Goal: Task Accomplishment & Management: Manage account settings

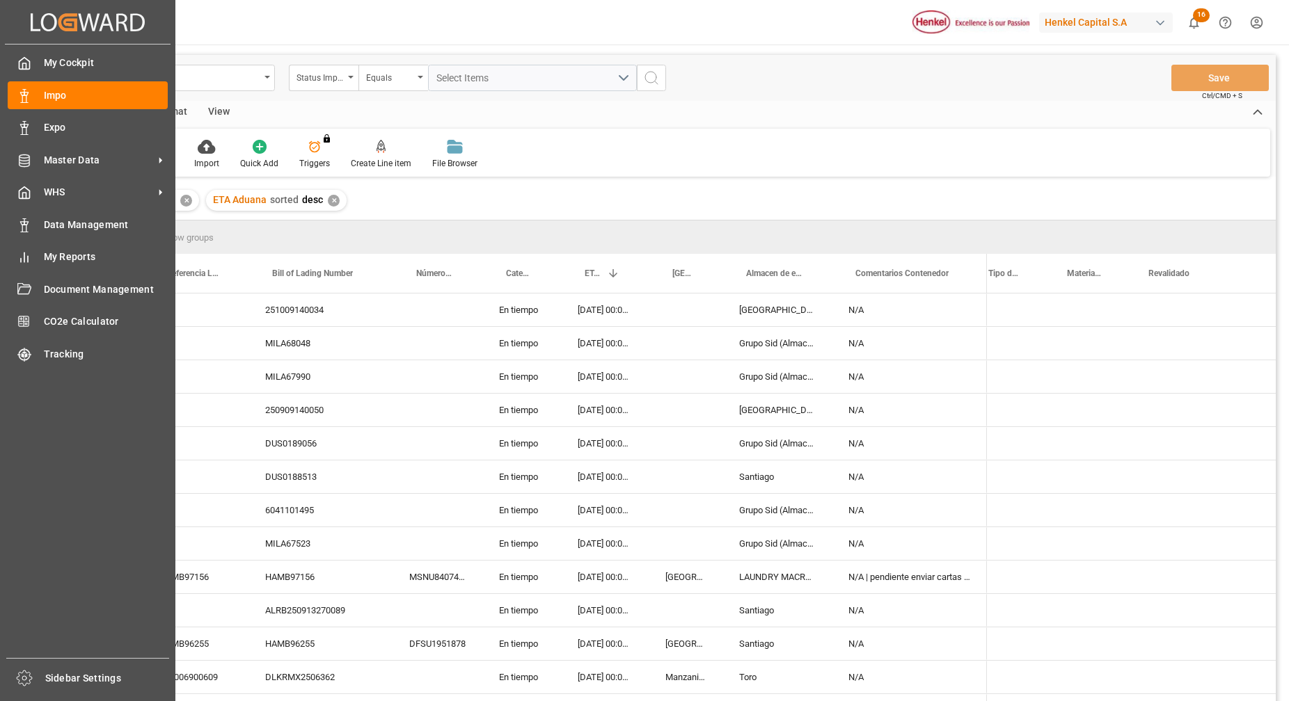
scroll to position [0, 2151]
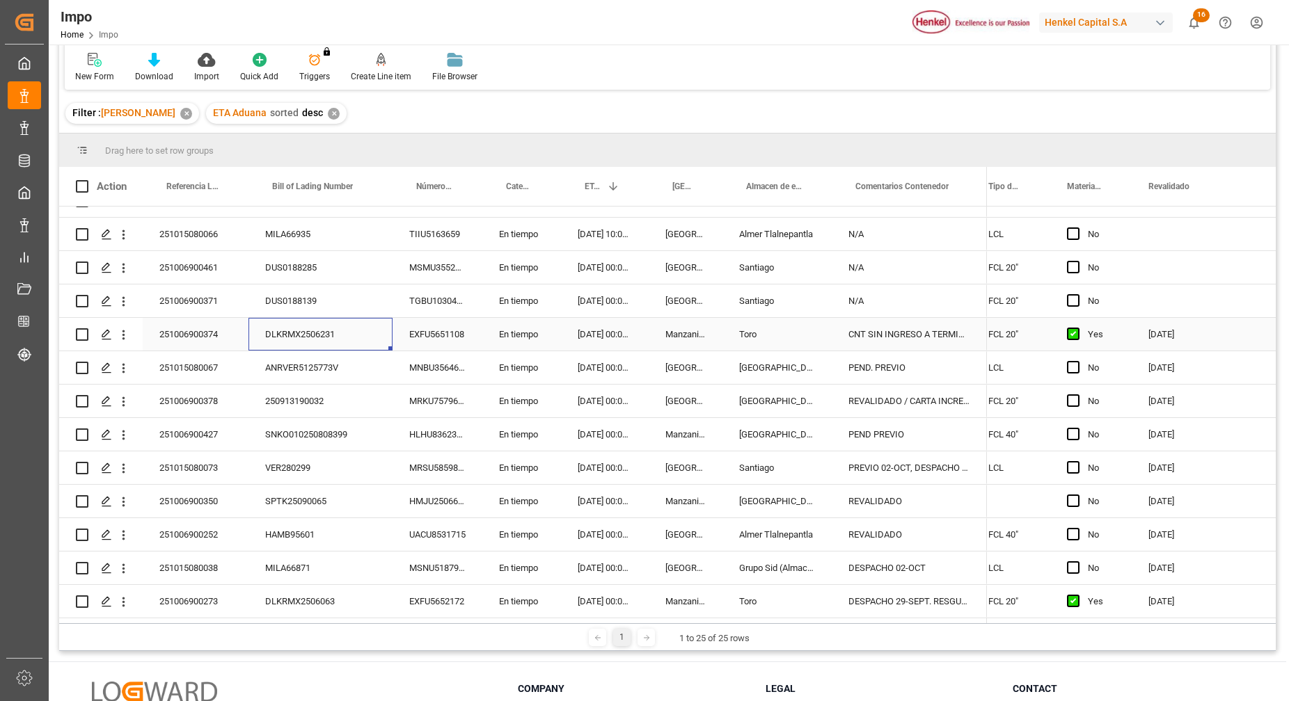
click at [312, 324] on div "DLKRMX2506231" at bounding box center [320, 334] width 144 height 33
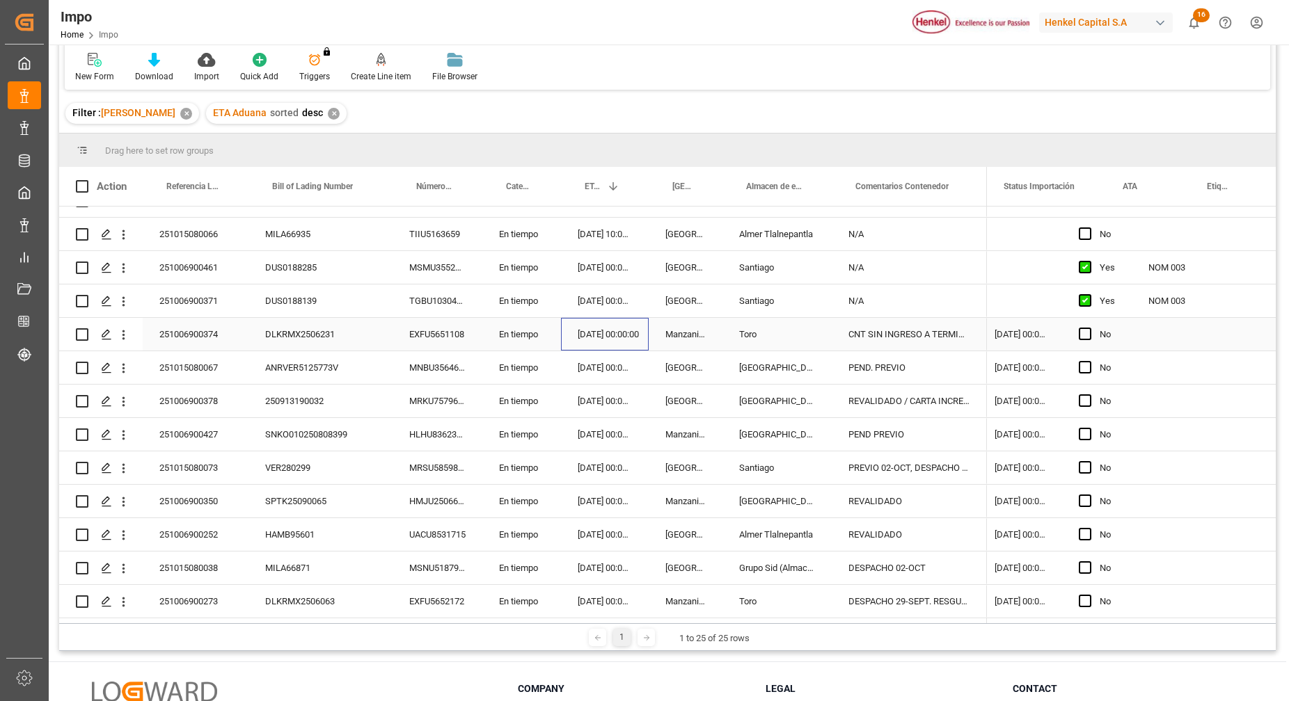
scroll to position [0, 0]
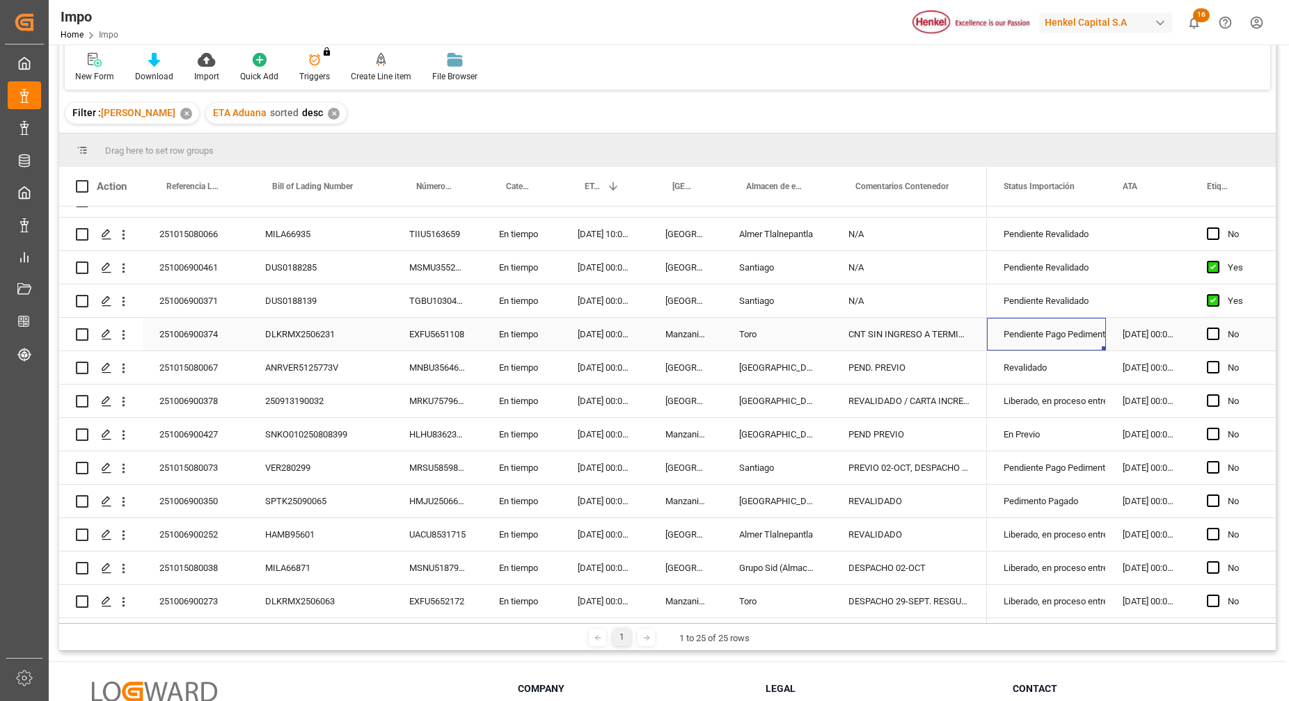
click at [1056, 333] on div "Pendiente Pago Pedimento" at bounding box center [1047, 335] width 86 height 32
click at [1083, 335] on icon "open menu" at bounding box center [1080, 343] width 17 height 17
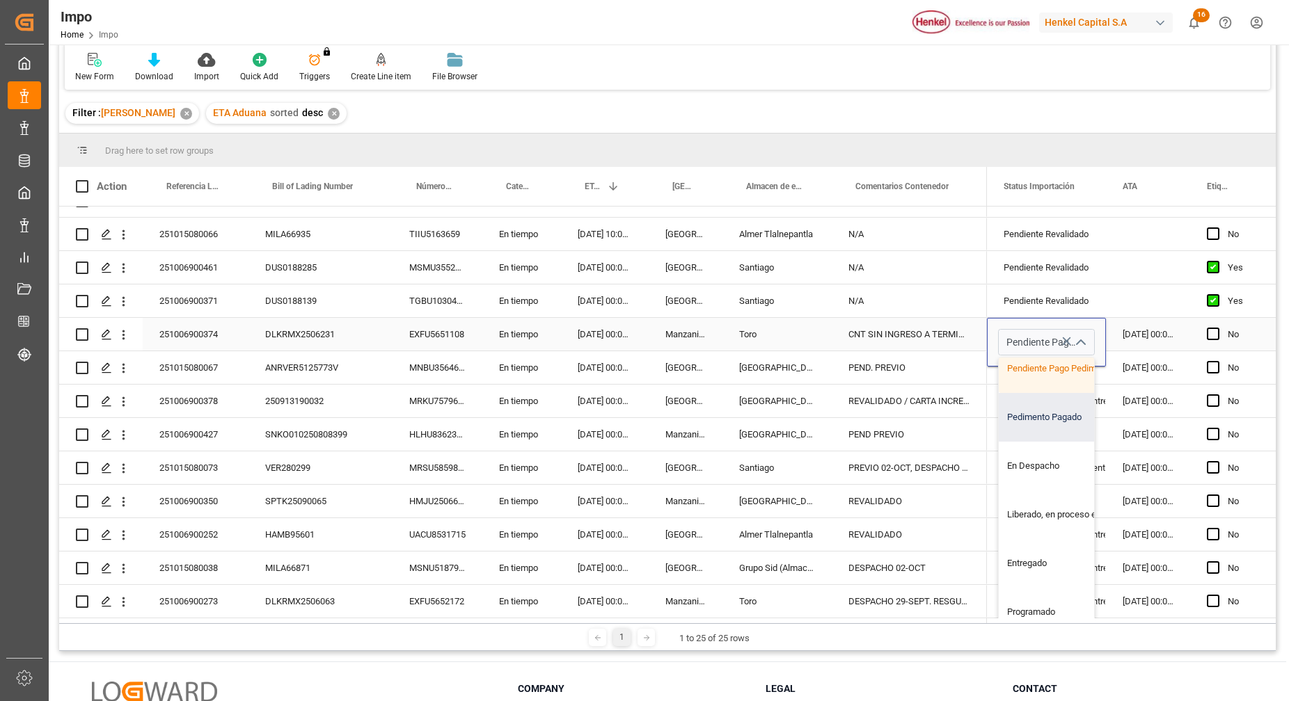
scroll to position [213, 0]
click at [1045, 414] on div "Pedimento Pagado" at bounding box center [1064, 417] width 131 height 49
type input "Pedimento Pagado"
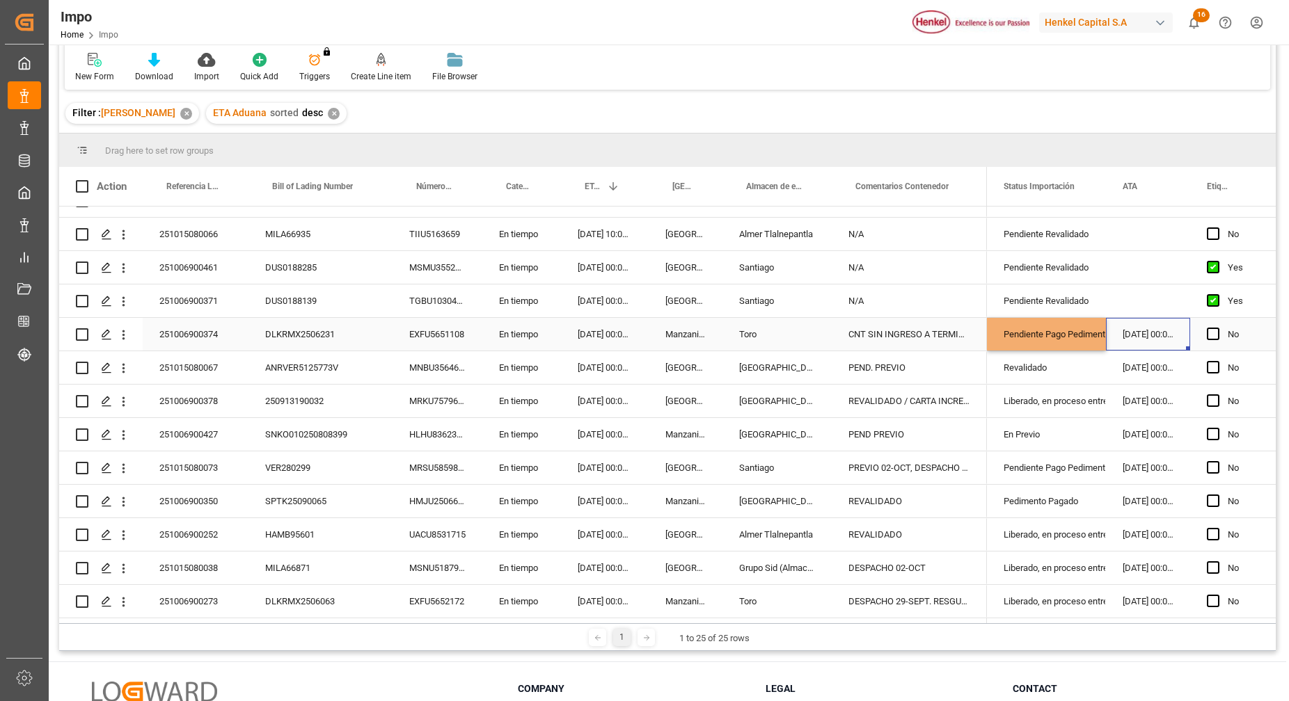
click at [1143, 328] on div "29.09.2025 00:00:00" at bounding box center [1148, 334] width 84 height 33
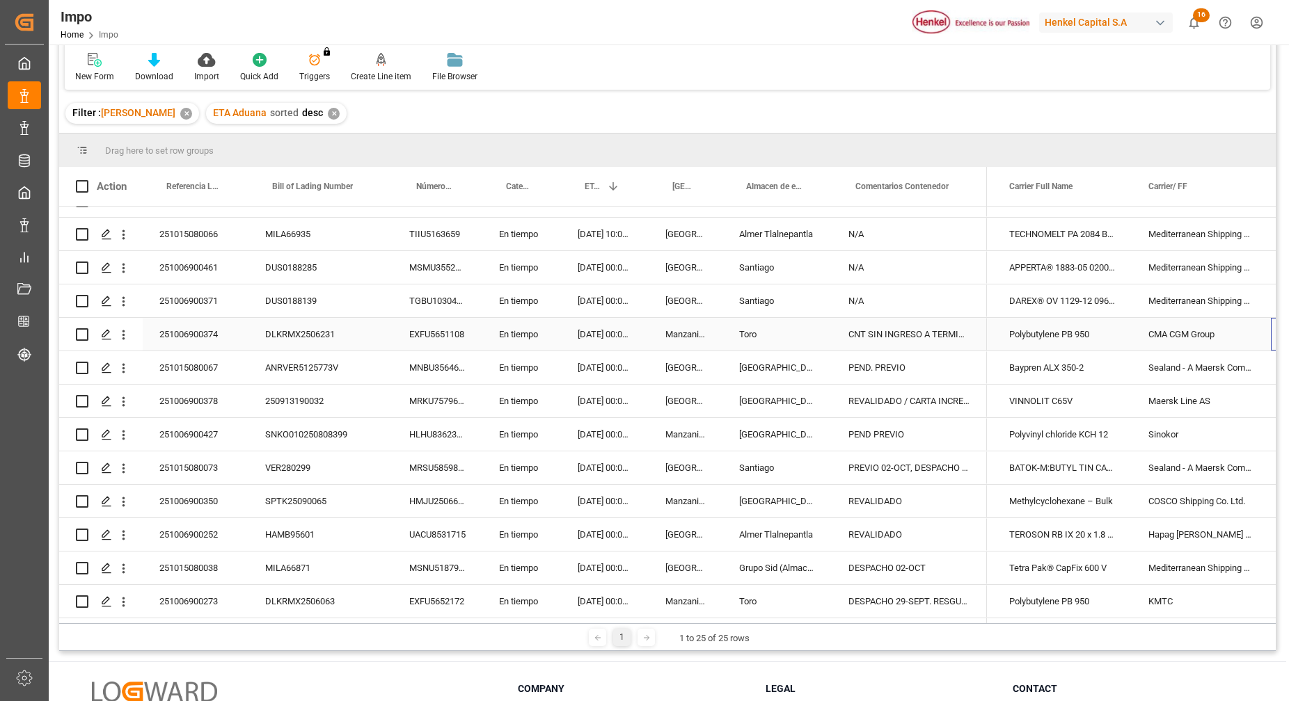
scroll to position [0, 0]
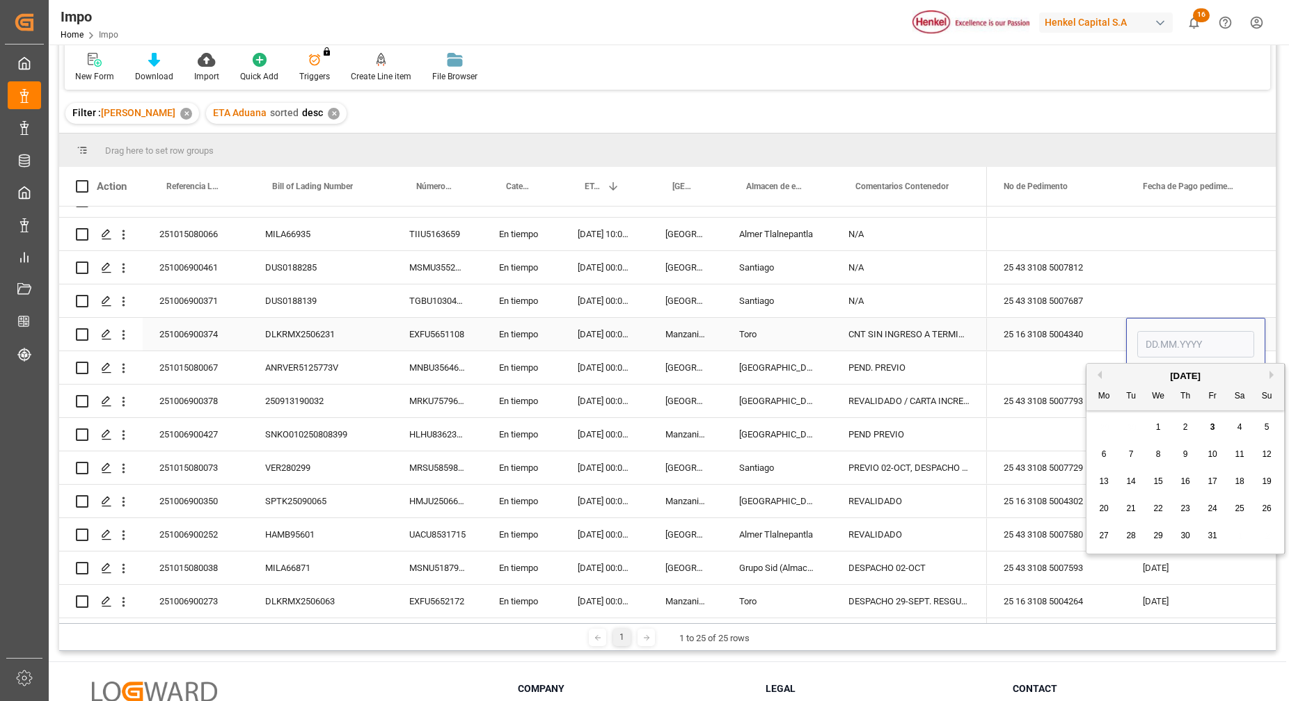
type input "3"
click at [1212, 431] on span "3" at bounding box center [1212, 427] width 5 height 10
type input "[DATE]"
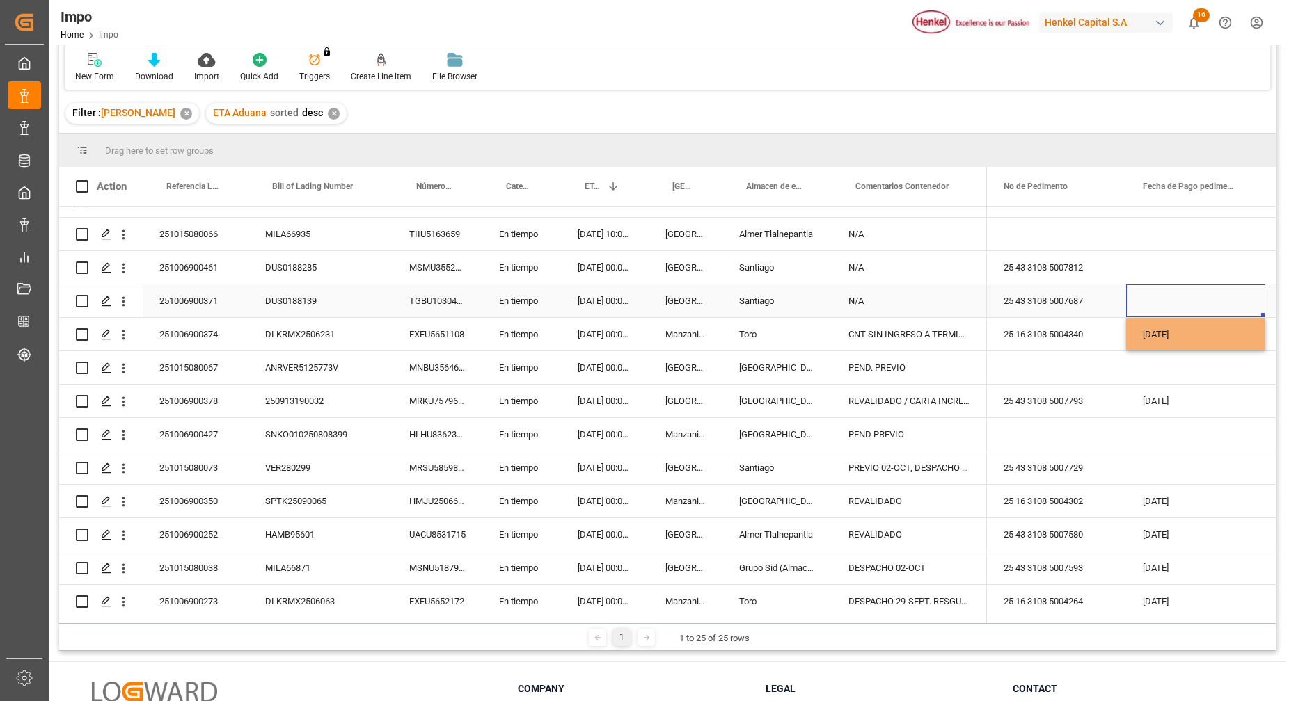
click at [1223, 285] on div "Press SPACE to select this row." at bounding box center [1195, 301] width 139 height 33
click at [1212, 333] on div "[DATE]" at bounding box center [1195, 334] width 139 height 33
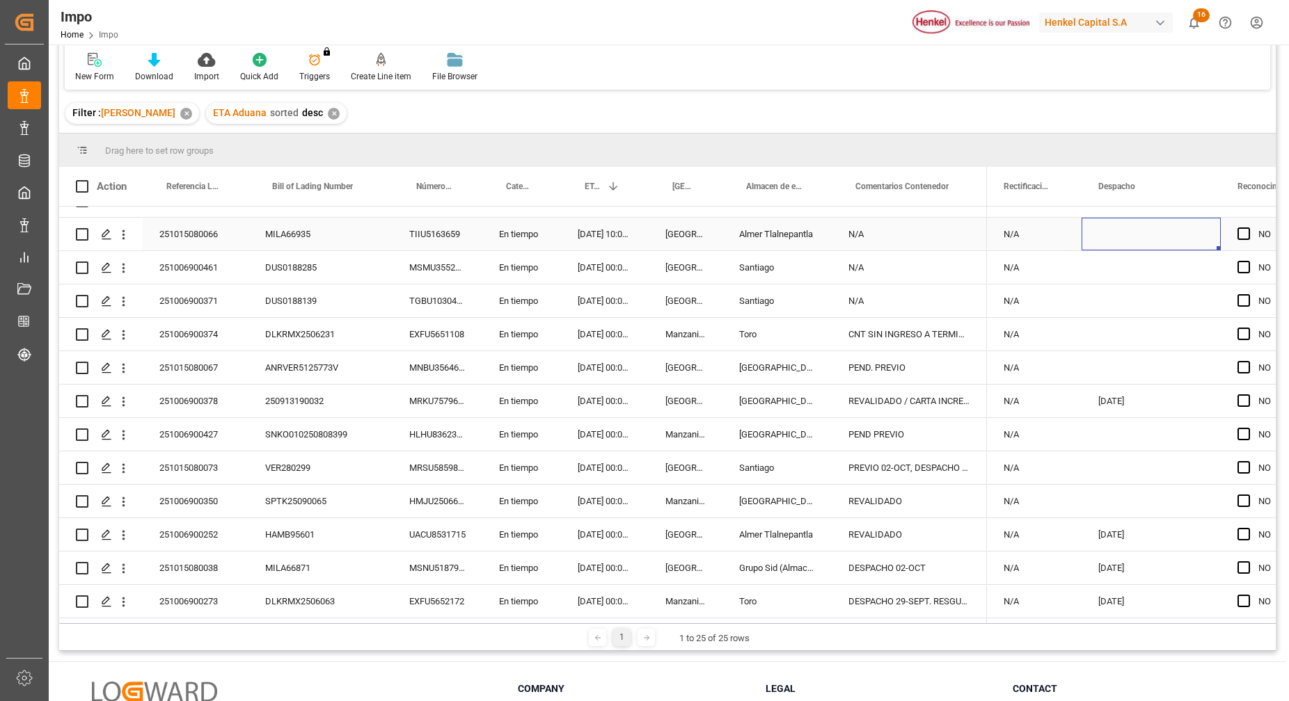
click at [1159, 221] on div "Press SPACE to select this row." at bounding box center [1150, 234] width 139 height 33
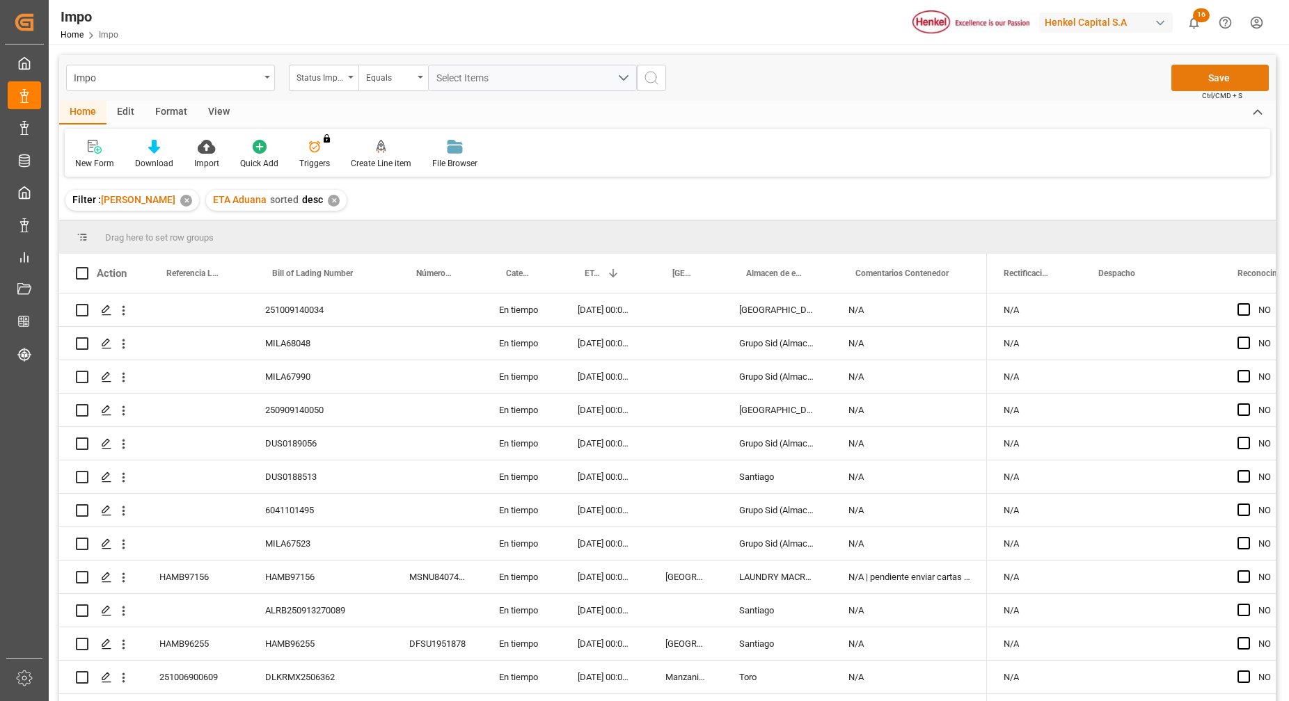
click at [1226, 76] on button "Save" at bounding box center [1219, 78] width 97 height 26
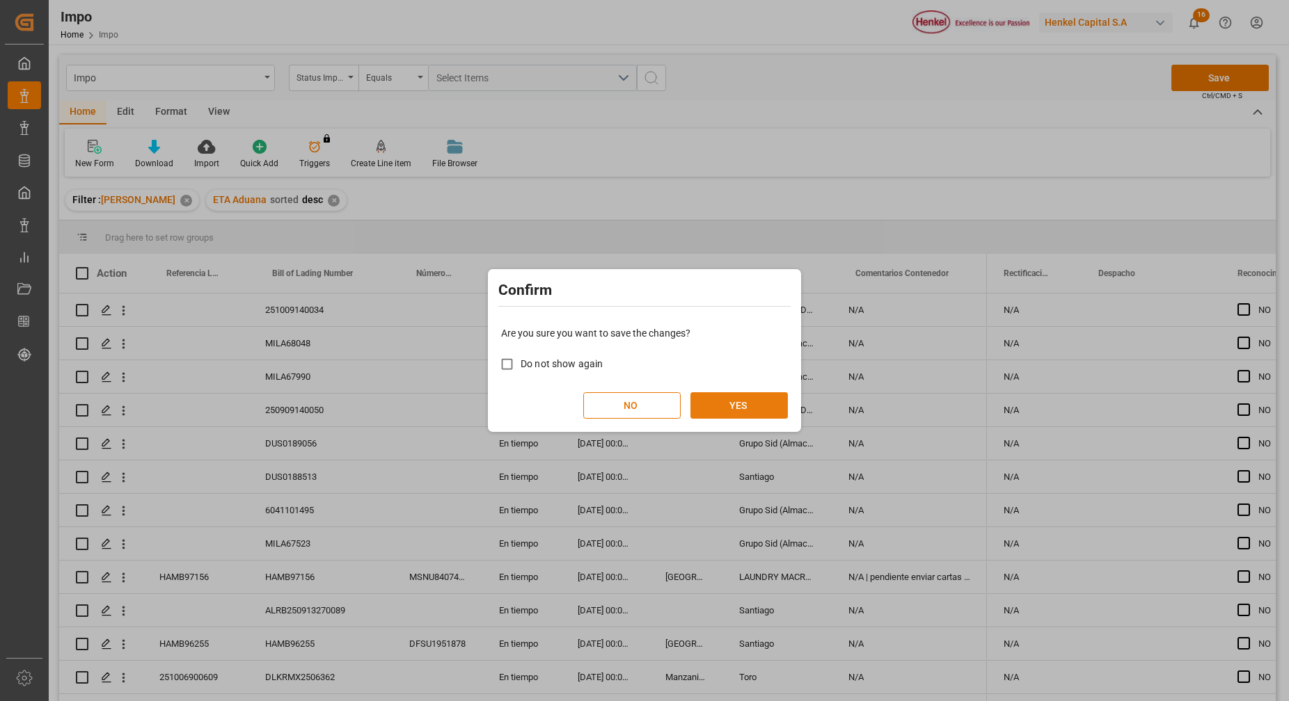
click at [753, 395] on button "YES" at bounding box center [738, 406] width 97 height 26
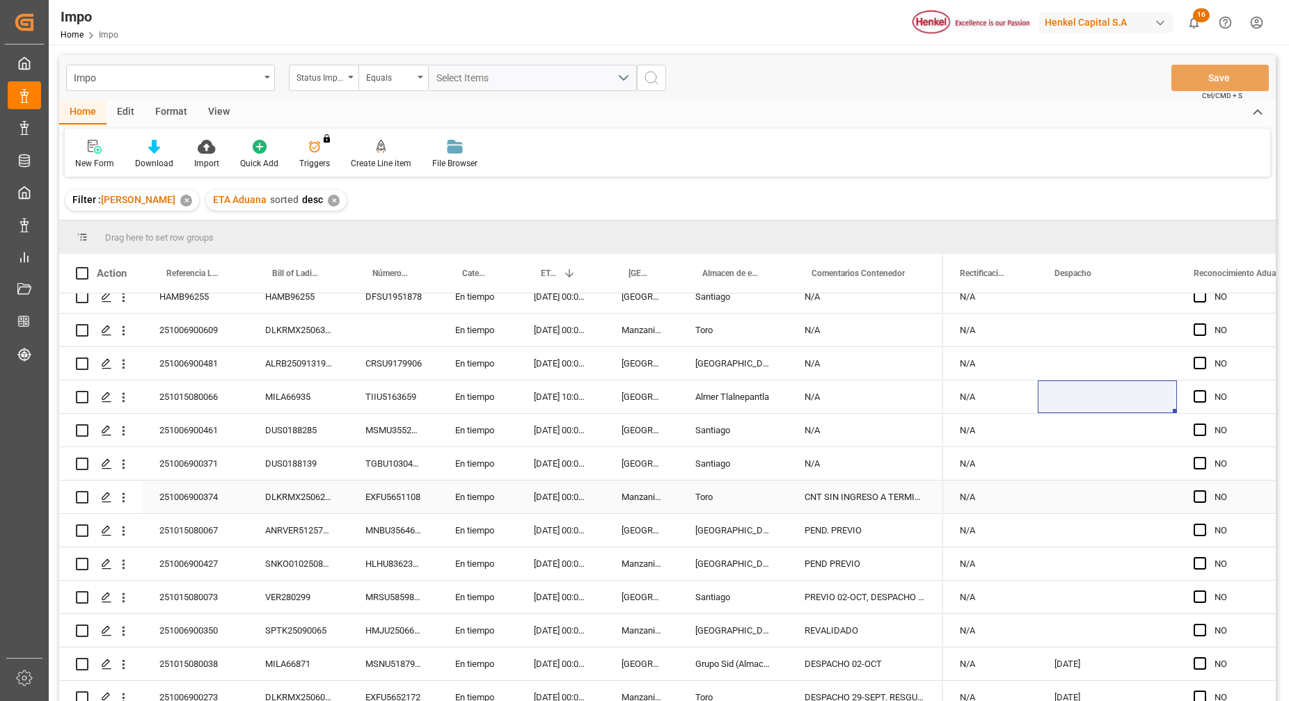
click at [876, 499] on div "CNT SIN INGRESO A TERMINAL. RESGUARDO EN MTY" at bounding box center [865, 497] width 155 height 33
drag, startPoint x: 944, startPoint y: 276, endPoint x: 1000, endPoint y: 262, distance: 57.4
click at [1000, 262] on div "Rectificación Pedimento" at bounding box center [990, 273] width 95 height 39
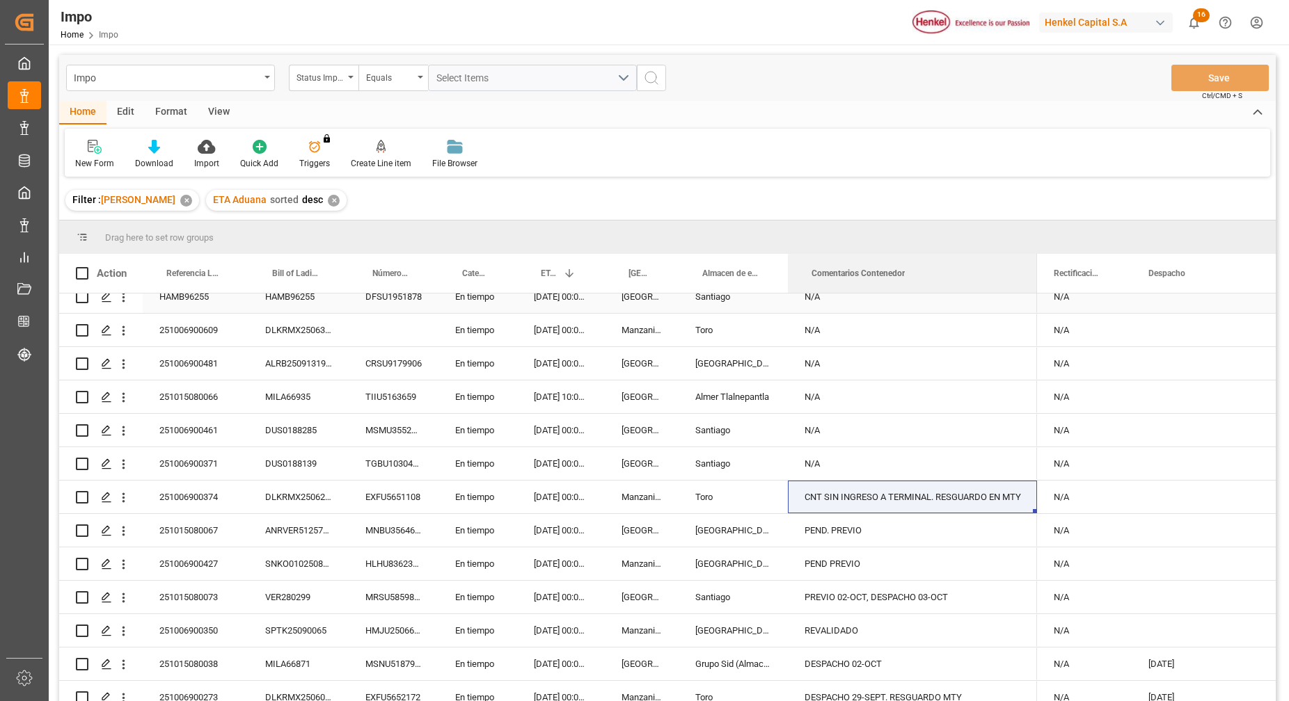
drag, startPoint x: 940, startPoint y: 270, endPoint x: 993, endPoint y: 365, distance: 109.0
click at [1026, 301] on div "Action Referencia Leschaco Bill of Lading Number Número de Contenedor 1" at bounding box center [667, 482] width 1216 height 457
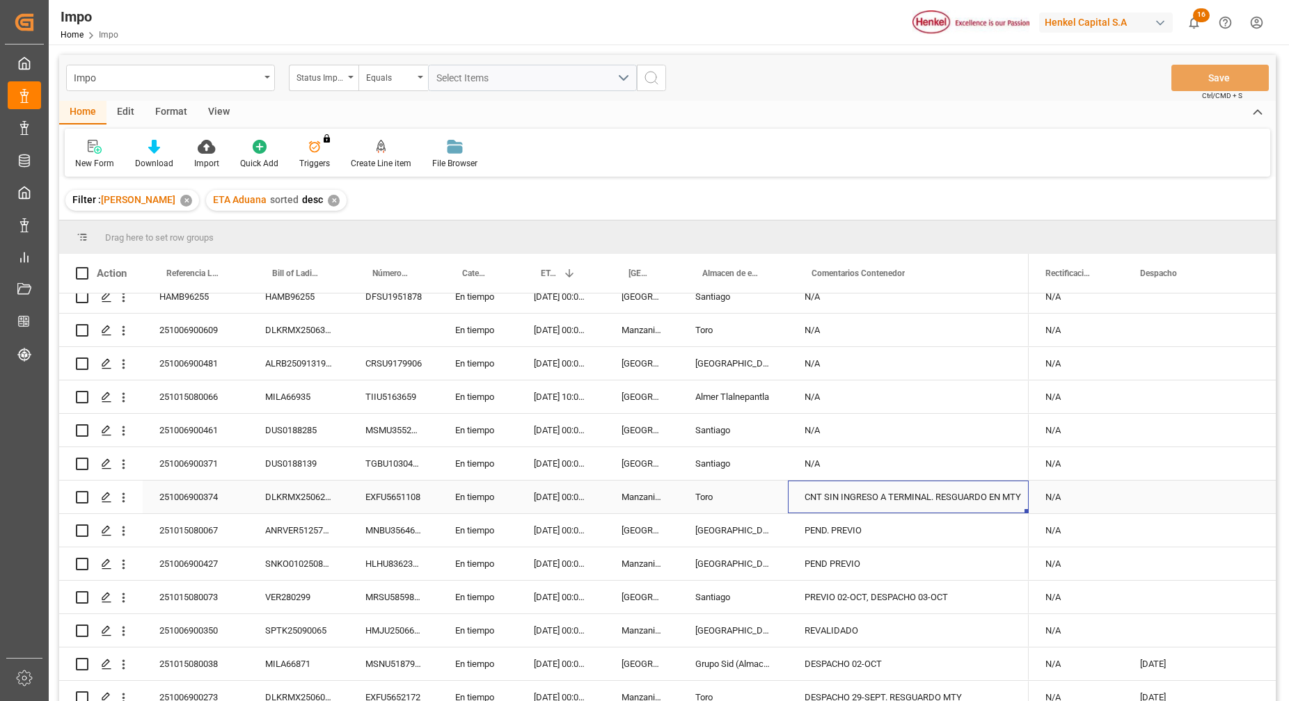
click at [929, 498] on div "CNT SIN INGRESO A TERMINAL. RESGUARDO EN MTY" at bounding box center [908, 497] width 241 height 33
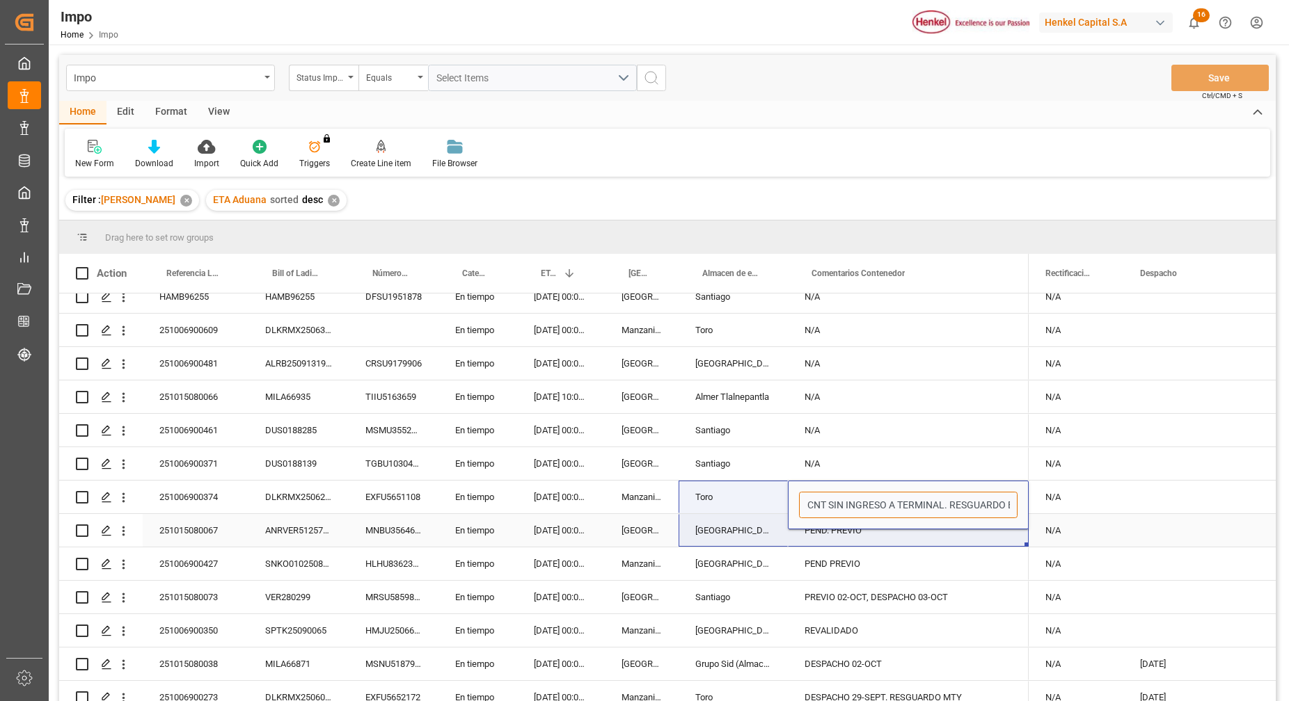
drag, startPoint x: 949, startPoint y: 505, endPoint x: 768, endPoint y: 523, distance: 181.2
click at [768, 523] on div "251009140034 En tiempo 09.11.2025 00:00:00 Salamanca N/A MILA68048 En tiempo 23…" at bounding box center [543, 330] width 969 height 768
type input "RESGUARDO EN MTY"
click at [898, 454] on div "N/A" at bounding box center [908, 463] width 241 height 33
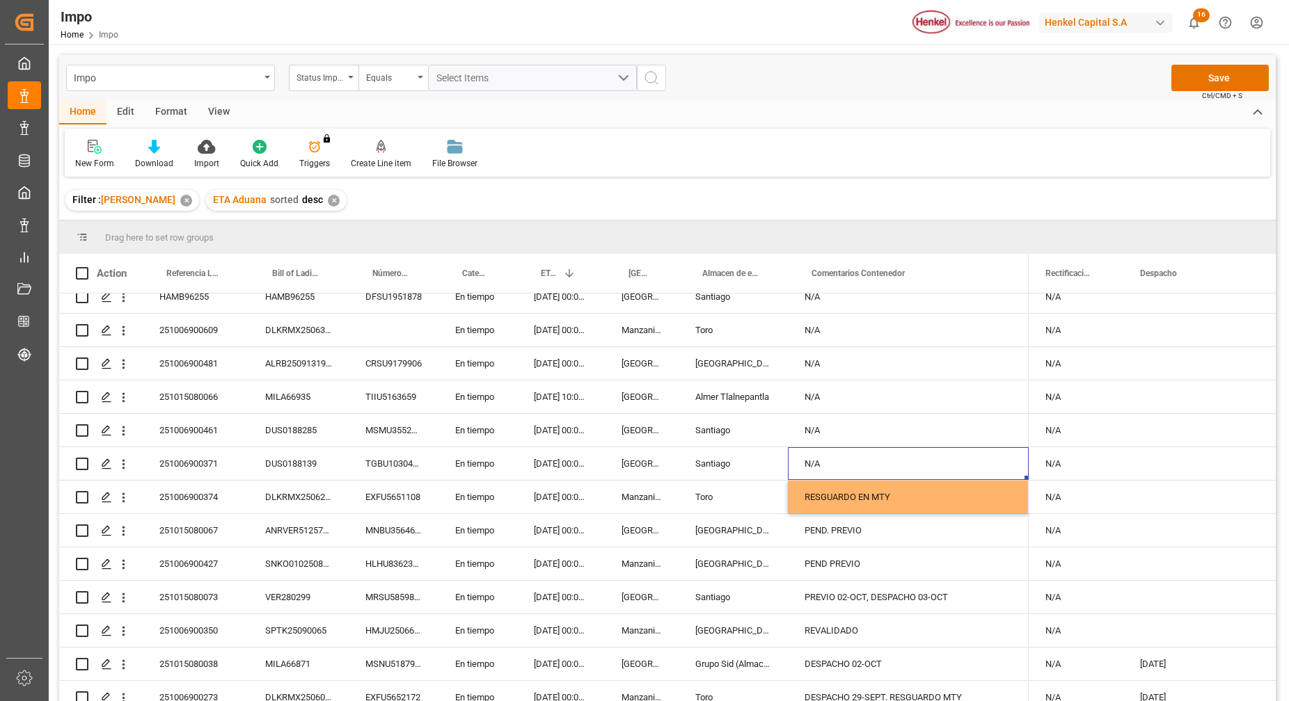
click at [1229, 93] on span "Ctrl/CMD + S" at bounding box center [1222, 95] width 40 height 10
click at [1229, 86] on button "Save" at bounding box center [1219, 78] width 97 height 26
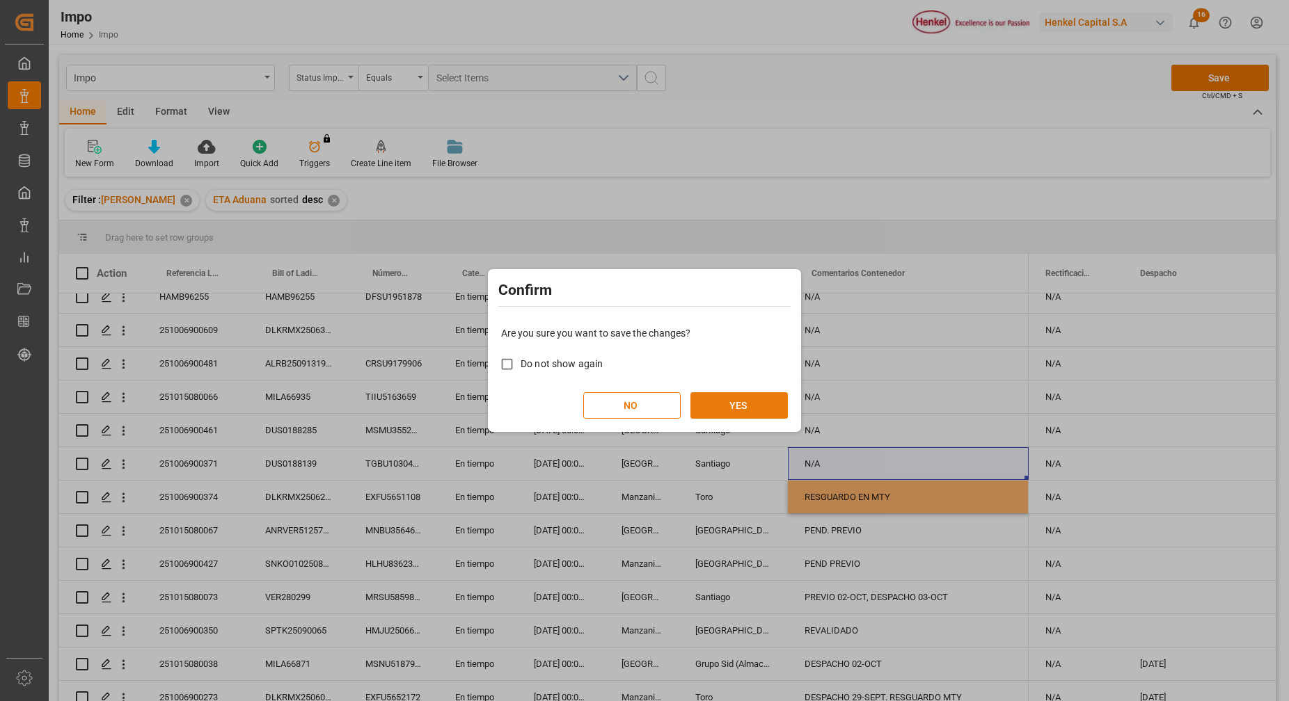
click at [731, 405] on button "YES" at bounding box center [738, 406] width 97 height 26
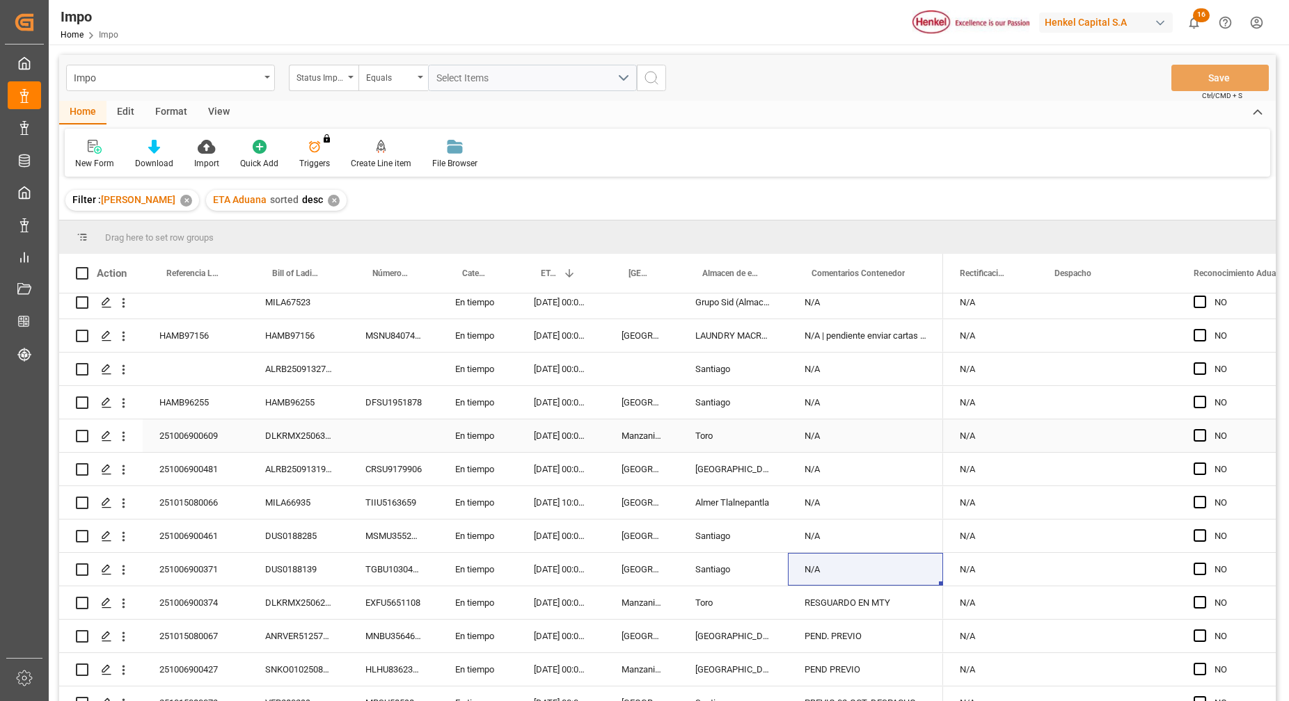
scroll to position [261, 0]
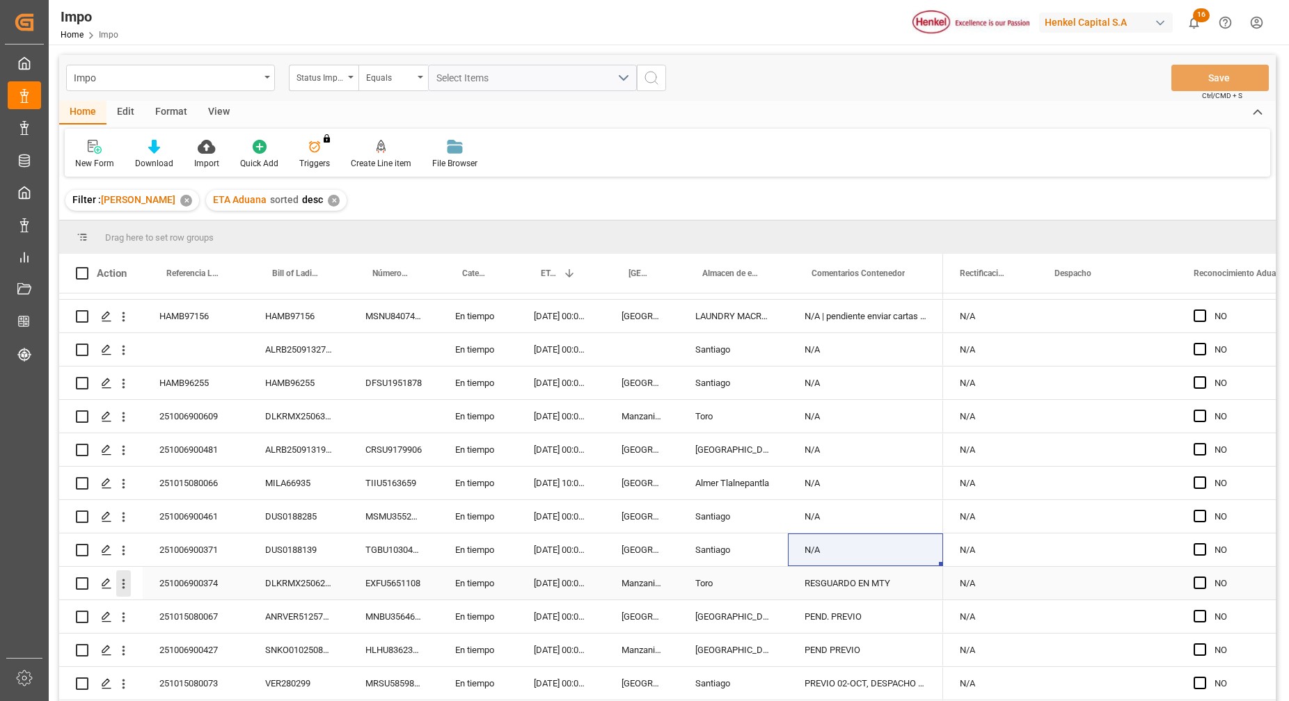
click at [119, 587] on icon "open menu" at bounding box center [123, 584] width 15 height 15
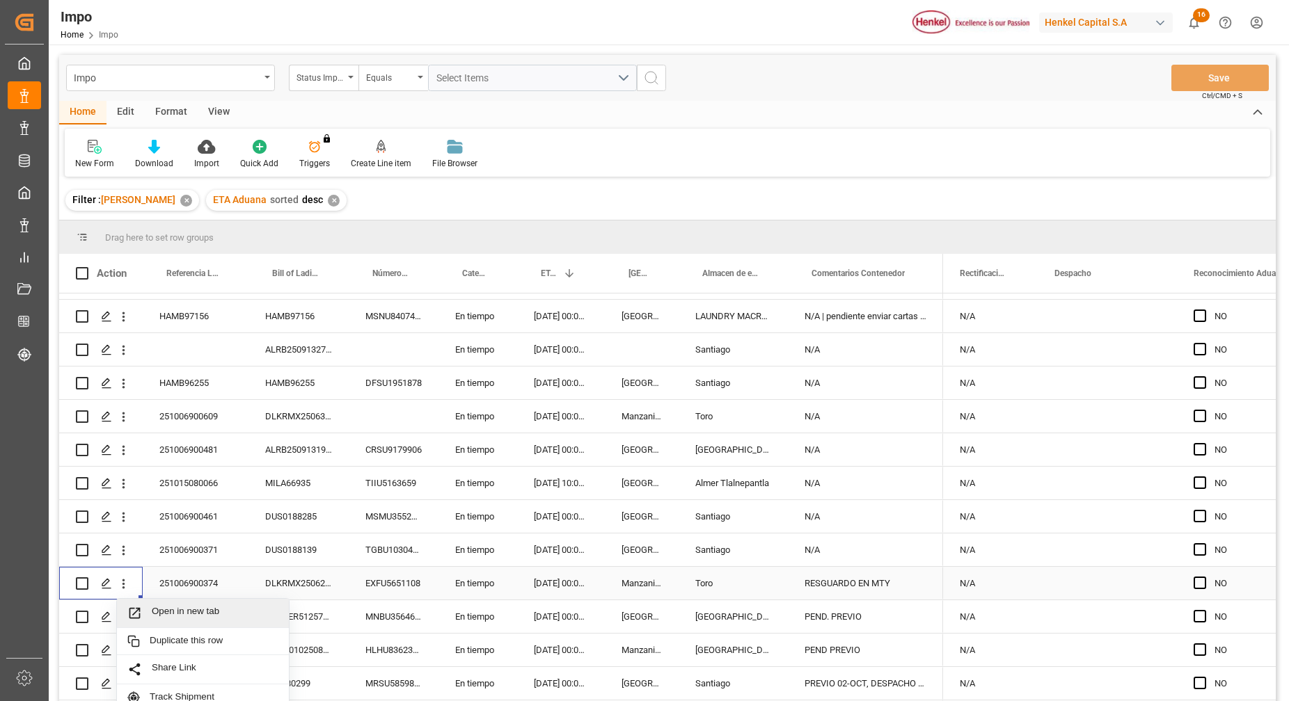
click at [177, 609] on span "Open in new tab" at bounding box center [215, 613] width 127 height 15
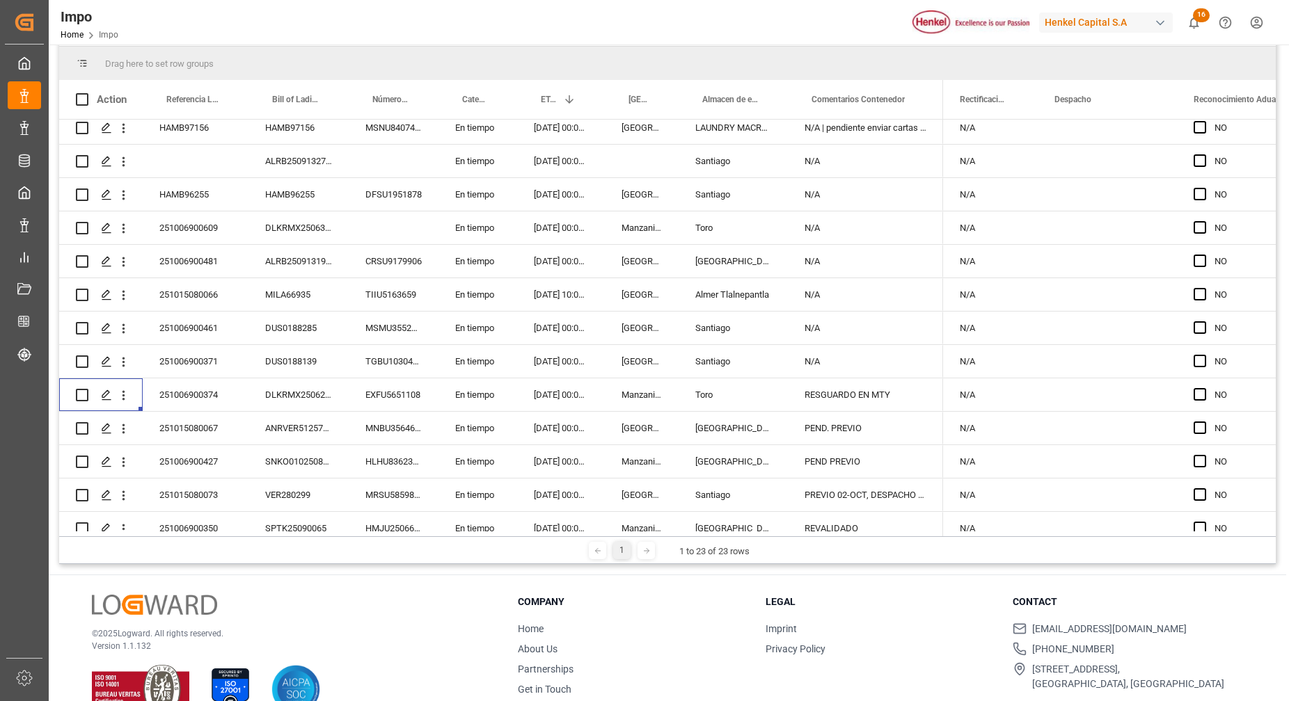
scroll to position [274, 0]
click at [120, 403] on icon "open menu" at bounding box center [123, 397] width 15 height 15
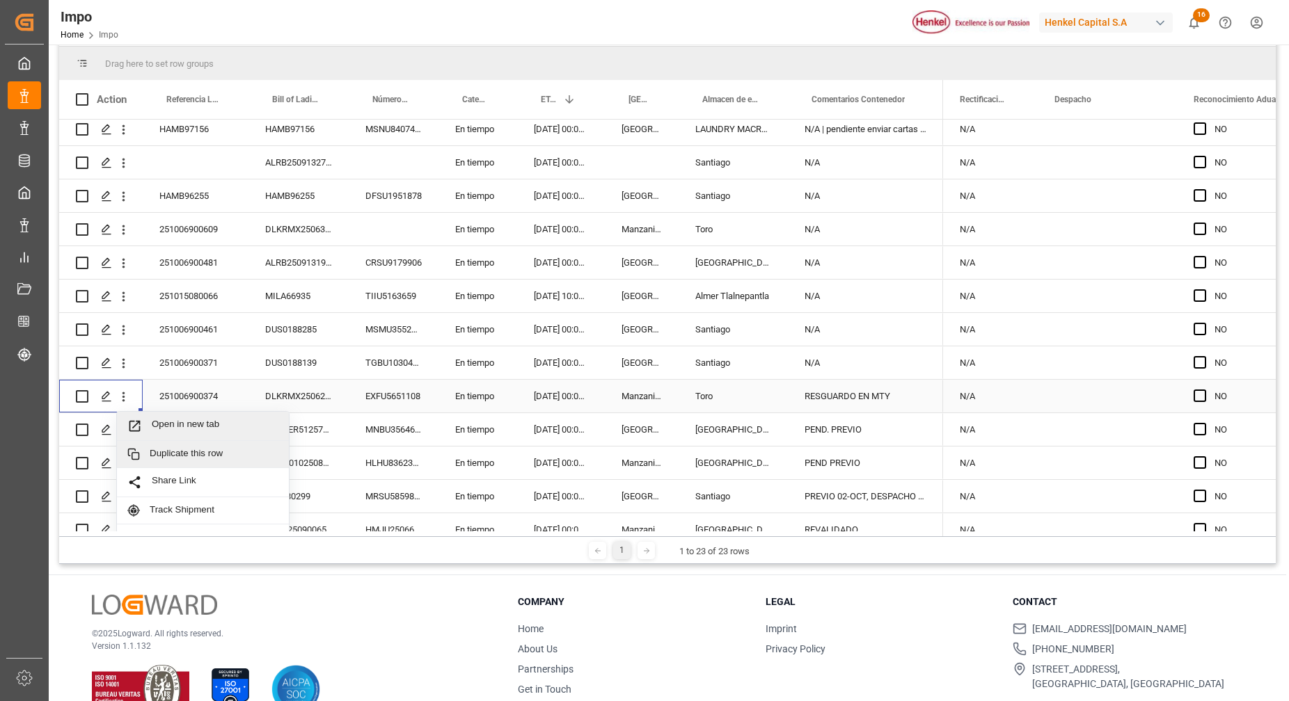
click at [207, 429] on span "Open in new tab" at bounding box center [215, 426] width 127 height 15
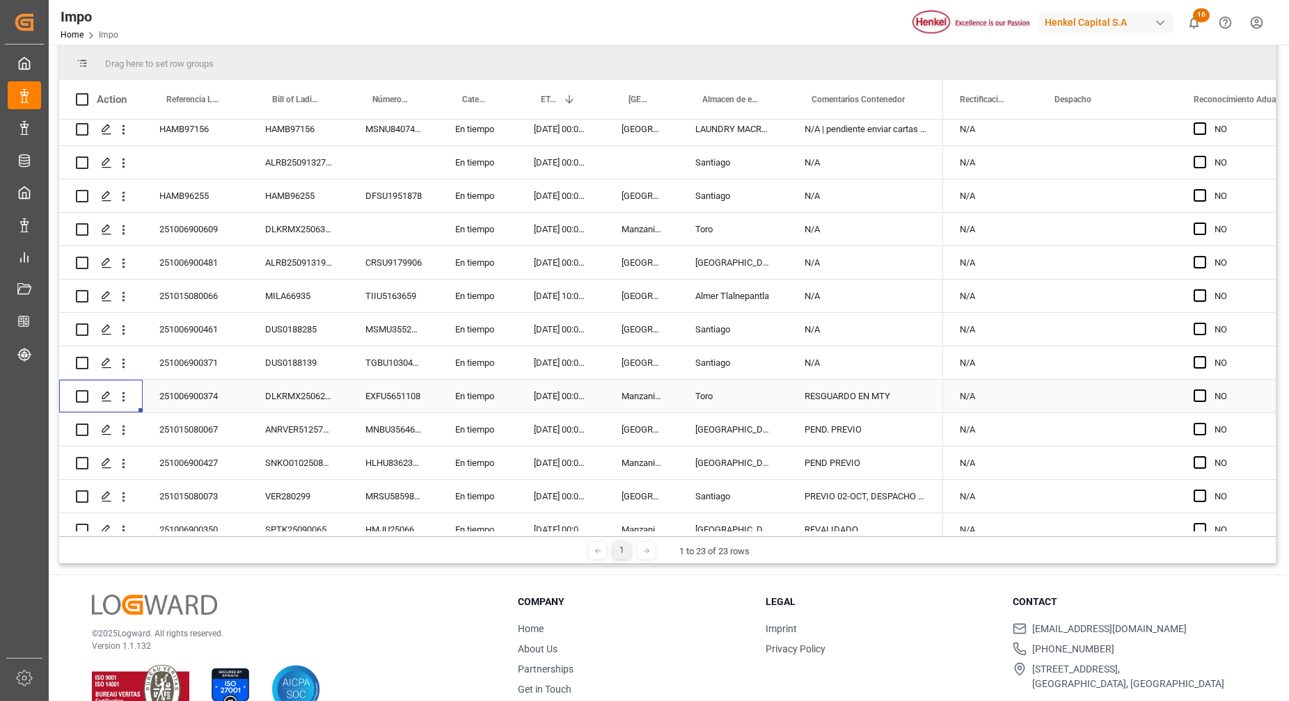
click at [259, 406] on div "DLKRMX2506231" at bounding box center [298, 396] width 100 height 33
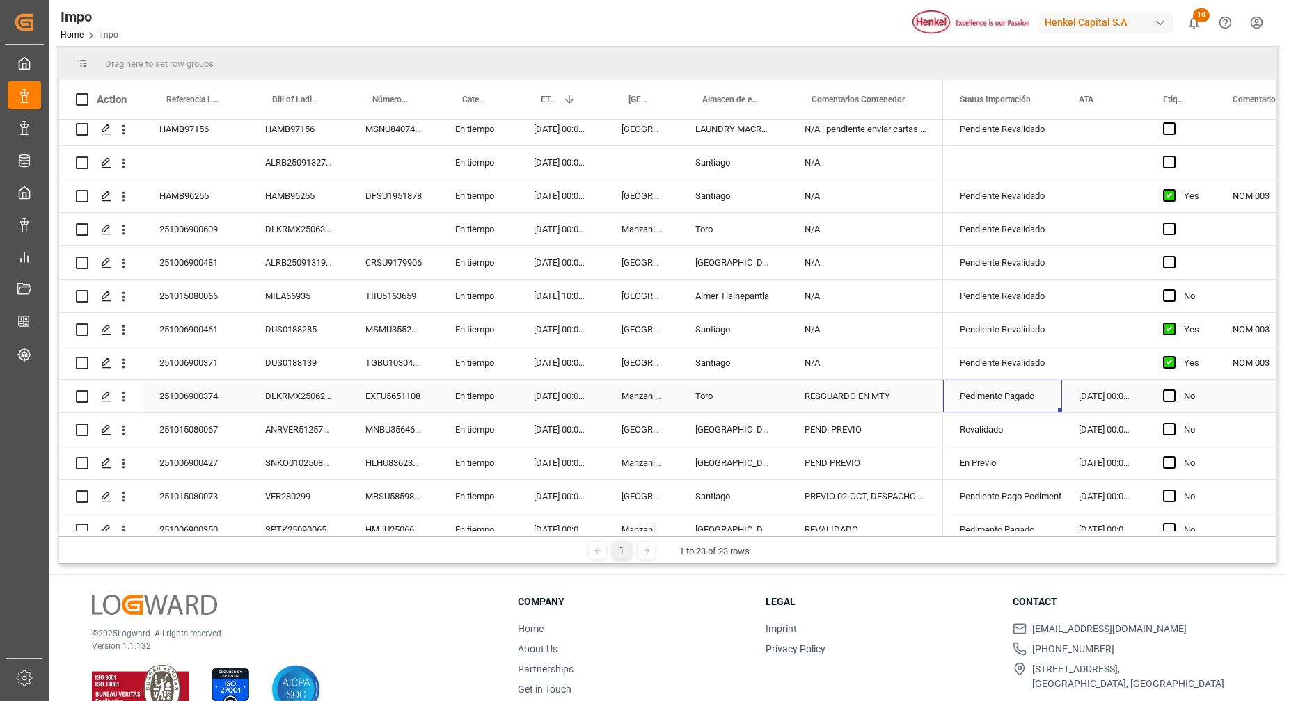
click at [1006, 399] on div "Pedimento Pagado" at bounding box center [1003, 397] width 86 height 32
click at [1008, 399] on div "Pedimento Pagado" at bounding box center [1003, 397] width 86 height 32
click at [1030, 399] on icon "open menu" at bounding box center [1036, 405] width 17 height 17
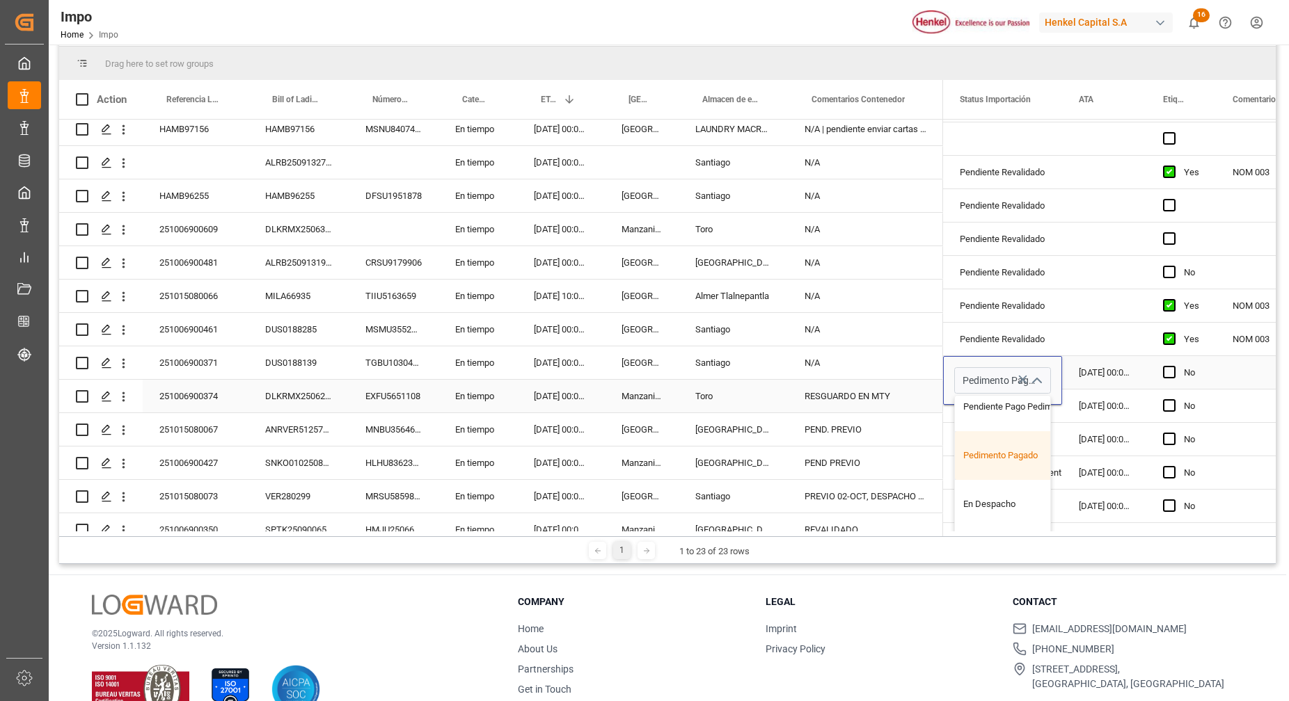
scroll to position [86, 0]
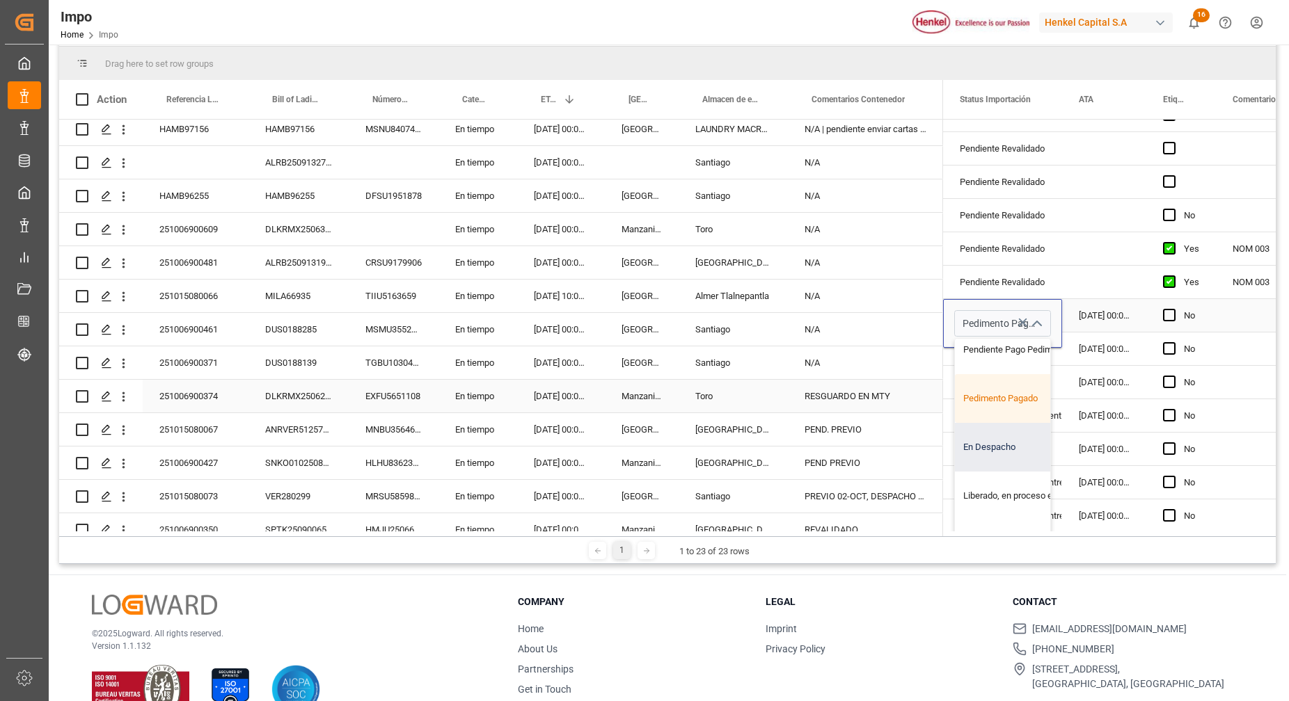
click at [995, 445] on div "En Despacho" at bounding box center [1020, 447] width 131 height 49
type input "En Despacho"
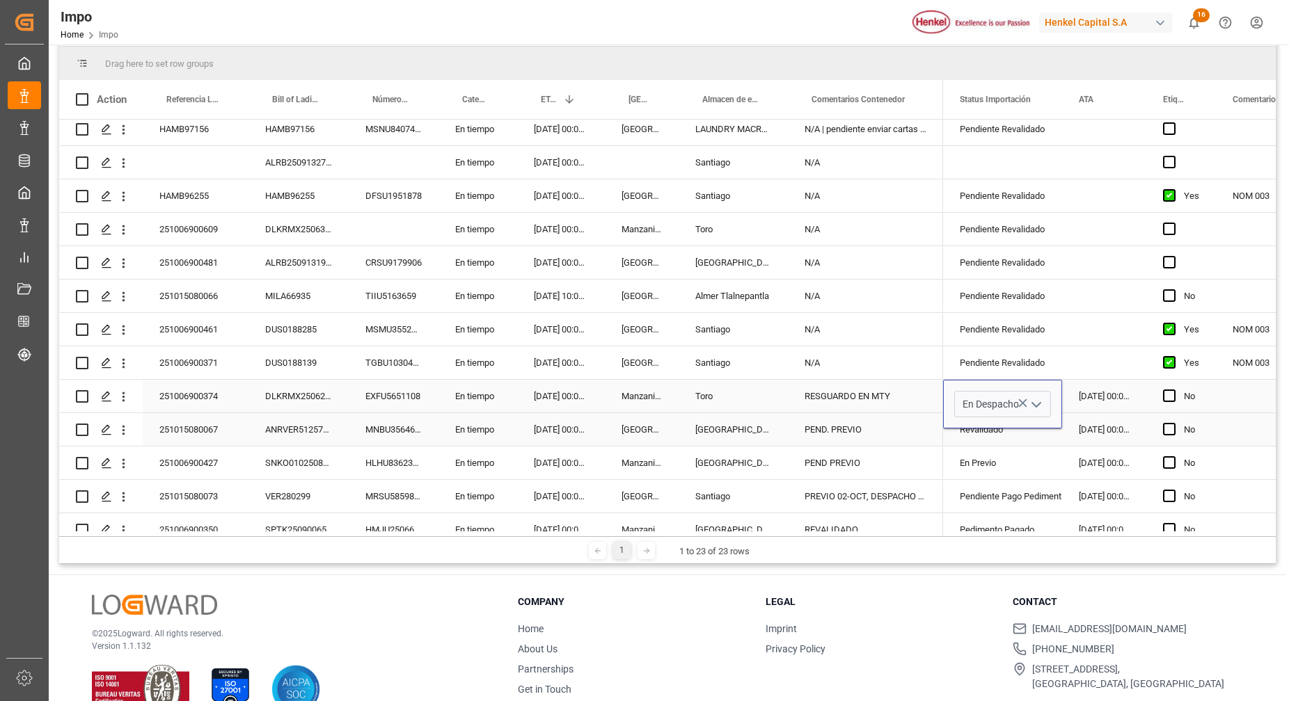
scroll to position [0, 0]
click at [1084, 396] on div "29.09.2025 00:00:00" at bounding box center [1104, 396] width 84 height 33
click at [912, 406] on div "RESGUARDO EN MTY" at bounding box center [865, 396] width 155 height 33
click at [997, 392] on div "En Despacho" at bounding box center [1003, 397] width 86 height 32
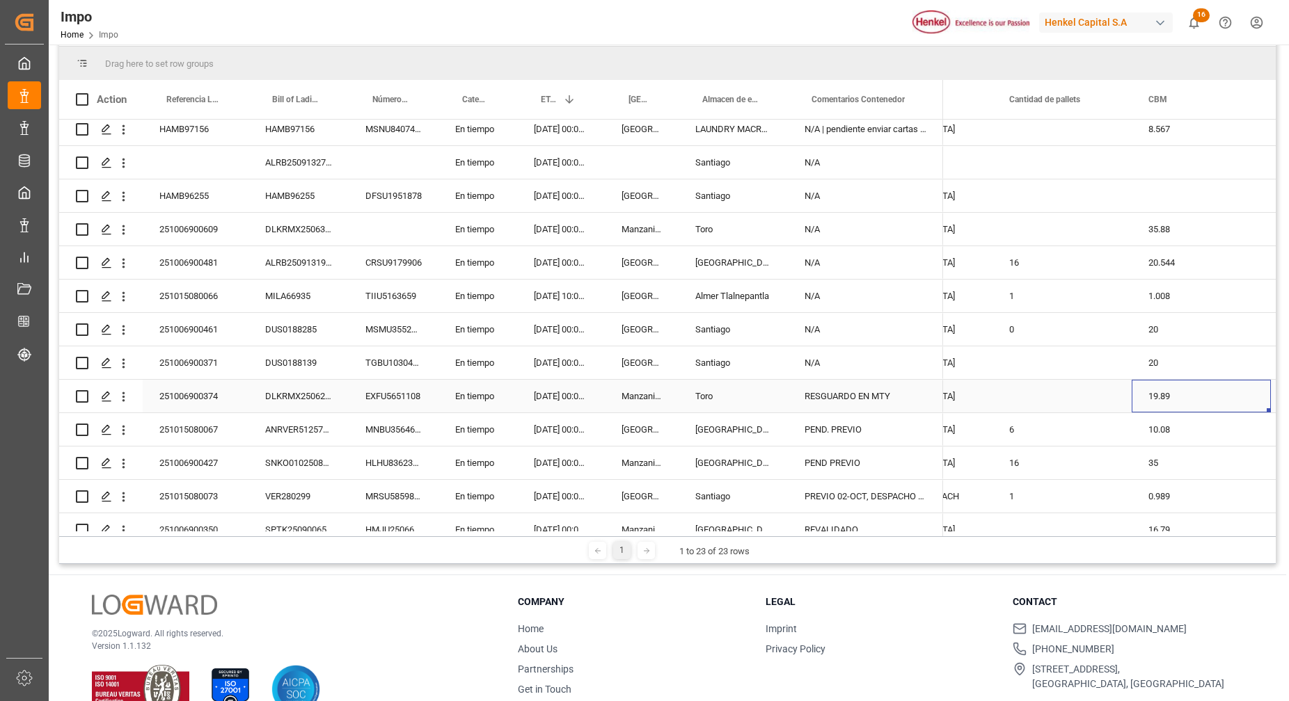
scroll to position [0, 1808]
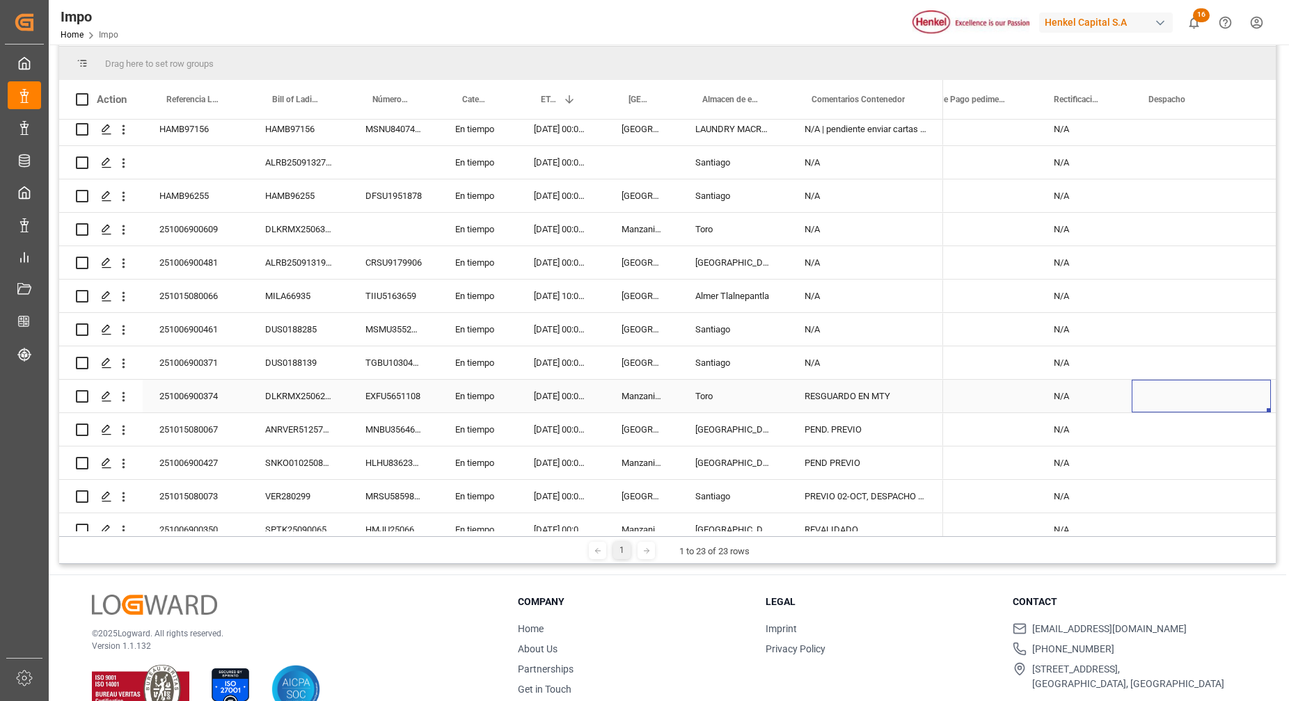
click at [1142, 392] on div "Press SPACE to select this row." at bounding box center [1201, 396] width 139 height 33
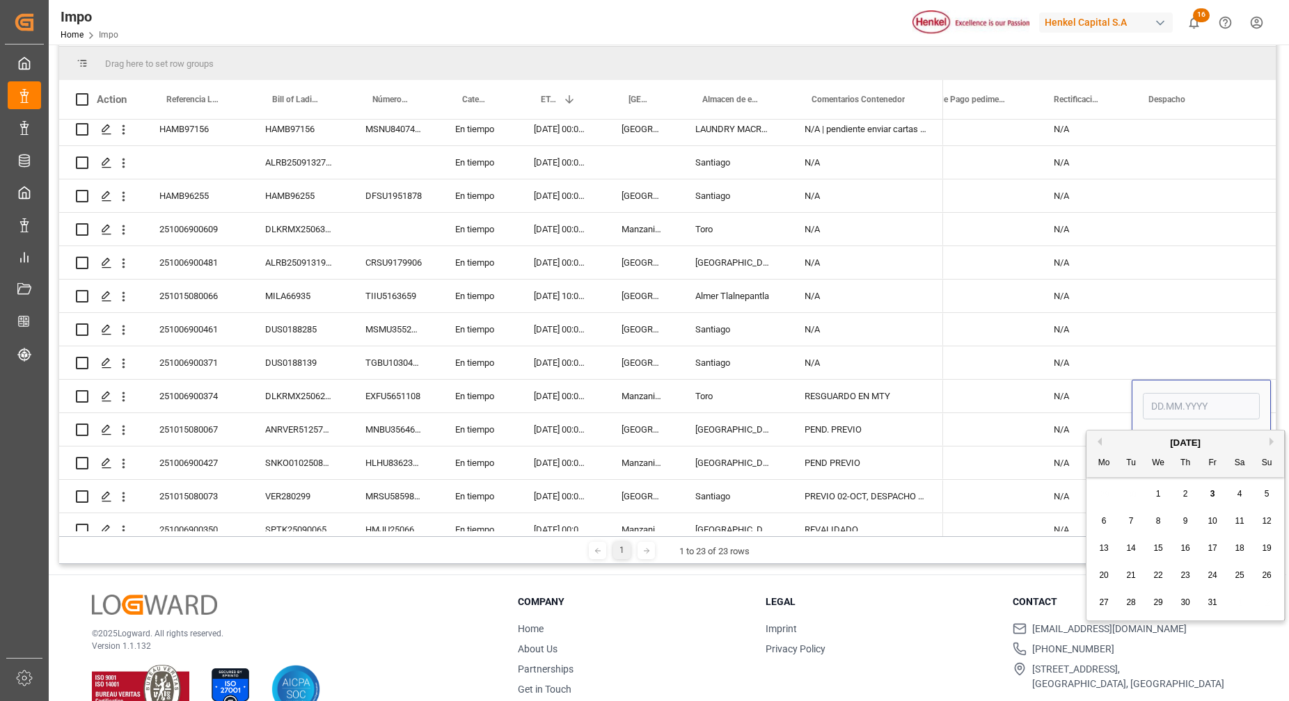
click at [1139, 526] on div "7" at bounding box center [1131, 522] width 17 height 17
type input "07.10.2025"
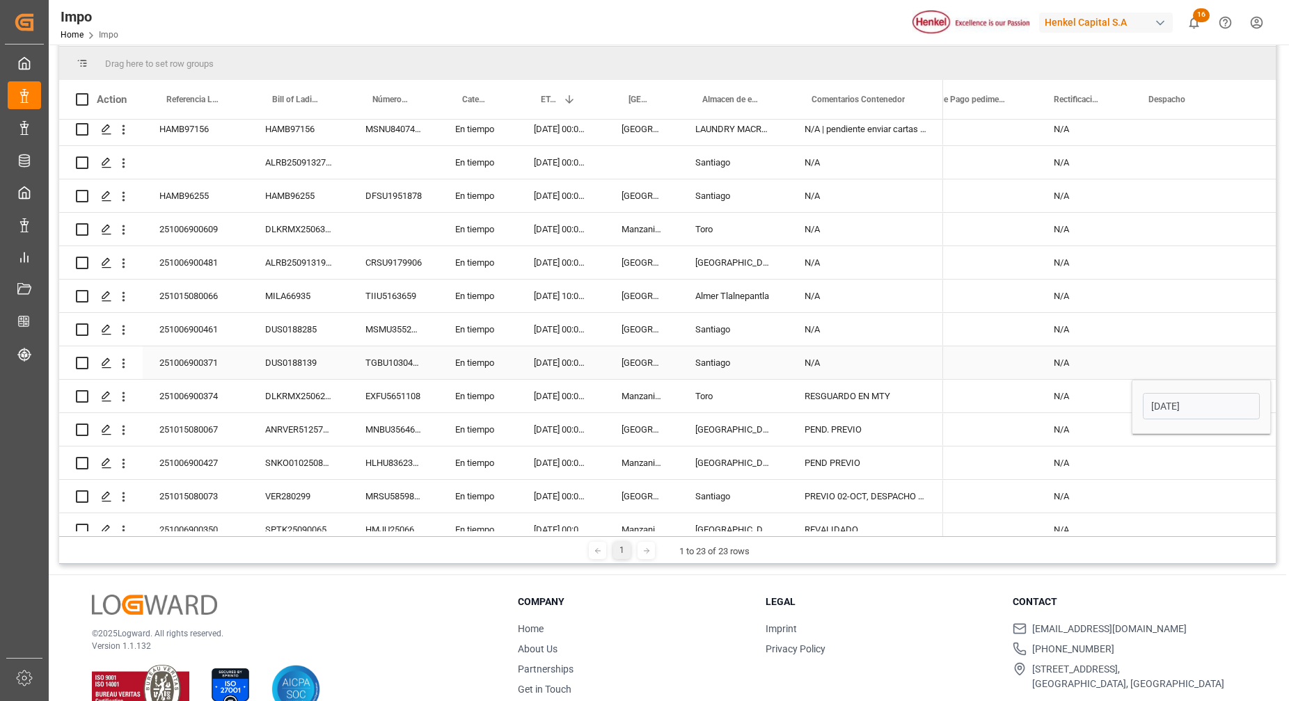
click at [1199, 347] on div "Press SPACE to select this row." at bounding box center [1201, 363] width 139 height 33
click at [1198, 399] on div "07.10.2025" at bounding box center [1201, 396] width 139 height 33
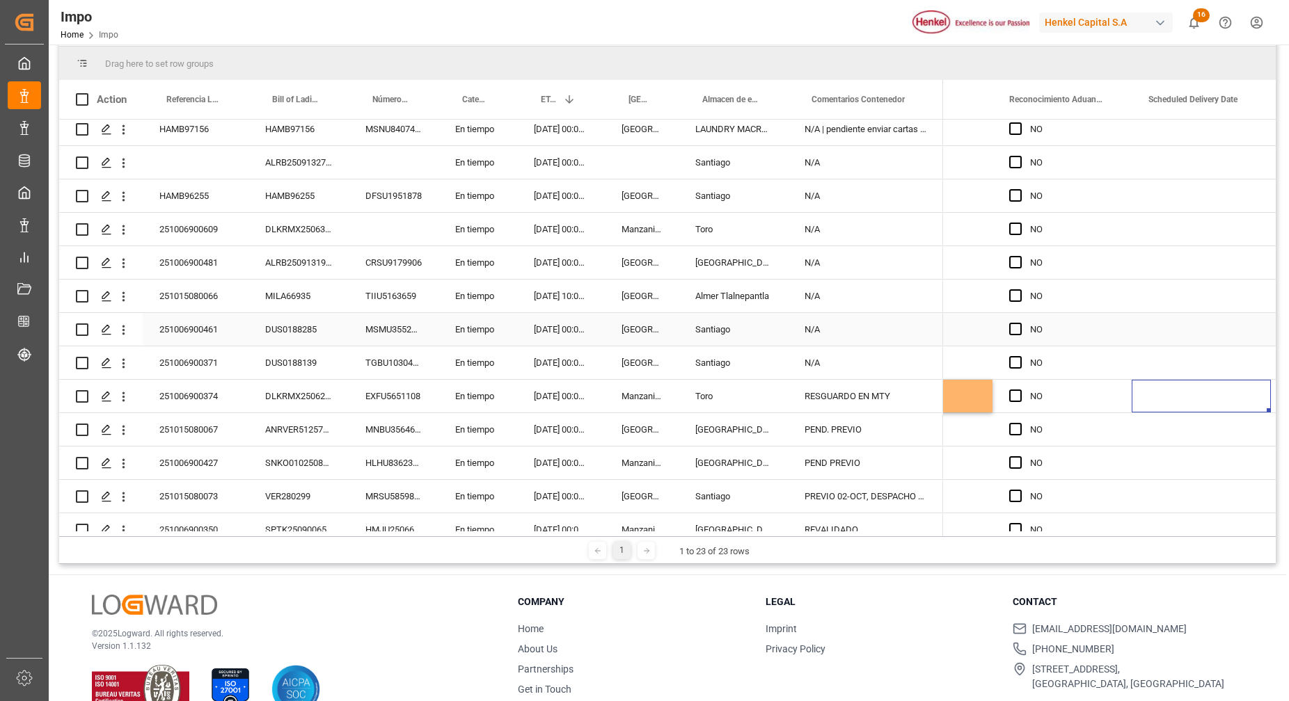
click at [911, 316] on div "N/A" at bounding box center [865, 329] width 155 height 33
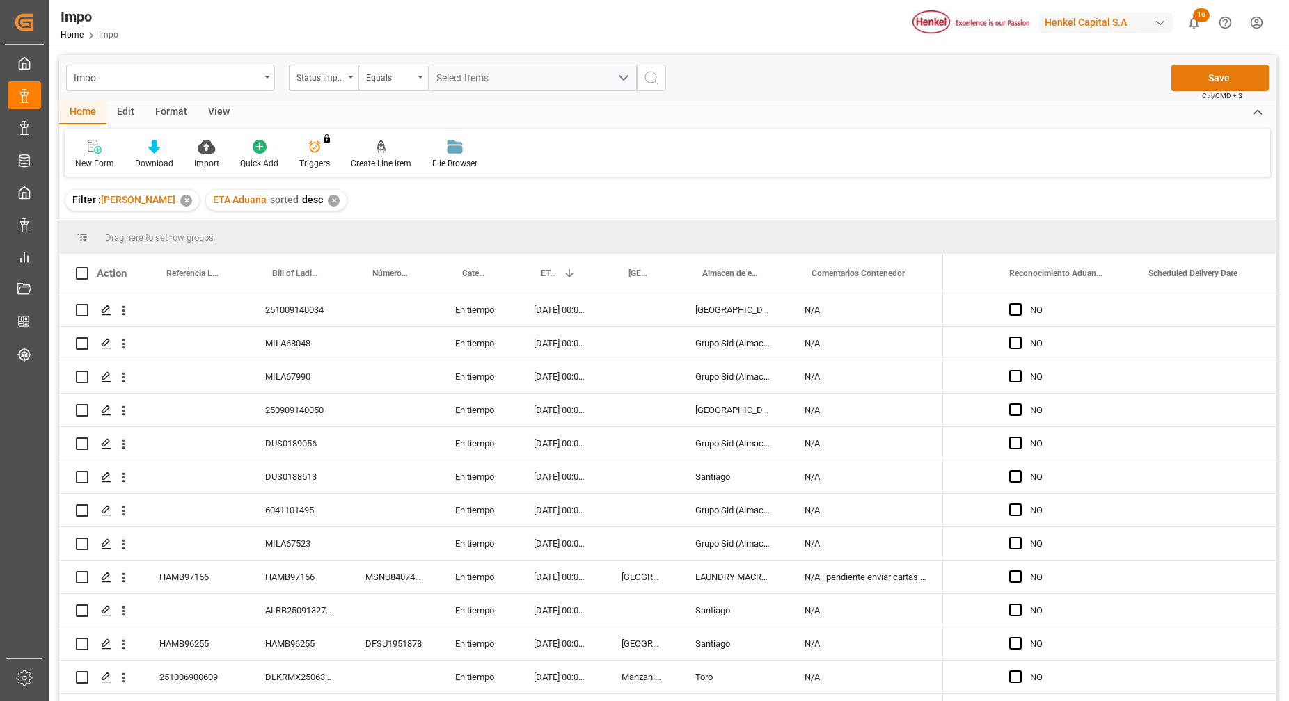
click at [1212, 72] on button "Save" at bounding box center [1219, 78] width 97 height 26
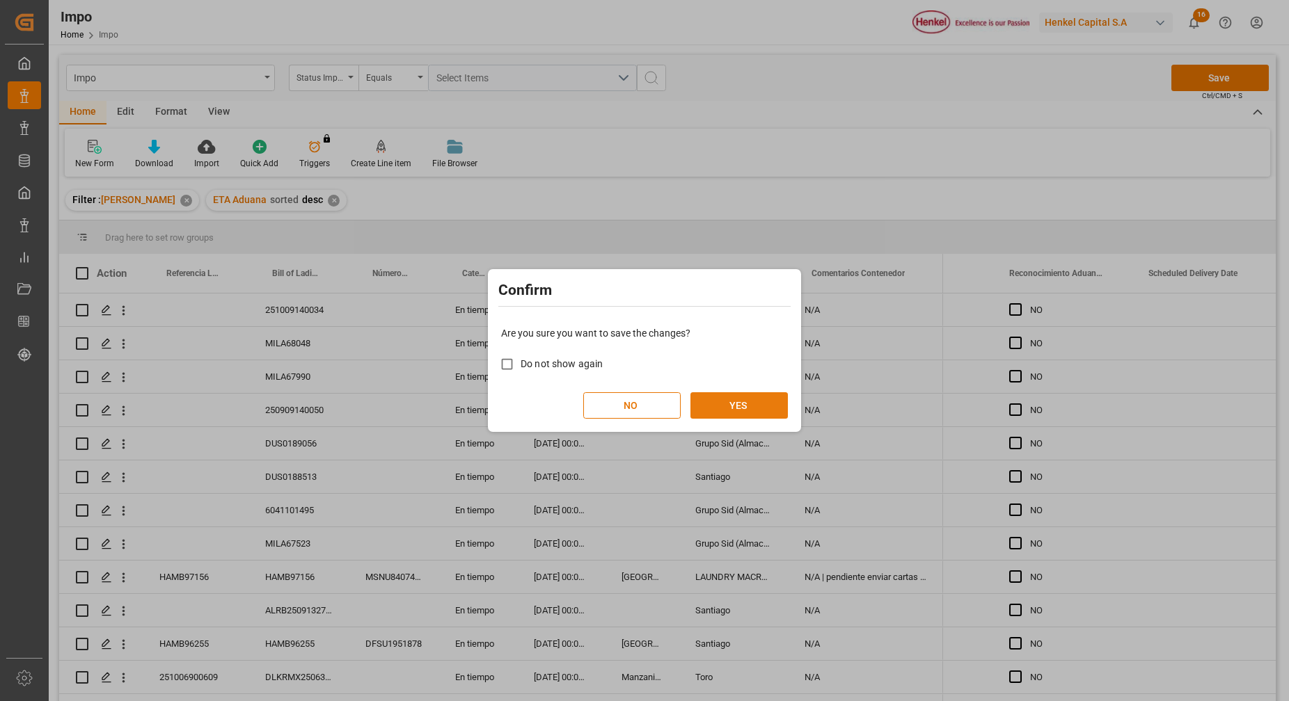
click at [768, 410] on button "YES" at bounding box center [738, 406] width 97 height 26
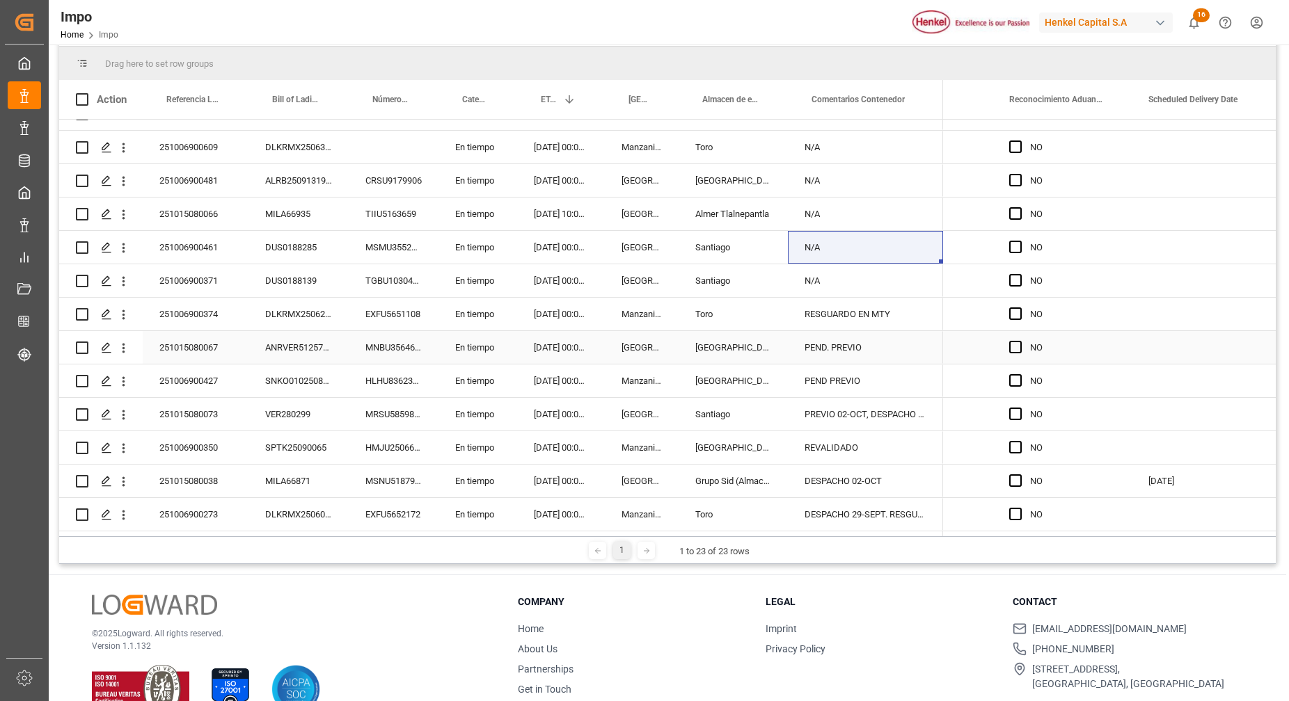
scroll to position [206, 0]
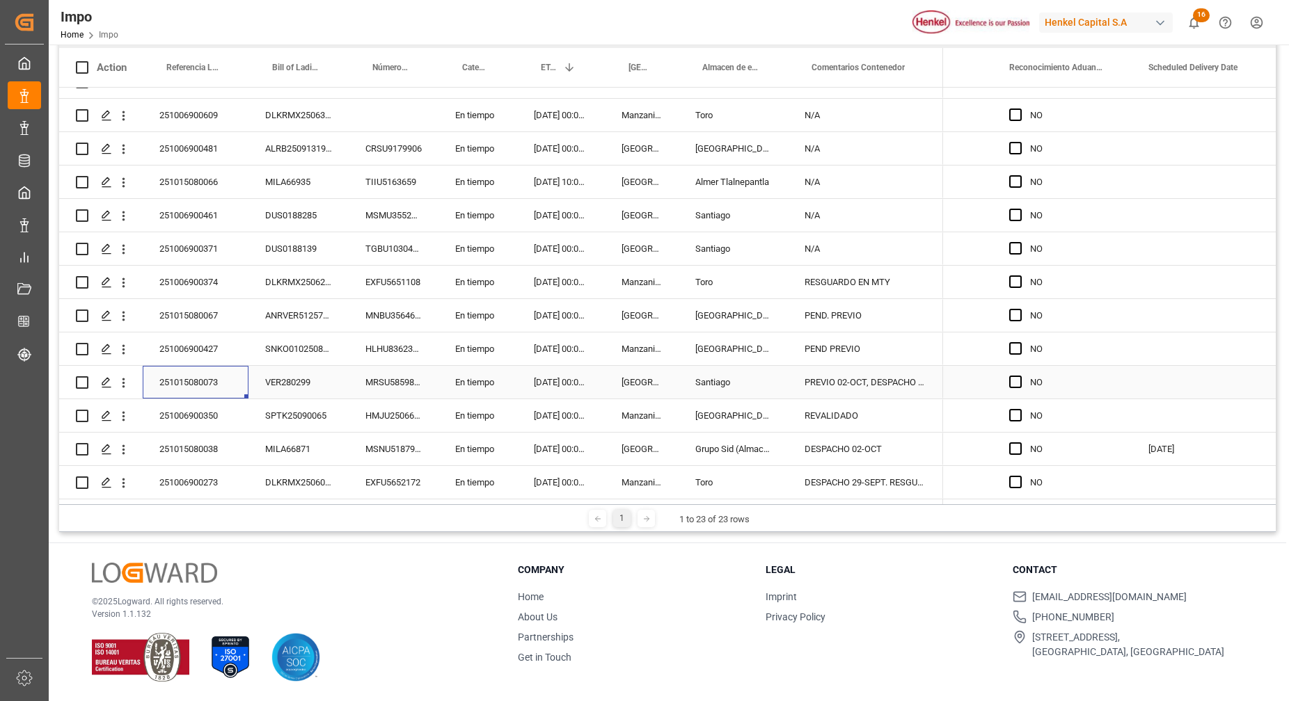
click at [215, 379] on div "251015080073" at bounding box center [196, 382] width 106 height 33
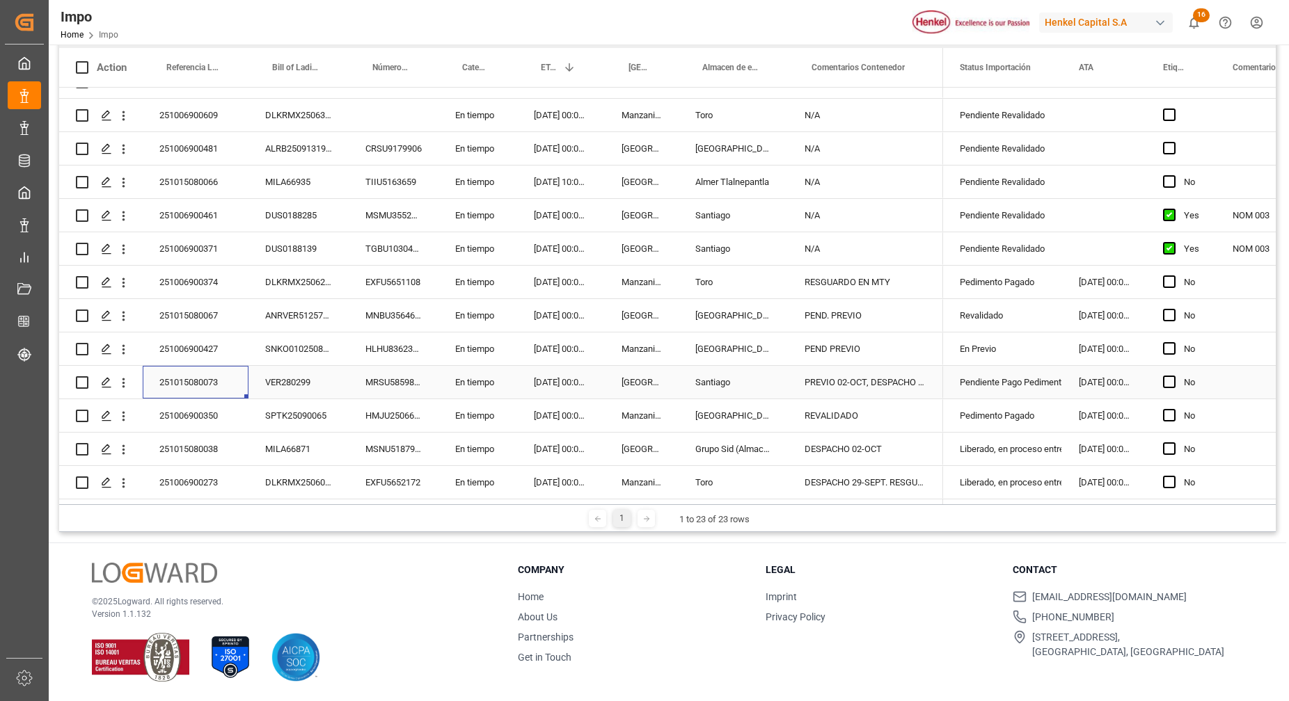
click at [200, 372] on div "251015080073" at bounding box center [196, 382] width 106 height 33
click at [205, 384] on input "251015080073" at bounding box center [196, 390] width 84 height 26
click at [278, 386] on div "VER280299" at bounding box center [298, 382] width 100 height 33
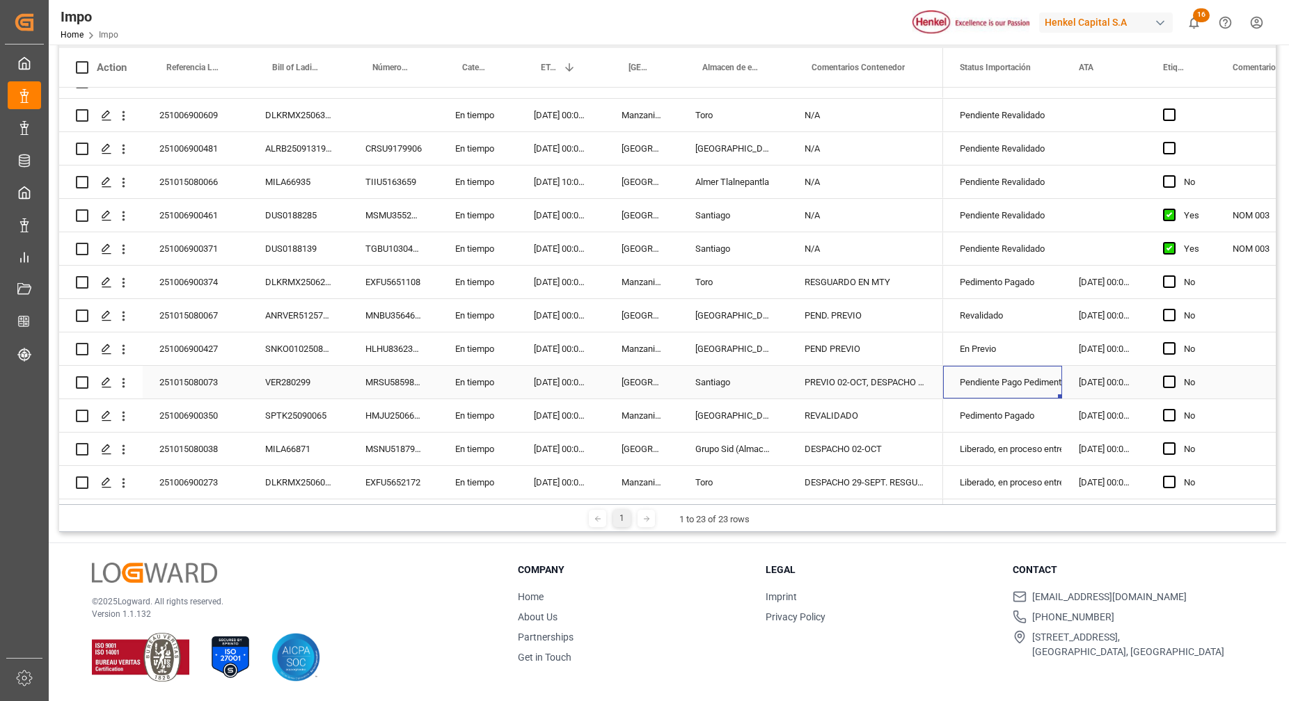
click at [983, 370] on div "Pendiente Pago Pedimento" at bounding box center [1003, 383] width 86 height 32
click at [1036, 383] on icon "open menu" at bounding box center [1036, 391] width 17 height 17
click at [1005, 454] on div "Pedimento Pagado" at bounding box center [1020, 465] width 131 height 49
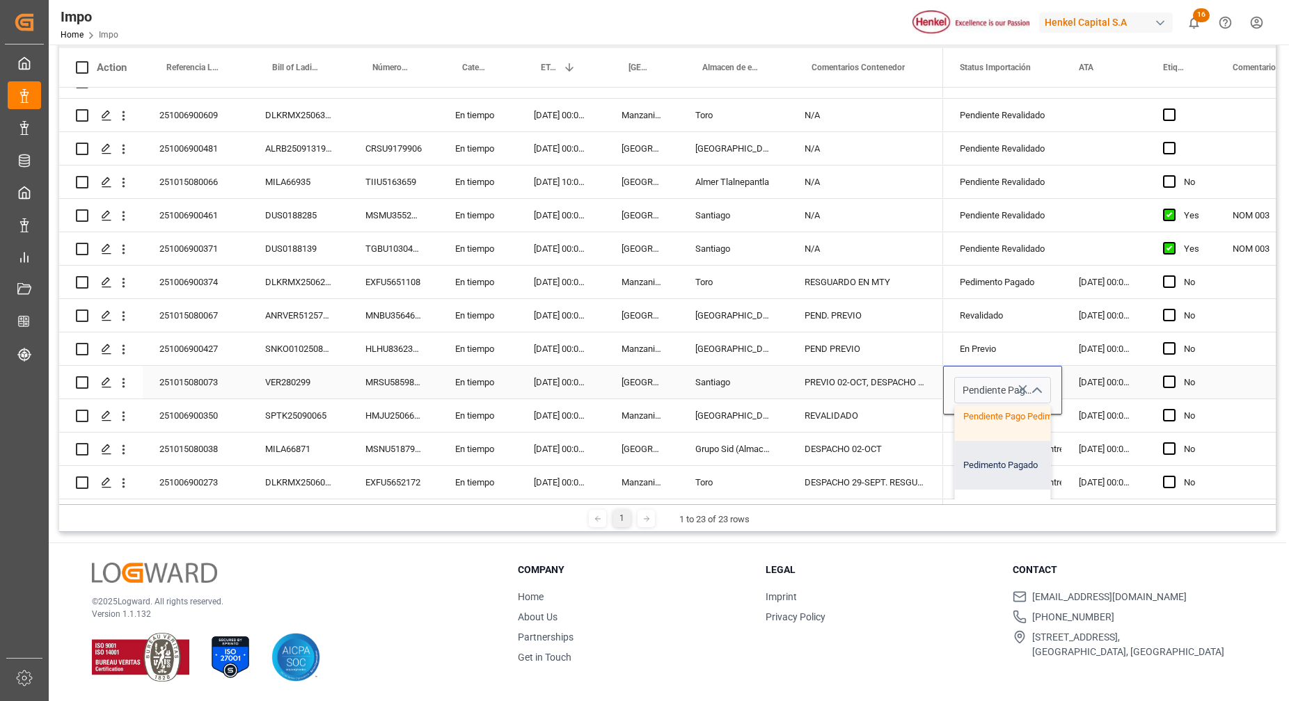
type input "Pedimento Pagado"
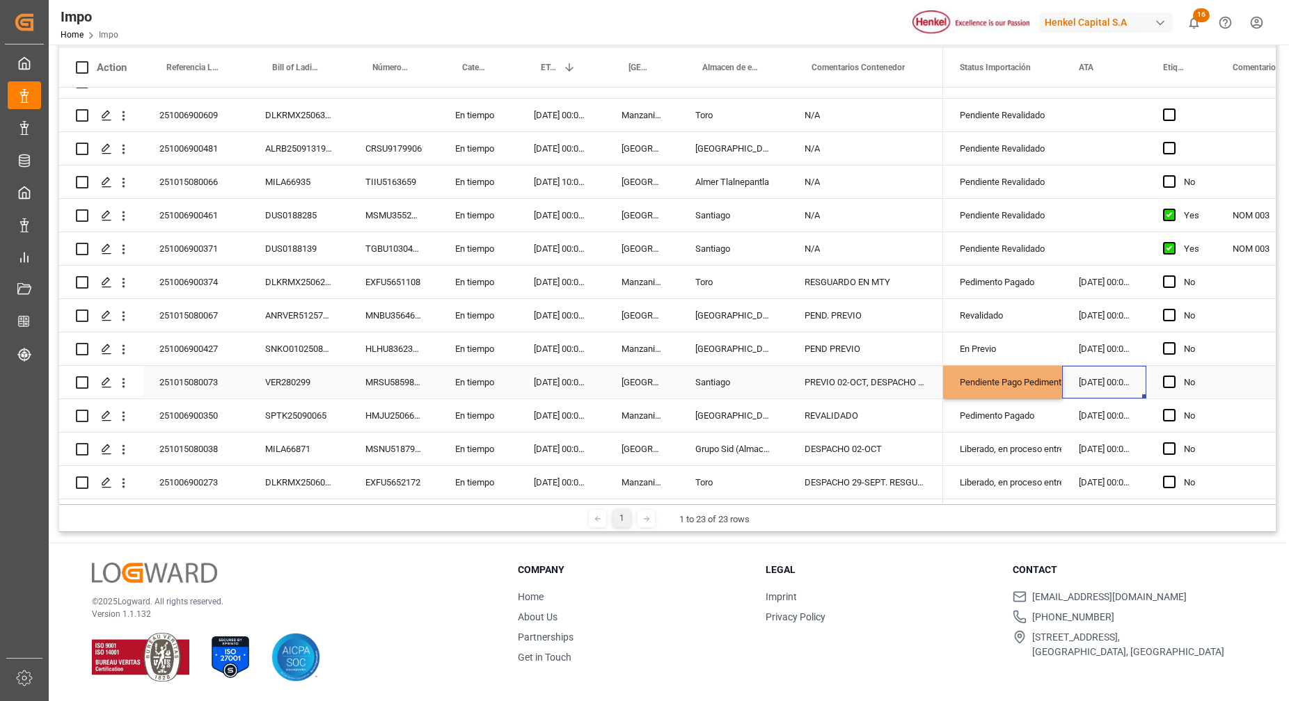
click at [1107, 376] on div "[DATE] 00:00:00" at bounding box center [1104, 382] width 84 height 33
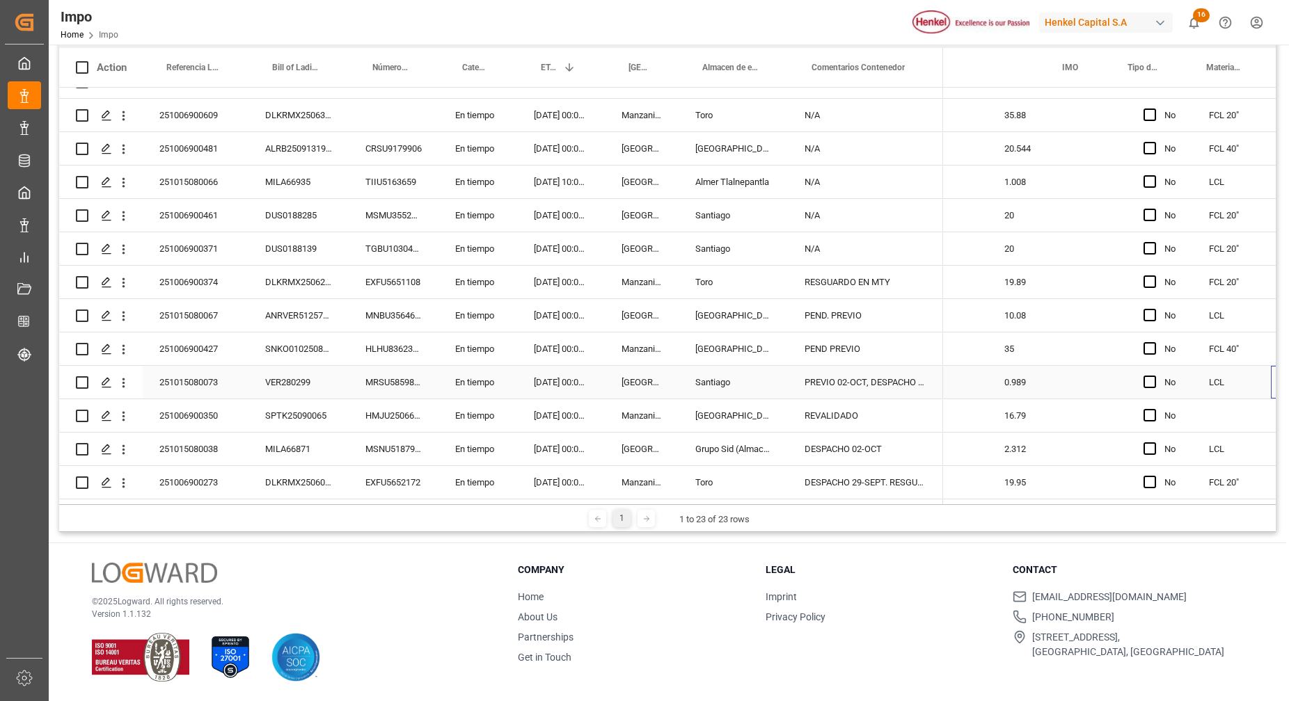
scroll to position [0, 1968]
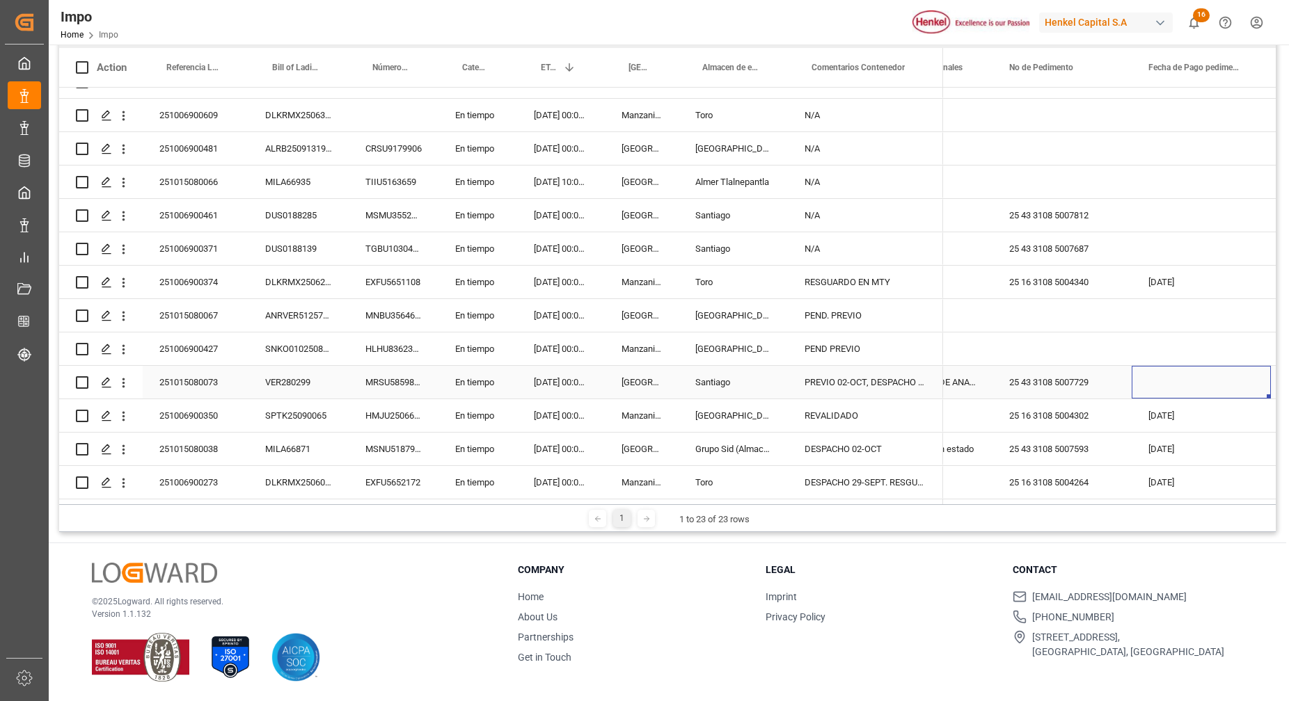
click at [1173, 378] on div "Press SPACE to select this row." at bounding box center [1201, 382] width 139 height 33
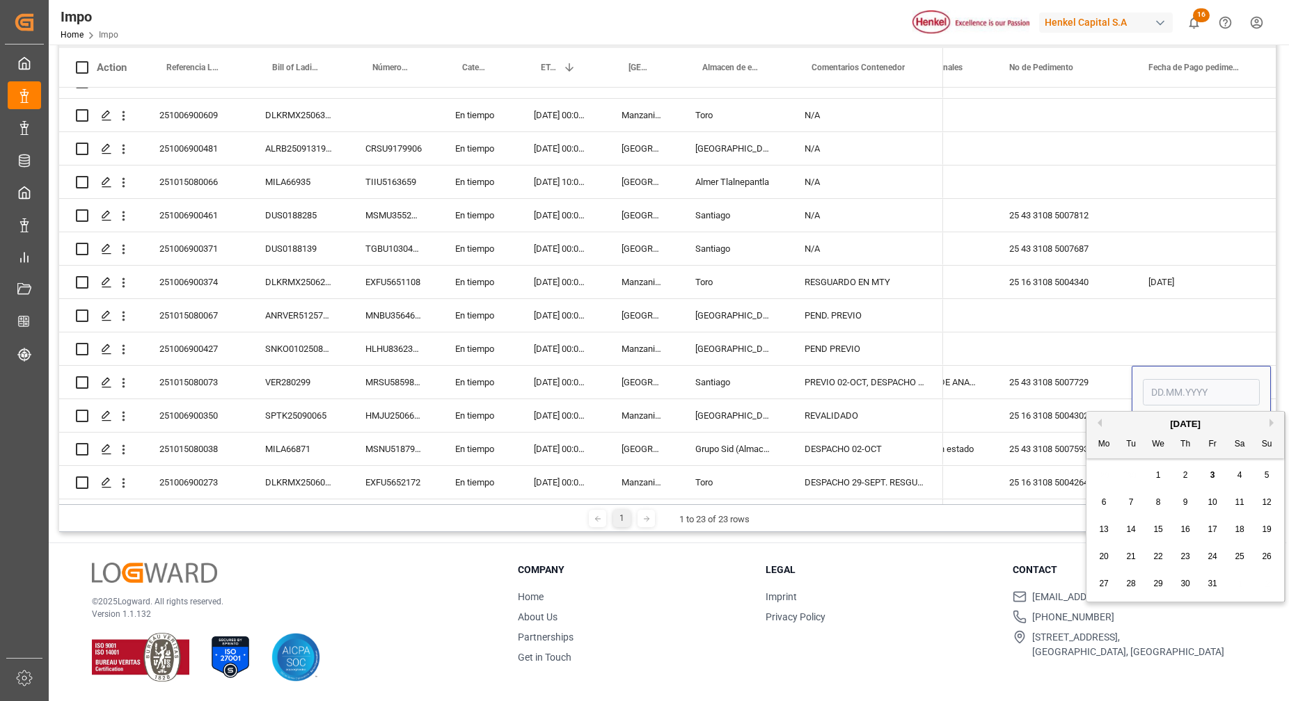
click at [1190, 477] on div "2" at bounding box center [1185, 476] width 17 height 17
type input "02.10.2025"
click at [1218, 333] on div "Press SPACE to select this row." at bounding box center [1201, 349] width 139 height 33
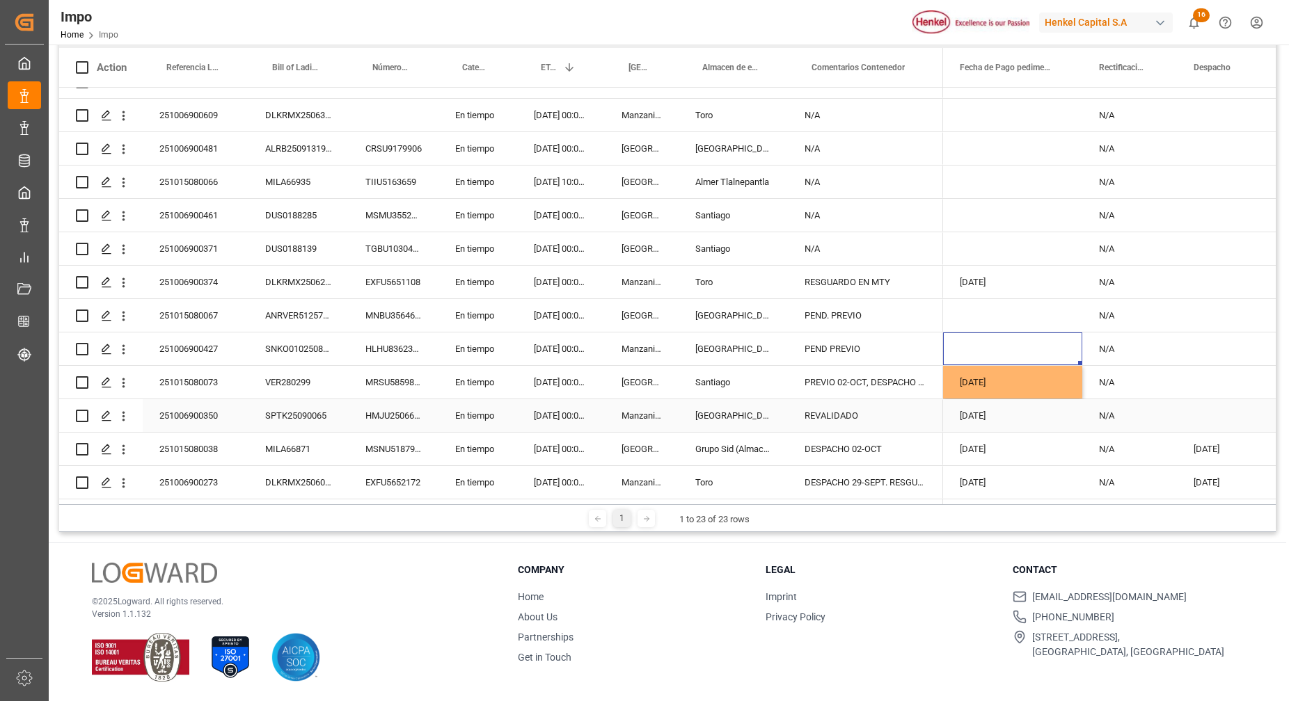
drag, startPoint x: 393, startPoint y: 412, endPoint x: 407, endPoint y: 395, distance: 21.7
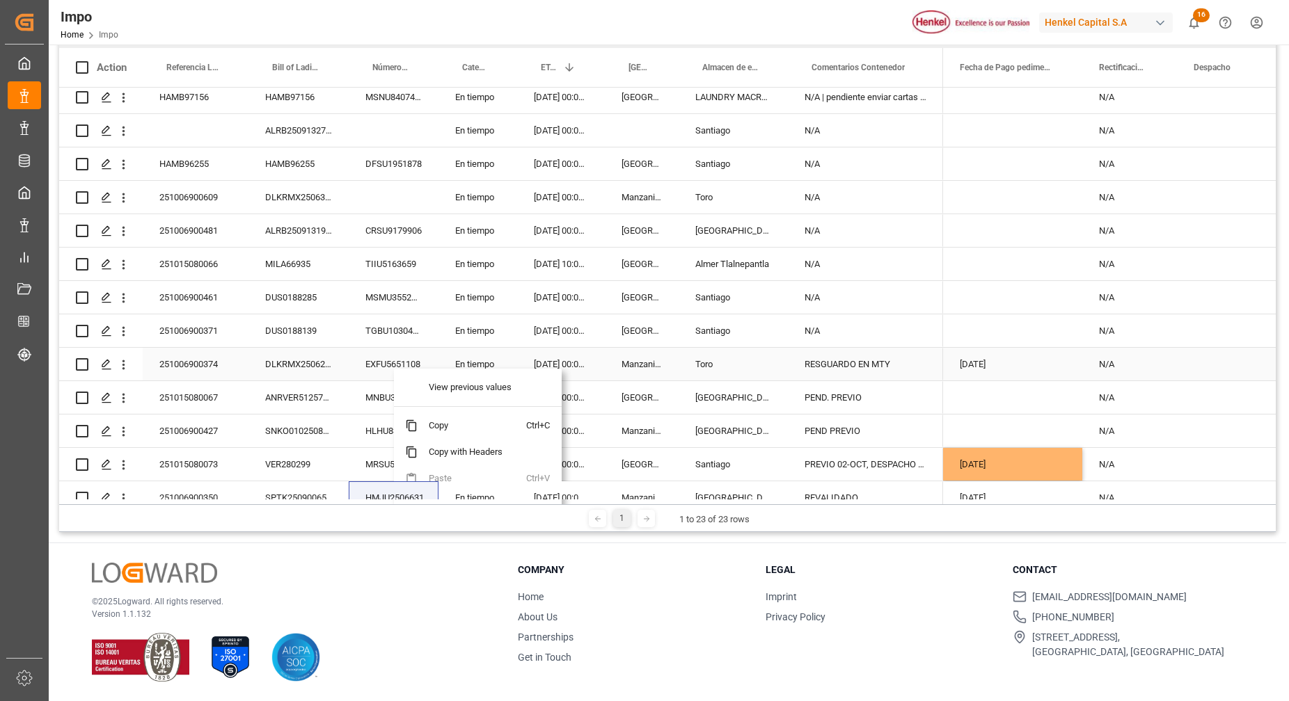
click at [1242, 367] on div "Press SPACE to select this row." at bounding box center [1246, 364] width 139 height 33
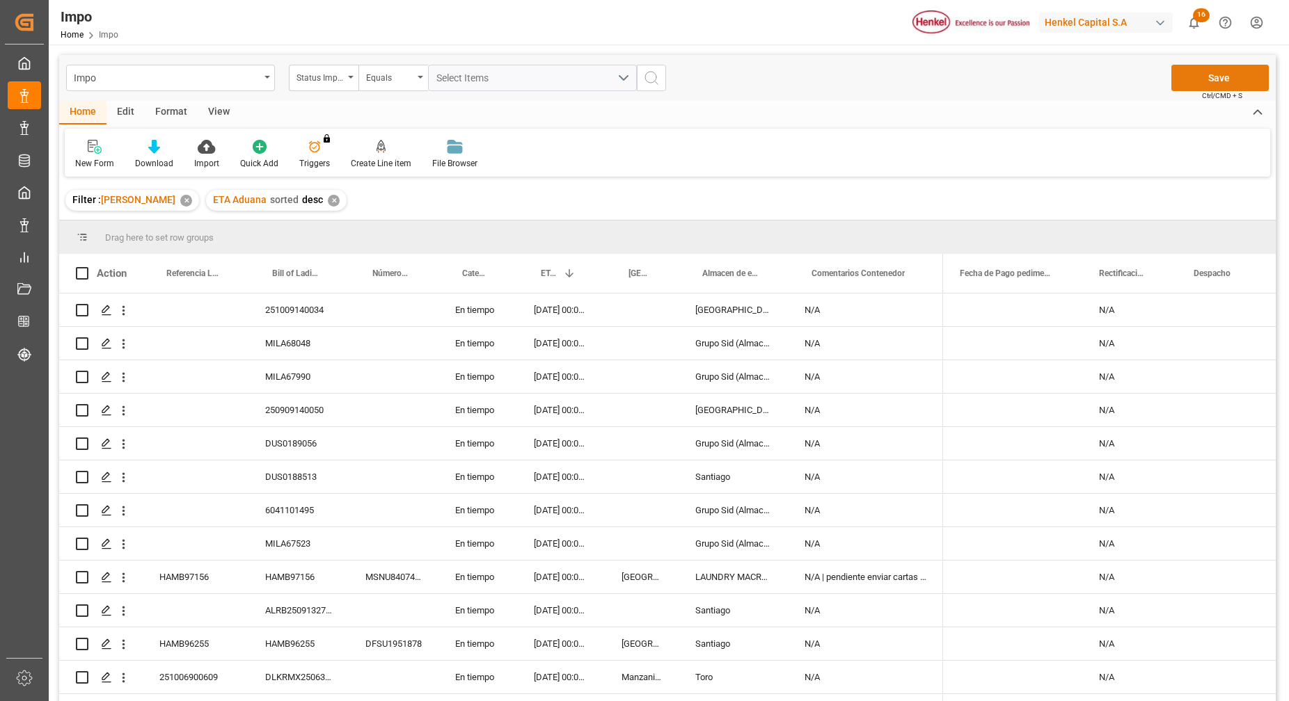
click at [1212, 72] on button "Save" at bounding box center [1219, 78] width 97 height 26
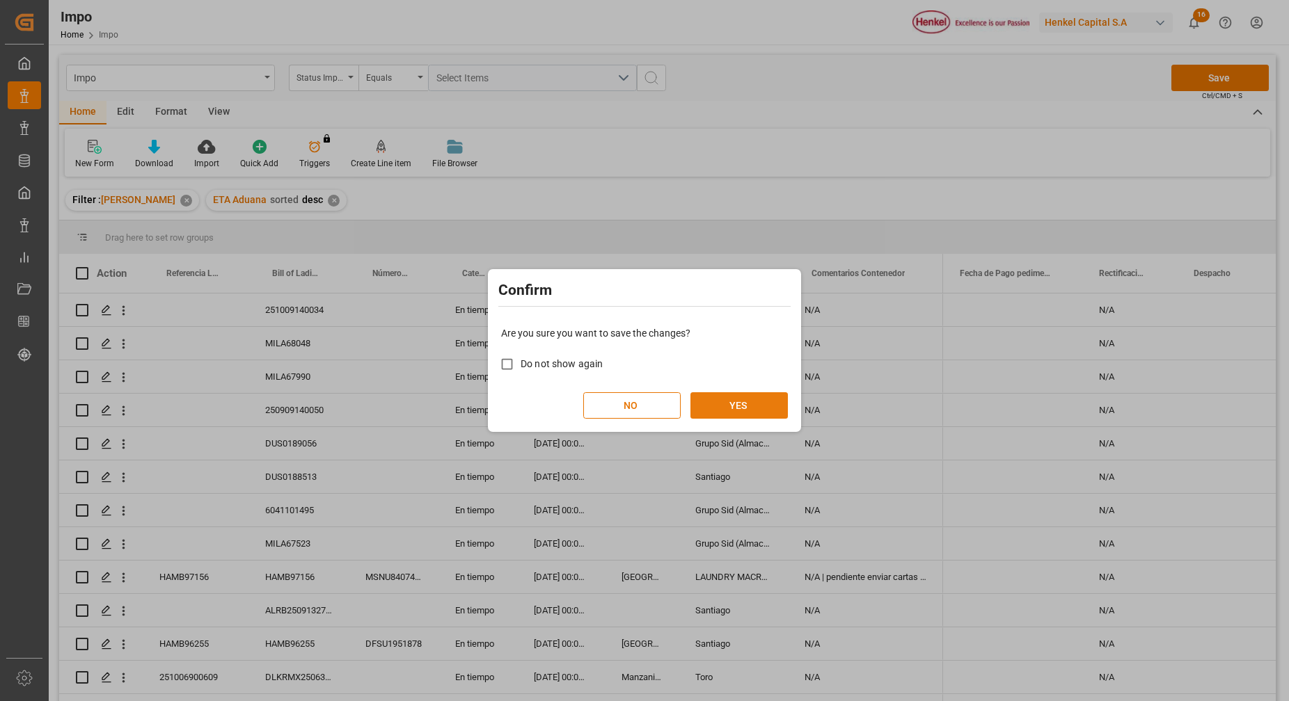
click at [744, 409] on button "YES" at bounding box center [738, 406] width 97 height 26
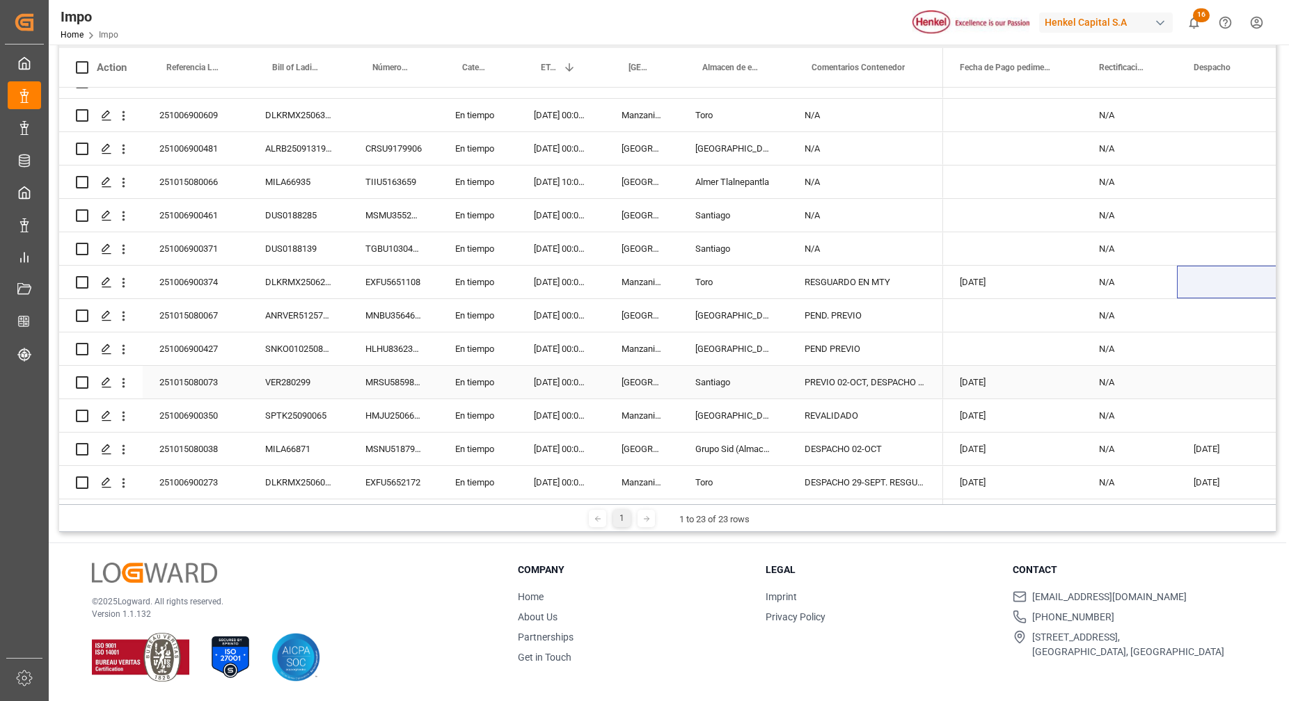
click at [203, 381] on div "251015080073" at bounding box center [196, 382] width 106 height 33
click at [203, 381] on input "251015080073" at bounding box center [196, 390] width 84 height 26
click at [301, 383] on div "VER280299" at bounding box center [298, 382] width 100 height 33
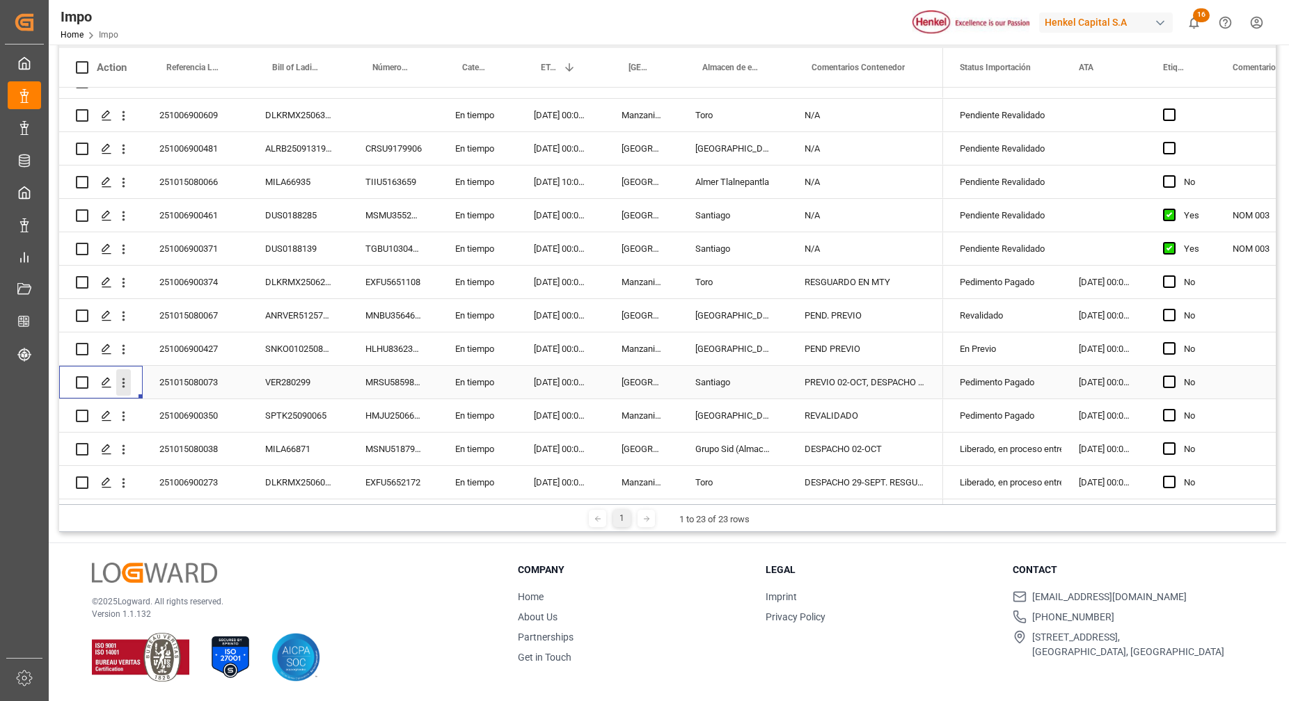
click at [127, 382] on icon "open menu" at bounding box center [123, 383] width 15 height 15
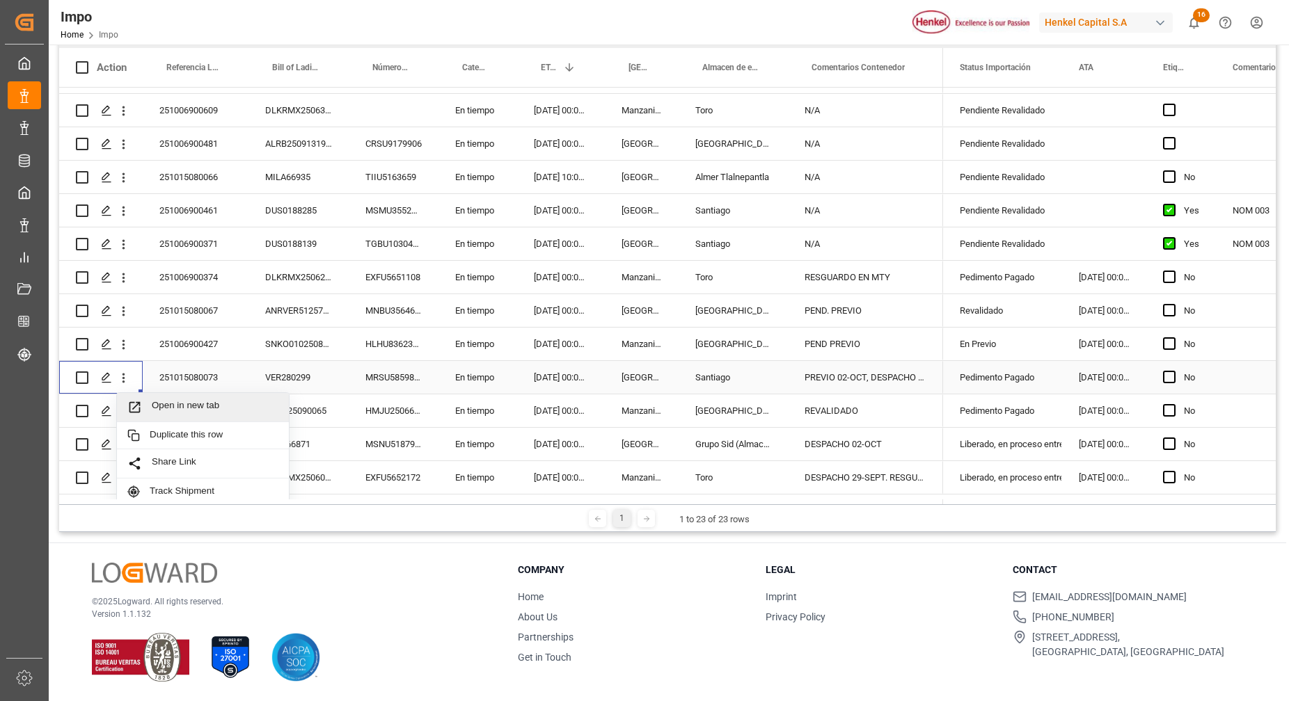
click at [200, 410] on span "Open in new tab" at bounding box center [215, 407] width 127 height 15
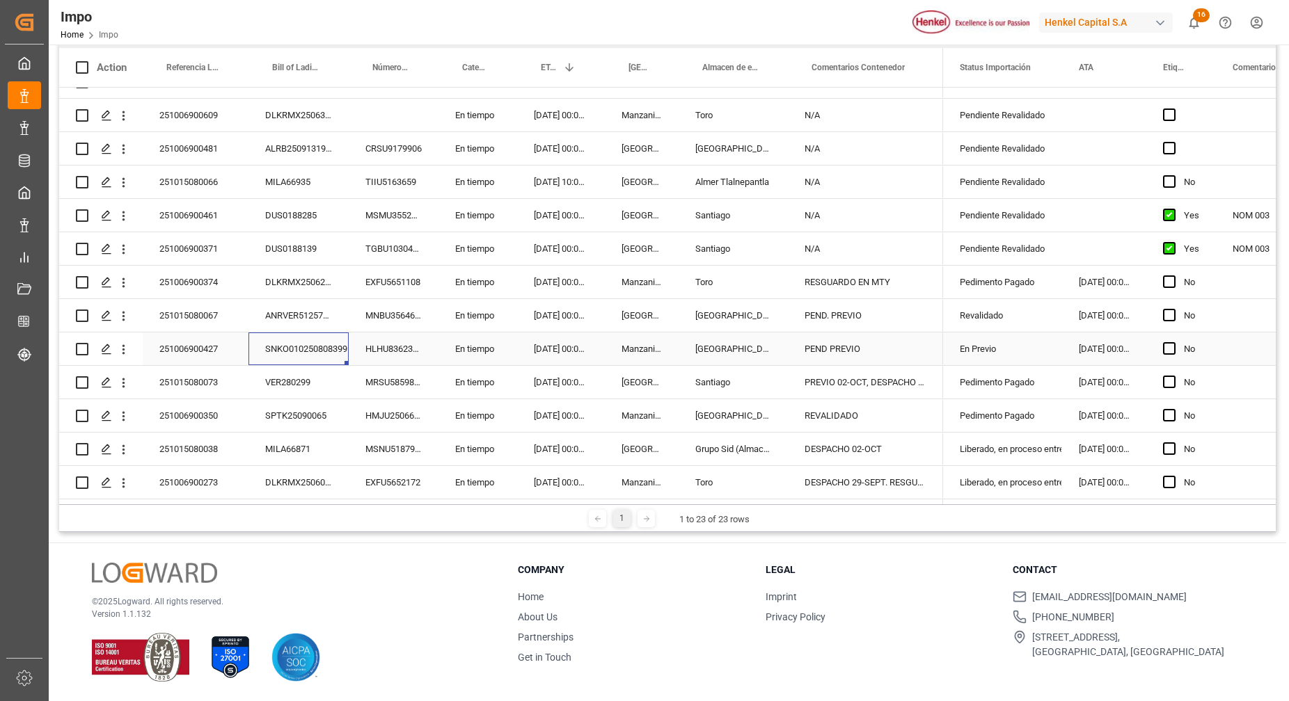
click at [306, 343] on div "SNKO010250808399" at bounding box center [298, 349] width 100 height 33
click at [1003, 341] on div "En Previo" at bounding box center [1003, 349] width 86 height 32
click at [1038, 349] on icon "open menu" at bounding box center [1036, 357] width 17 height 17
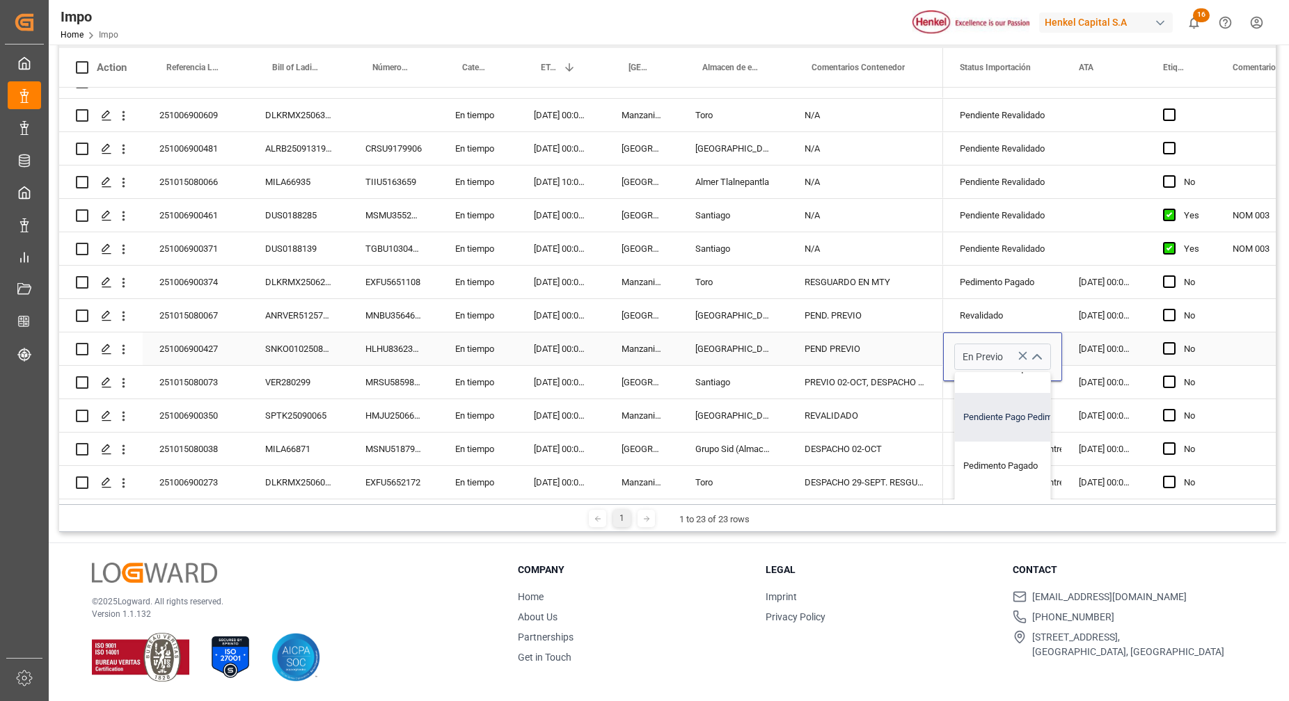
click at [1010, 419] on div "Pendiente Pago Pedimento" at bounding box center [1020, 417] width 131 height 49
type input "Pendiente Pago Pedimento"
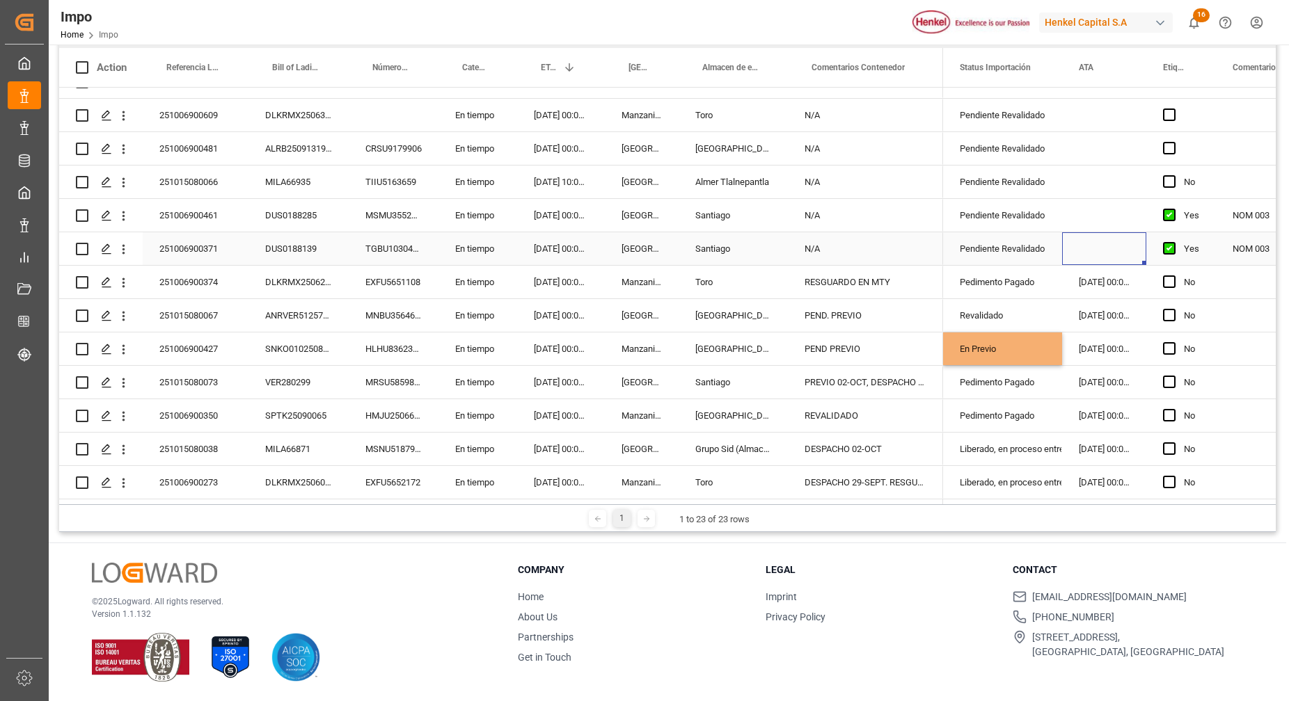
click at [1062, 254] on div "Press SPACE to select this row." at bounding box center [1104, 248] width 84 height 33
click at [322, 340] on div "SNKO010250808399" at bounding box center [298, 349] width 100 height 33
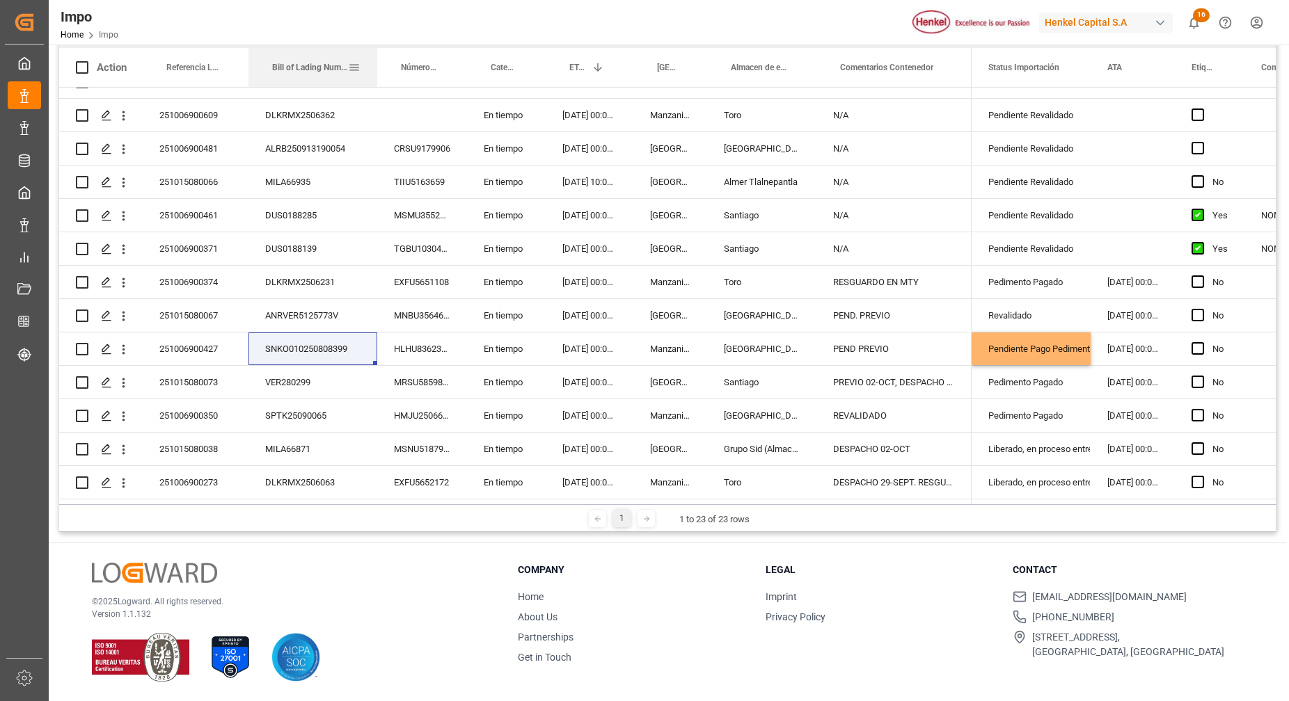
drag, startPoint x: 345, startPoint y: 67, endPoint x: 379, endPoint y: 59, distance: 34.3
click at [379, 59] on div at bounding box center [377, 67] width 6 height 39
click at [1137, 349] on div "[DATE] 00:00:00" at bounding box center [1137, 349] width 84 height 33
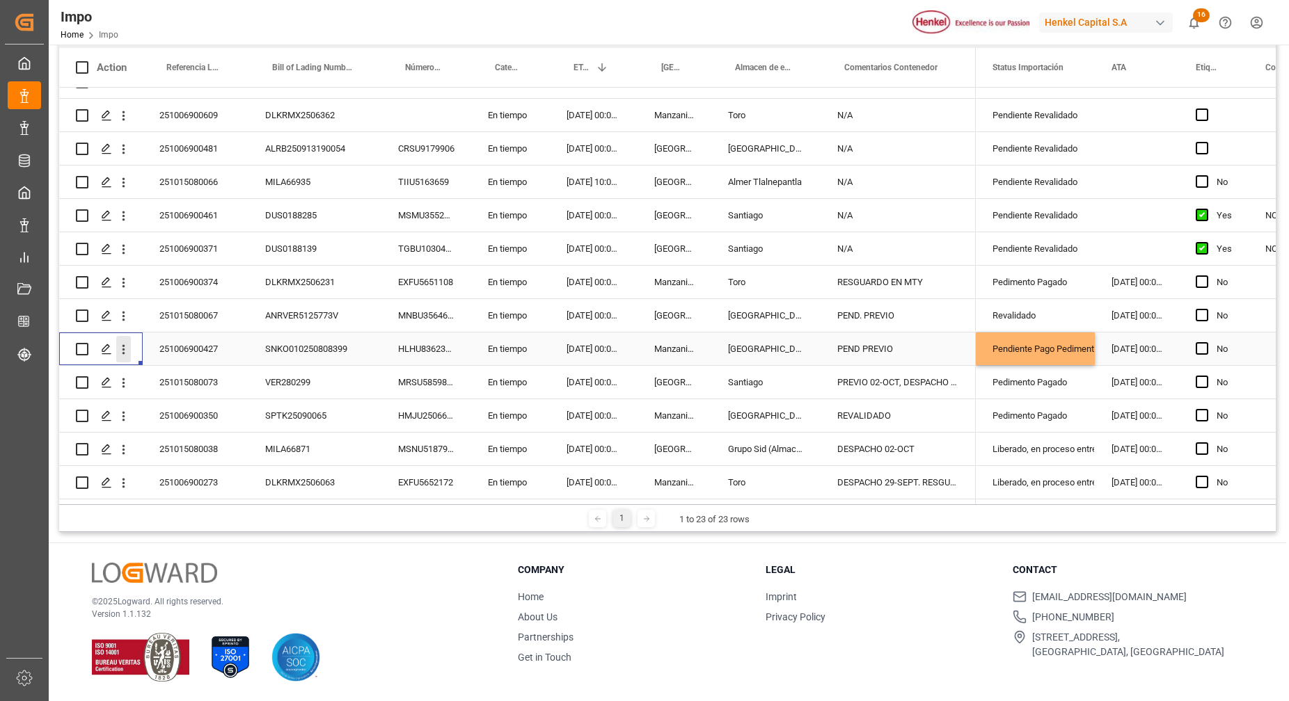
click at [125, 342] on icon "open menu" at bounding box center [123, 349] width 15 height 15
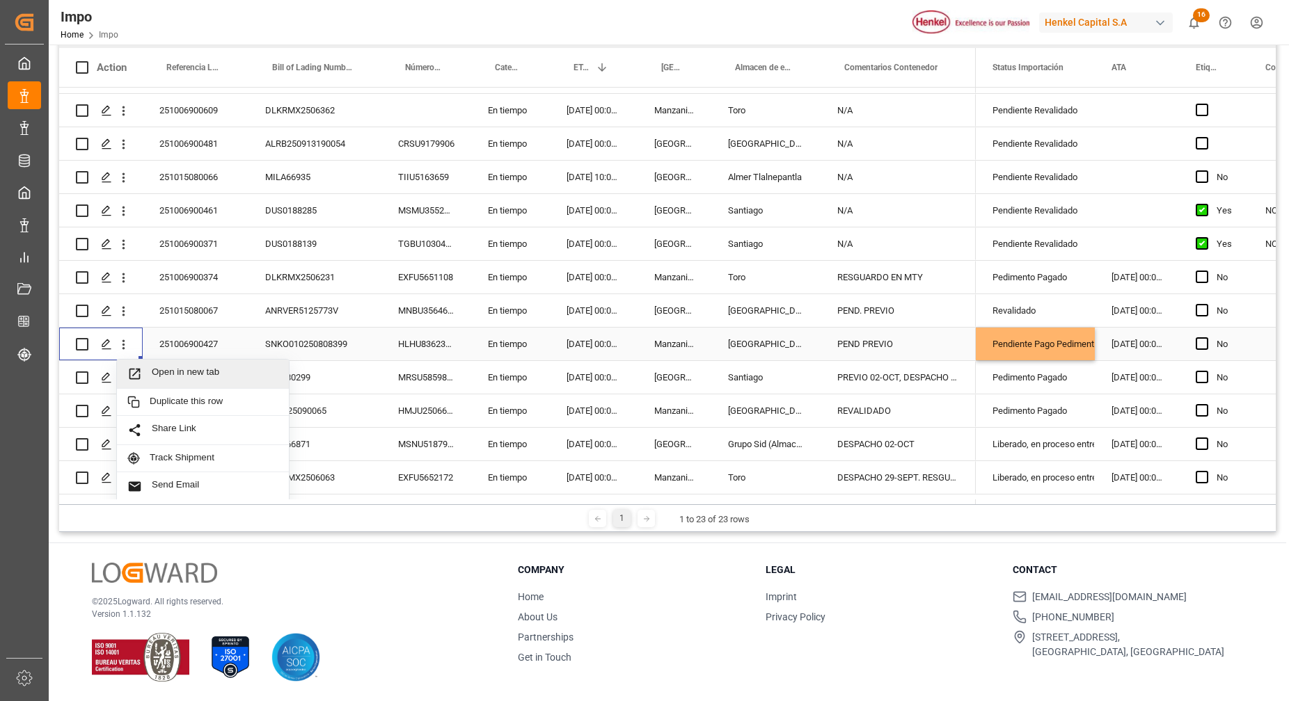
click at [222, 382] on div "Open in new tab" at bounding box center [203, 374] width 172 height 29
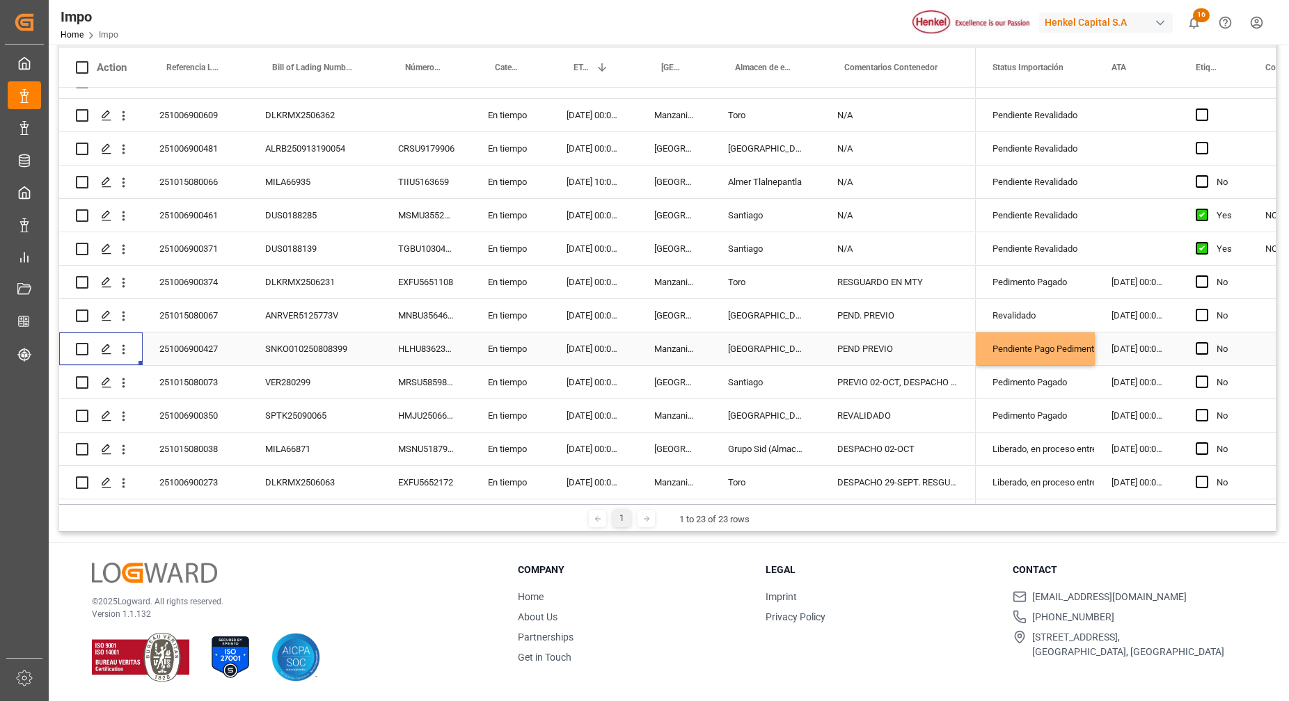
click at [557, 340] on div "[DATE] 00:00:00" at bounding box center [594, 349] width 88 height 33
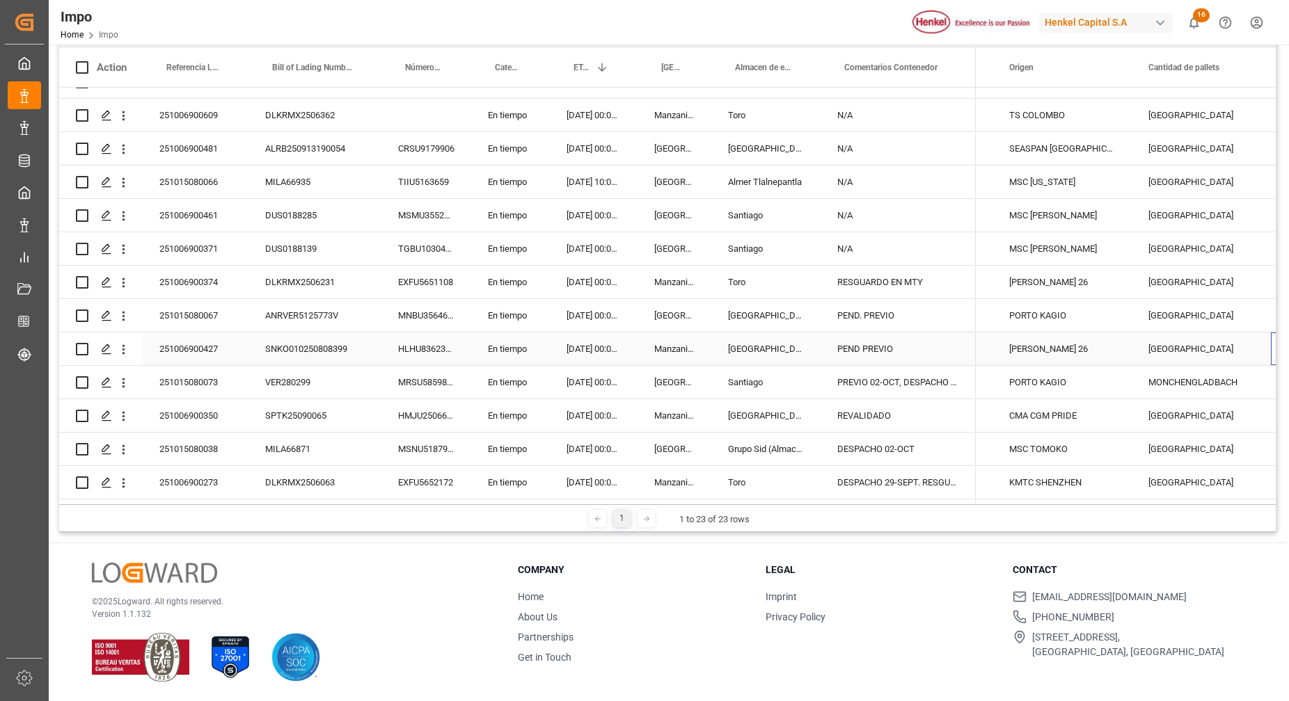
scroll to position [0, 1636]
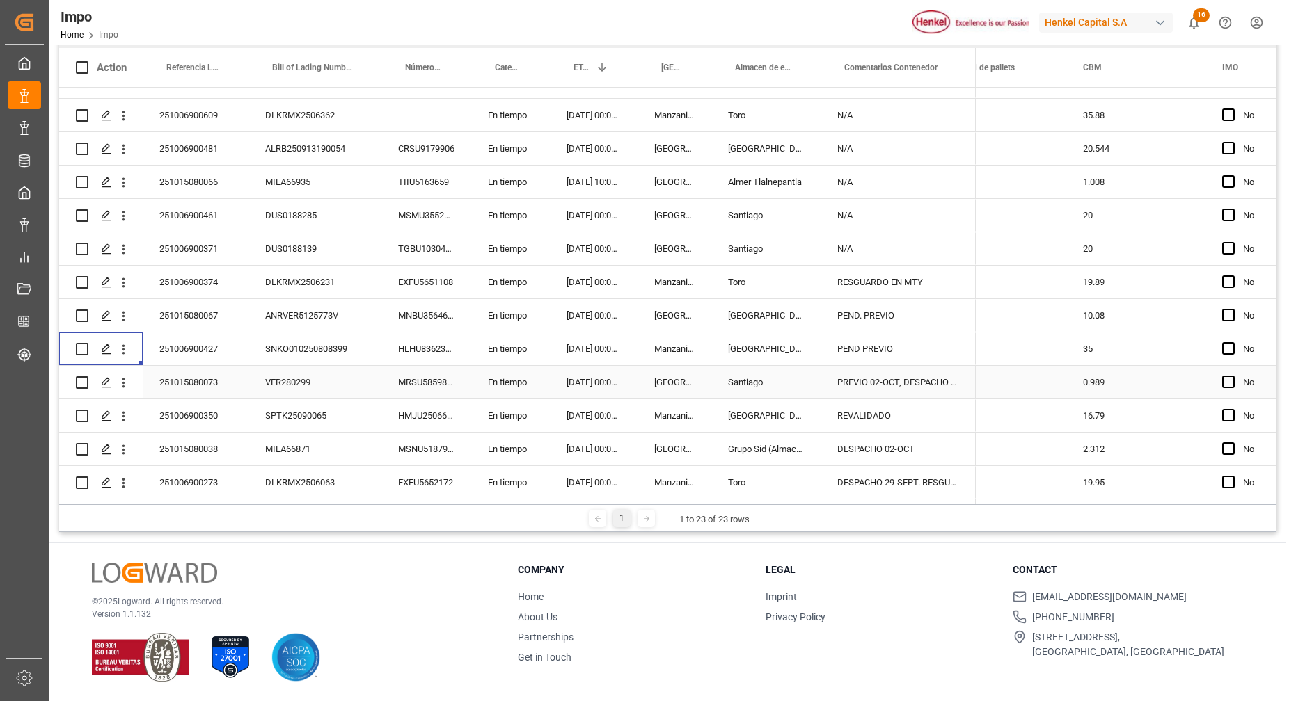
click at [209, 375] on div "251015080073" at bounding box center [196, 382] width 106 height 33
click at [205, 344] on div "251006900427" at bounding box center [196, 349] width 106 height 33
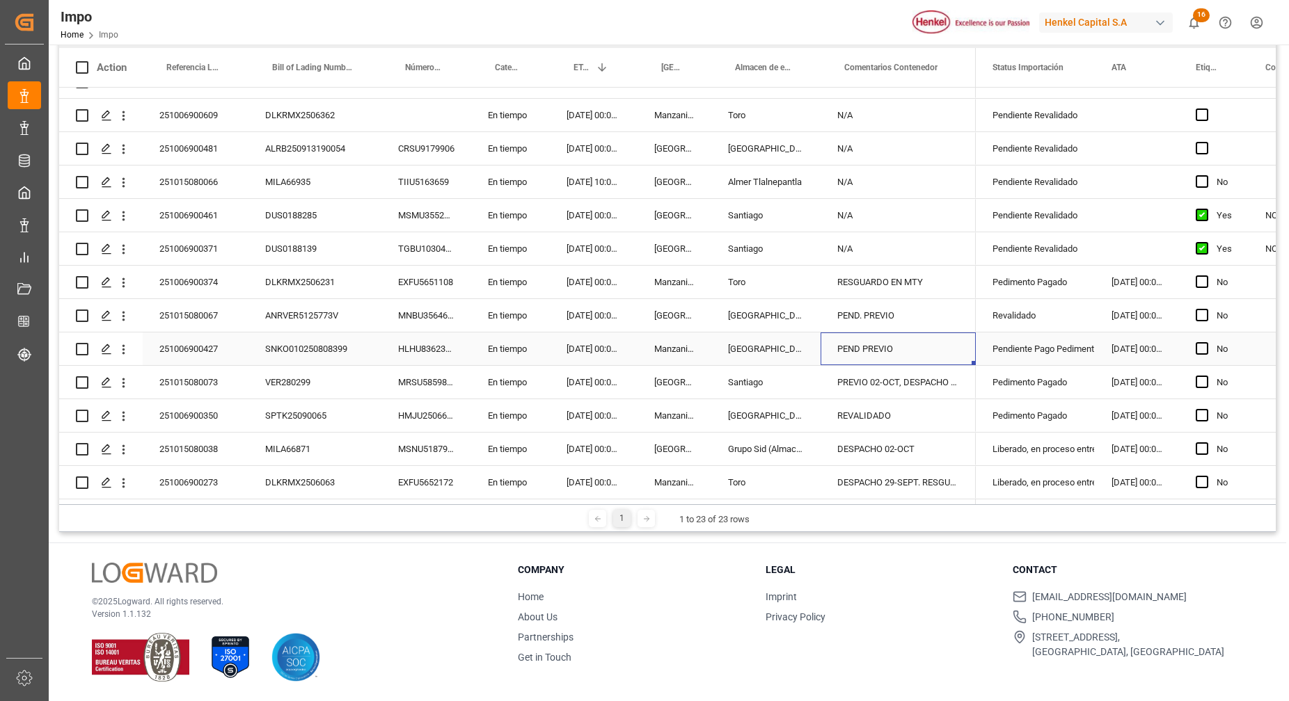
click at [907, 340] on div "PEND PREVIO" at bounding box center [898, 349] width 155 height 33
click at [912, 349] on input "PEND PREVIO" at bounding box center [898, 357] width 133 height 26
type input "PEND PAGO"
click at [914, 312] on div "PEND. PREVIO" at bounding box center [898, 315] width 155 height 33
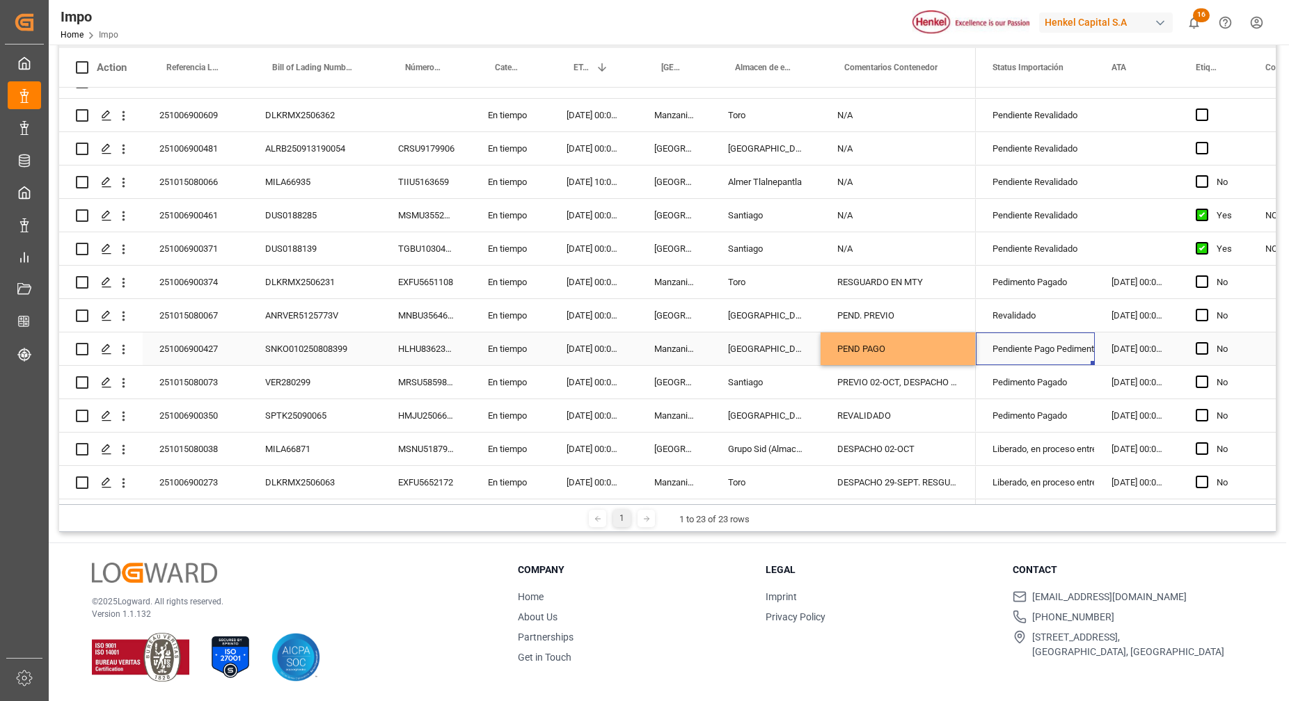
click at [1024, 333] on div "Pendiente Pago Pedimento" at bounding box center [1035, 349] width 86 height 32
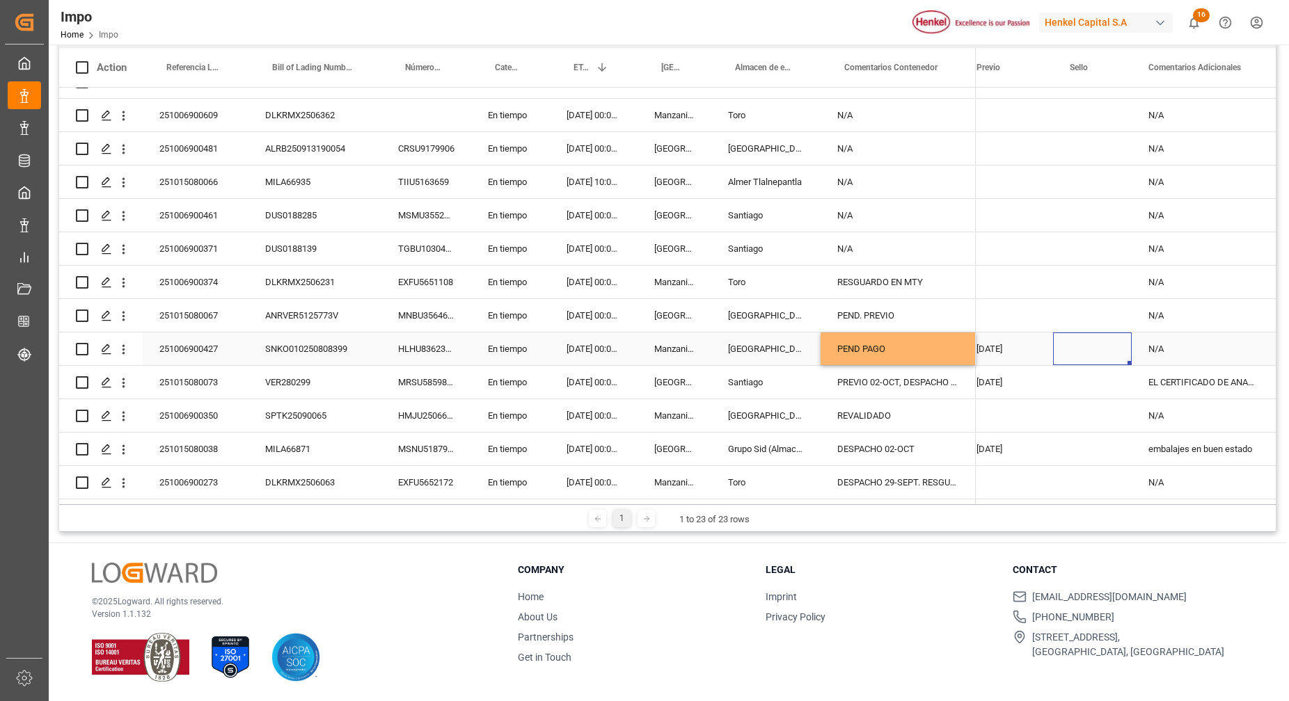
click at [1103, 346] on div "Press SPACE to select this row." at bounding box center [1092, 349] width 79 height 33
click at [1103, 346] on input "Press SPACE to select this row." at bounding box center [1092, 357] width 56 height 26
paste input "CEM23-3548406"
type input "CEM23-3548406"
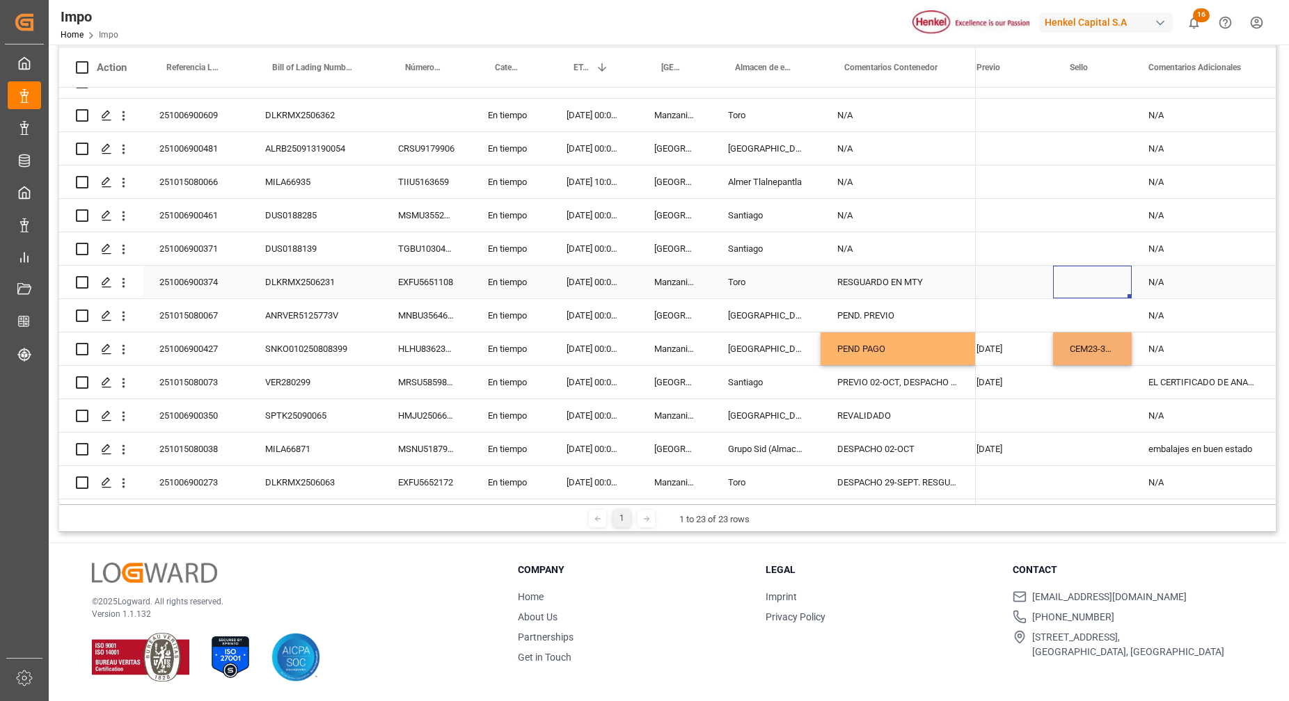
click at [1111, 286] on div "Press SPACE to select this row." at bounding box center [1092, 282] width 79 height 33
click at [1099, 346] on div "CEM23-3548406" at bounding box center [1092, 349] width 79 height 33
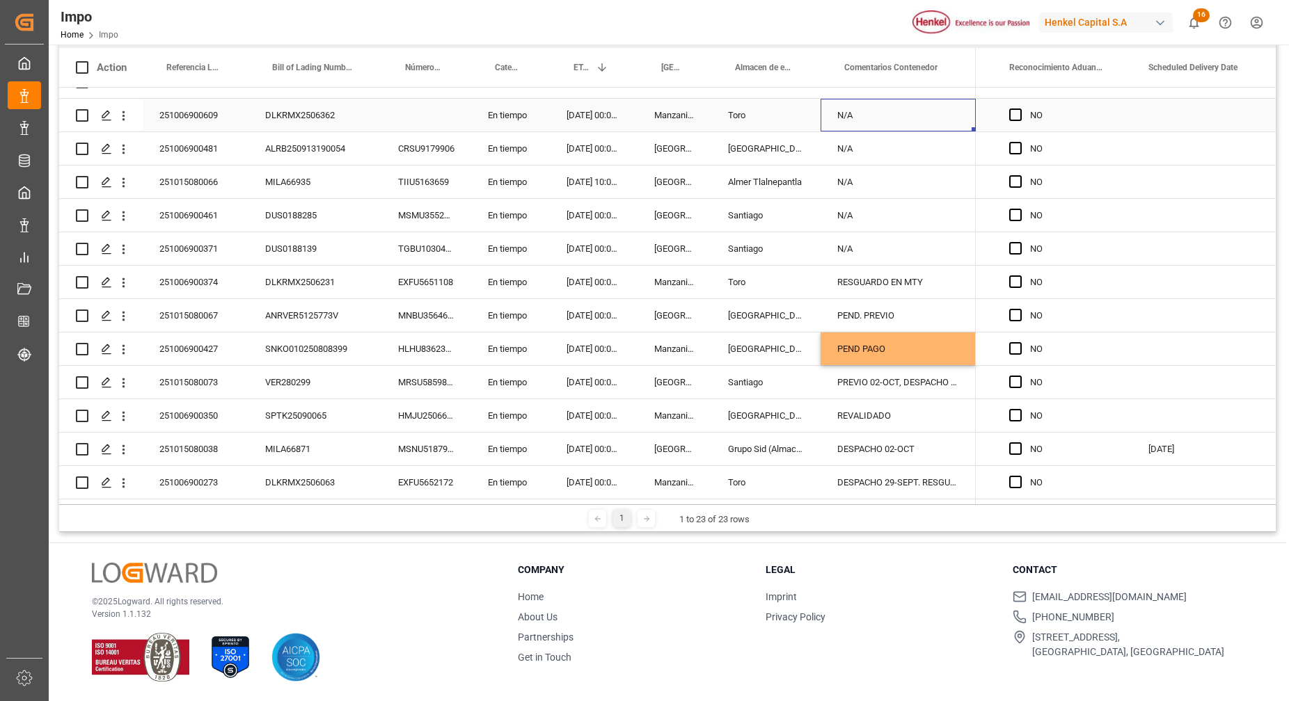
click at [896, 111] on div "N/A" at bounding box center [898, 115] width 155 height 33
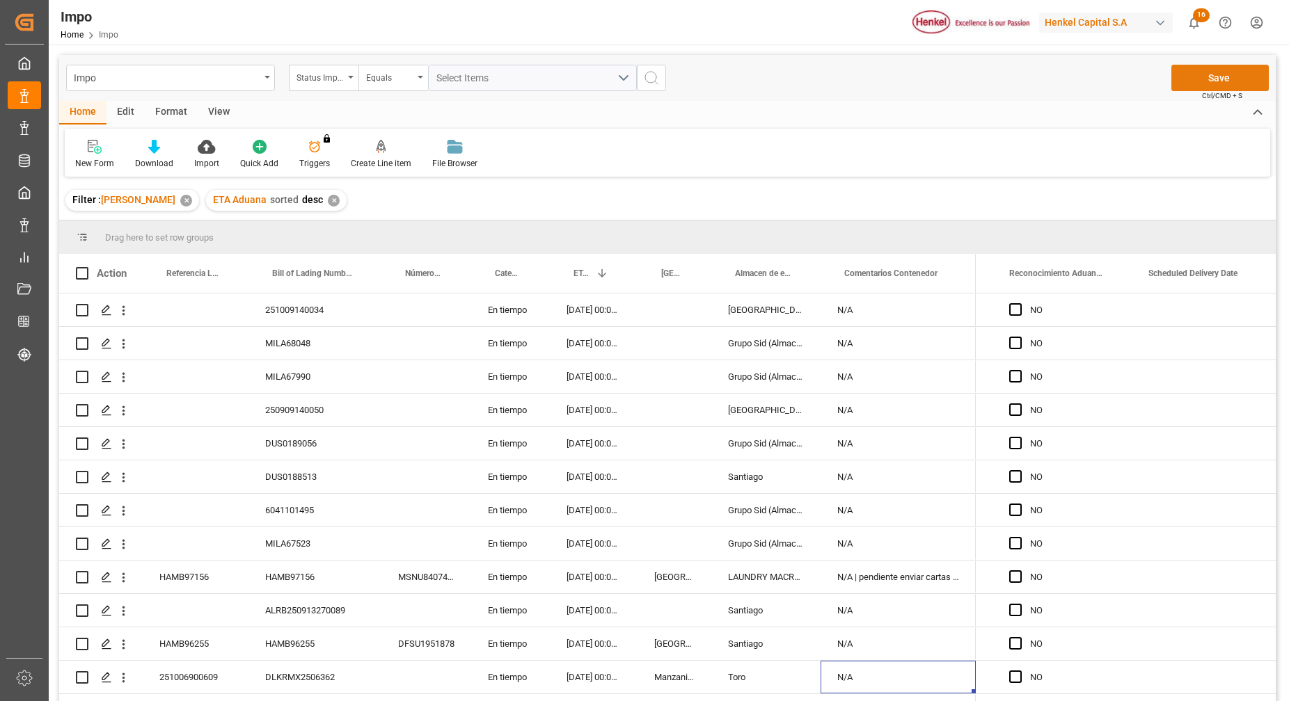
click at [1235, 74] on button "Save" at bounding box center [1219, 78] width 97 height 26
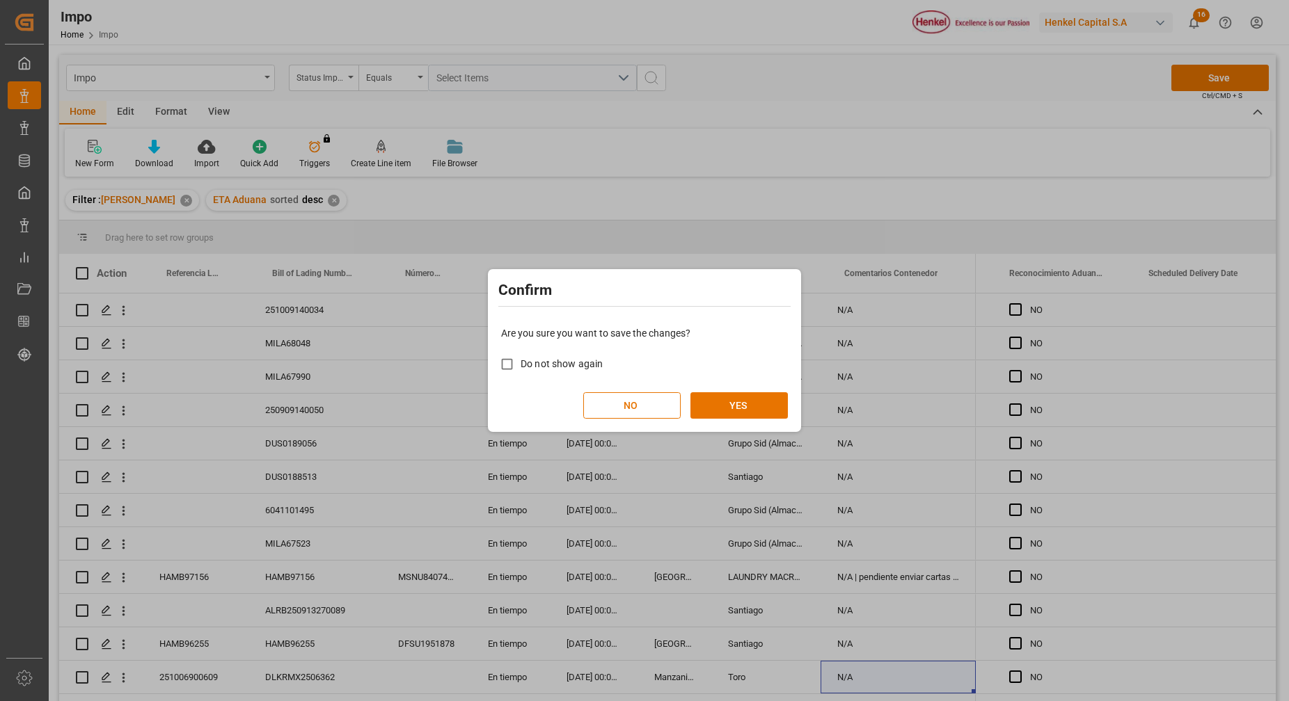
click at [742, 388] on div "Are you sure you want to save the changes? Do not show again NO YES" at bounding box center [644, 373] width 306 height 112
click at [745, 416] on button "YES" at bounding box center [738, 406] width 97 height 26
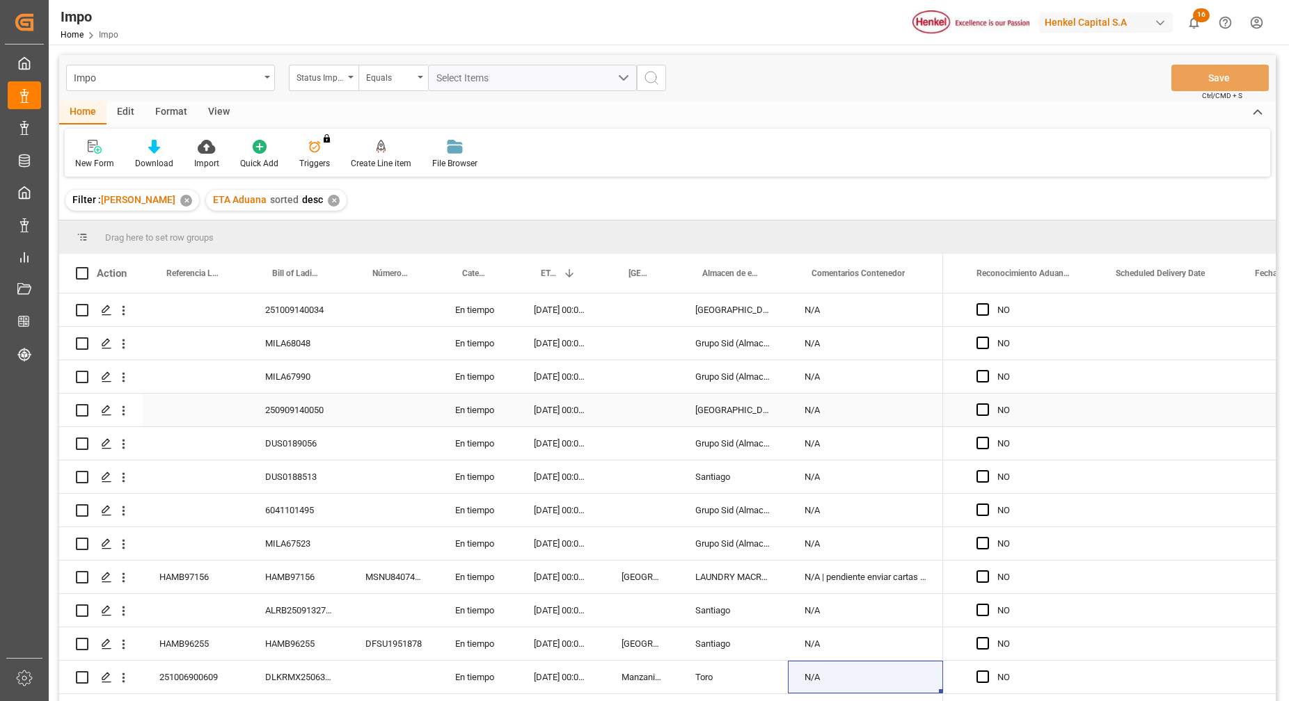
click at [237, 415] on div "Press SPACE to select this row." at bounding box center [196, 410] width 106 height 33
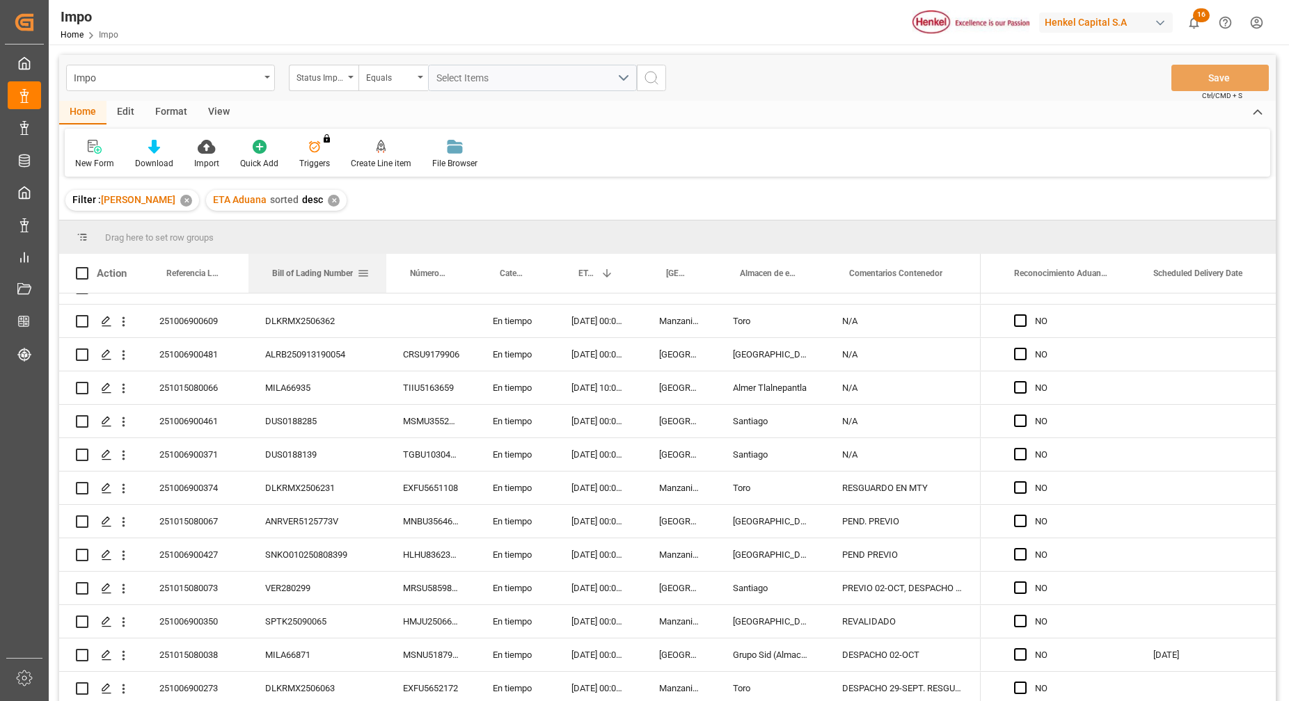
drag, startPoint x: 346, startPoint y: 276, endPoint x: 383, endPoint y: 290, distance: 40.1
click at [383, 290] on div at bounding box center [386, 273] width 6 height 39
click at [300, 519] on div "ANRVER5125773V" at bounding box center [317, 521] width 138 height 33
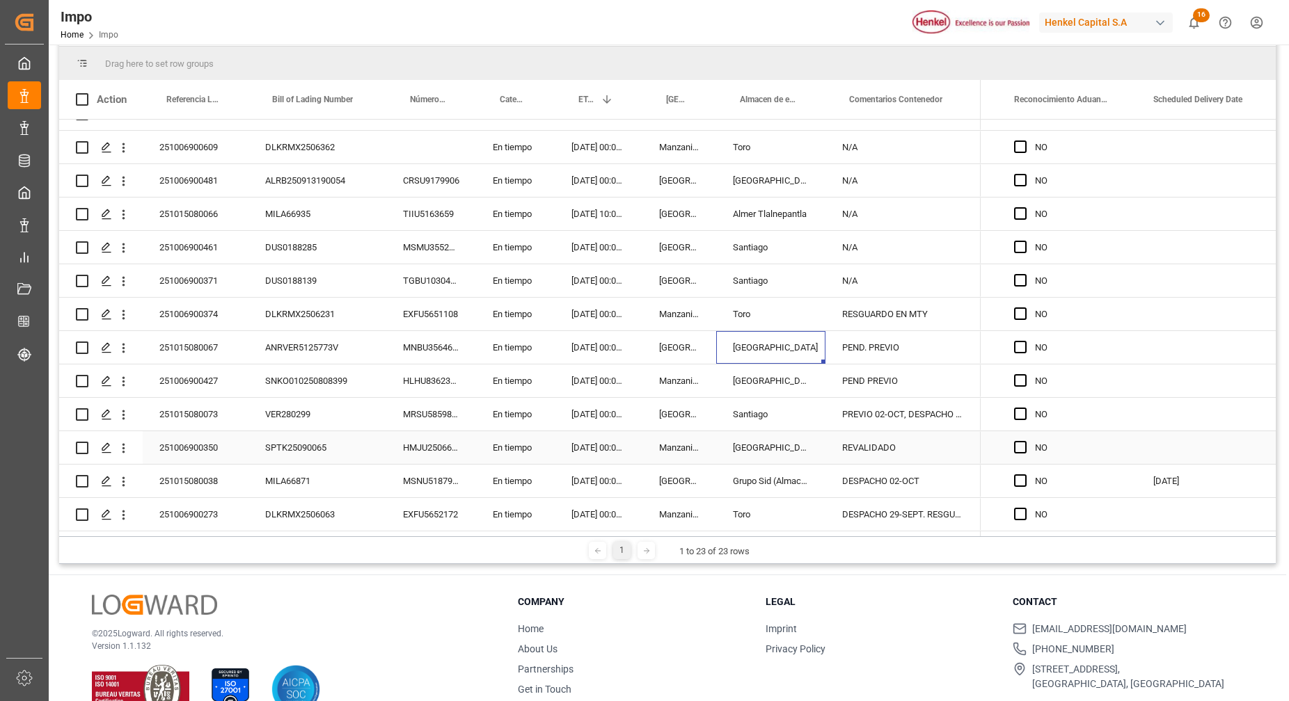
scroll to position [206, 0]
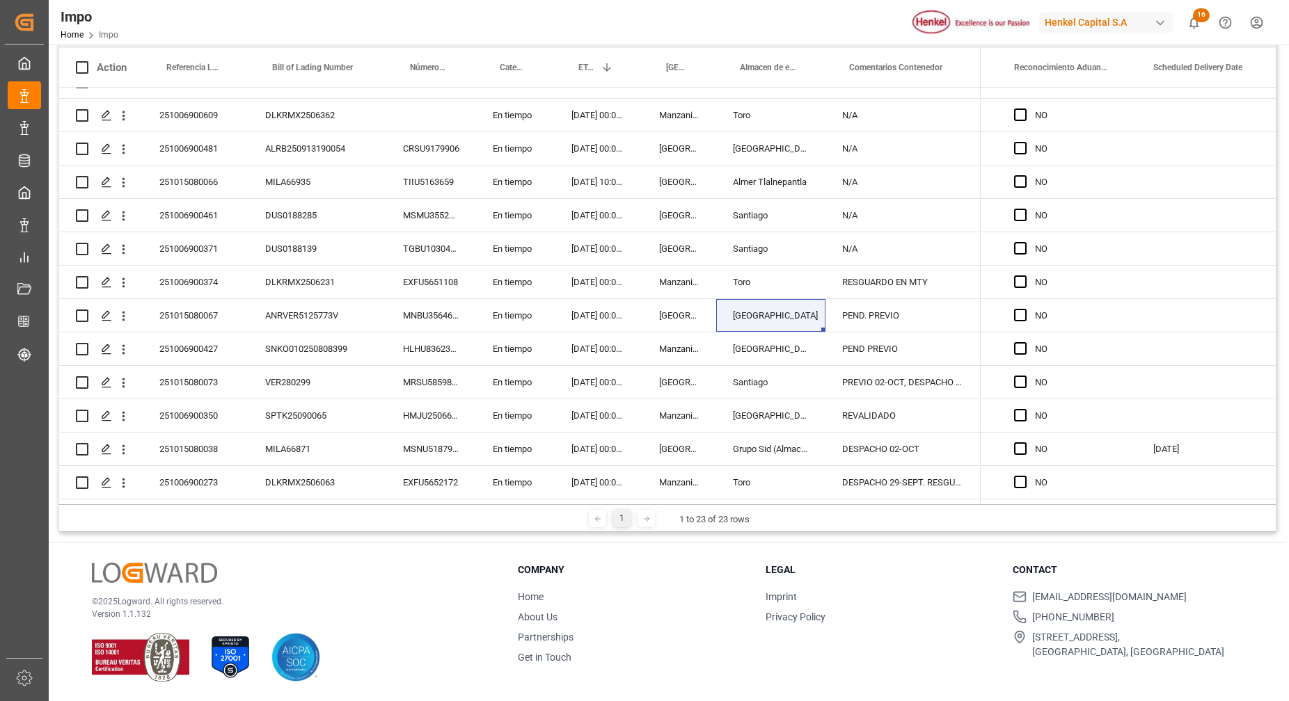
drag, startPoint x: 1276, startPoint y: 400, endPoint x: 1271, endPoint y: 338, distance: 62.9
click at [1271, 338] on main "Impo Status Importación Equals Select Items Save Ctrl/CMD + S Home Edit Format …" at bounding box center [667, 190] width 1237 height 683
click at [898, 451] on div "DESPACHO 02-OCT" at bounding box center [902, 449] width 155 height 33
click at [746, 452] on div "Grupo Sid (Almacenaje y Distribucion AVIOR)" at bounding box center [770, 449] width 109 height 33
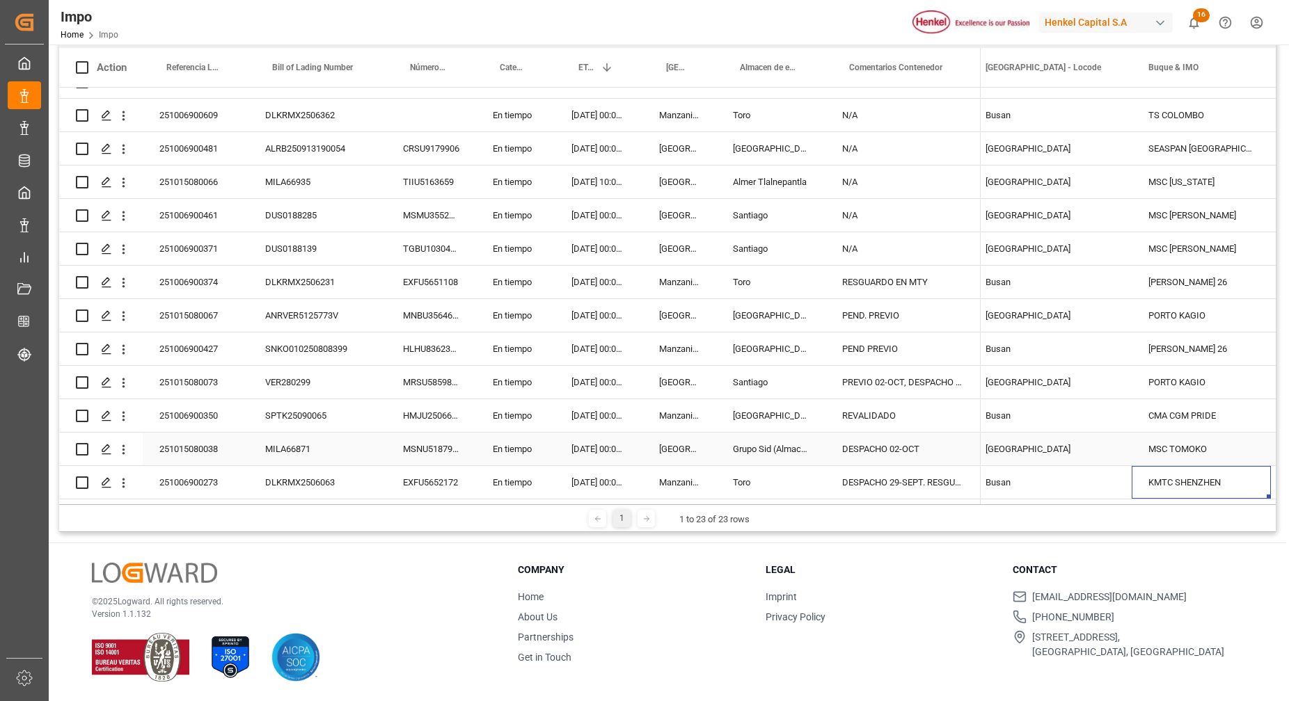
scroll to position [0, 1502]
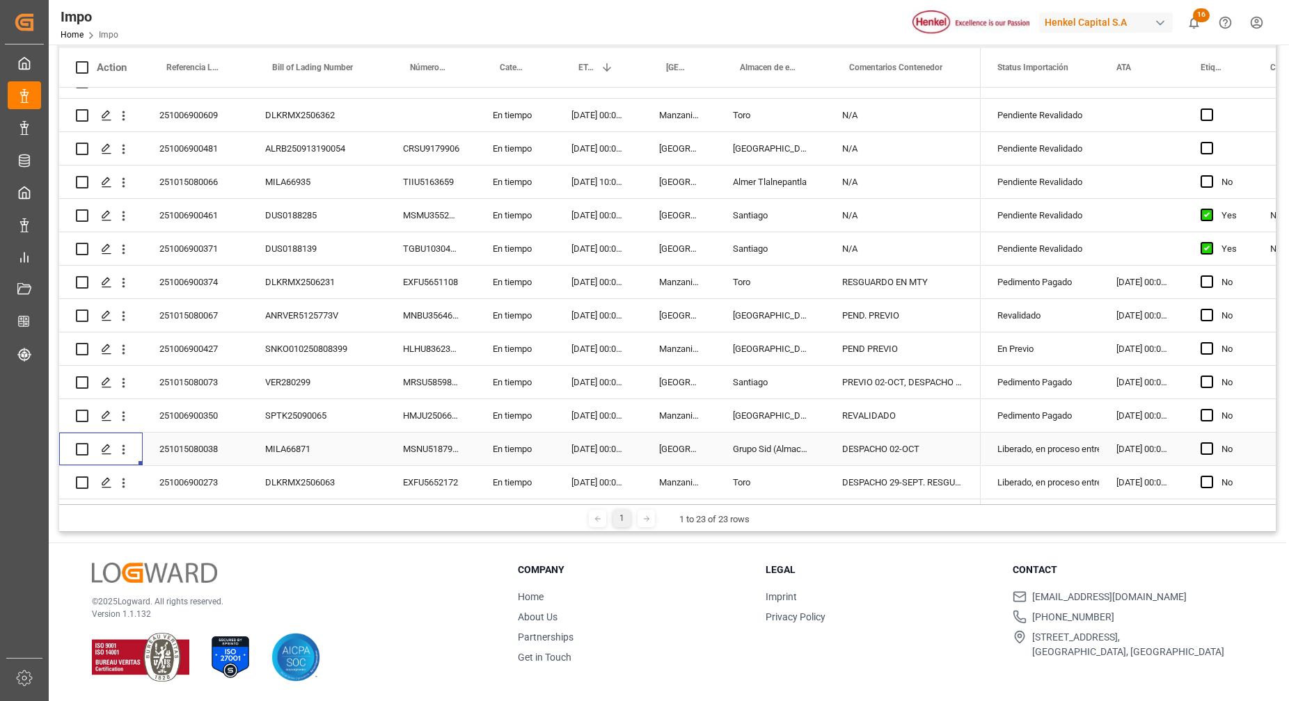
click at [1046, 460] on div "Liberado, en proceso entrega" at bounding box center [1040, 450] width 86 height 32
click at [1026, 478] on div "Liberado, en proceso entrega" at bounding box center [1040, 483] width 86 height 32
click at [1044, 442] on div "Liberado, en proceso entrega" at bounding box center [1040, 450] width 86 height 32
click at [1086, 455] on div "Liberado, en proceso entrega" at bounding box center [1040, 449] width 119 height 33
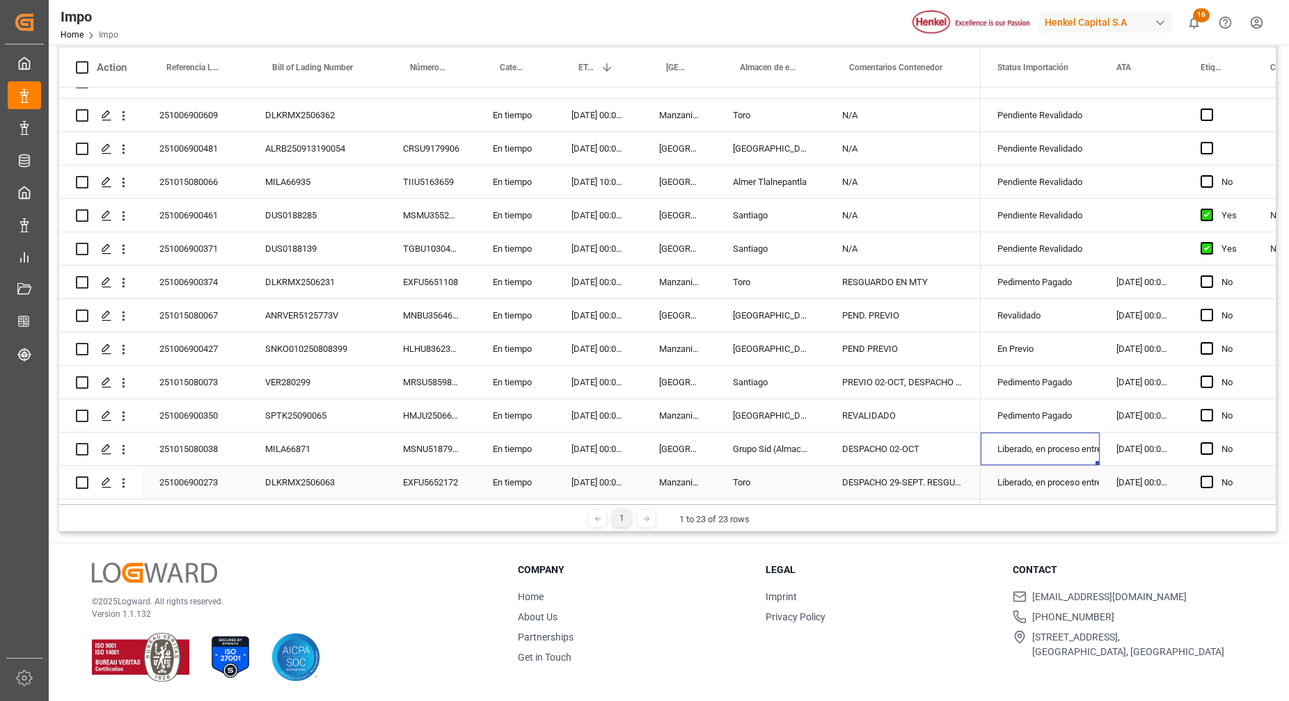
click at [1055, 469] on div "Liberado, en proceso entrega" at bounding box center [1040, 483] width 86 height 32
click at [1060, 450] on div "Liberado, en proceso entrega" at bounding box center [1040, 450] width 86 height 32
click at [1049, 475] on div "Liberado, en proceso entrega" at bounding box center [1040, 483] width 86 height 32
drag, startPoint x: 1049, startPoint y: 450, endPoint x: 1038, endPoint y: 464, distance: 18.0
click at [1043, 455] on div "Liberado, en proceso entrega" at bounding box center [1040, 450] width 86 height 32
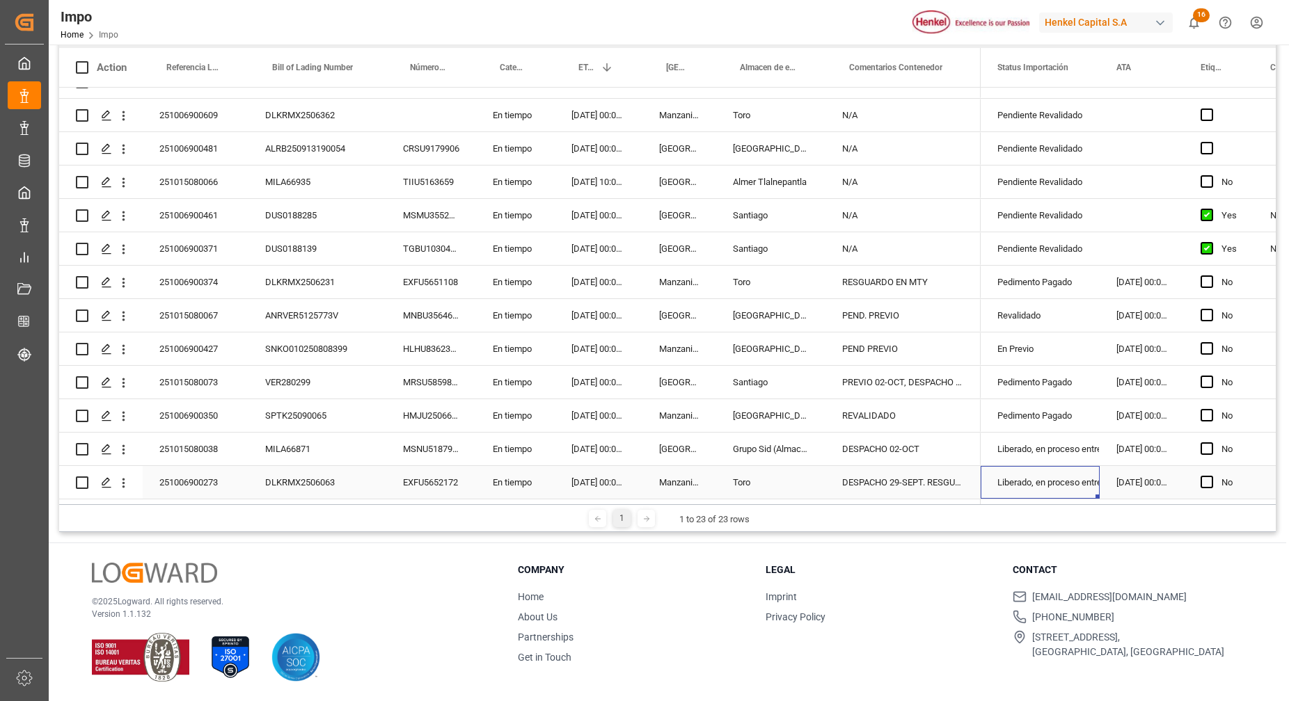
click at [1033, 475] on div "Liberado, en proceso entrega" at bounding box center [1040, 483] width 86 height 32
click at [1042, 456] on div "Liberado, en proceso entrega" at bounding box center [1040, 450] width 86 height 32
click at [1032, 489] on div "Liberado, en proceso entrega" at bounding box center [1040, 483] width 86 height 32
click at [1045, 452] on div "Liberado, en proceso entrega" at bounding box center [1040, 450] width 86 height 32
click at [1039, 467] on div "Liberado, en proceso entrega" at bounding box center [1040, 483] width 86 height 32
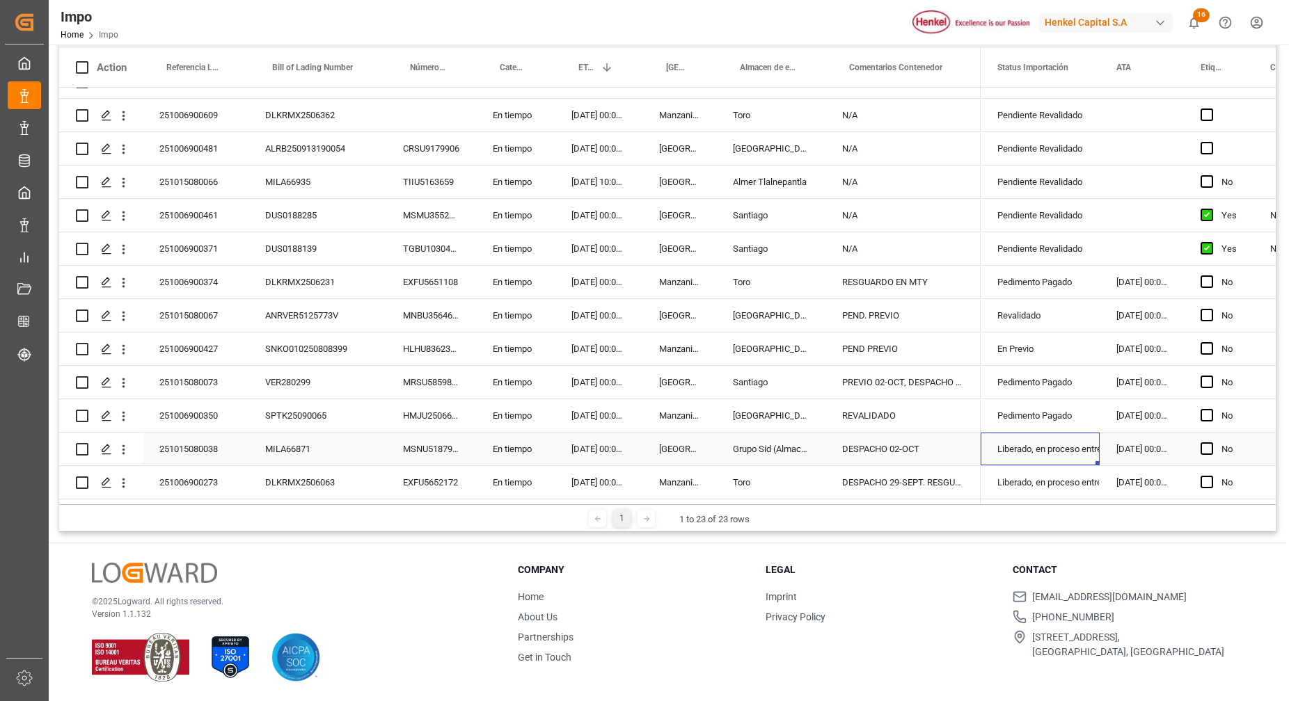
click at [1047, 448] on div "Liberado, en proceso entrega" at bounding box center [1040, 450] width 86 height 32
click at [1044, 468] on div "Liberado, en proceso entrega" at bounding box center [1040, 483] width 86 height 32
click at [1047, 452] on div "Liberado, en proceso entrega" at bounding box center [1040, 450] width 86 height 32
click at [1048, 450] on div "Liberado, en proceso entrega" at bounding box center [1040, 450] width 86 height 32
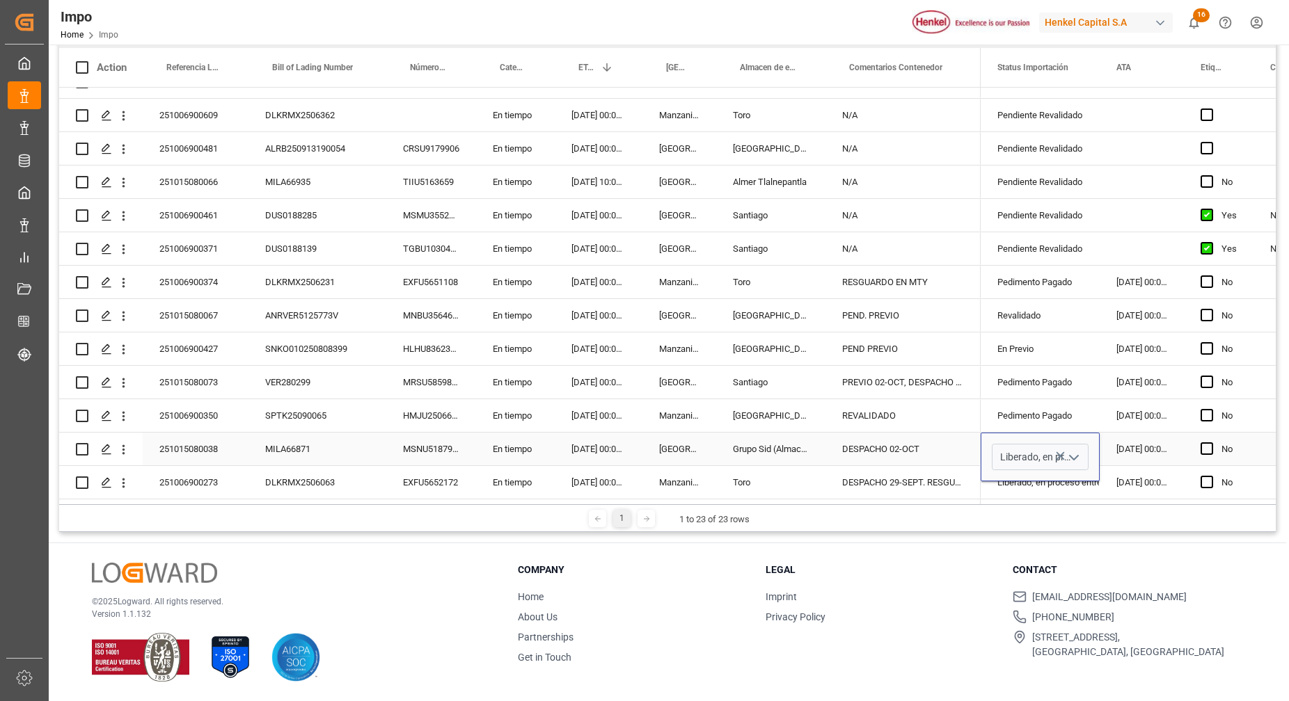
drag, startPoint x: 967, startPoint y: 441, endPoint x: 978, endPoint y: 434, distance: 12.8
click at [967, 441] on div "DESPACHO 02-OCT" at bounding box center [902, 449] width 155 height 33
click at [1037, 450] on div "Liberado, en proceso entrega" at bounding box center [1040, 450] width 86 height 32
click at [1043, 486] on div "Liberado, en proceso entrega" at bounding box center [1040, 483] width 86 height 32
click at [402, 477] on div "EXFU5652172" at bounding box center [431, 482] width 90 height 33
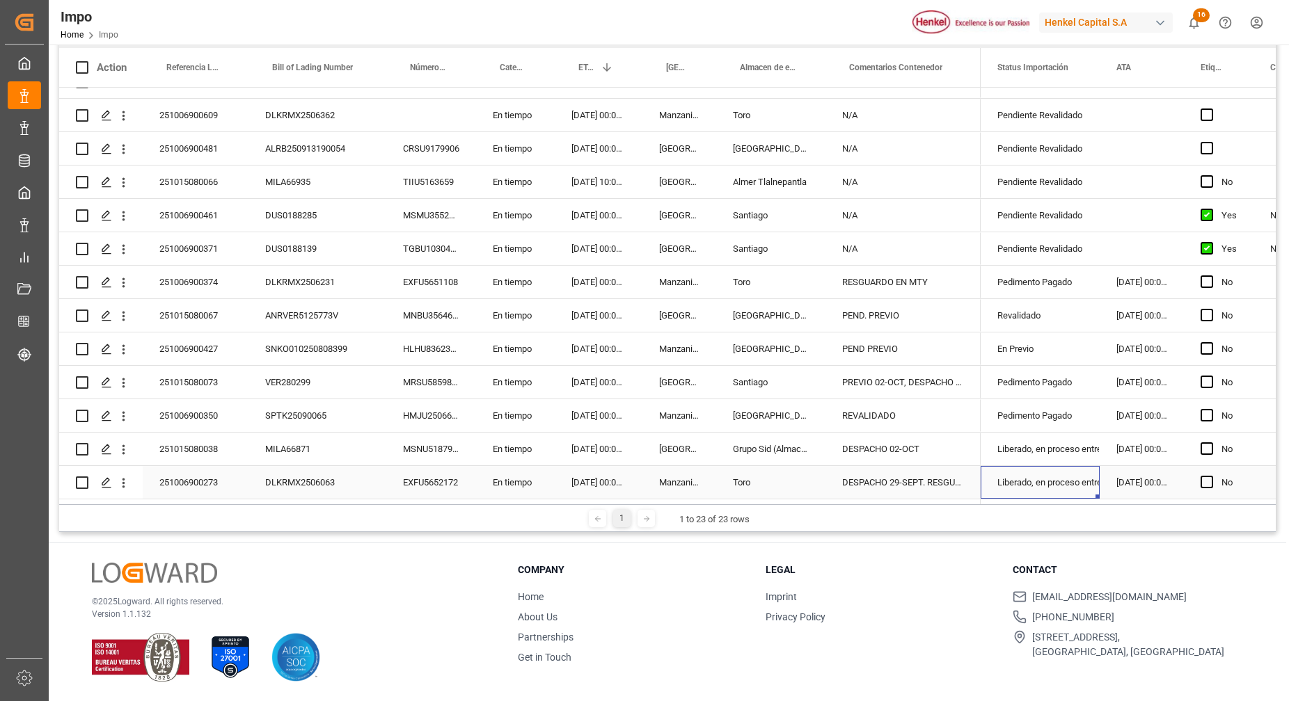
click at [1043, 485] on div "Liberado, en proceso entrega" at bounding box center [1040, 483] width 86 height 32
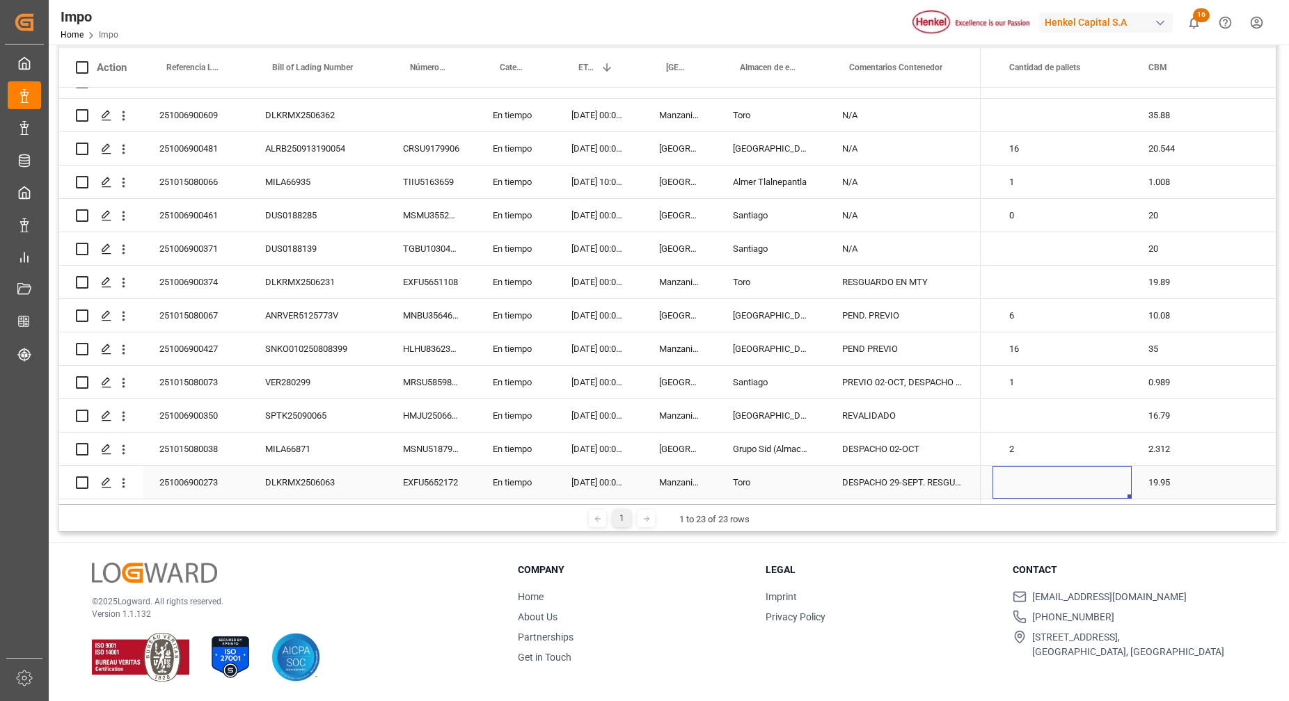
scroll to position [0, 1653]
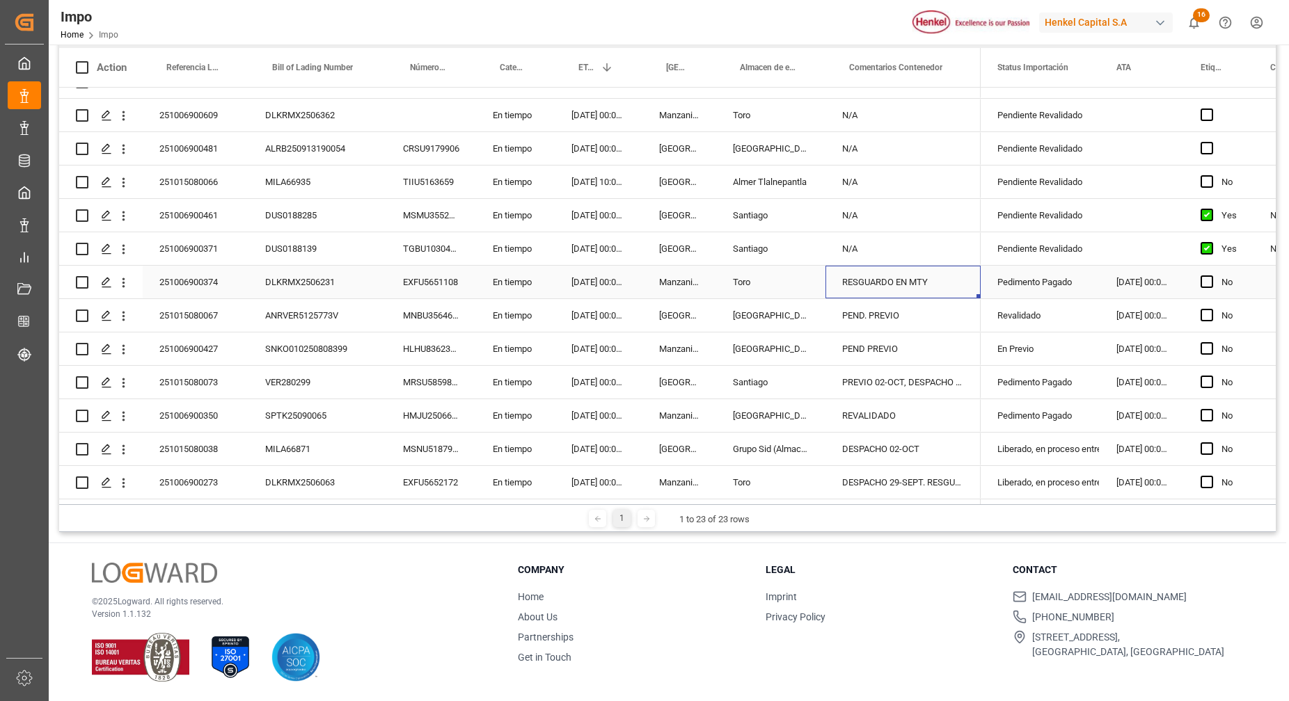
click at [951, 282] on div "RESGUARDO EN MTY" at bounding box center [902, 282] width 155 height 33
click at [923, 479] on div "DESPACHO 29-SEPT. RESGUARDO MTY" at bounding box center [902, 482] width 155 height 33
click at [947, 441] on div "DESPACHO 02-OCT" at bounding box center [902, 449] width 155 height 33
click at [944, 473] on div "DESPACHO 29-SEPT. RESGUARDO MTY" at bounding box center [902, 482] width 155 height 33
click at [1033, 473] on div "Liberado, en proceso entrega" at bounding box center [1040, 483] width 86 height 32
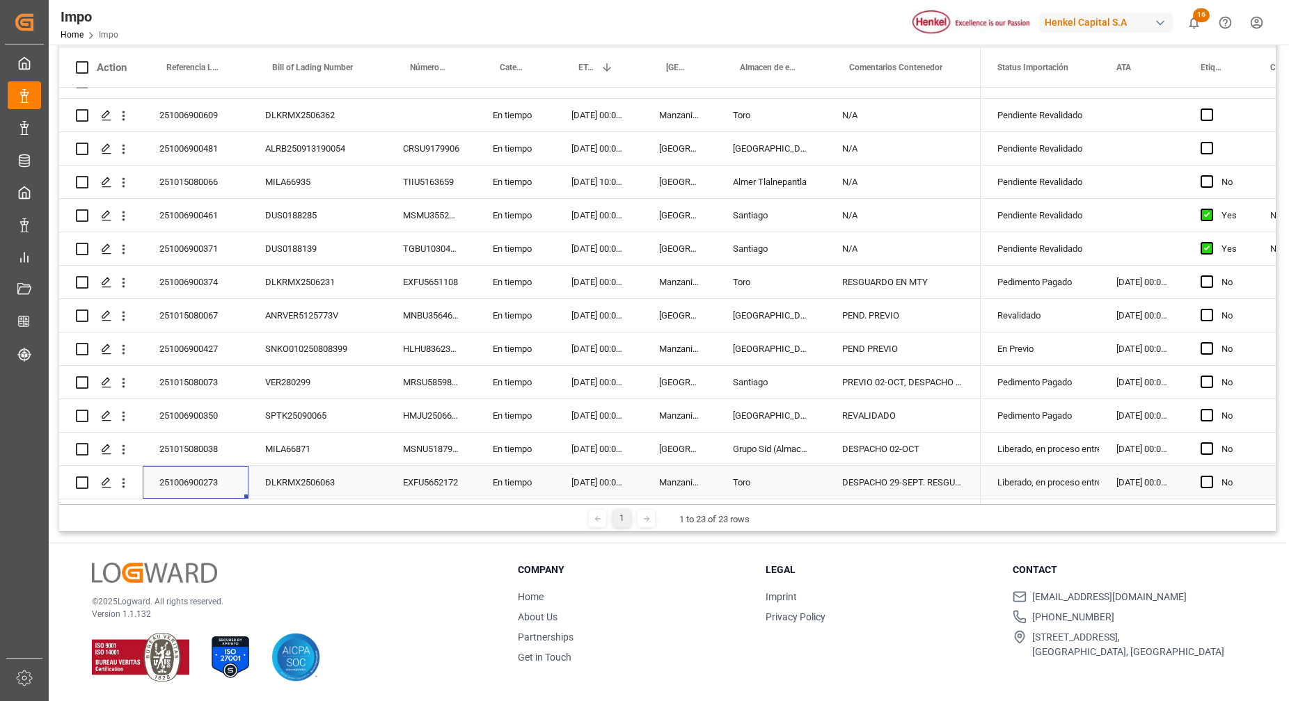
click at [203, 479] on div "251006900273" at bounding box center [196, 482] width 106 height 33
click at [201, 468] on input "251006900273" at bounding box center [196, 474] width 84 height 26
click at [1007, 438] on div "Liberado, en proceso entrega" at bounding box center [1040, 450] width 86 height 32
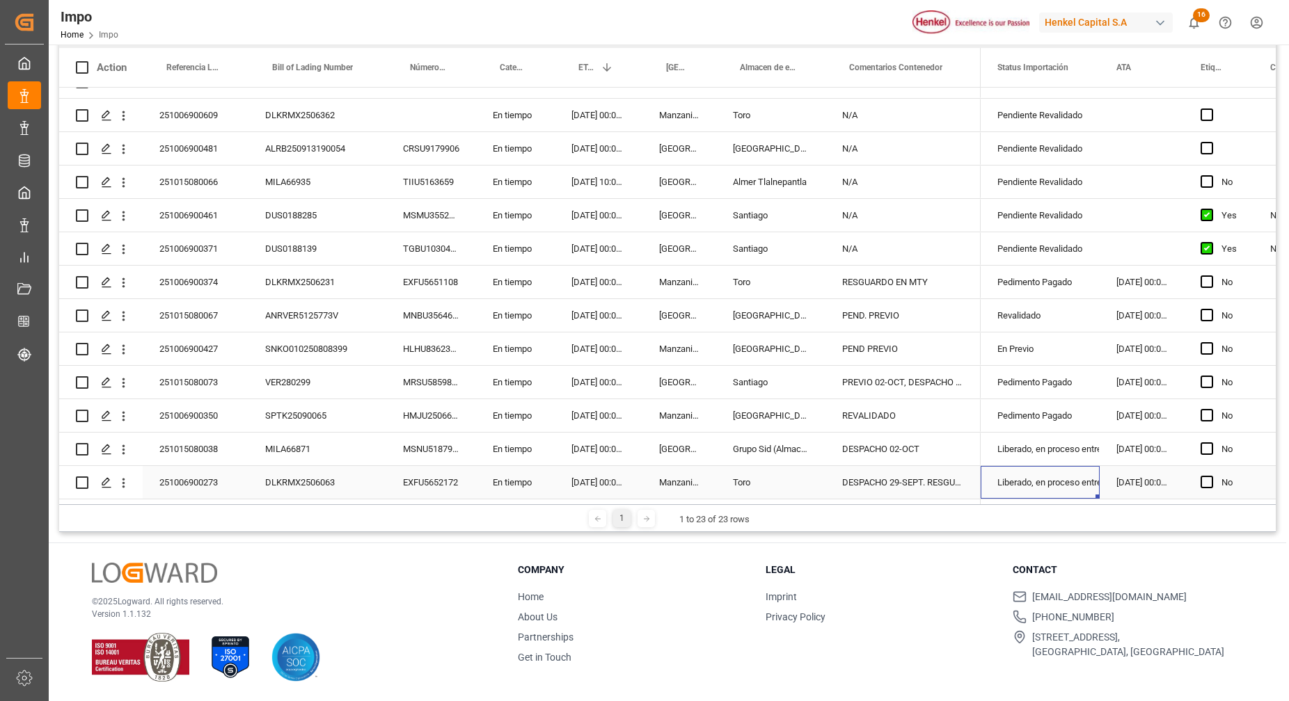
click at [1025, 478] on div "Liberado, en proceso entrega" at bounding box center [1040, 483] width 86 height 32
click at [1036, 475] on div "Liberado, en proceso entrega" at bounding box center [1040, 483] width 86 height 32
click at [1072, 473] on polyline "open menu" at bounding box center [1074, 475] width 8 height 4
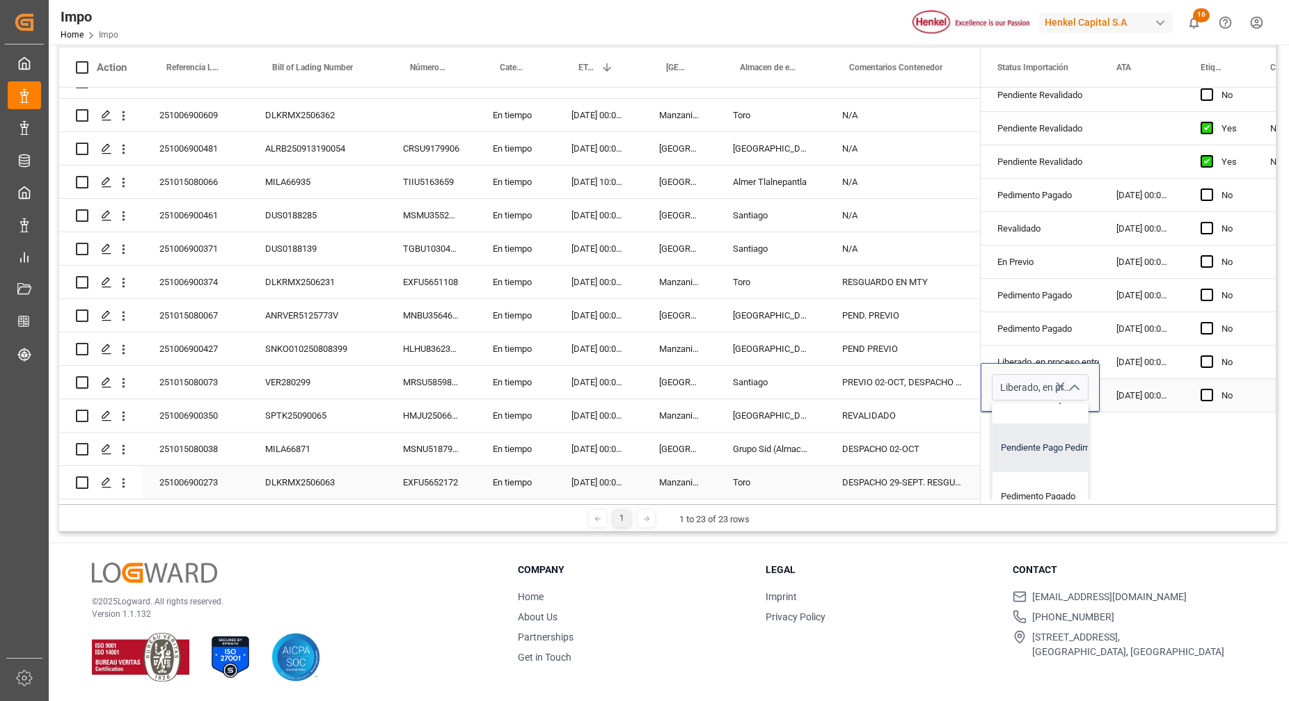
scroll to position [213, 0]
click at [1154, 443] on div "Pendiente Revalidado NOM 003 Yes Pendiente Revalidado Pendiente Revalidado Pend…" at bounding box center [1128, 117] width 295 height 773
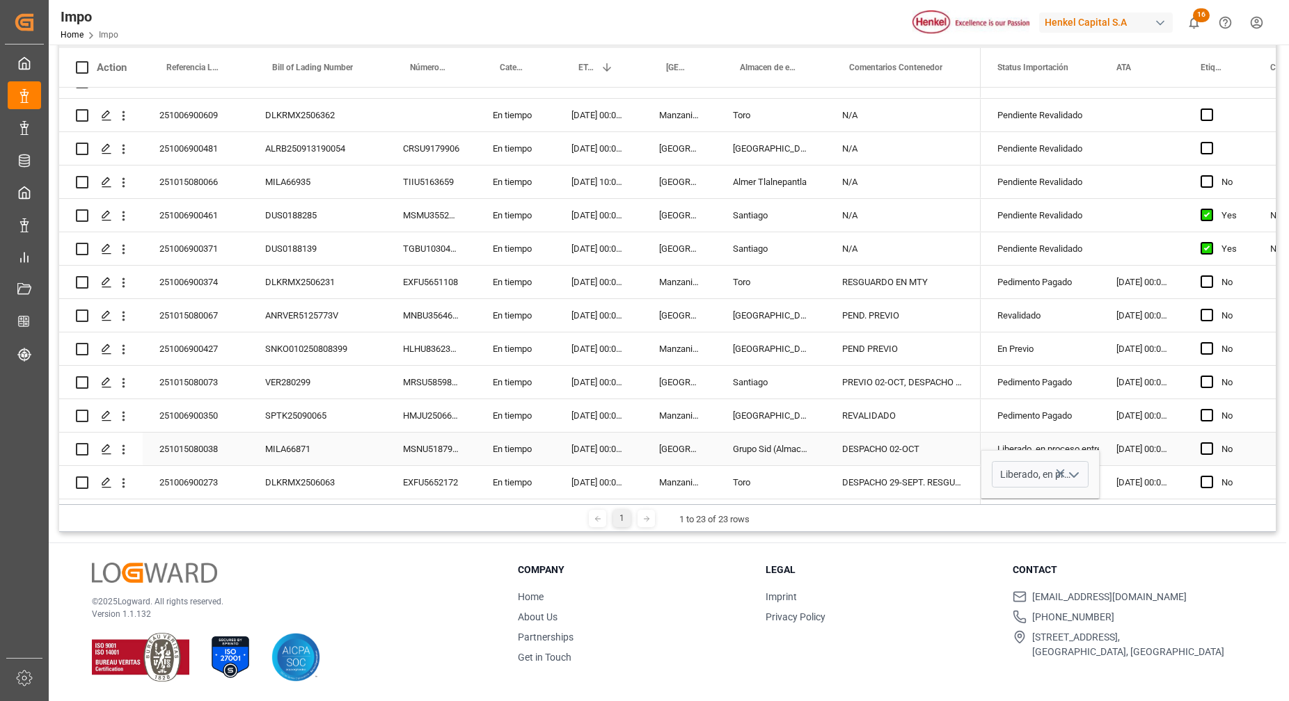
scroll to position [0, 0]
click at [914, 483] on div "DESPACHO 29-SEPT. RESGUARDO MTY" at bounding box center [902, 482] width 155 height 33
click at [1037, 474] on div "Liberado, en proceso entrega" at bounding box center [1040, 483] width 86 height 32
click at [946, 482] on div "DESPACHO 29-SEPT. RESGUARDO MTY" at bounding box center [902, 482] width 155 height 33
click at [1054, 477] on div "Liberado, en proceso entrega" at bounding box center [1040, 483] width 86 height 32
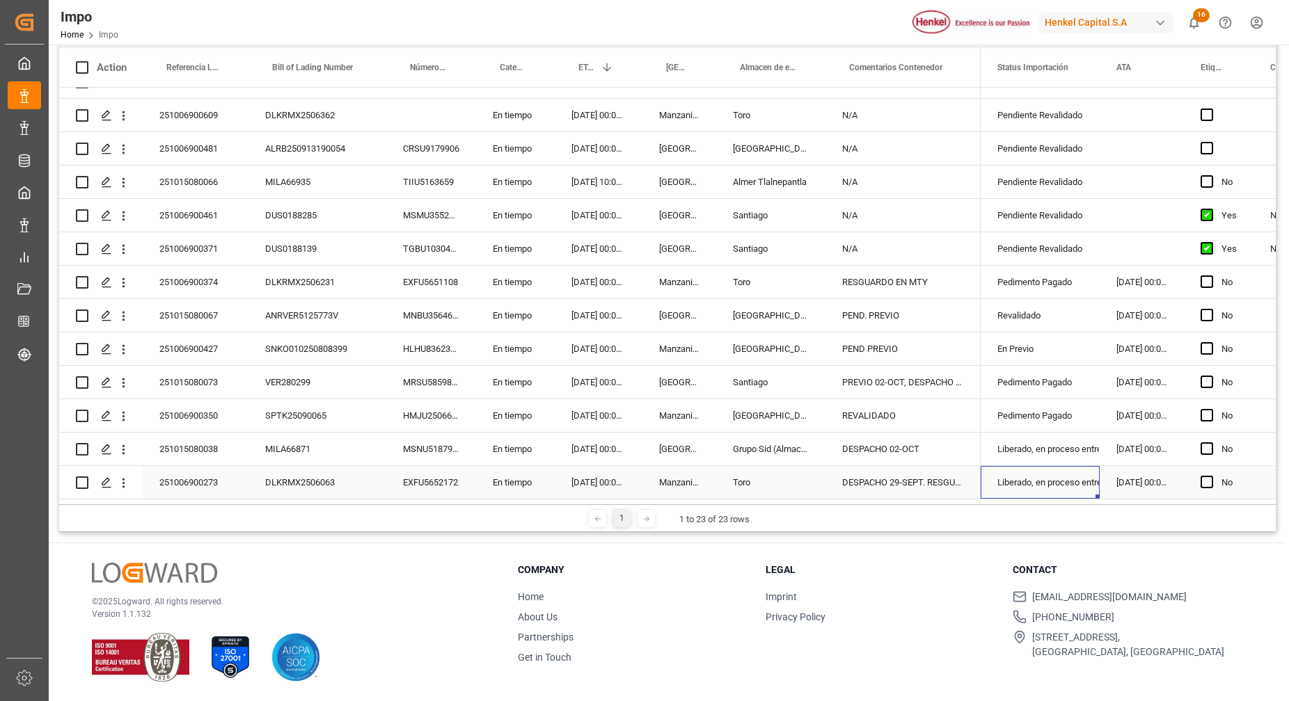
click at [1056, 477] on div "Liberado, en proceso entrega" at bounding box center [1040, 483] width 86 height 32
click at [1075, 473] on polyline "open menu" at bounding box center [1074, 475] width 8 height 4
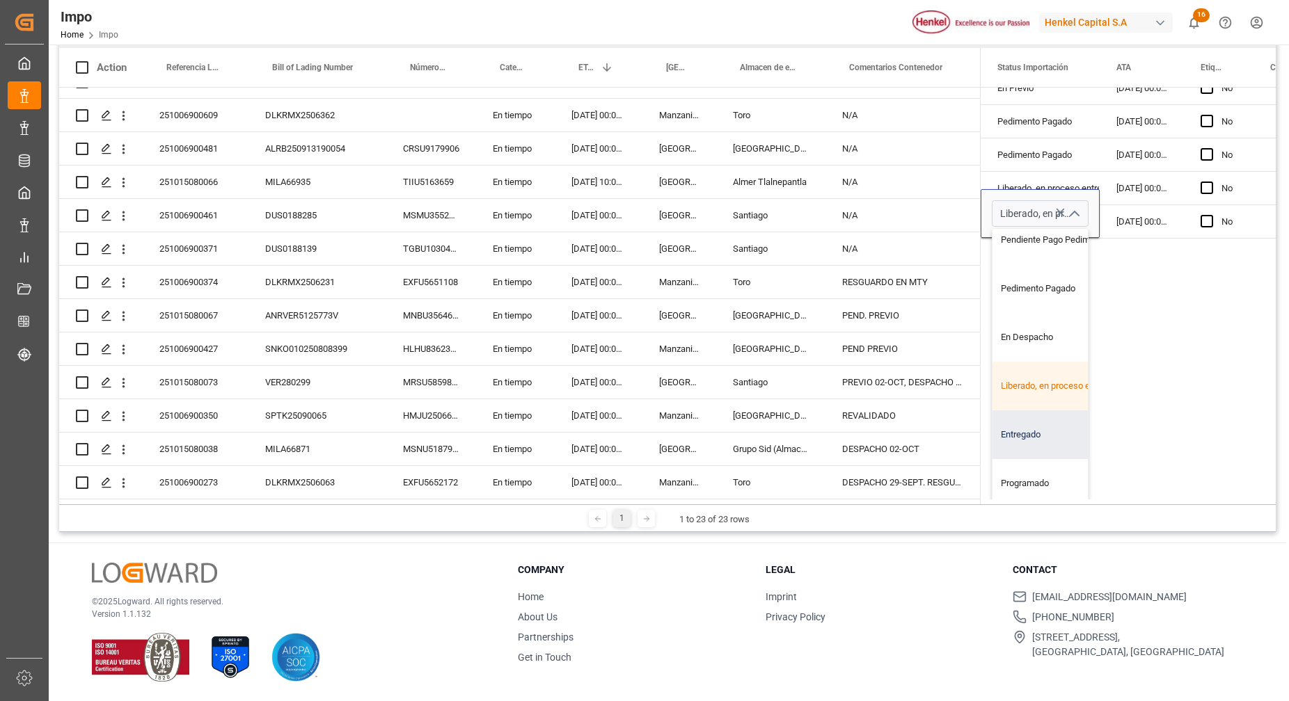
scroll to position [270, 0]
drag, startPoint x: 1265, startPoint y: 345, endPoint x: 1263, endPoint y: 372, distance: 27.2
click at [1265, 371] on div "Pendiente Revalidado NOM 003 Yes Pendiente Revalidado Pendiente Revalidado Pend…" at bounding box center [1128, 117] width 295 height 773
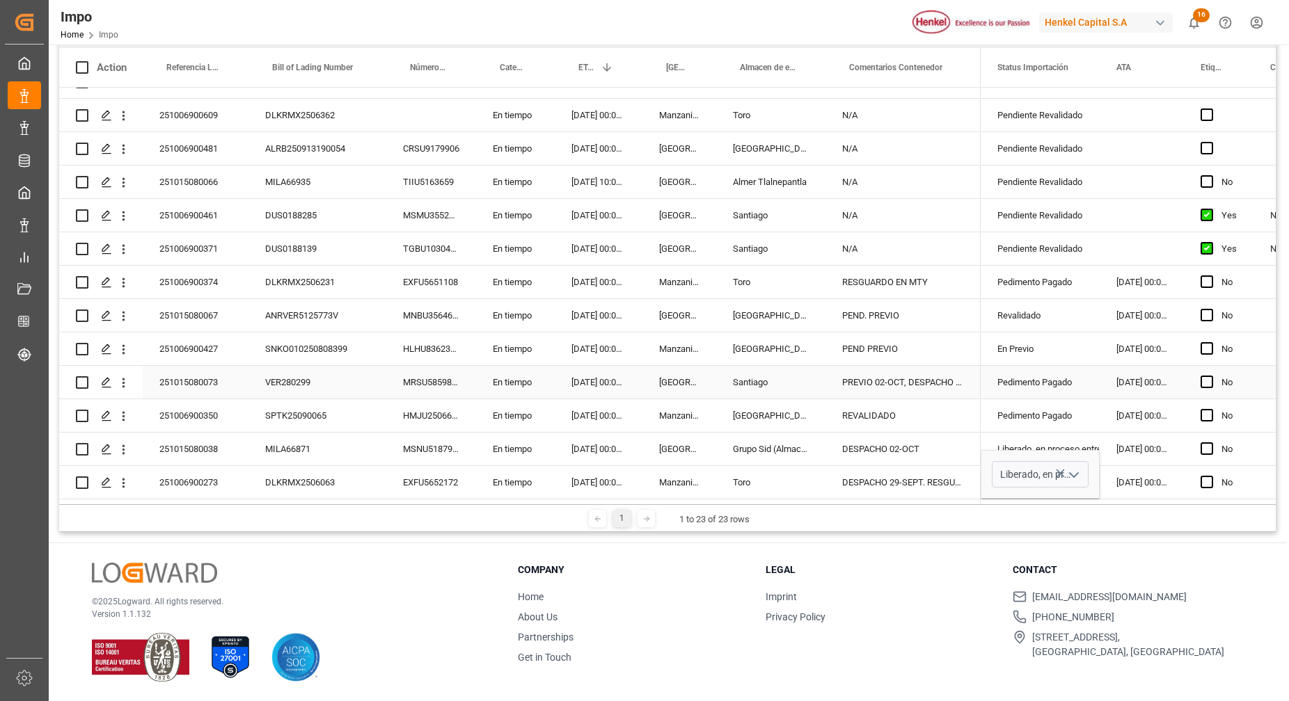
scroll to position [0, 0]
click at [1077, 467] on icon "open menu" at bounding box center [1073, 475] width 17 height 17
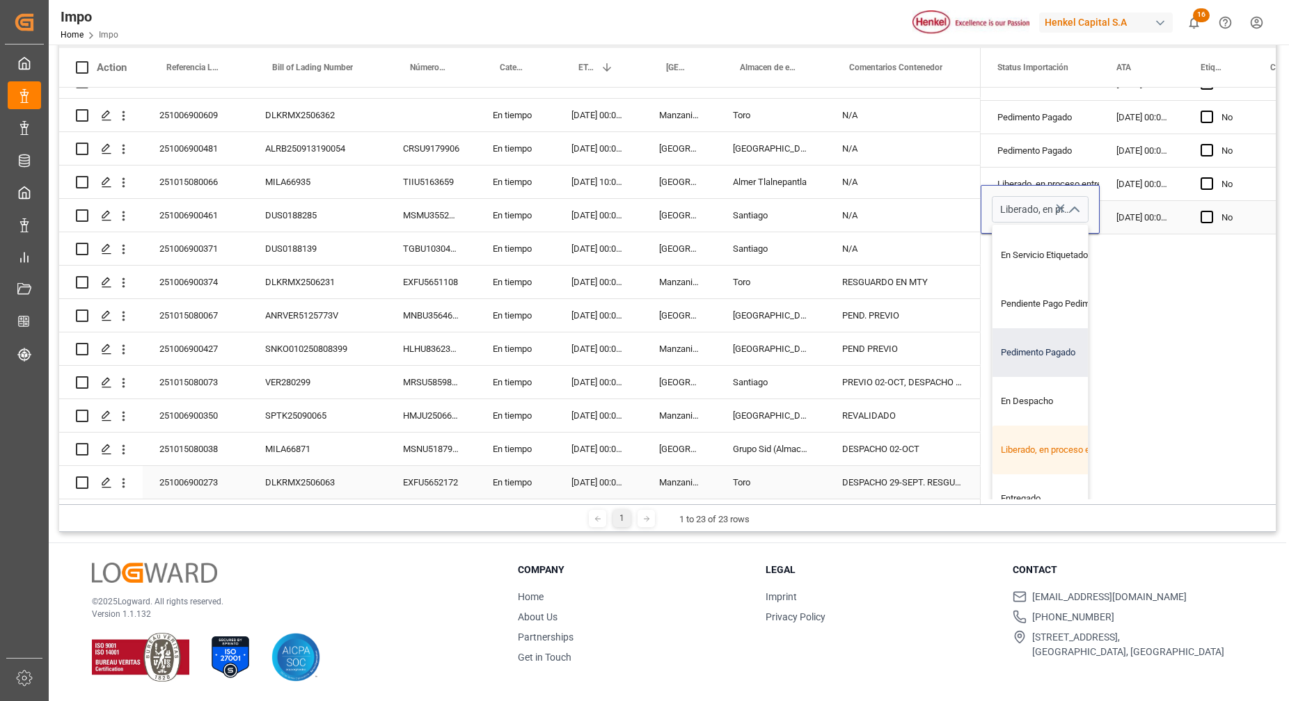
scroll to position [213, 0]
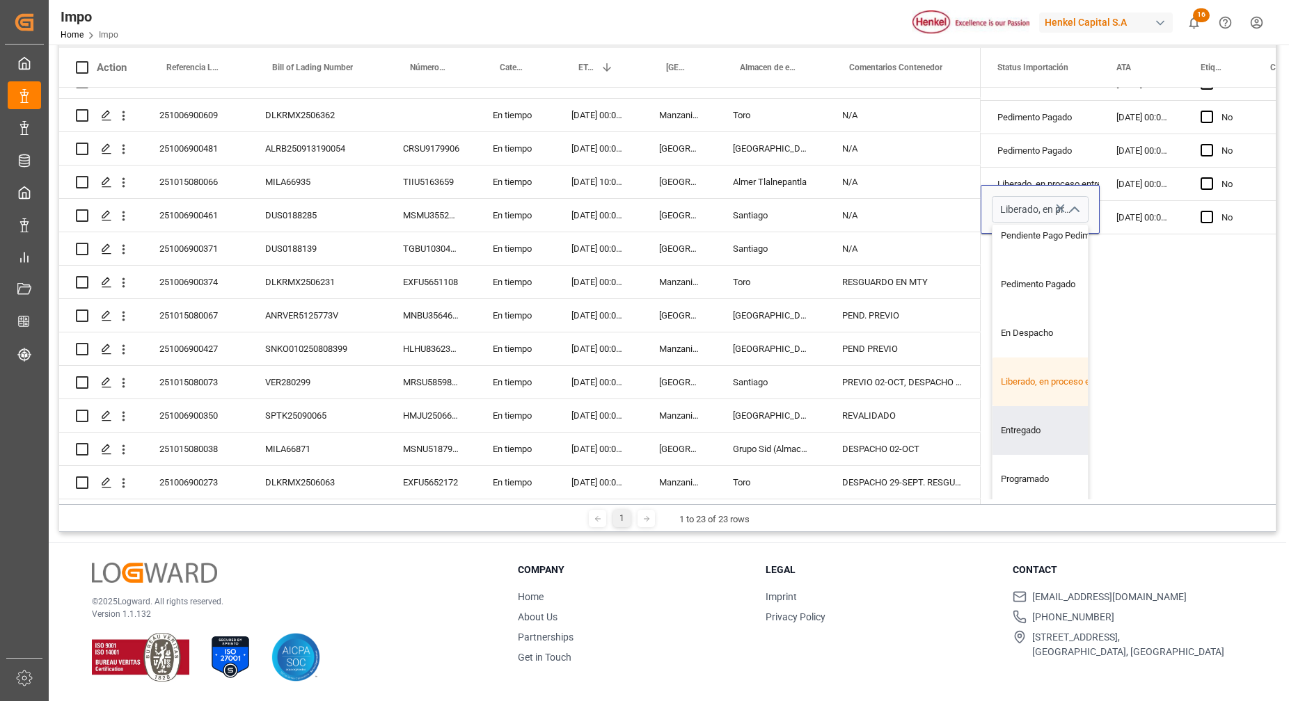
click at [1147, 401] on div "Pendiente Revalidado NOM 003 Yes Pendiente Revalidado Pendiente Revalidado Pend…" at bounding box center [1128, 117] width 295 height 773
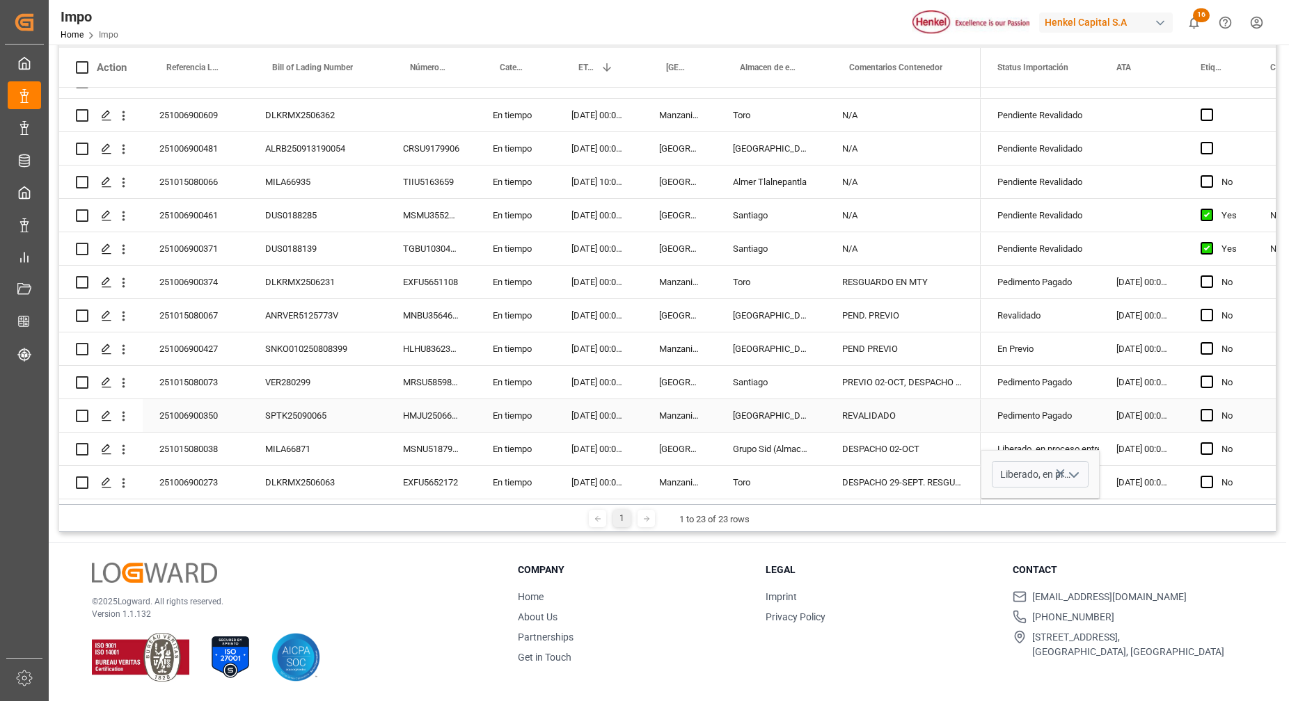
scroll to position [0, 0]
click at [890, 473] on div "DESPACHO 29-SEPT. RESGUARDO MTY" at bounding box center [902, 482] width 155 height 33
drag, startPoint x: 935, startPoint y: 468, endPoint x: 837, endPoint y: 479, distance: 99.4
click at [837, 479] on input "DESPACHO 29-SEPT. RESGUARDO MTY" at bounding box center [903, 474] width 133 height 26
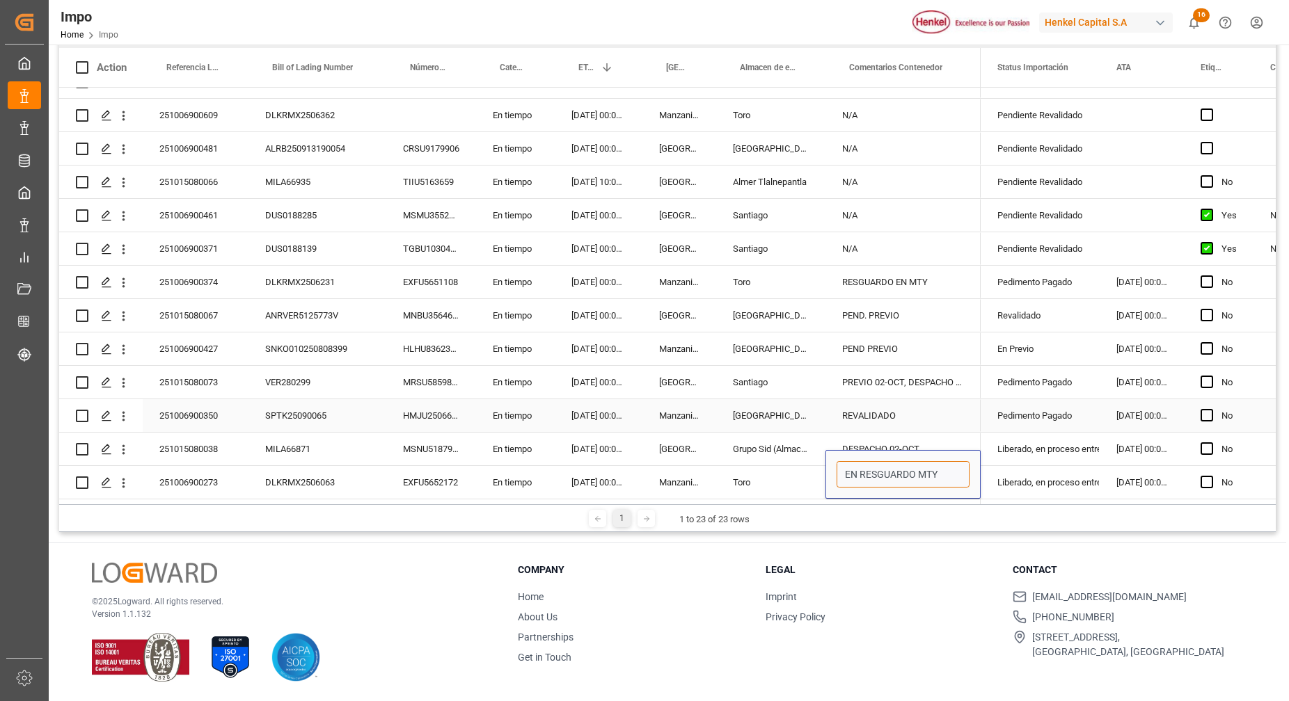
type input "EN RESGUARDO MTY"
click at [889, 409] on div "REVALIDADO" at bounding box center [902, 415] width 155 height 33
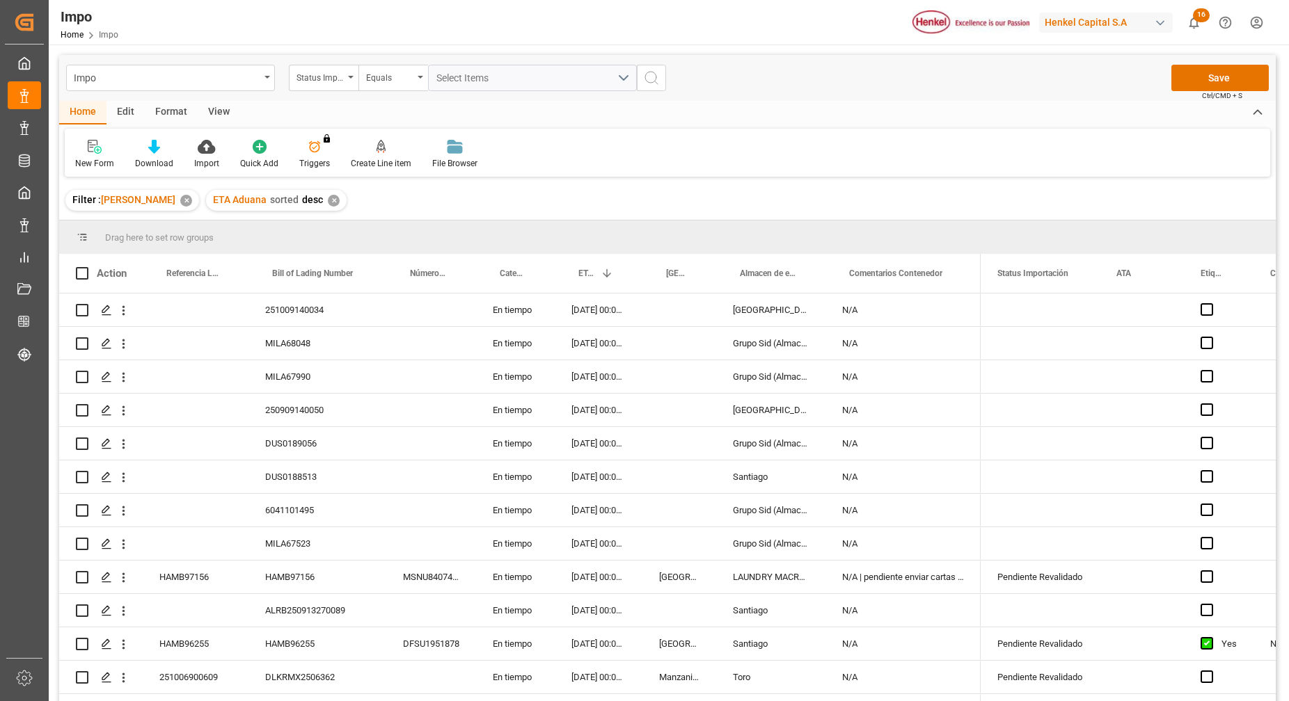
click at [1226, 55] on div "Impo Status Importación Equals Select Items Save Ctrl/CMD + S" at bounding box center [667, 78] width 1216 height 46
click at [1218, 70] on button "Save" at bounding box center [1219, 78] width 97 height 26
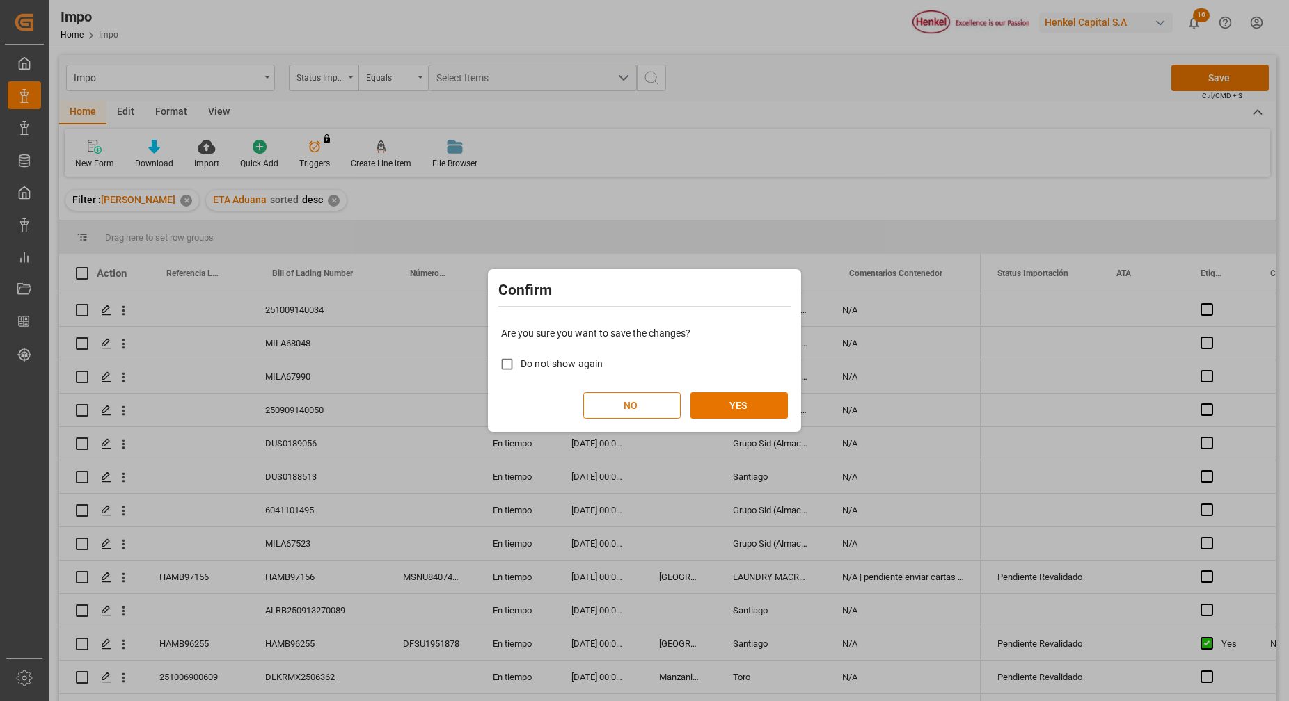
click at [655, 420] on div "Are you sure you want to save the changes? Do not show again NO YES" at bounding box center [644, 373] width 306 height 112
click at [657, 413] on button "NO" at bounding box center [631, 406] width 97 height 26
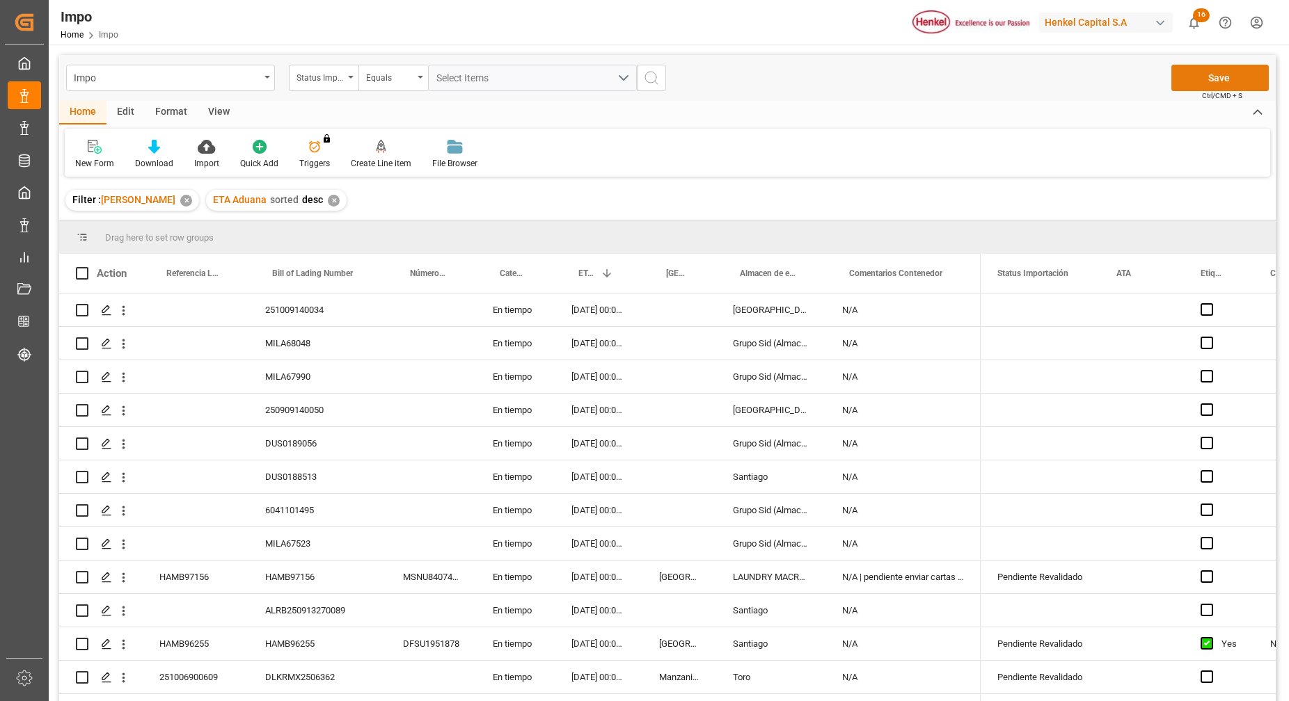
click at [1187, 89] on button "Save" at bounding box center [1219, 78] width 97 height 26
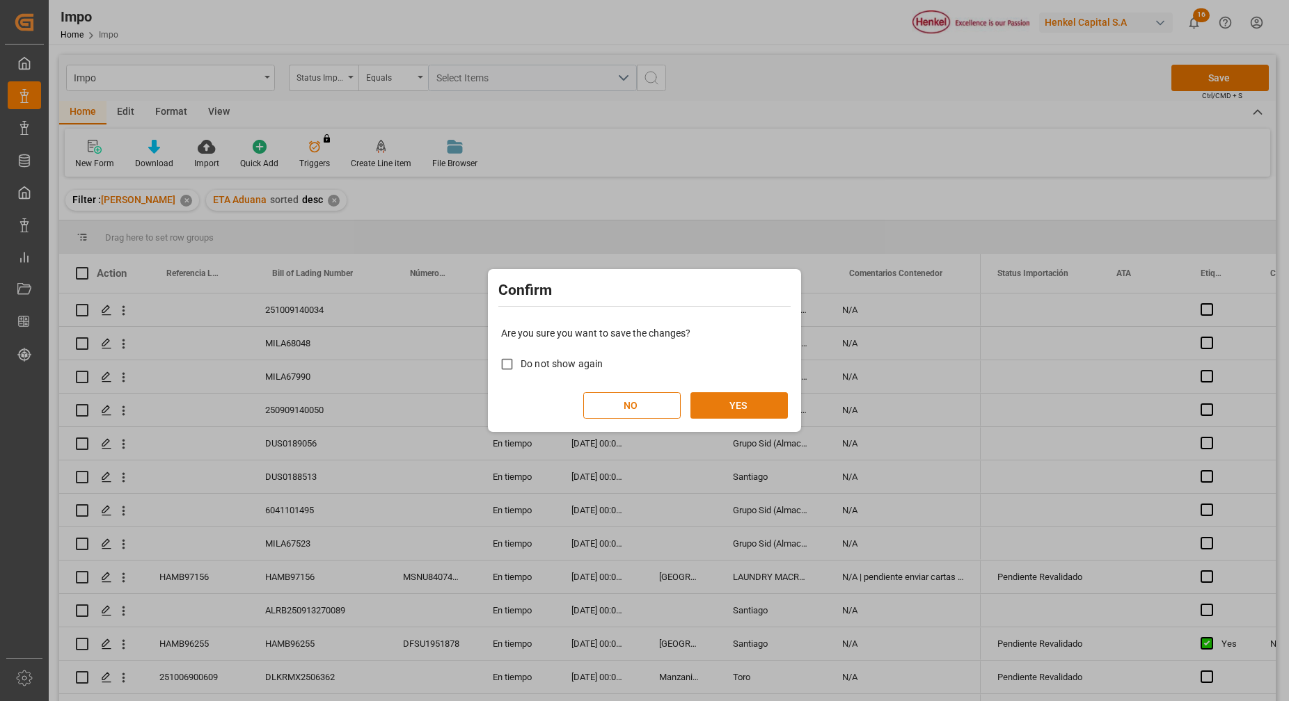
click at [766, 416] on button "YES" at bounding box center [738, 406] width 97 height 26
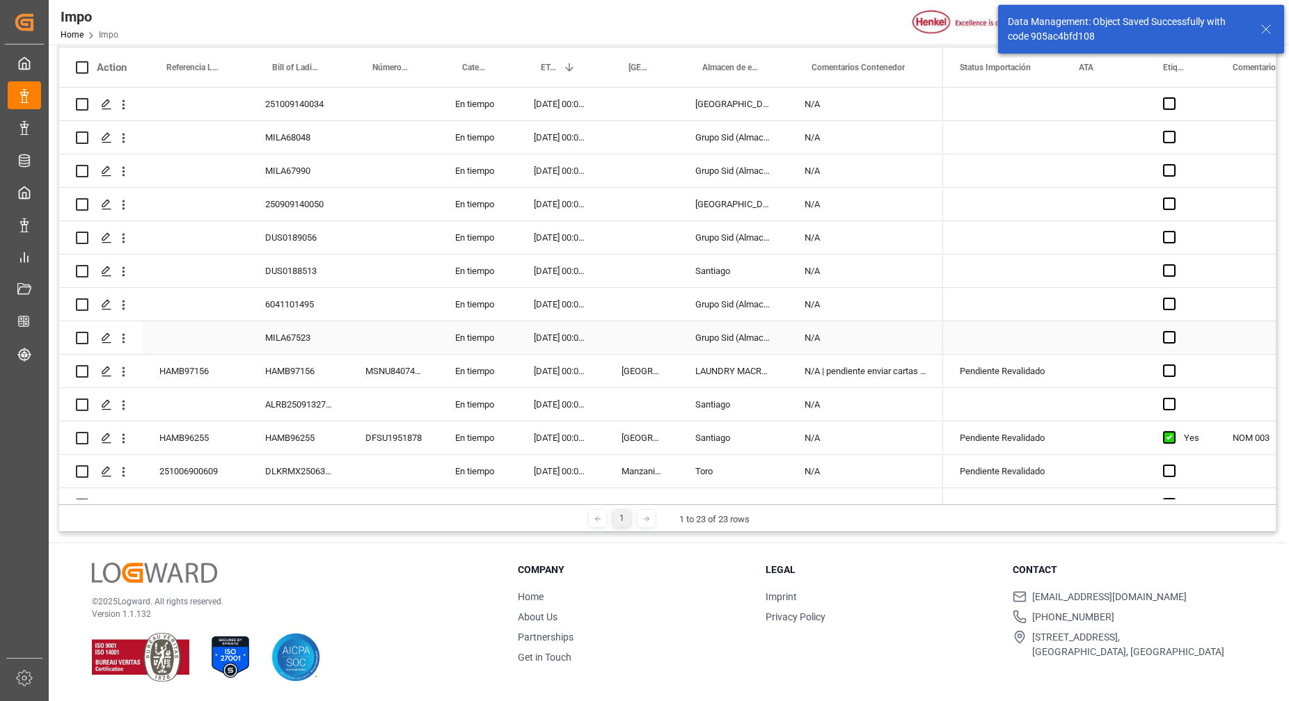
click at [767, 343] on div "Grupo Sid (Almacenaje y Distribucion AVIOR)" at bounding box center [733, 338] width 109 height 33
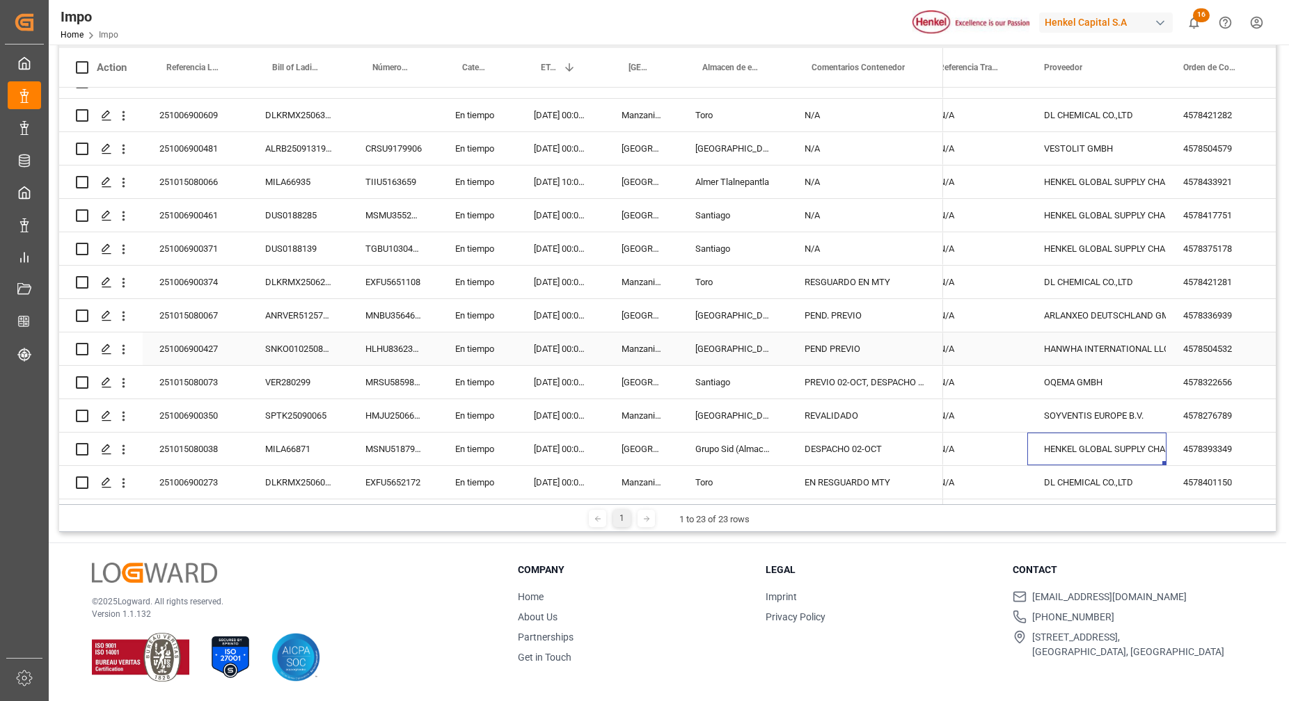
scroll to position [0, 203]
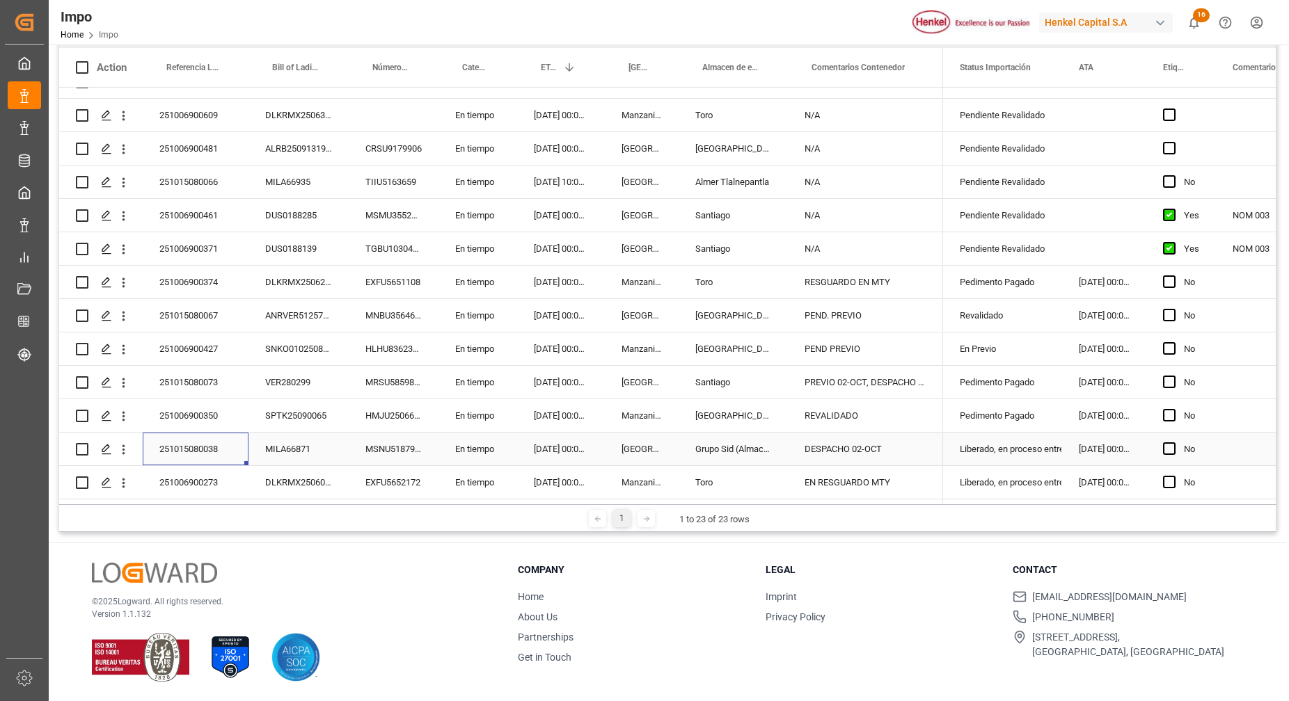
click at [203, 443] on div "251015080038" at bounding box center [196, 449] width 106 height 33
click at [198, 449] on input "251015080038" at bounding box center [196, 457] width 84 height 26
click at [198, 450] on input "251015080038" at bounding box center [196, 457] width 84 height 26
click at [679, 288] on div "Toro" at bounding box center [733, 282] width 109 height 33
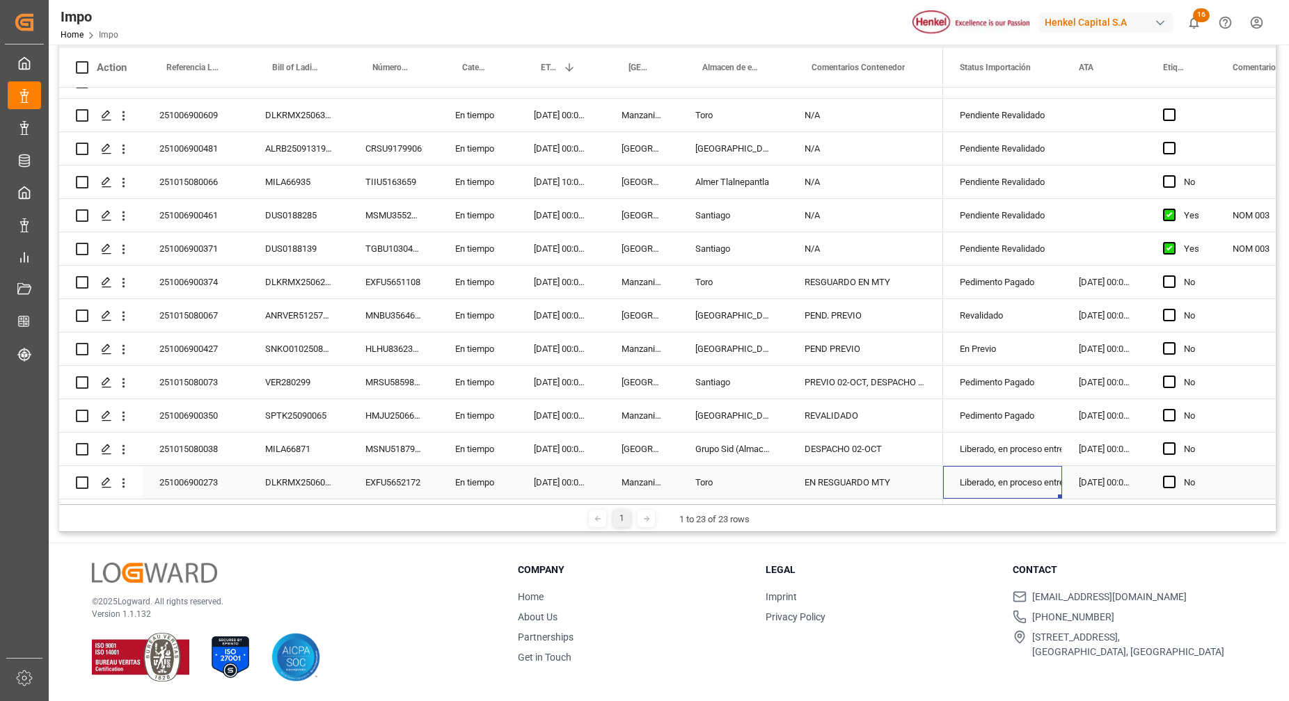
click at [1026, 476] on div "Liberado, en proceso entrega" at bounding box center [1003, 483] width 86 height 32
click at [995, 451] on div "Liberado, en proceso entrega" at bounding box center [1003, 450] width 86 height 32
click at [198, 444] on div "251015080038" at bounding box center [196, 449] width 106 height 33
click at [196, 445] on div "251015080038" at bounding box center [196, 449] width 106 height 33
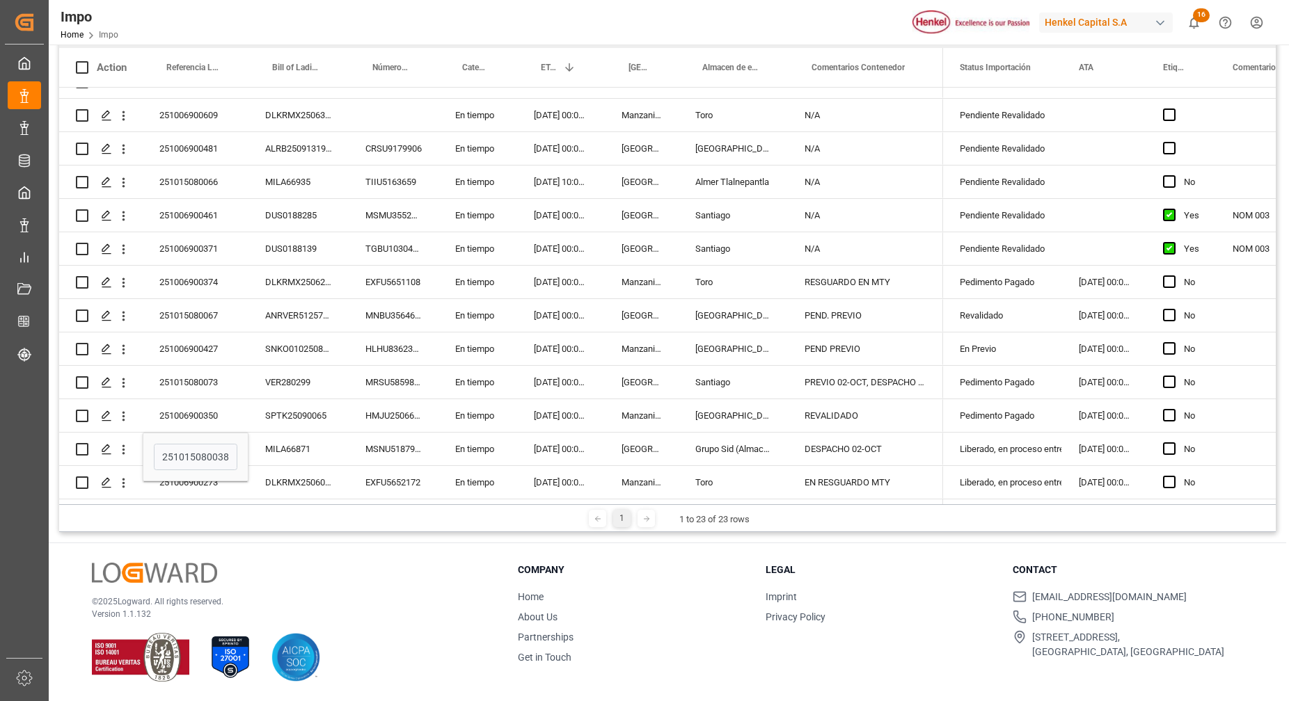
click at [425, 478] on div "EXFU5652172" at bounding box center [394, 482] width 90 height 33
click at [910, 448] on div "DESPACHO 02-OCT" at bounding box center [865, 449] width 155 height 33
click at [1003, 436] on div "Liberado, en proceso entrega" at bounding box center [1003, 450] width 86 height 32
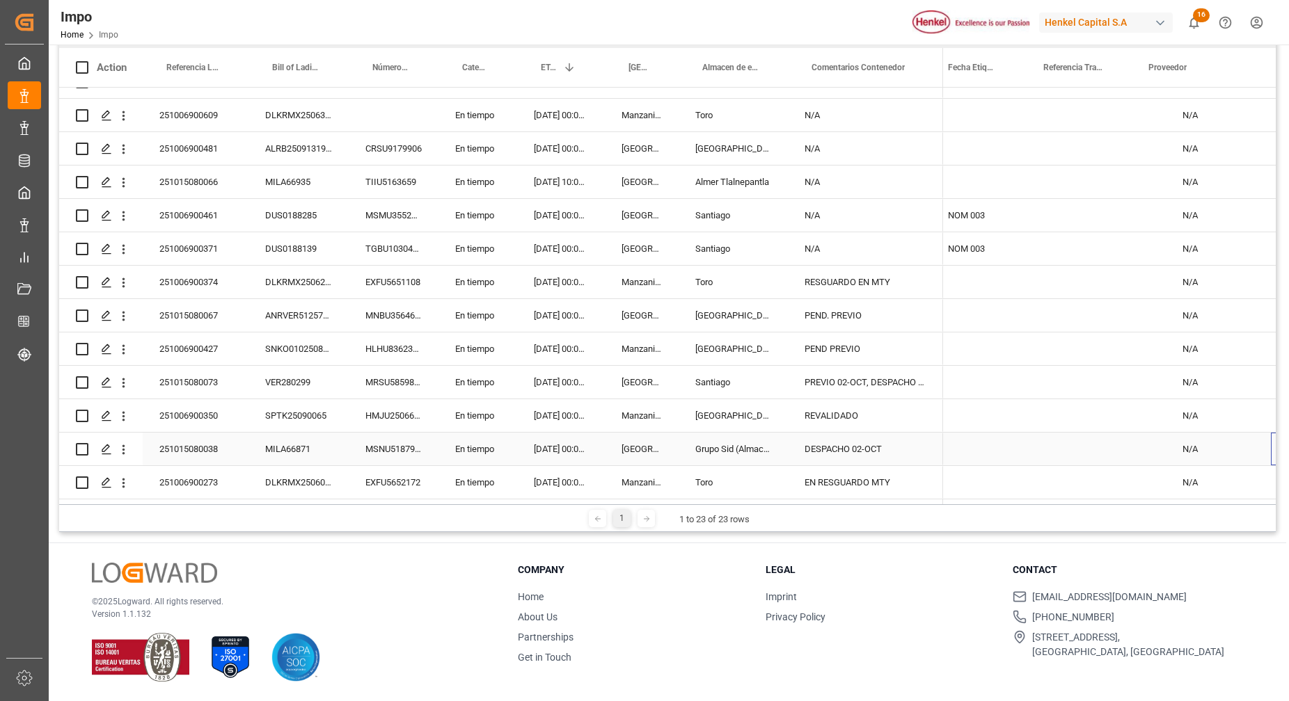
scroll to position [0, 424]
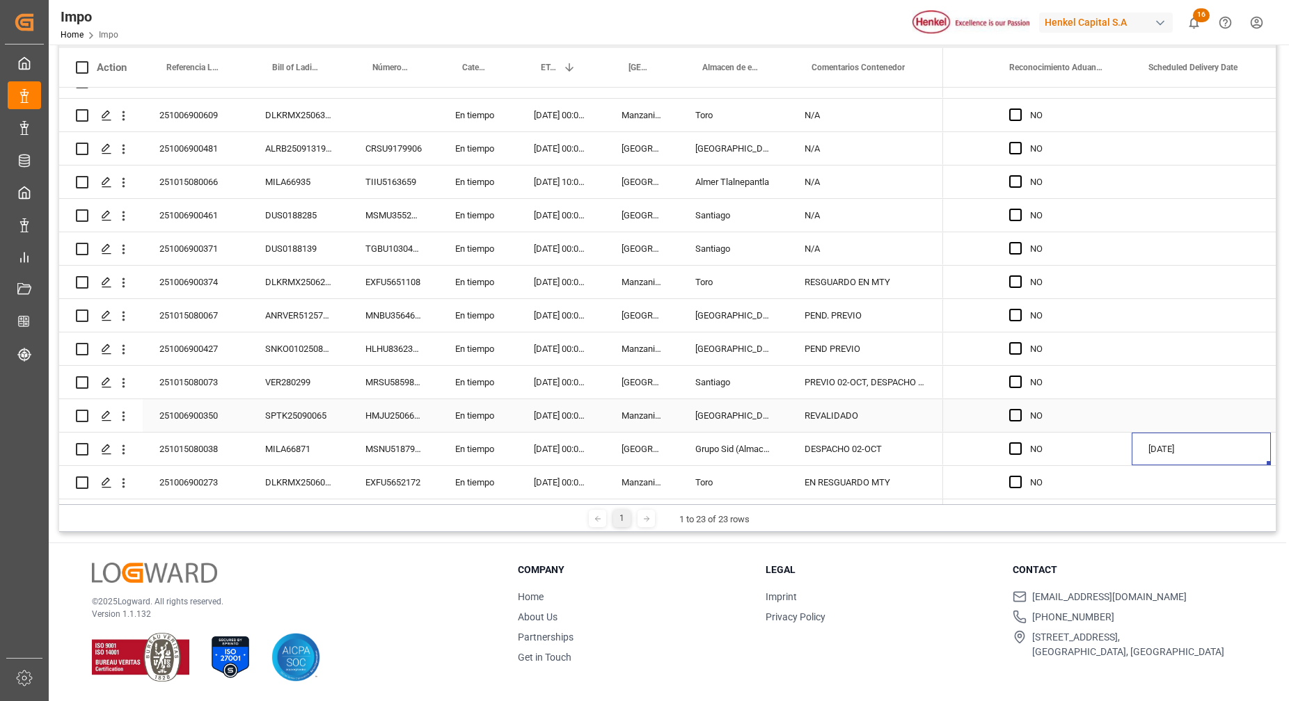
click at [1148, 385] on div "Press SPACE to select this row." at bounding box center [1201, 382] width 139 height 33
click at [1180, 427] on div "Press SPACE to select this row." at bounding box center [1201, 415] width 139 height 33
click at [1178, 441] on div "07.10.2025" at bounding box center [1201, 449] width 139 height 33
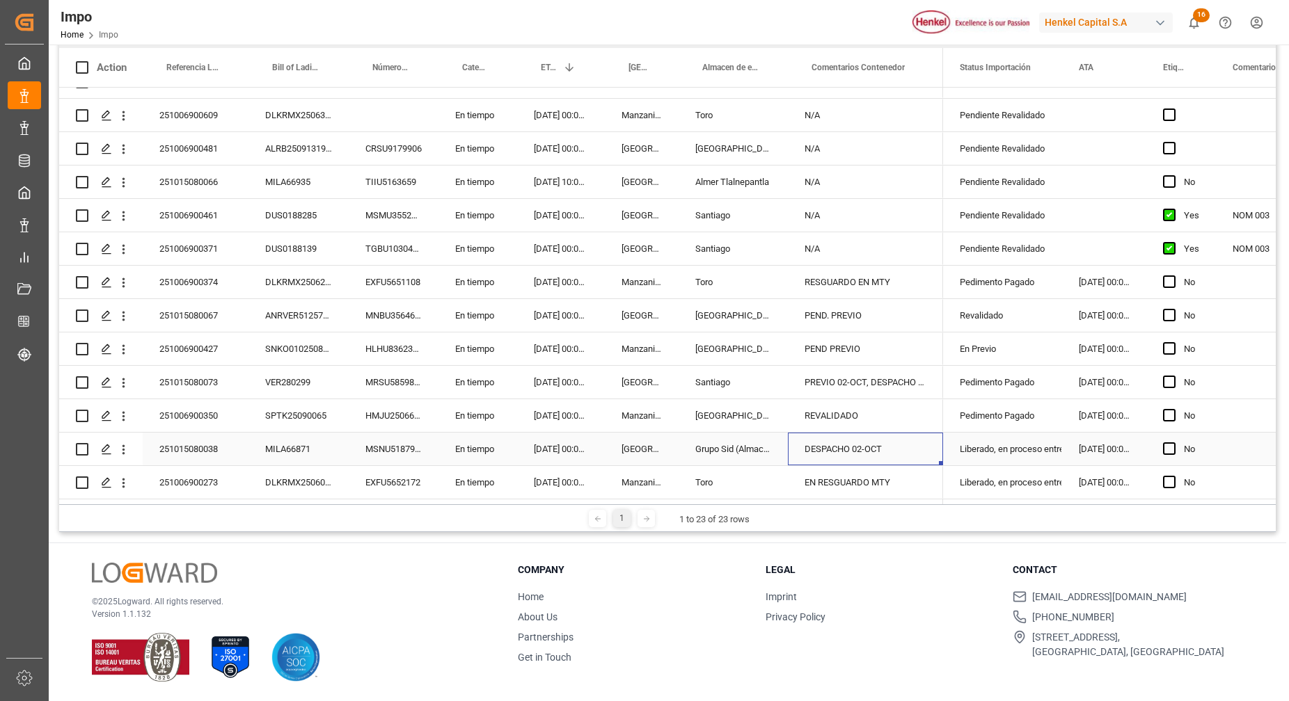
click at [873, 447] on div "DESPACHO 02-OCT" at bounding box center [865, 449] width 155 height 33
drag, startPoint x: 894, startPoint y: 454, endPoint x: 819, endPoint y: 463, distance: 75.1
click at [823, 466] on div "DESPACHO 02-OCT" at bounding box center [865, 457] width 155 height 49
click at [919, 406] on div "REVALIDADO" at bounding box center [865, 415] width 155 height 33
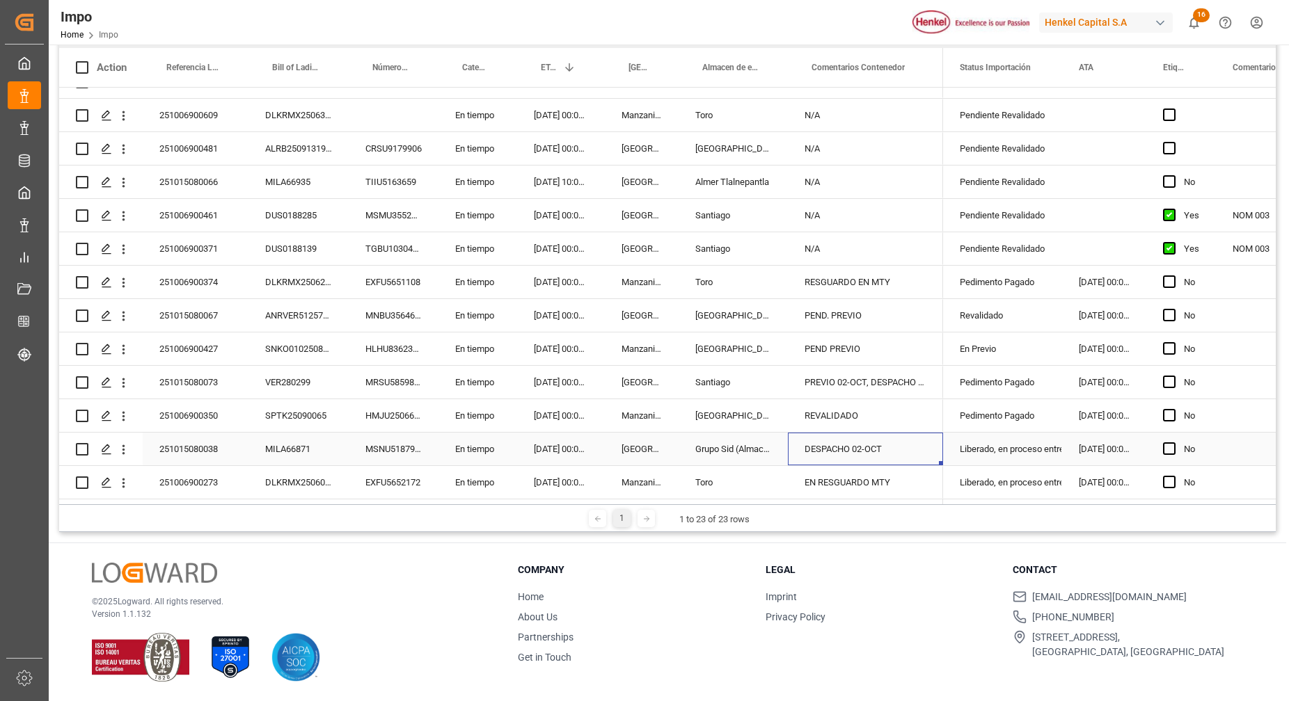
click at [907, 447] on div "DESPACHO 02-OCT" at bounding box center [865, 449] width 155 height 33
click at [905, 447] on div "DESPACHO 02-OCT" at bounding box center [865, 449] width 155 height 33
click at [897, 443] on div "DESPACHO 02-OCT" at bounding box center [865, 449] width 155 height 33
drag, startPoint x: 904, startPoint y: 448, endPoint x: 835, endPoint y: 458, distance: 69.6
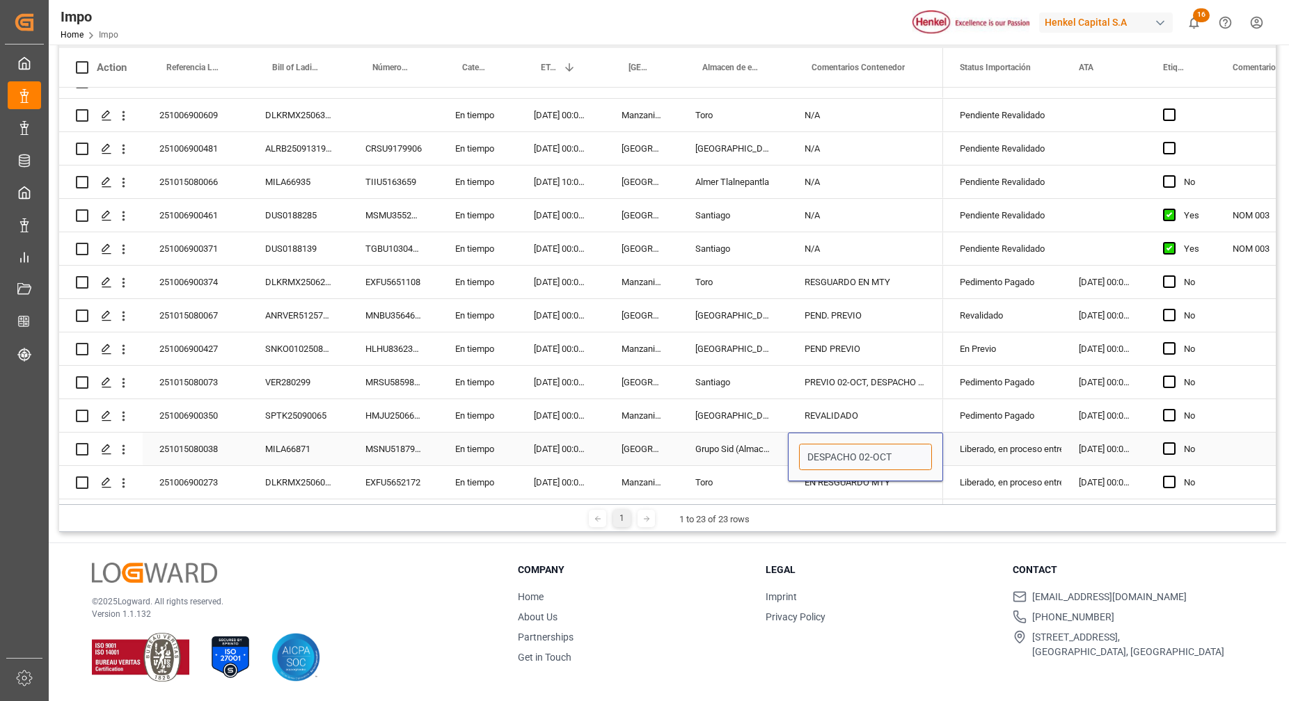
click at [835, 458] on input "DESPACHO 02-OCT" at bounding box center [865, 457] width 133 height 26
type input "D"
type input "ENTREGA [DATE]"
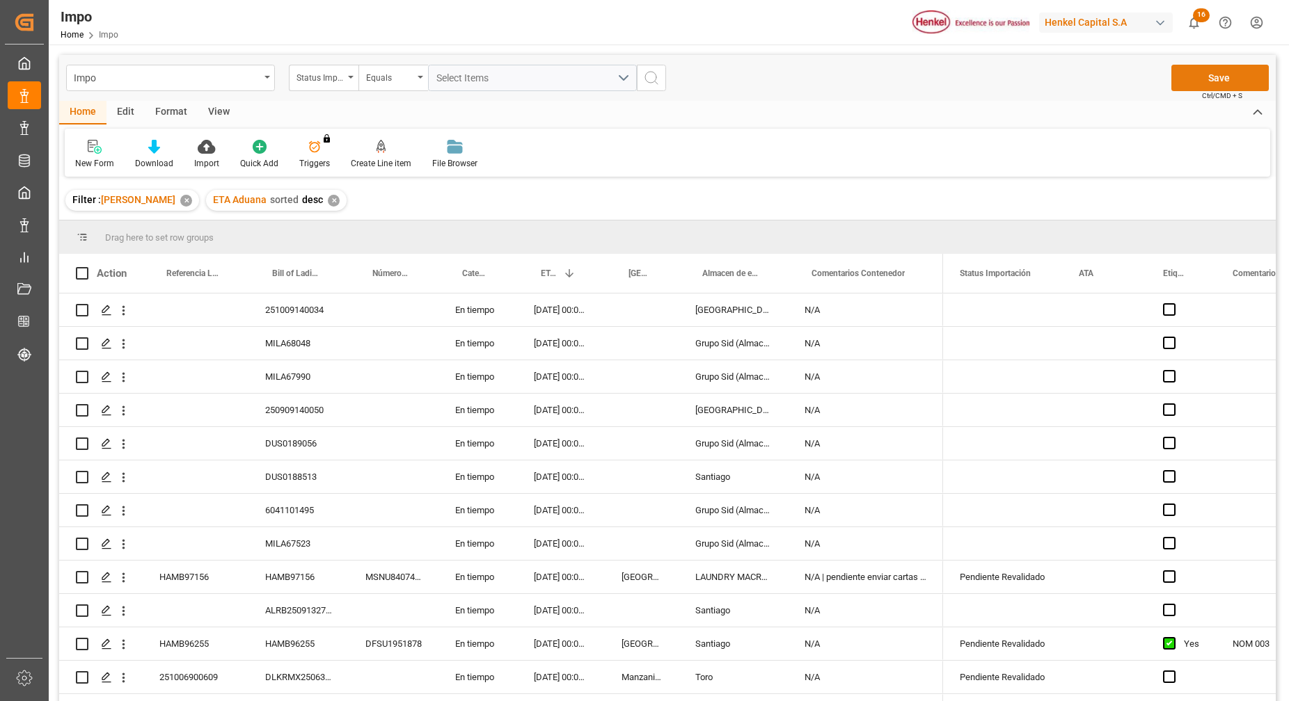
click at [1196, 78] on button "Save" at bounding box center [1219, 78] width 97 height 26
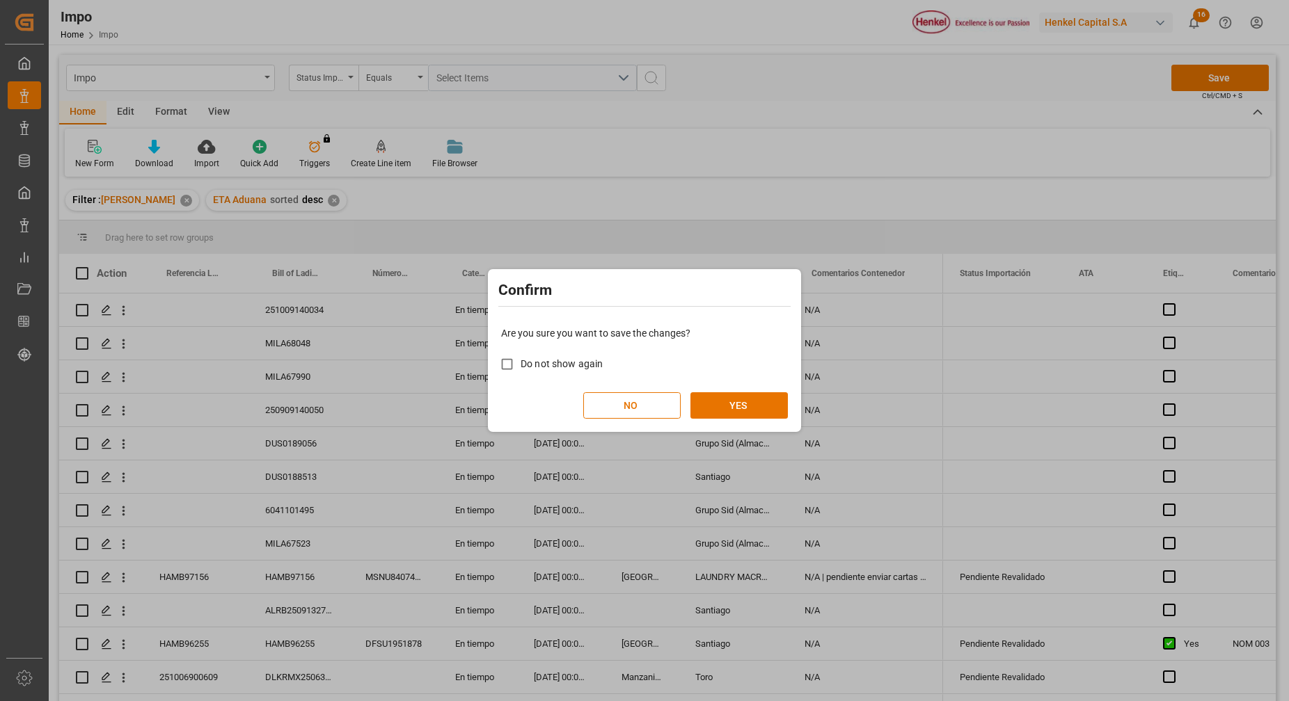
click at [708, 420] on div "Are you sure you want to save the changes? Do not show again NO YES" at bounding box center [644, 373] width 306 height 112
click at [718, 409] on button "YES" at bounding box center [738, 406] width 97 height 26
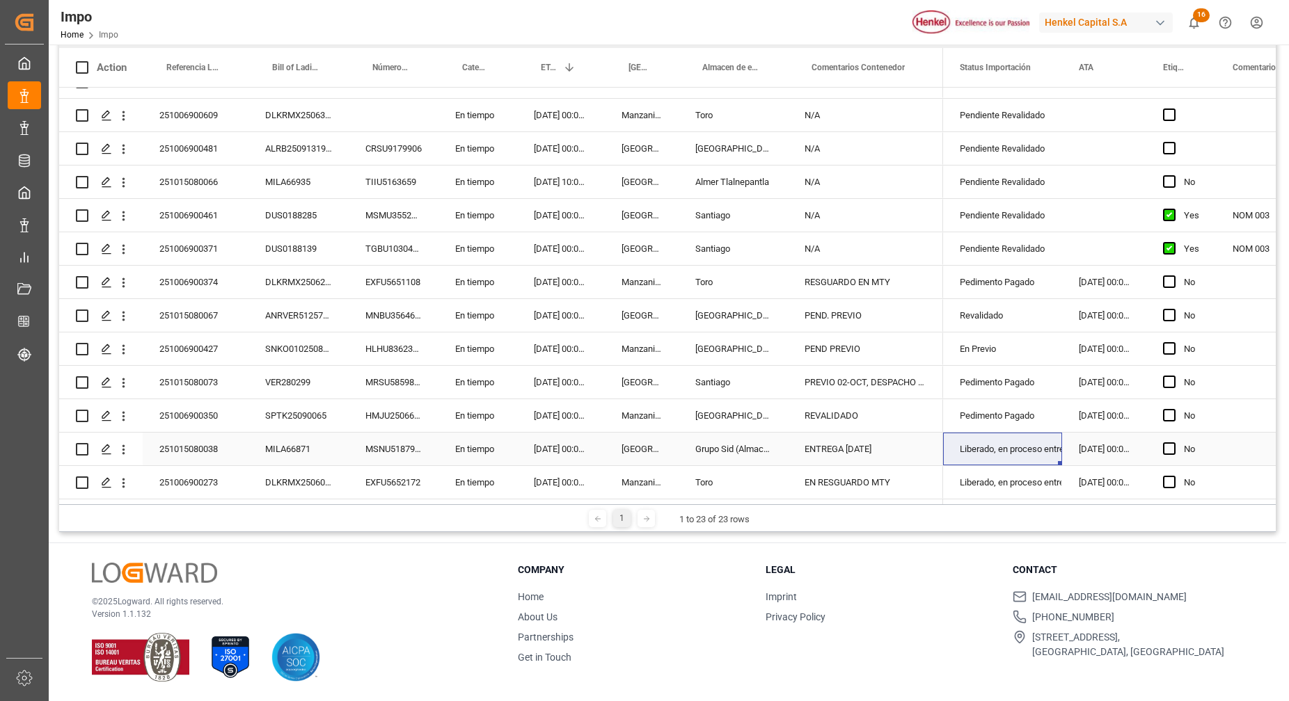
click at [839, 437] on div "ENTREGA [DATE]" at bounding box center [865, 449] width 155 height 33
click at [1104, 216] on div "Press SPACE to select this row." at bounding box center [1104, 215] width 84 height 33
click at [895, 452] on div "ENTREGA [DATE]" at bounding box center [865, 449] width 155 height 33
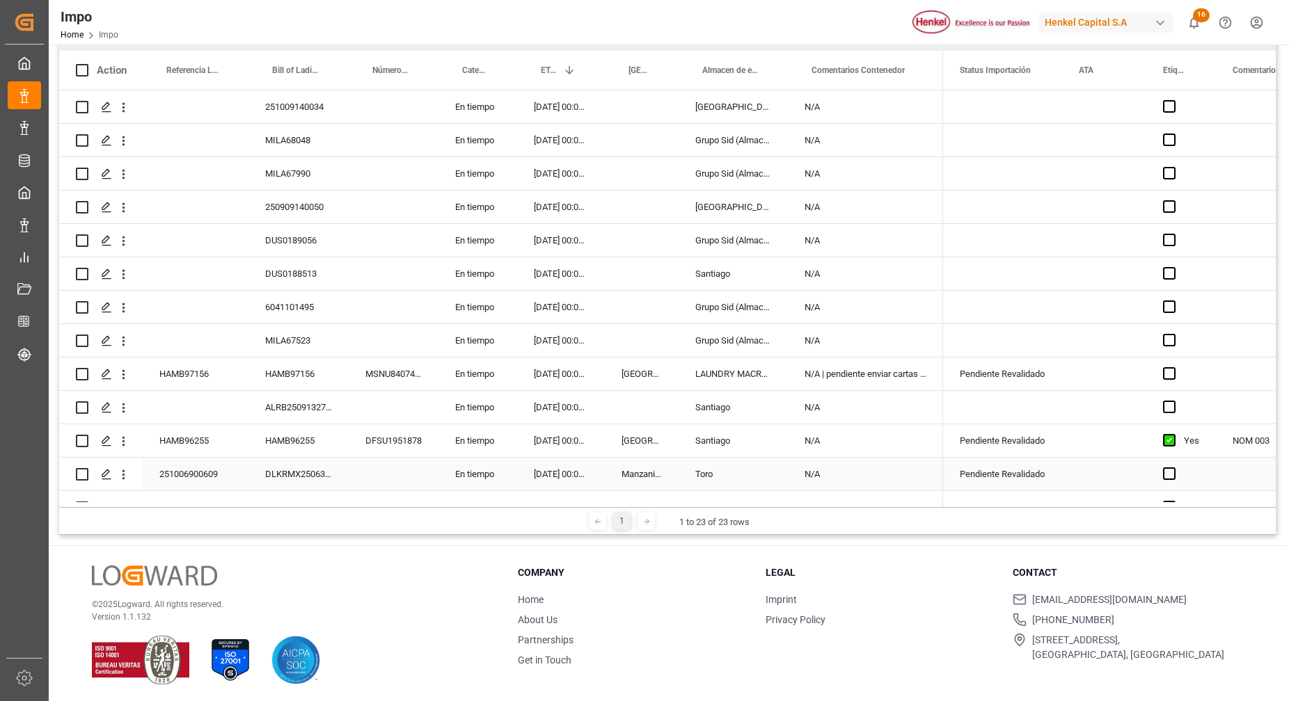
scroll to position [206, 0]
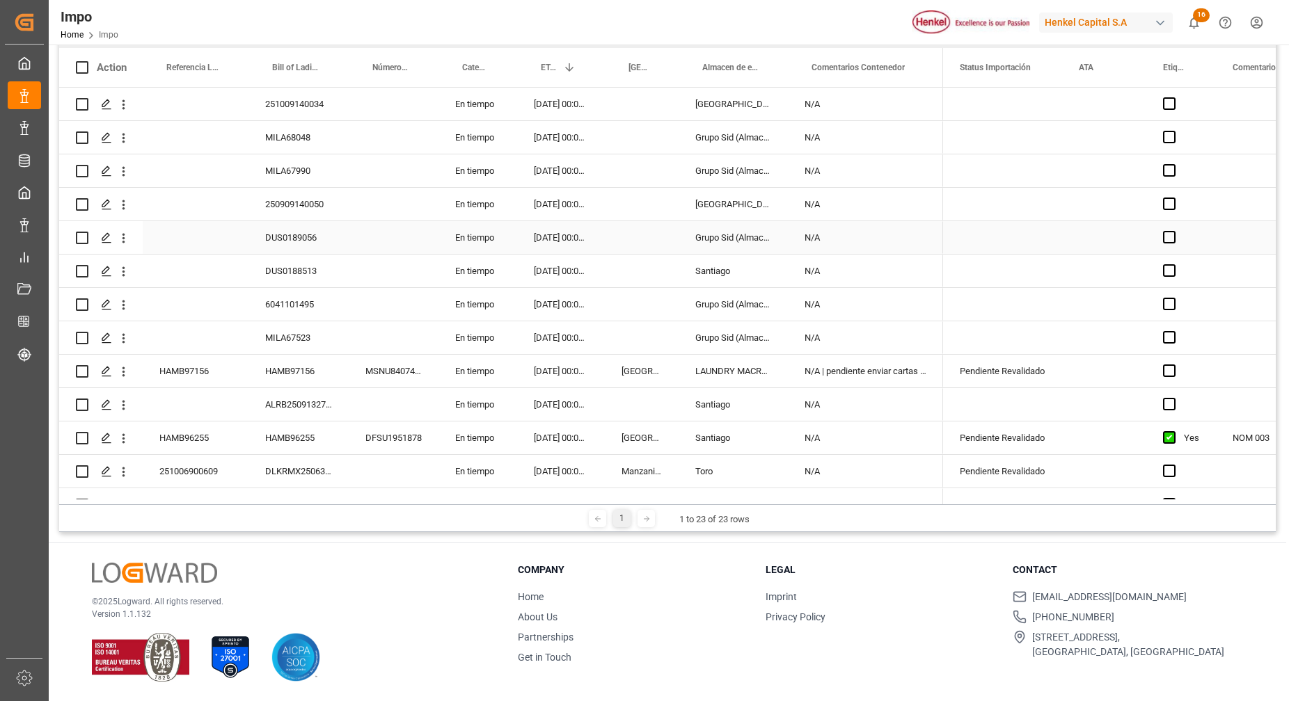
click at [230, 237] on div "Press SPACE to select this row." at bounding box center [196, 237] width 106 height 33
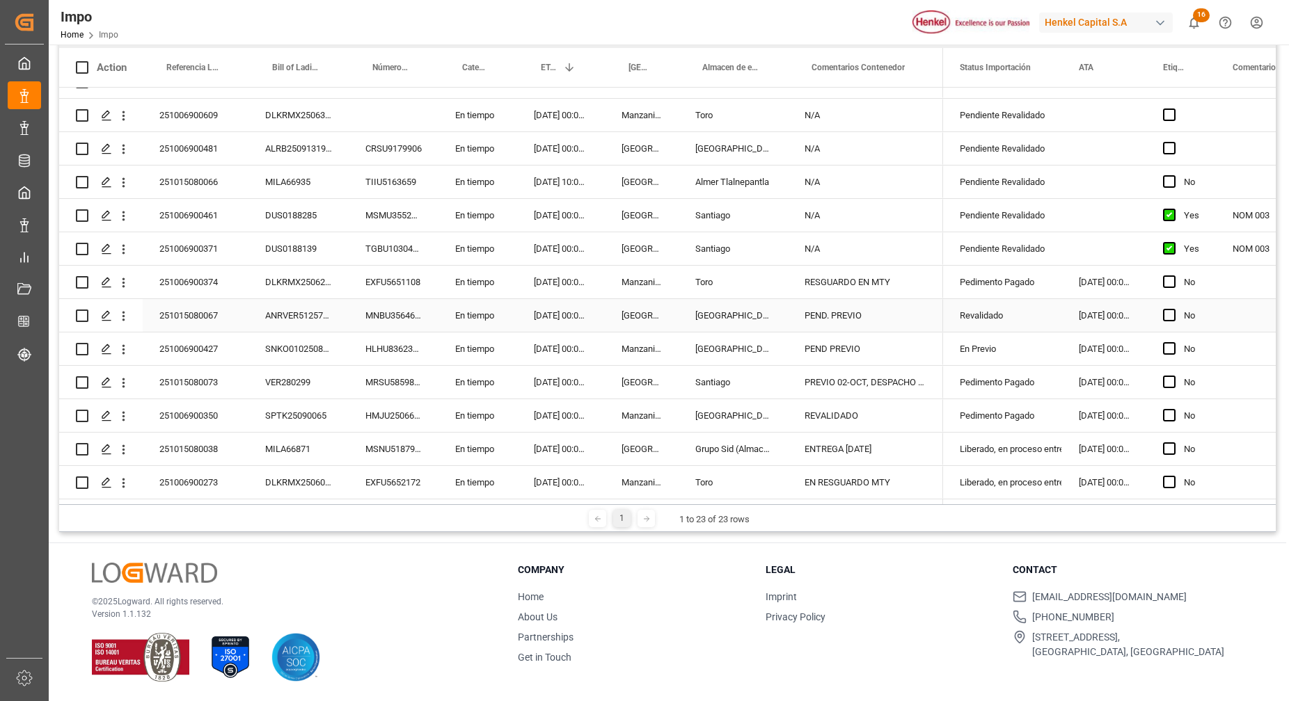
click at [328, 310] on div "ANRVER5125773V" at bounding box center [298, 315] width 100 height 33
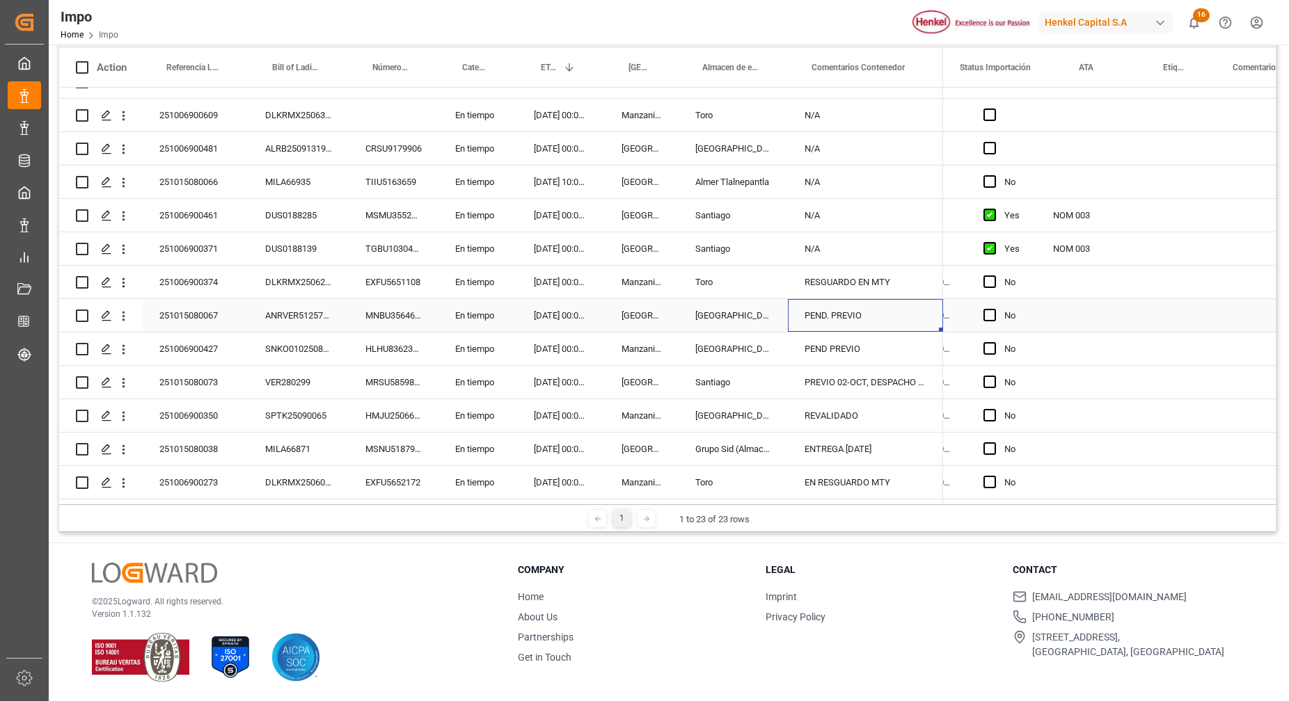
scroll to position [0, 0]
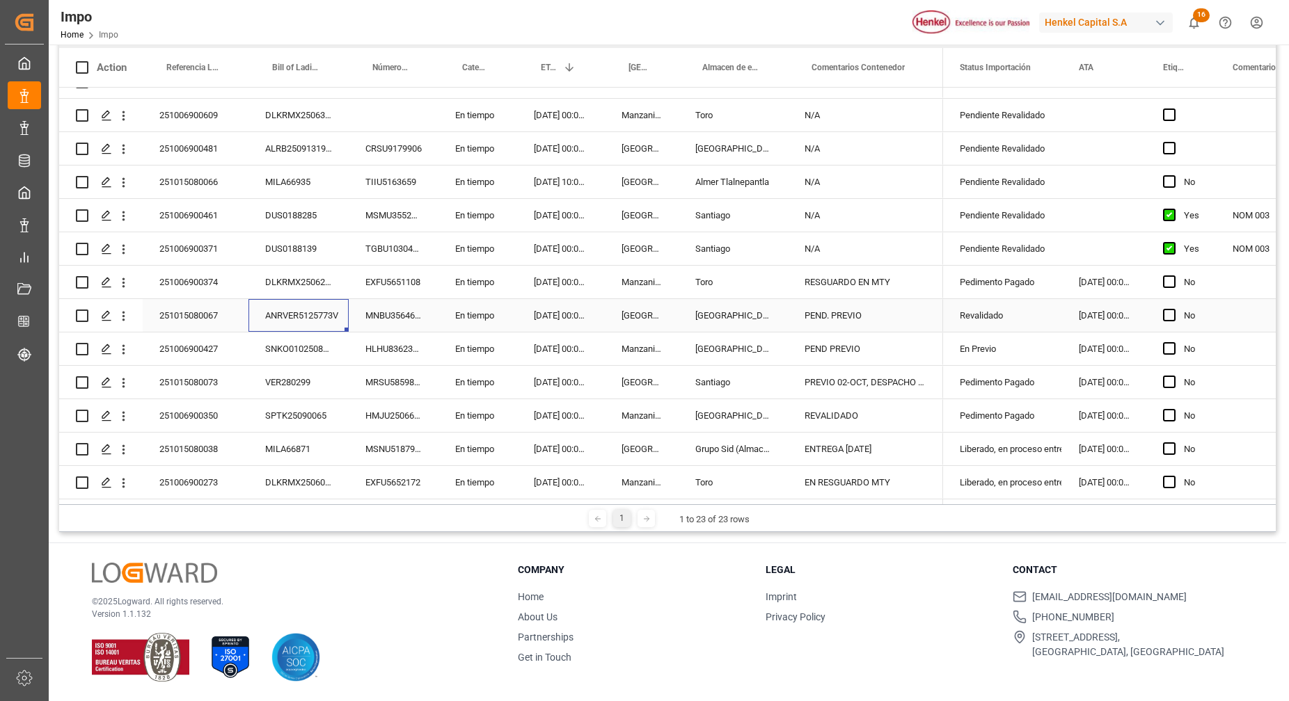
click at [320, 314] on div "ANRVER5125773V" at bounding box center [298, 315] width 100 height 33
click at [853, 306] on div "PEND. PREVIO" at bounding box center [865, 315] width 155 height 33
click at [875, 310] on input "PEND. PREVIO" at bounding box center [865, 323] width 133 height 26
type input "P"
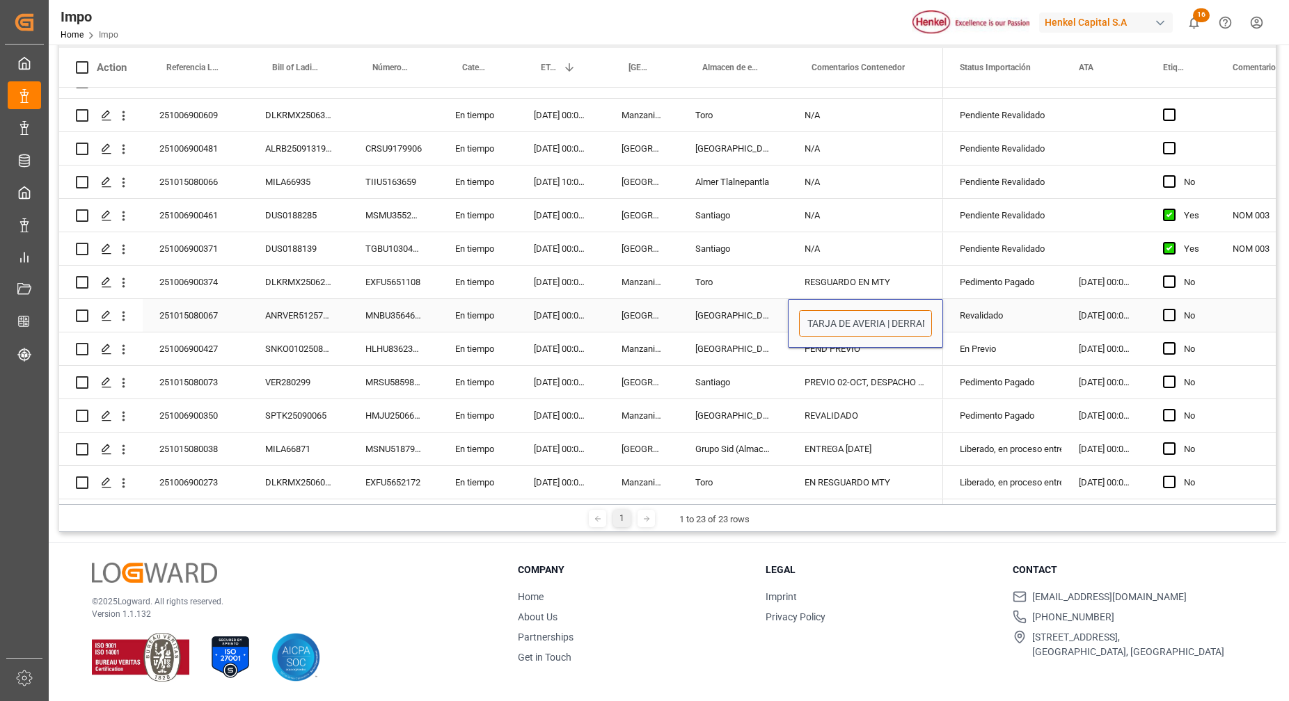
scroll to position [0, 14]
type input "TARJA DE AVERIA | DERRAME"
click at [894, 266] on div "RESGUARDO EN MTY" at bounding box center [865, 282] width 155 height 33
click at [978, 307] on div "Revalidado" at bounding box center [1003, 316] width 86 height 32
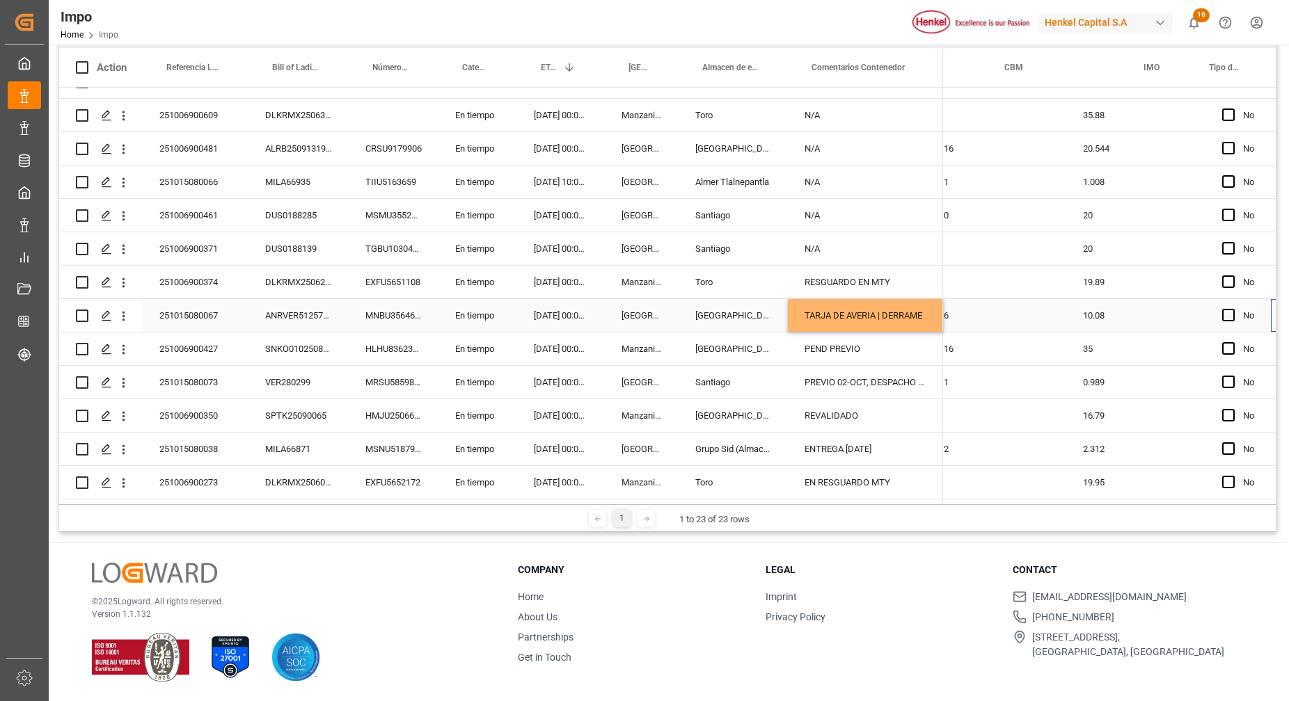
scroll to position [0, 1887]
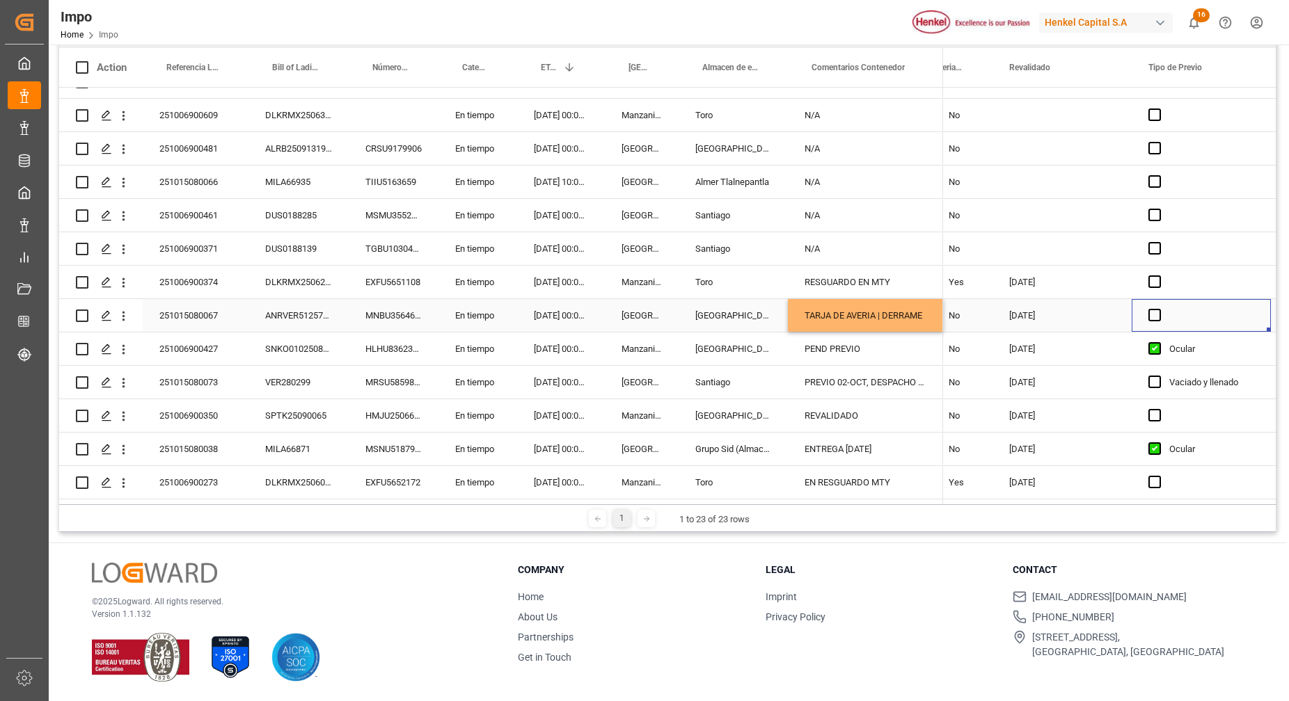
click at [1063, 304] on div "02.10.2025" at bounding box center [1061, 315] width 139 height 33
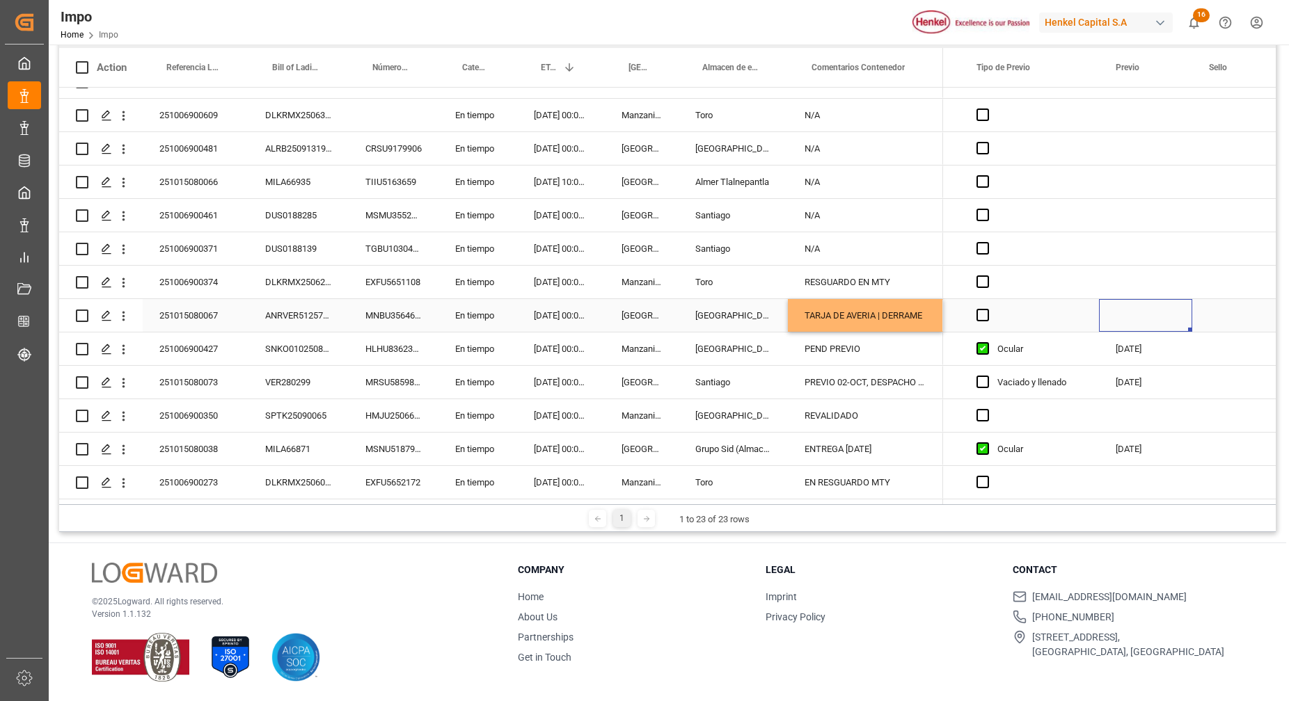
click at [1141, 303] on div "Press SPACE to select this row." at bounding box center [1145, 315] width 93 height 33
click at [1109, 441] on div "6" at bounding box center [1103, 436] width 17 height 17
type input "06.10.2025"
click at [1130, 242] on div "Press SPACE to select this row." at bounding box center [1145, 248] width 93 height 33
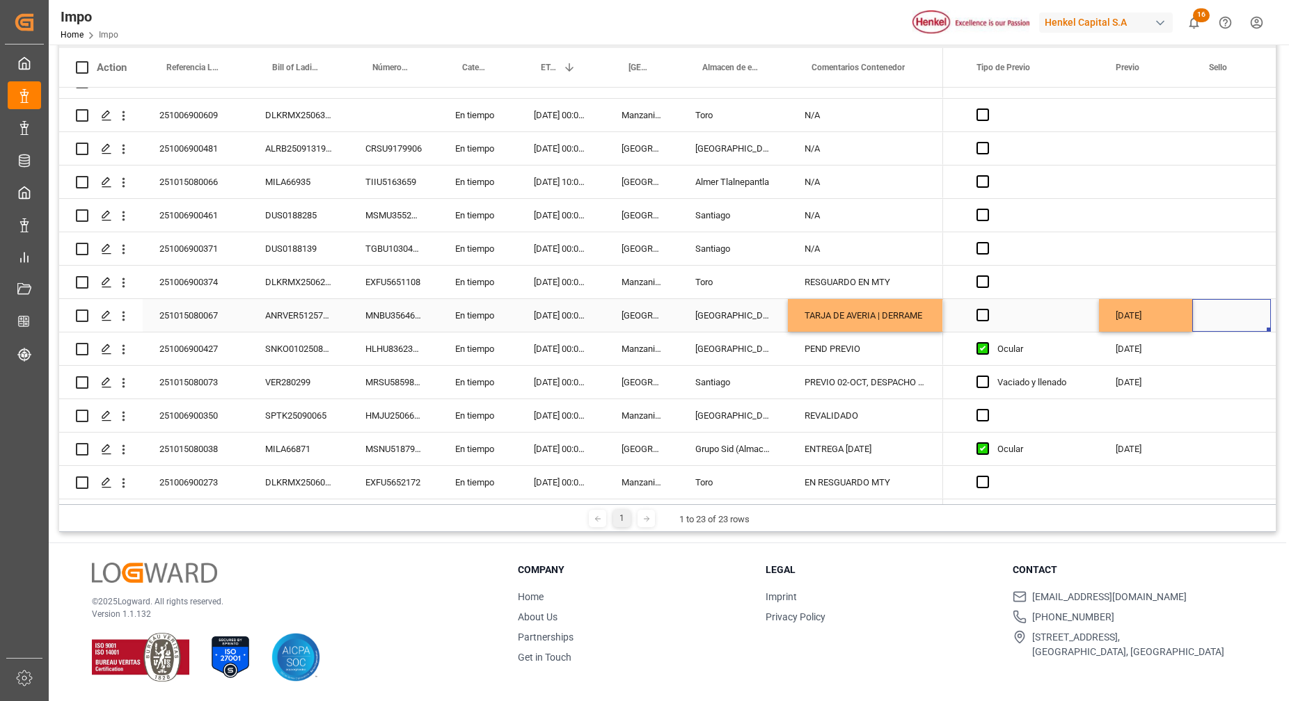
click at [1210, 310] on div "Press SPACE to select this row." at bounding box center [1231, 315] width 79 height 33
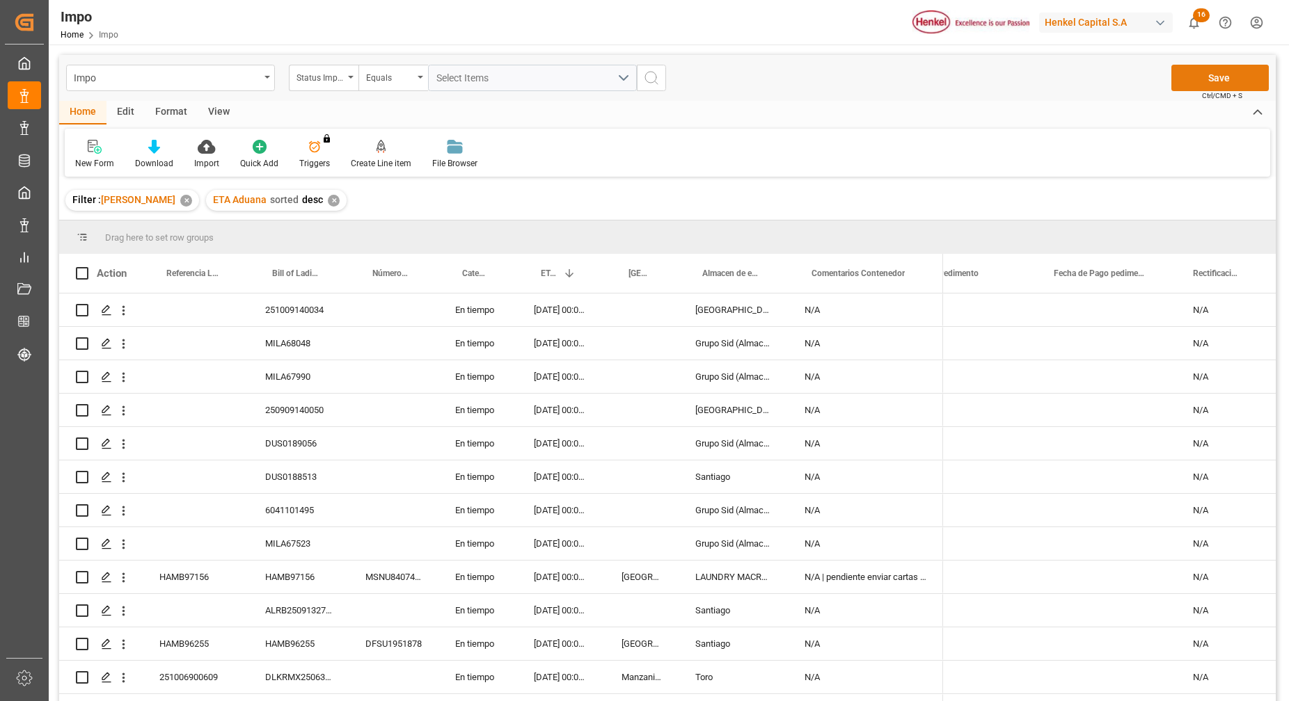
click at [1239, 81] on button "Save" at bounding box center [1219, 78] width 97 height 26
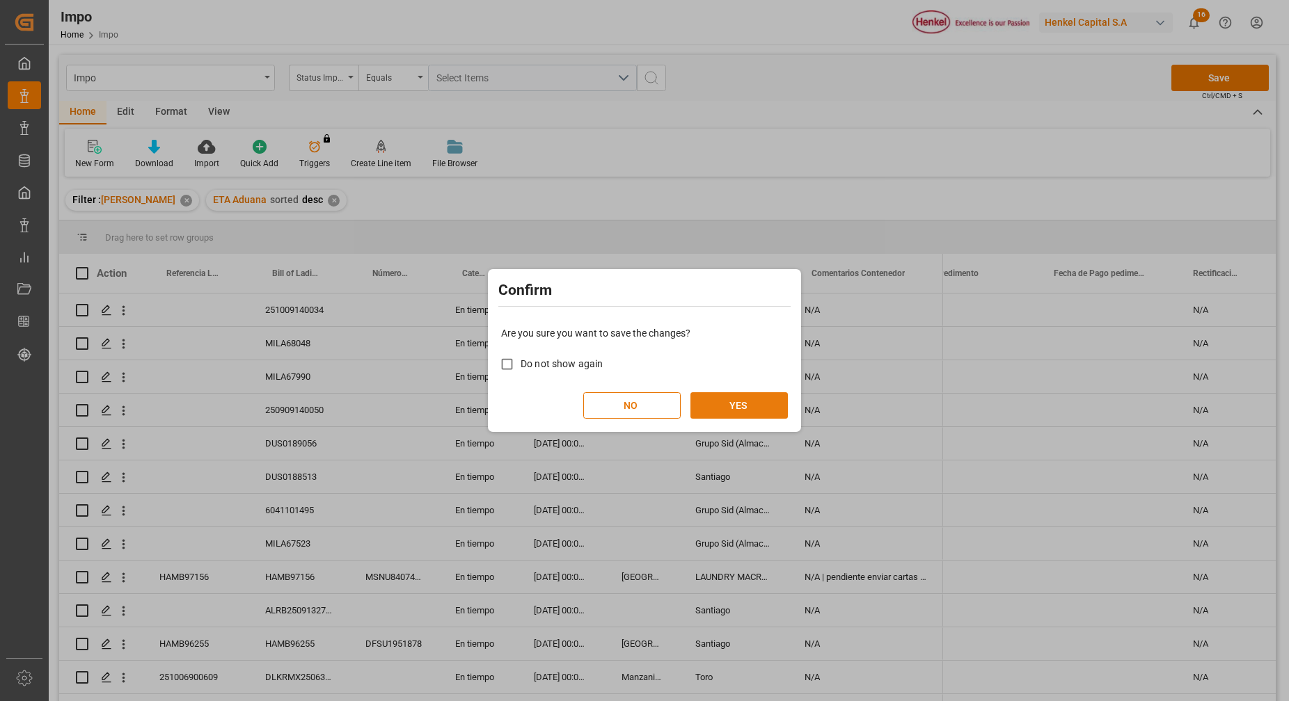
click at [758, 408] on button "YES" at bounding box center [738, 406] width 97 height 26
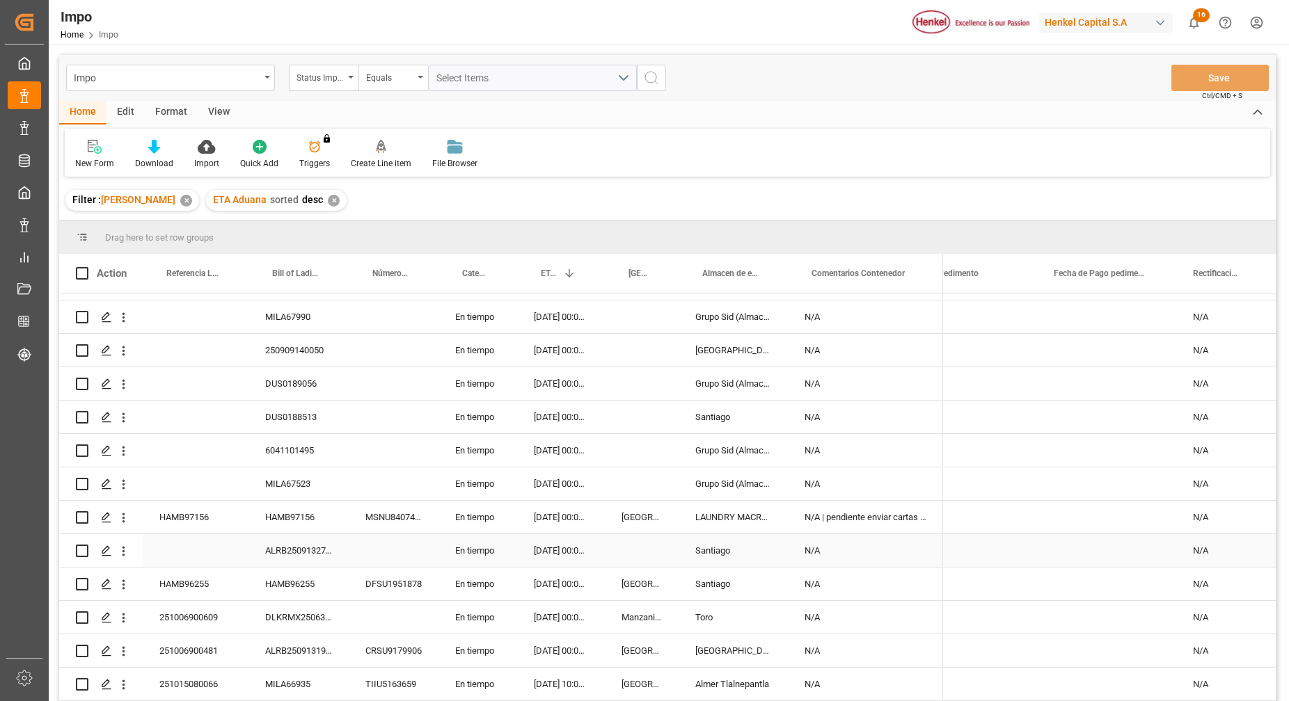
scroll to position [87, 0]
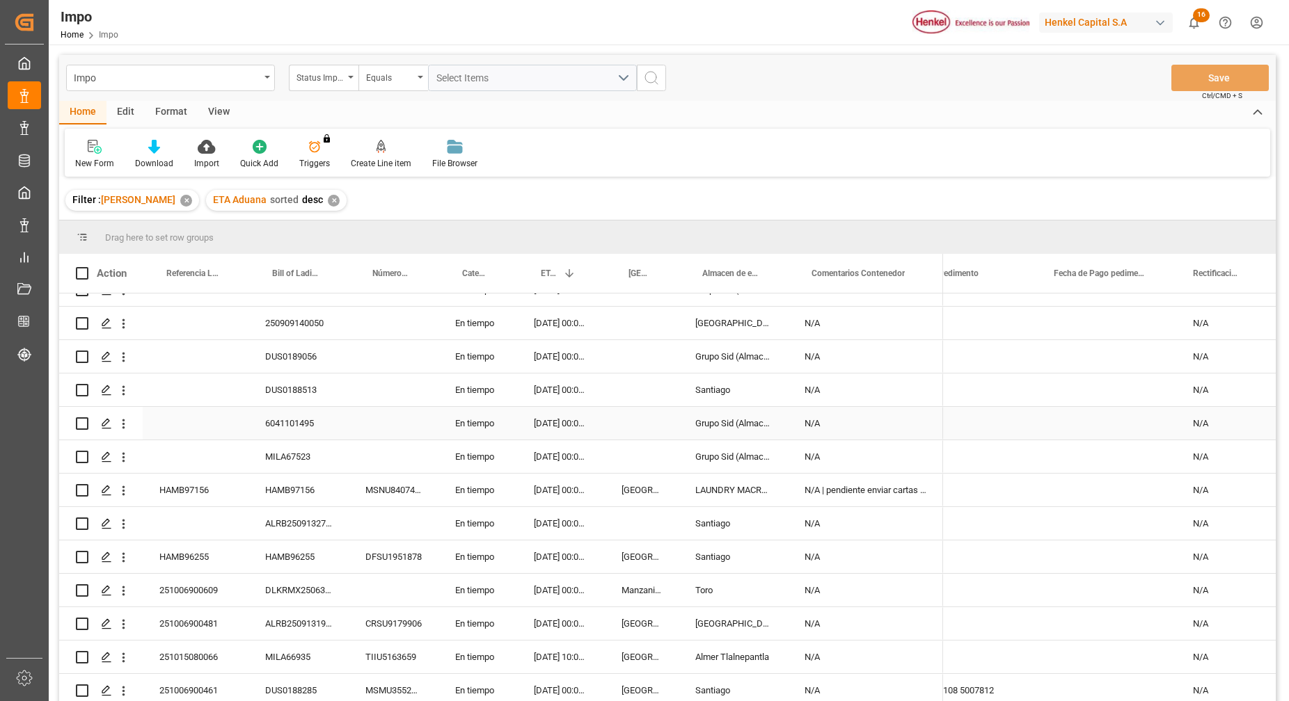
click at [390, 416] on div "Press SPACE to select this row." at bounding box center [394, 423] width 90 height 33
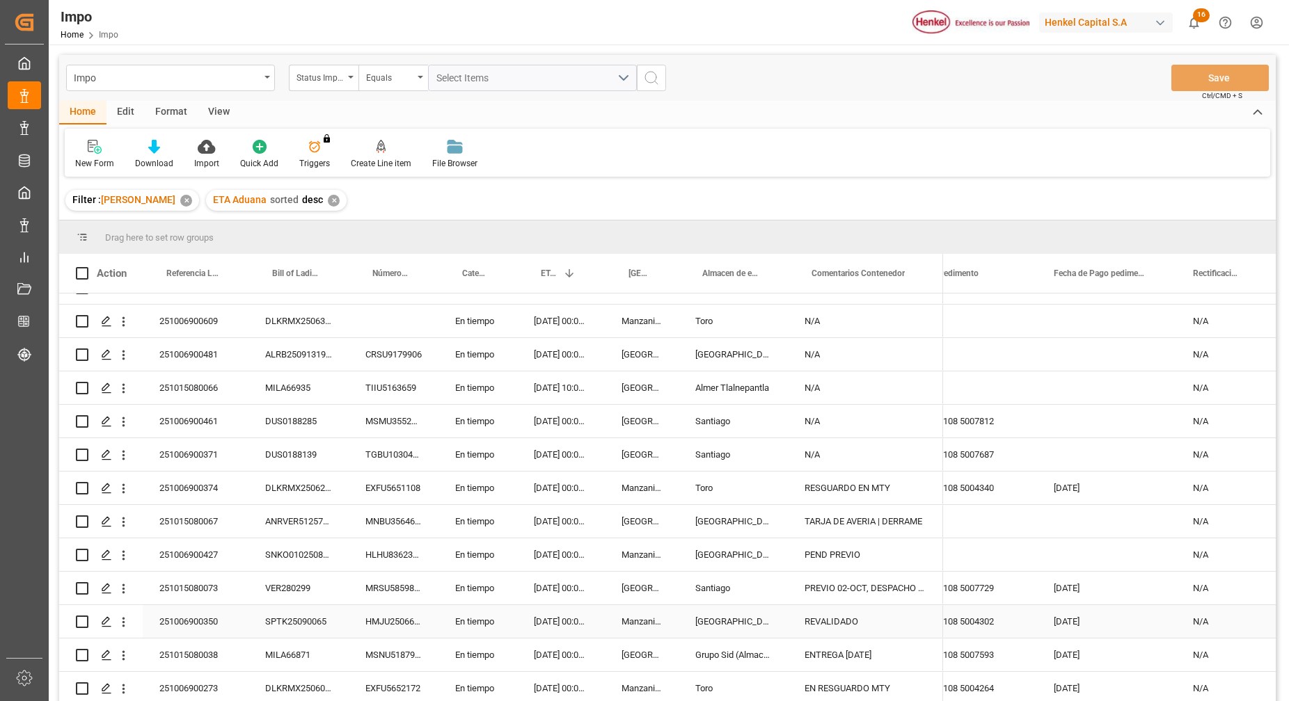
click at [333, 616] on div "SPTK25090065" at bounding box center [298, 621] width 100 height 33
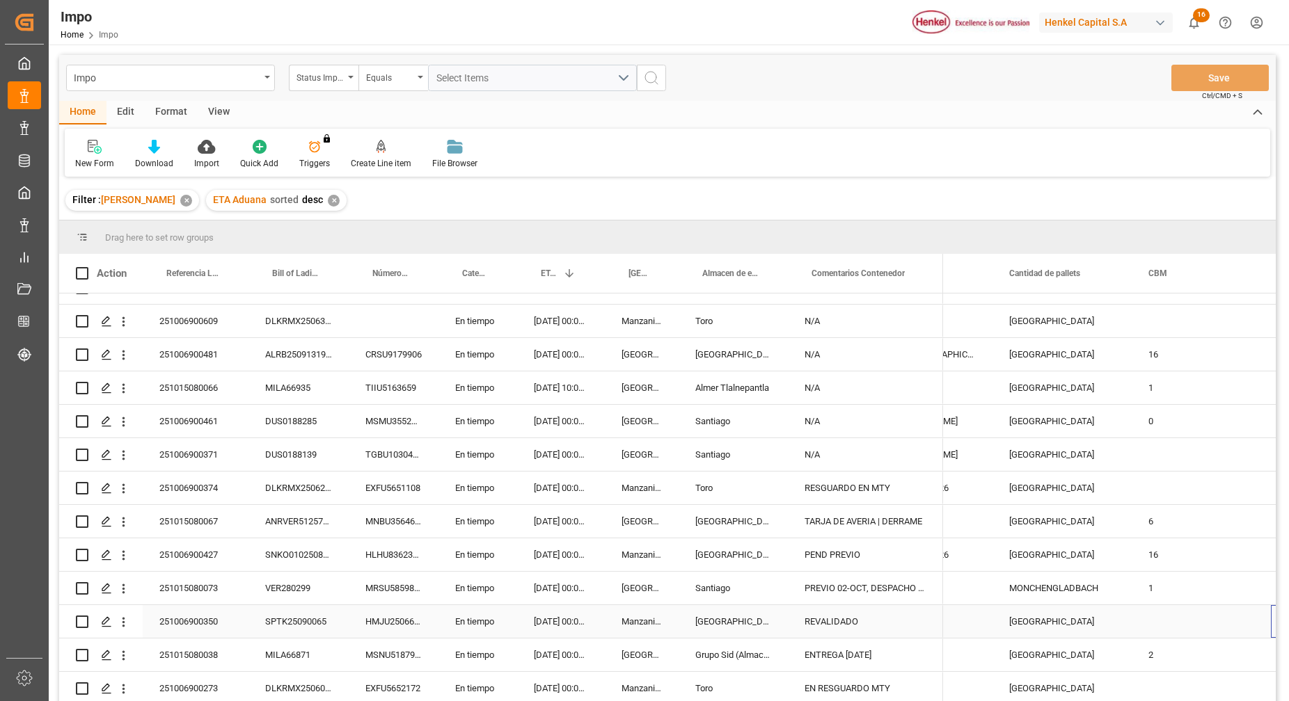
scroll to position [0, 1743]
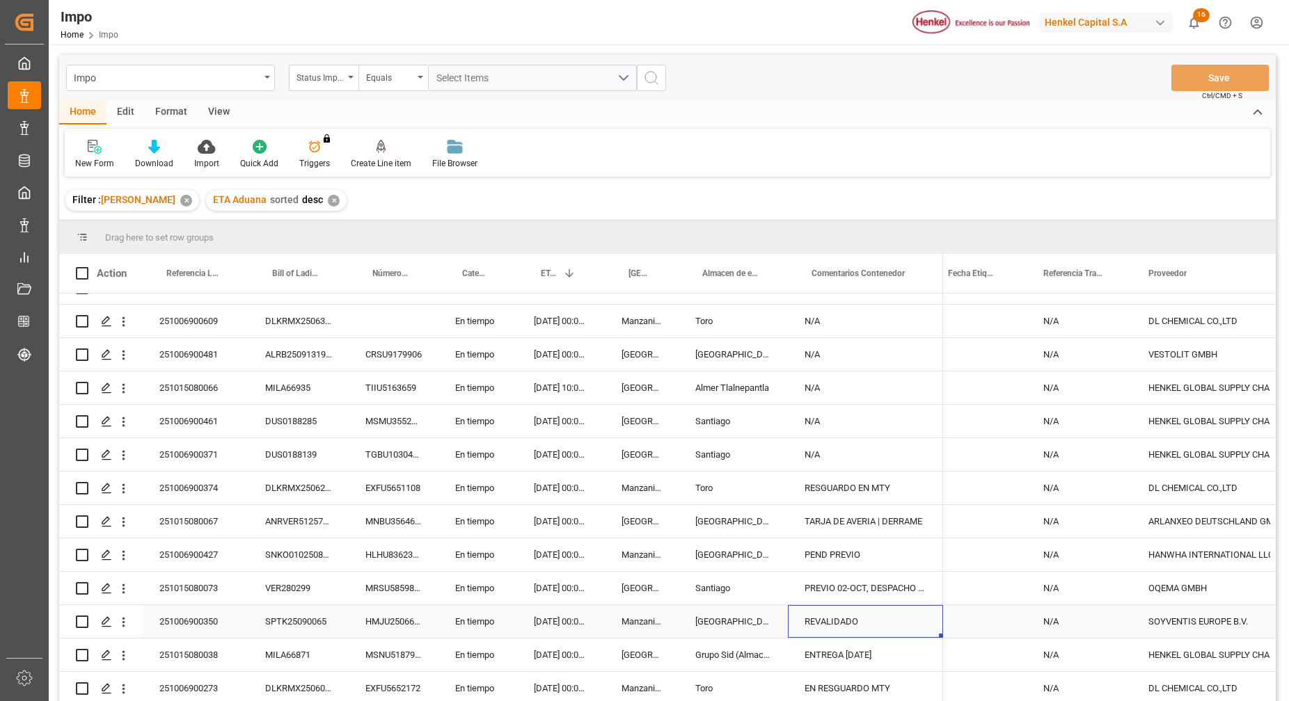
click at [923, 618] on div "REVALIDADO" at bounding box center [865, 621] width 155 height 33
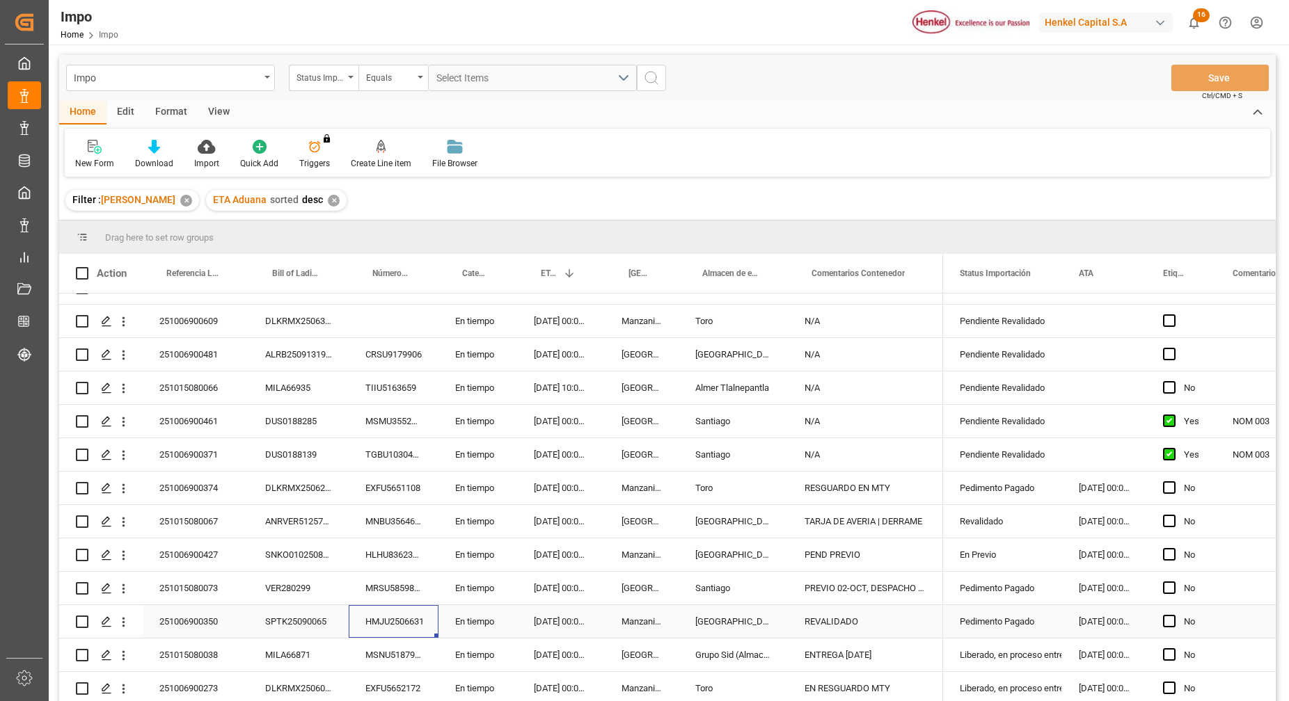
click at [362, 610] on div "HMJU2506631" at bounding box center [394, 621] width 90 height 33
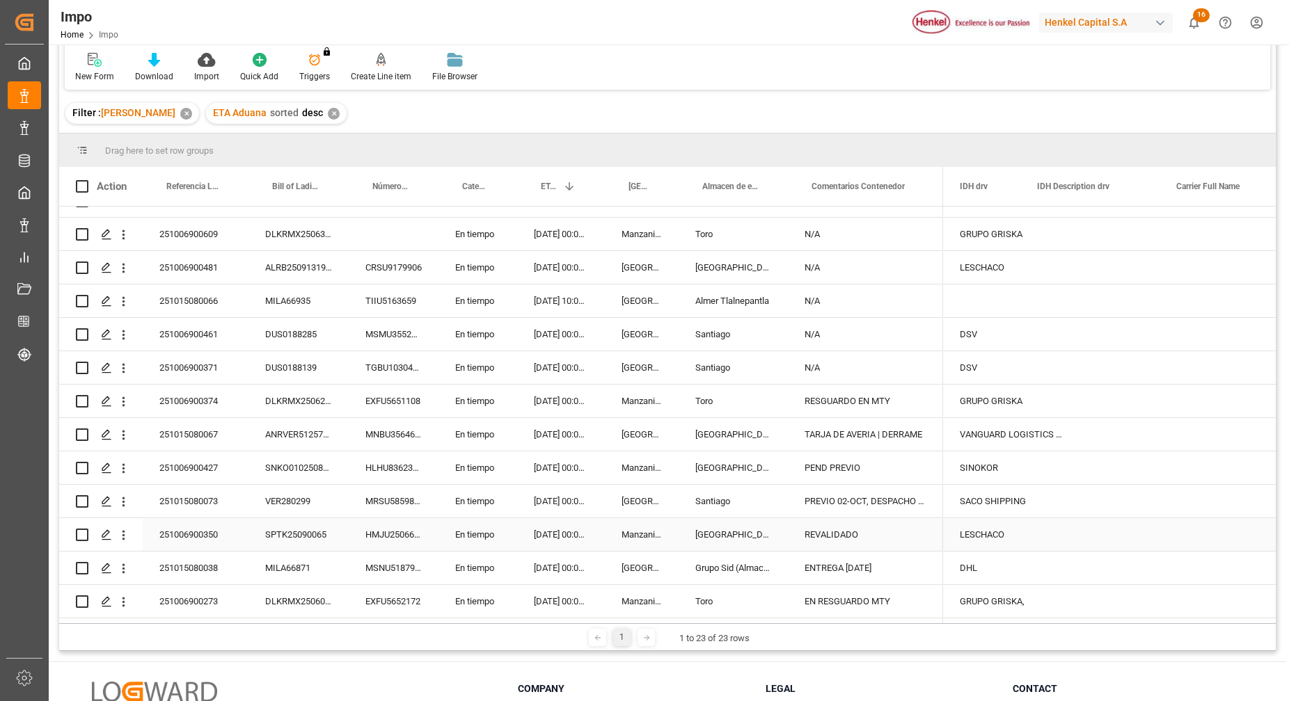
scroll to position [0, 612]
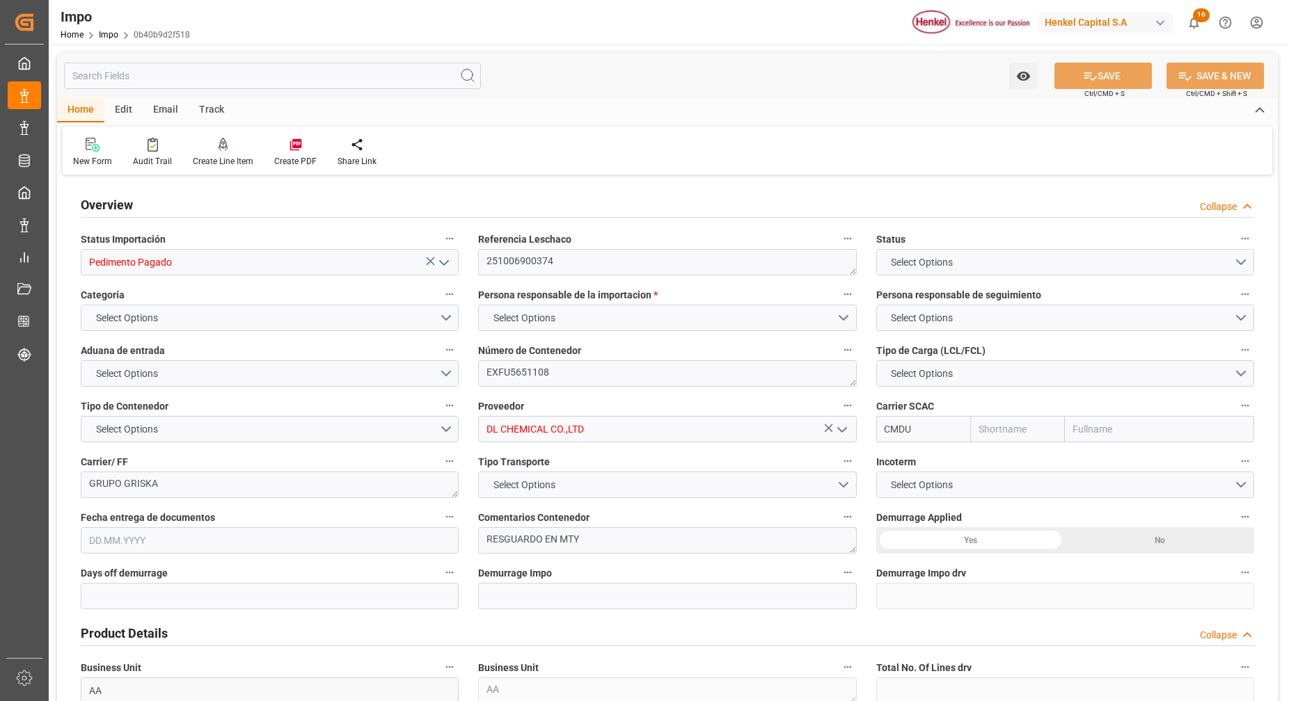
type input "CMACGM"
type input "CMA CGM Group"
type input "30"
type input "0"
type input "1"
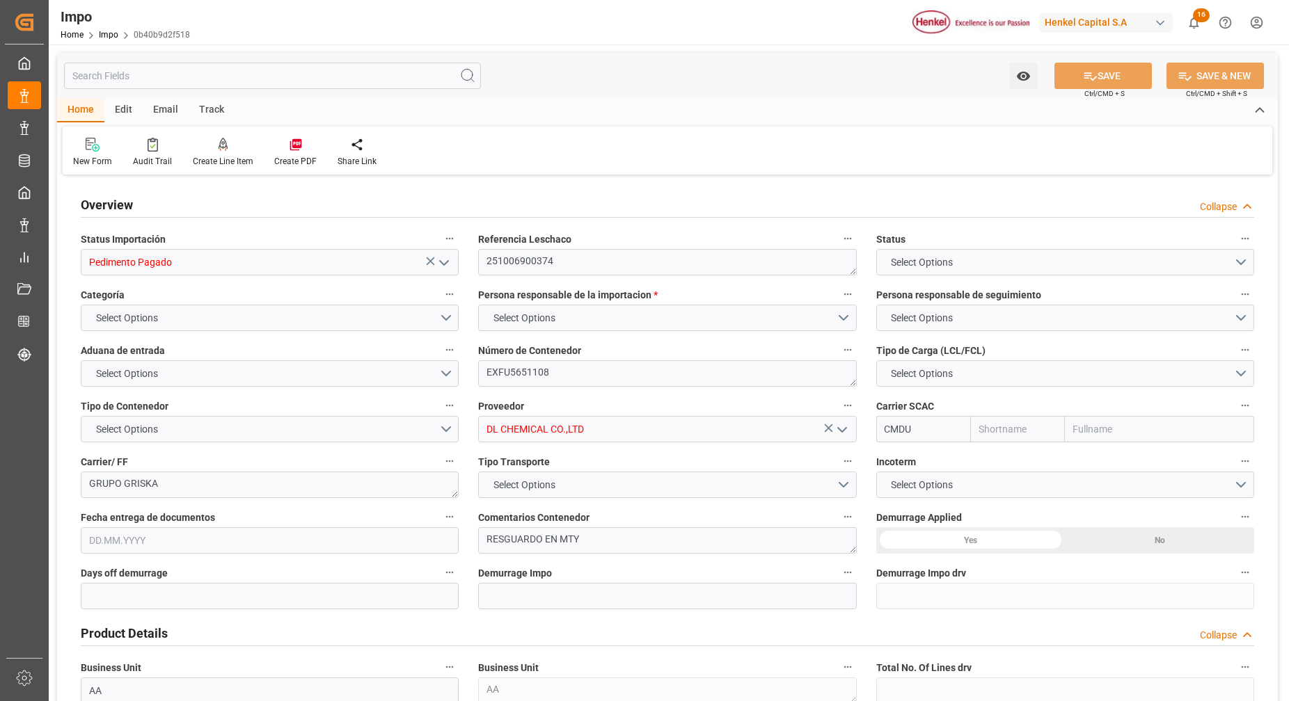
type input "19.89"
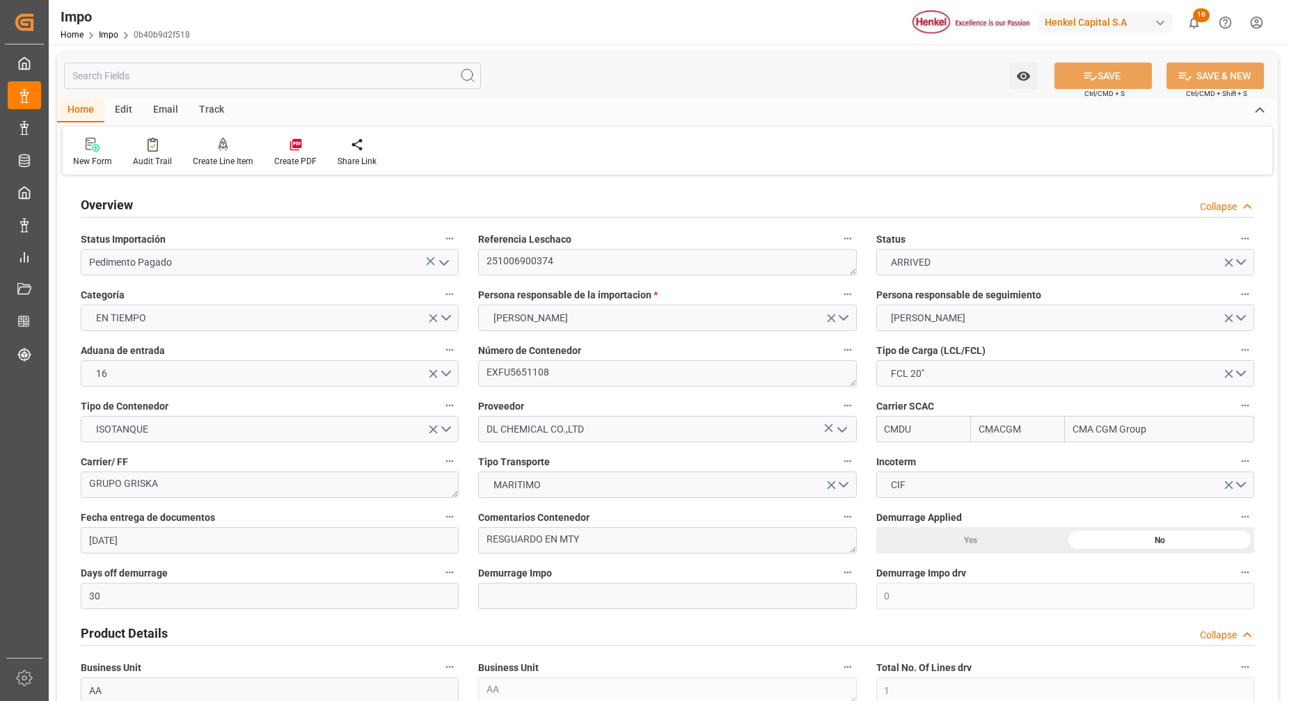
type input "19.09.2025"
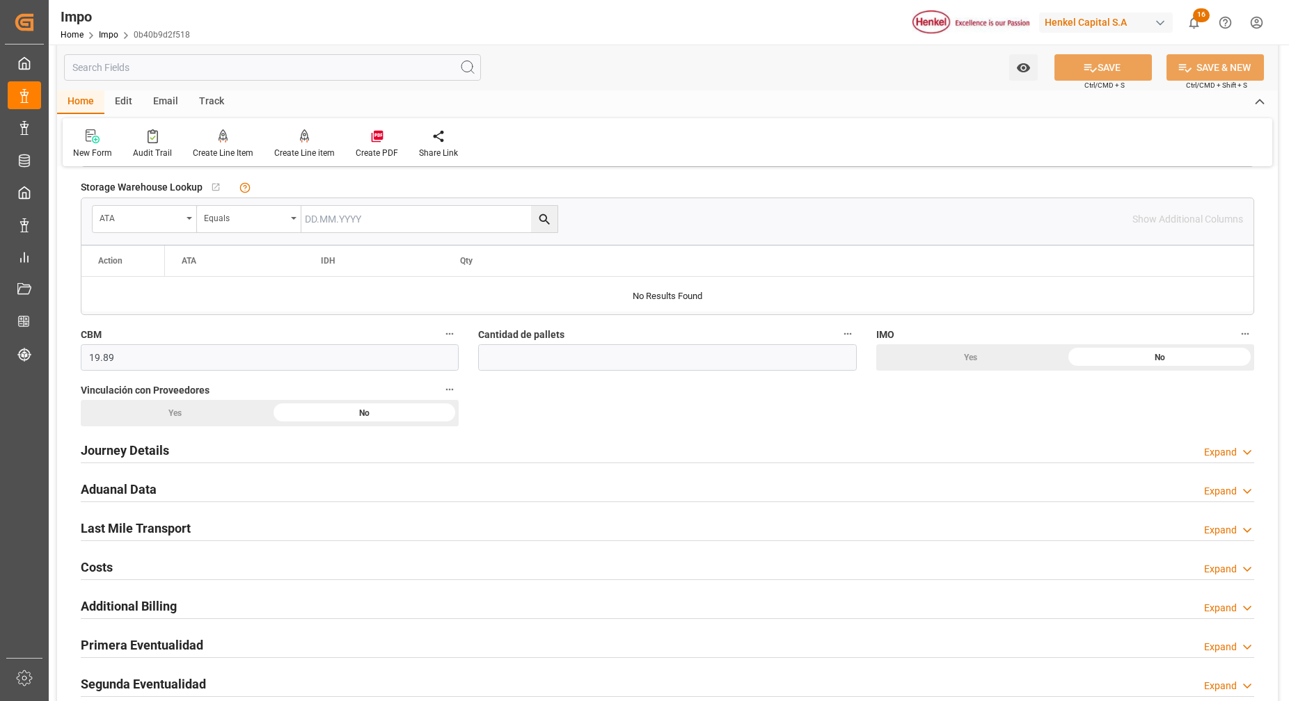
scroll to position [696, 0]
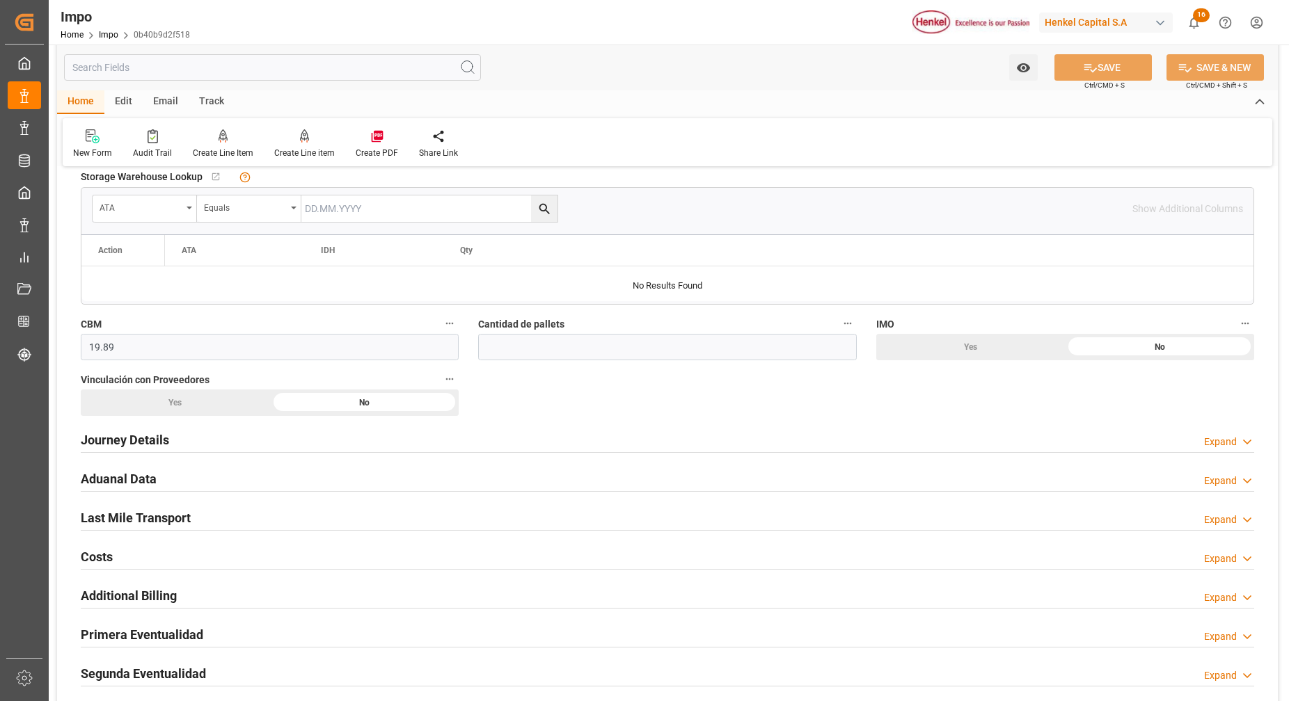
click at [123, 436] on h2 "Journey Details" at bounding box center [125, 440] width 88 height 19
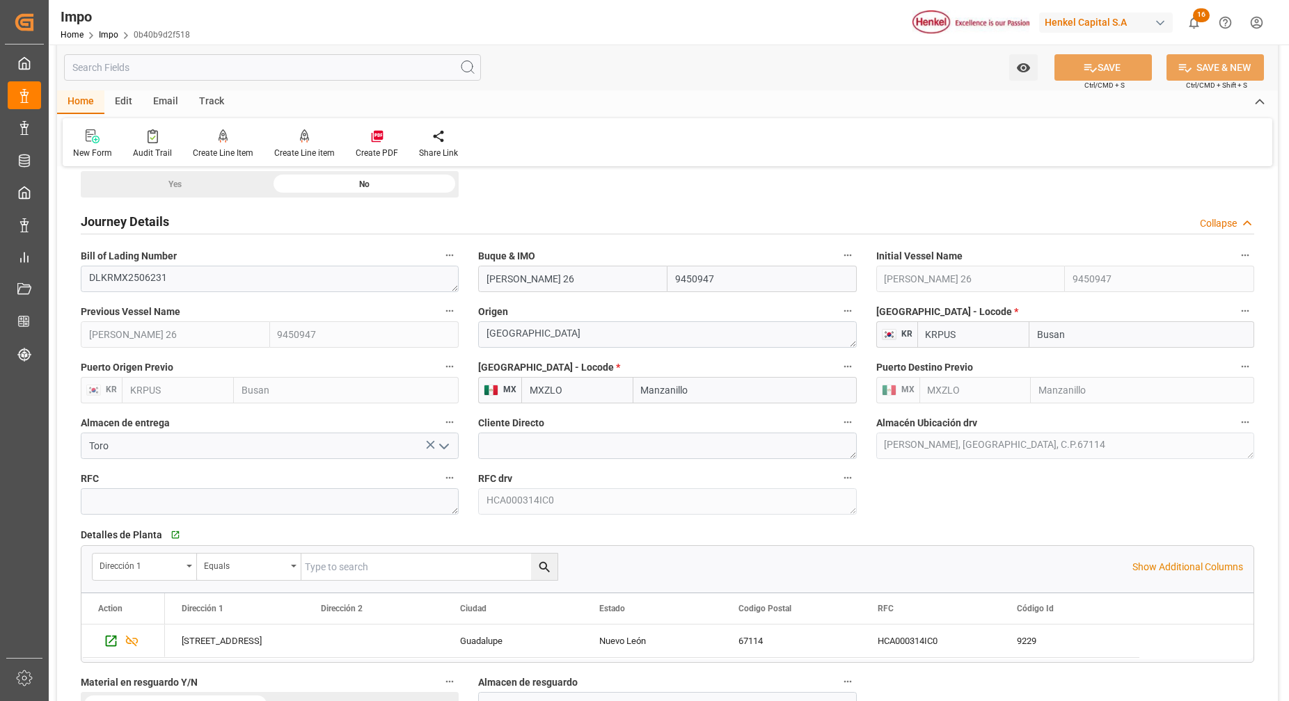
scroll to position [957, 0]
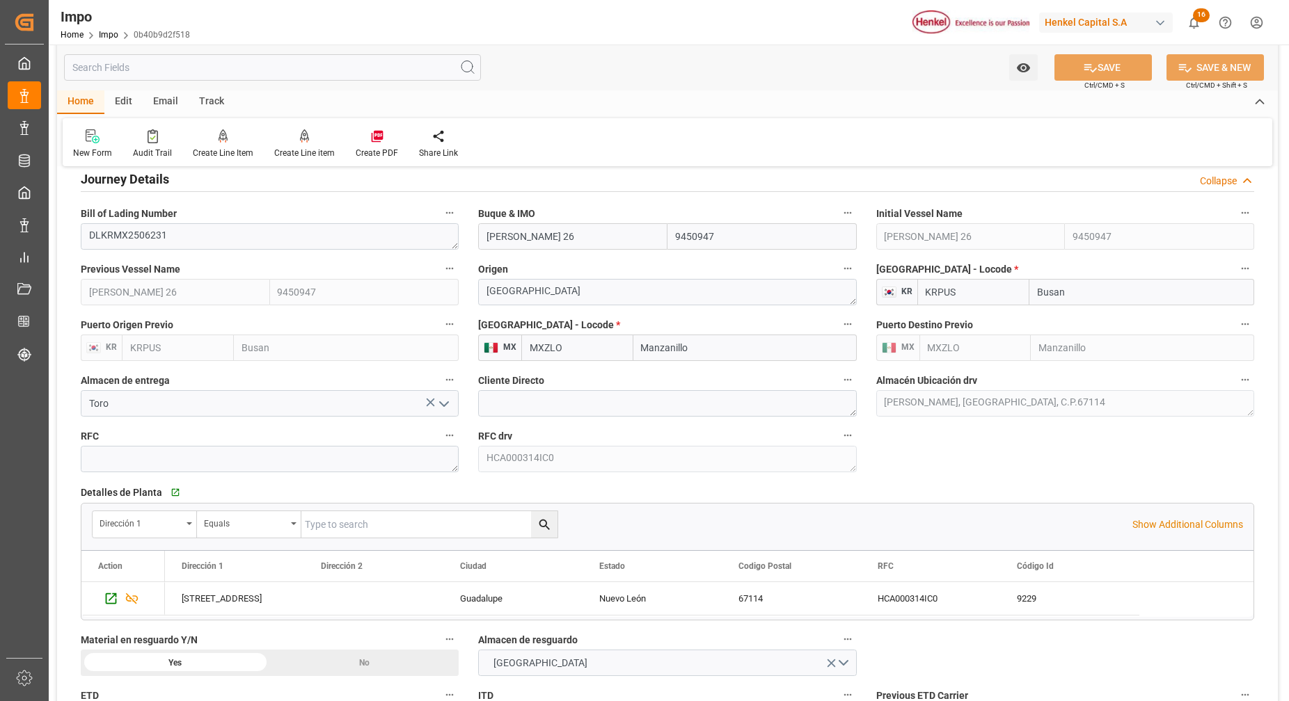
click at [447, 409] on icon "open menu" at bounding box center [444, 404] width 17 height 17
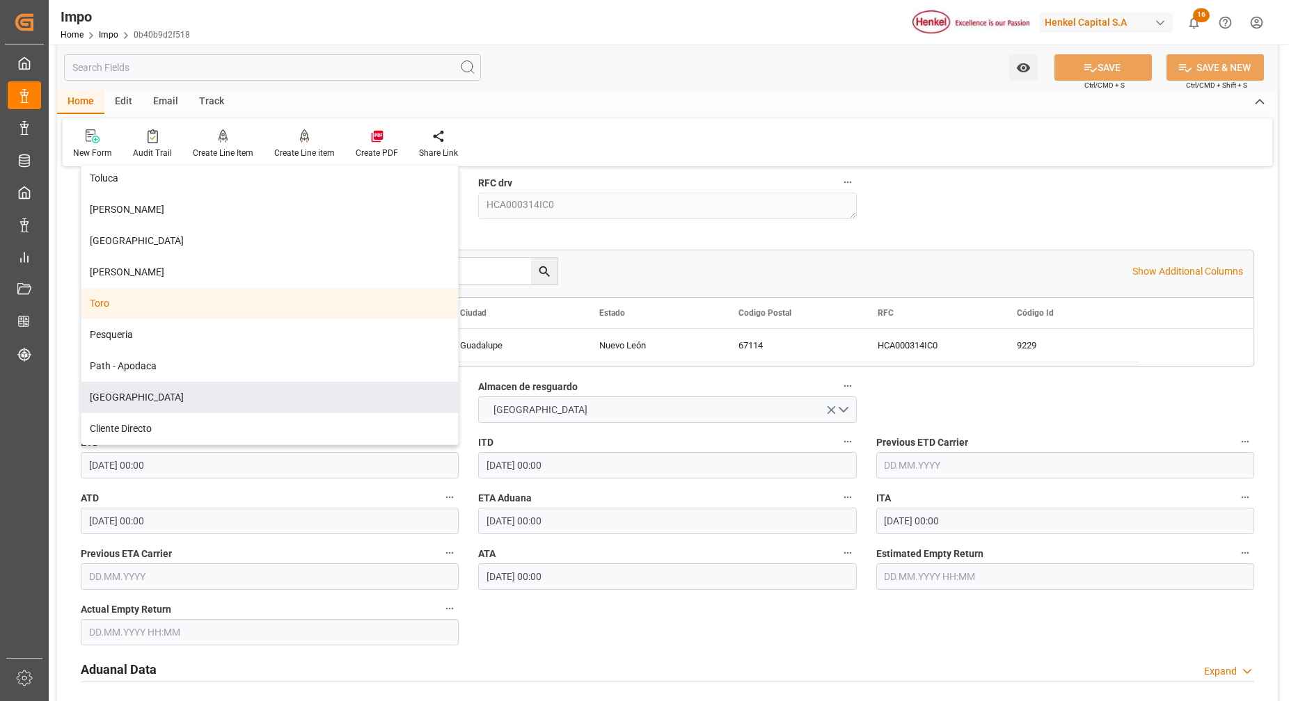
scroll to position [1218, 0]
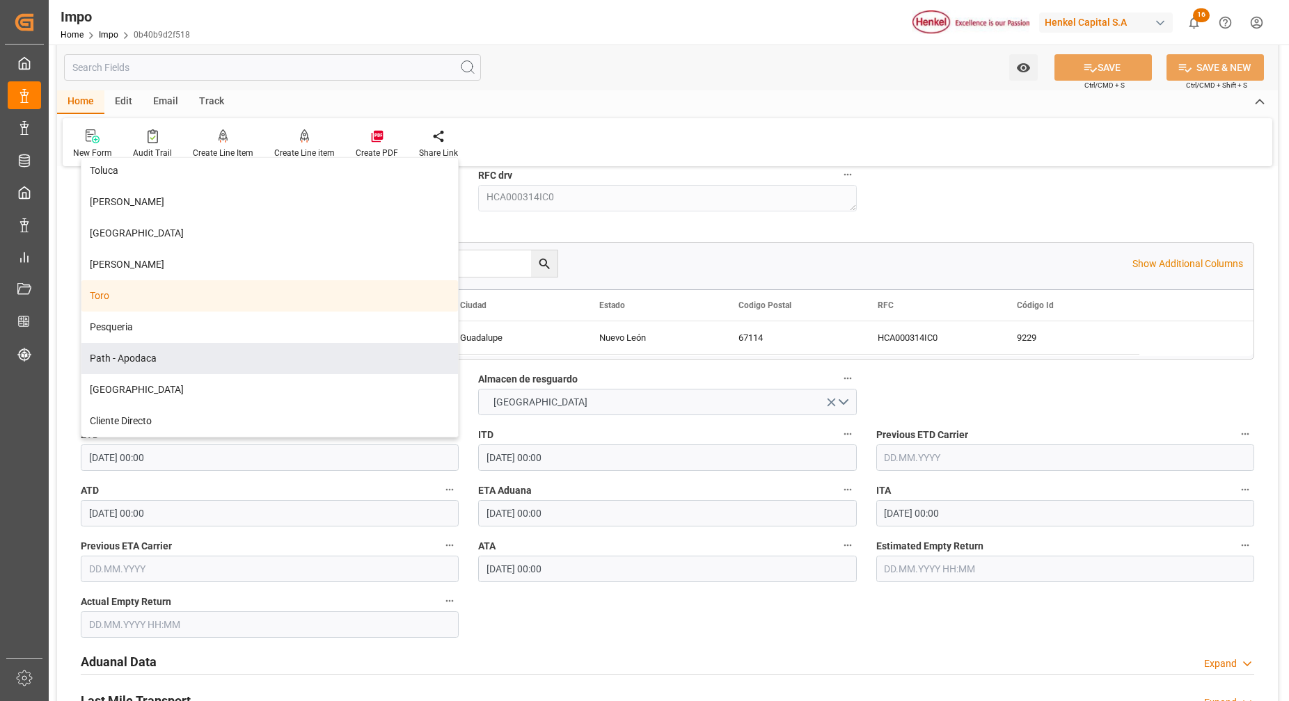
click at [615, 240] on div "Detalles de Planta   Go to Cargo Warehouses Grid" at bounding box center [667, 231] width 1173 height 21
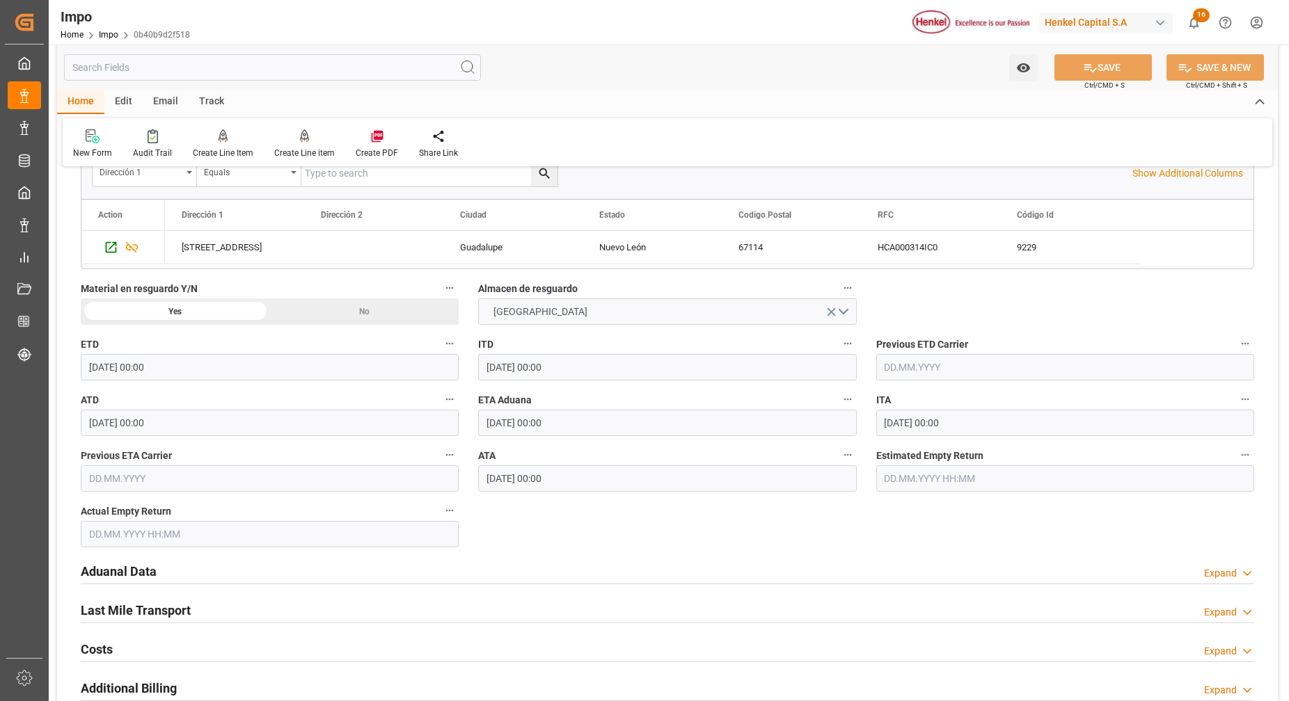
scroll to position [1305, 0]
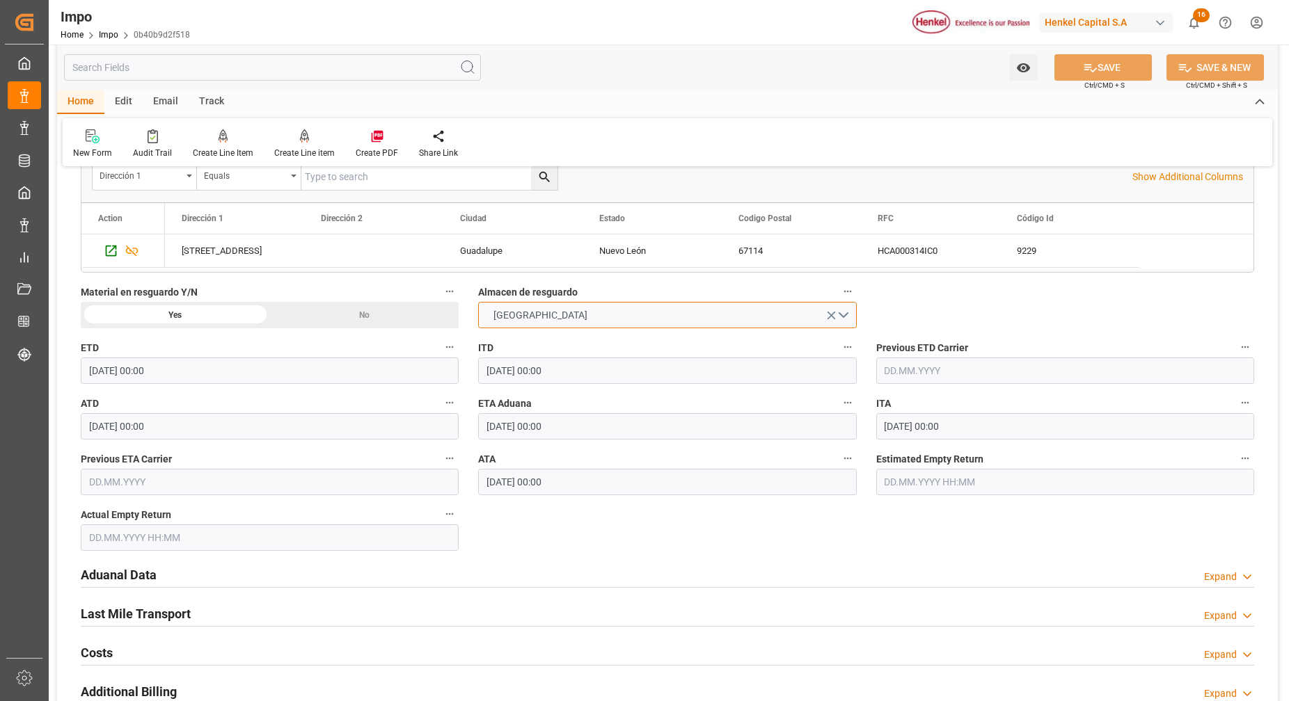
click at [847, 312] on button "MONTERREY" at bounding box center [667, 315] width 378 height 26
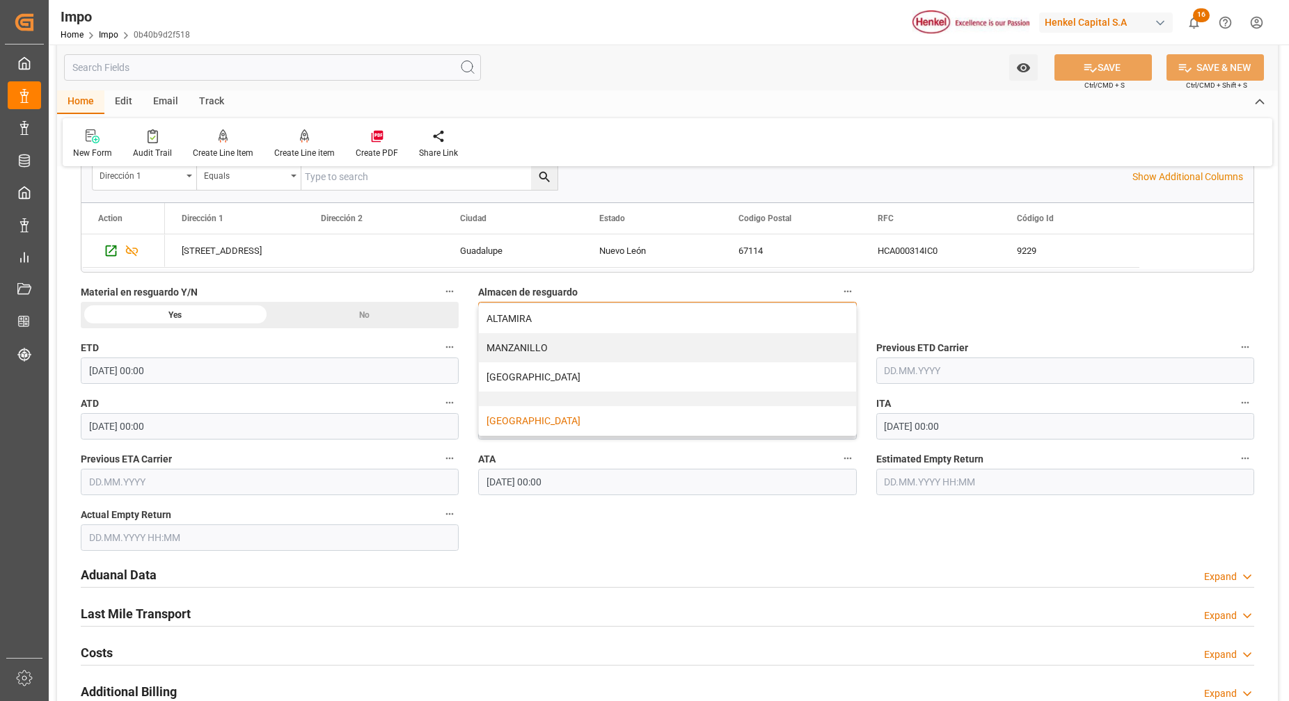
click at [541, 409] on div "MONTERREY" at bounding box center [667, 420] width 376 height 29
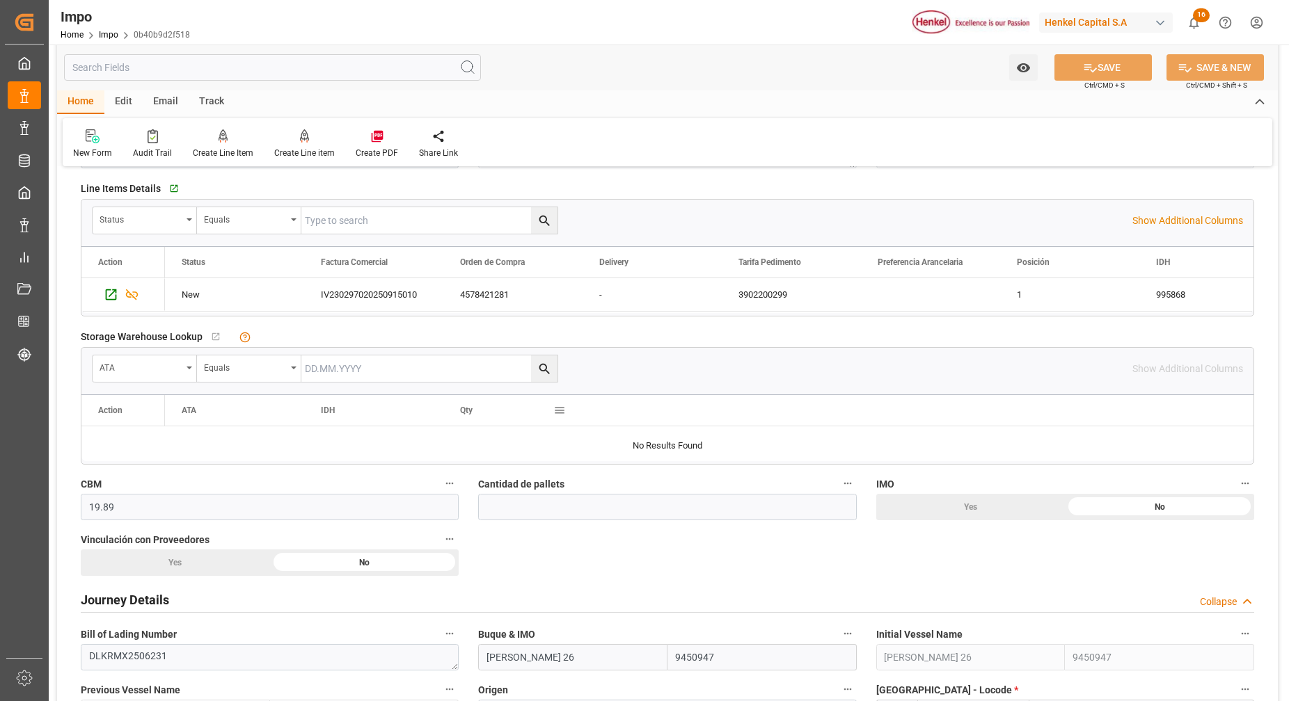
scroll to position [174, 0]
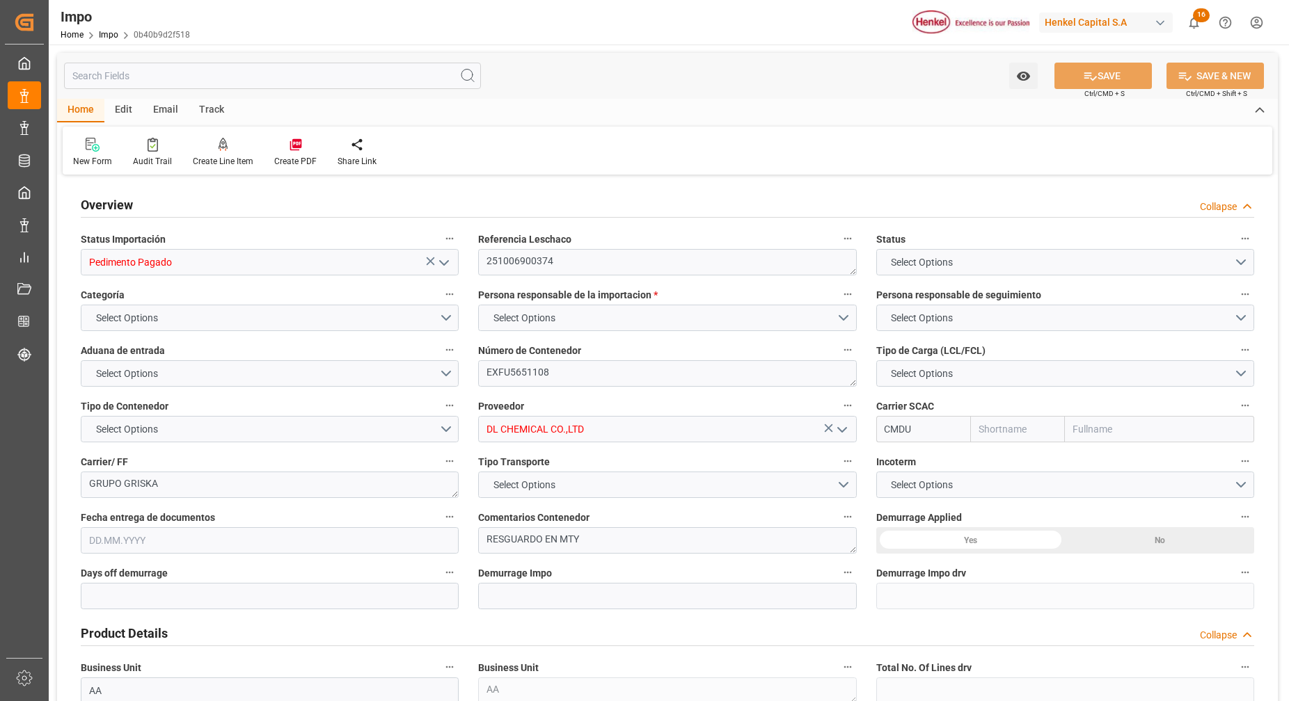
type input "Pedimento Pagado"
type textarea "251006900374"
type textarea "EXFU5651108"
type input "DL CHEMICAL CO.,LTD"
type input "CMDU"
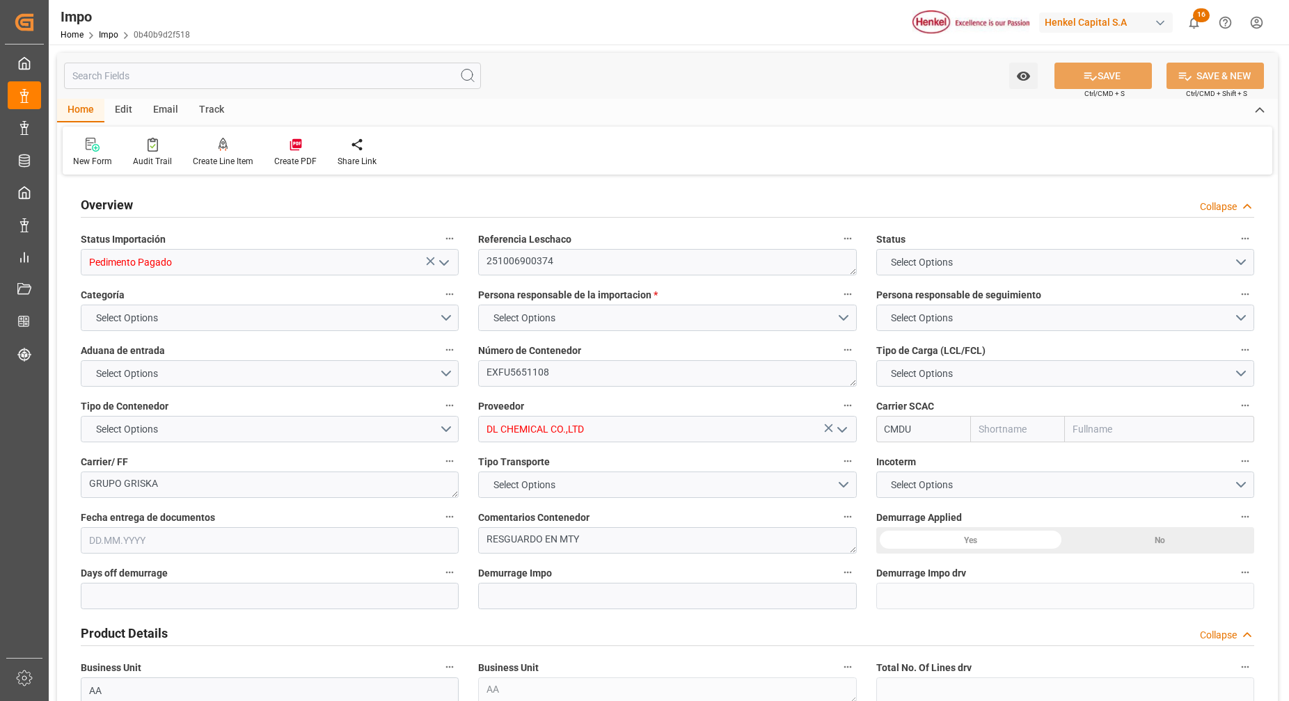
type textarea "GRUPO GRISKA"
type textarea "RESGUARDO EN MTY"
type input "AA"
type textarea "AA"
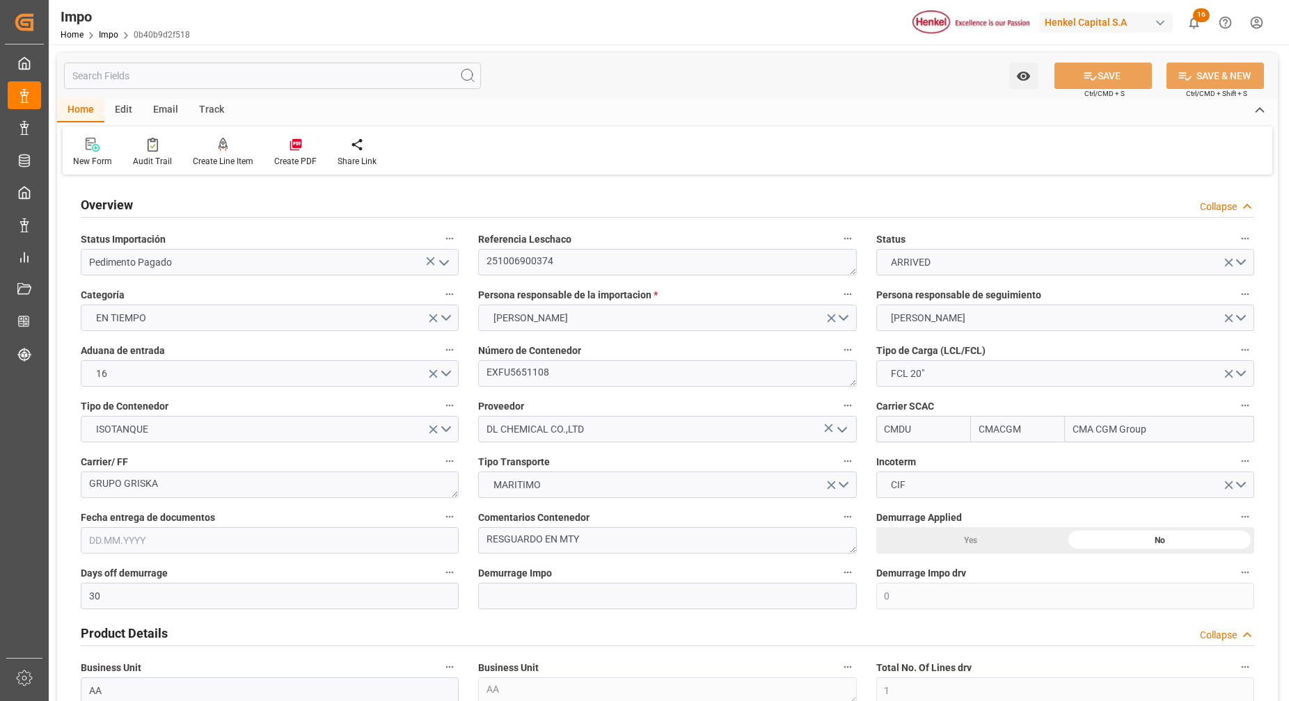
type input "CMACGM"
type input "CMA CGM Group"
type input "30"
type input "0"
type input "1"
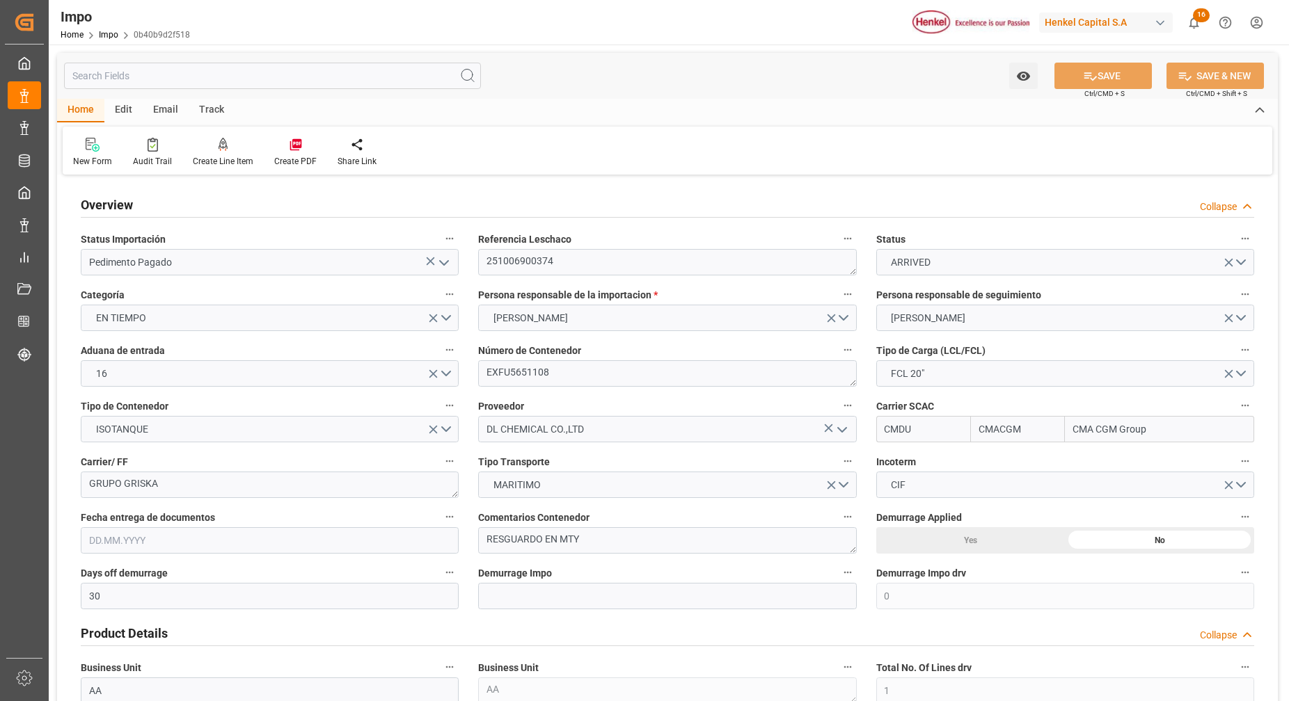
type input "19.89"
type input "[DATE]"
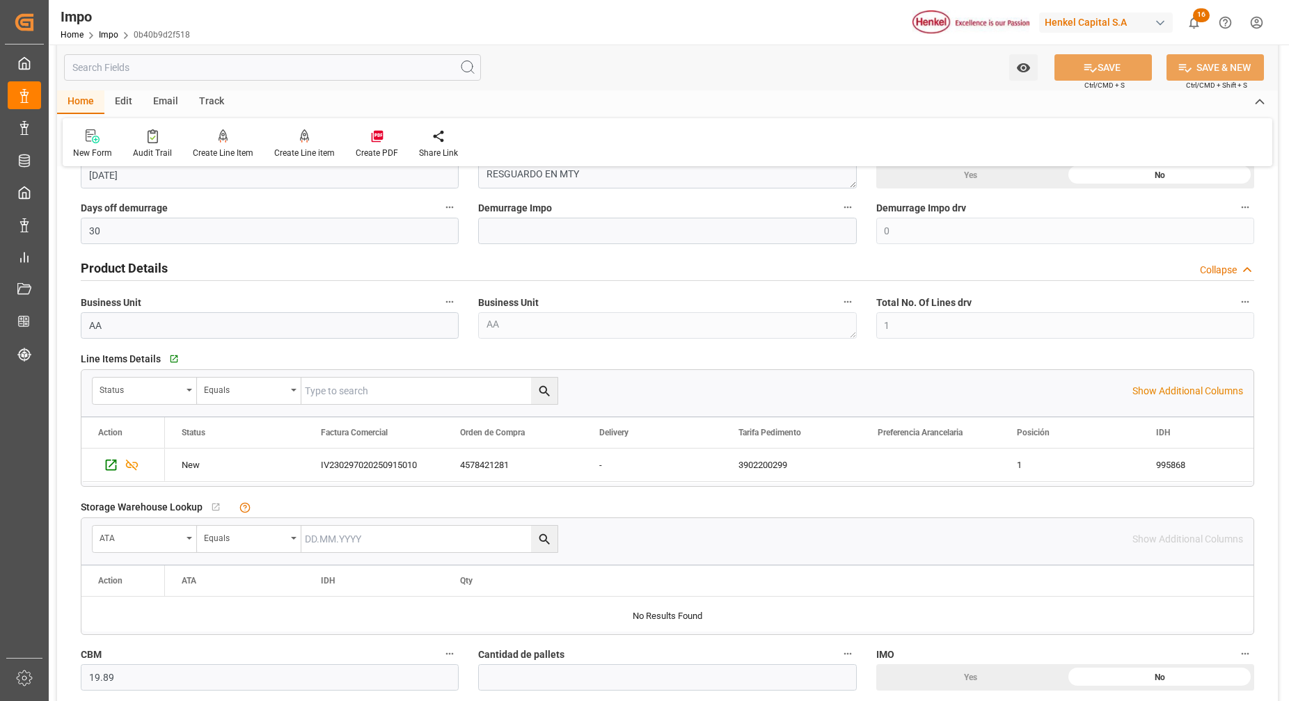
scroll to position [870, 0]
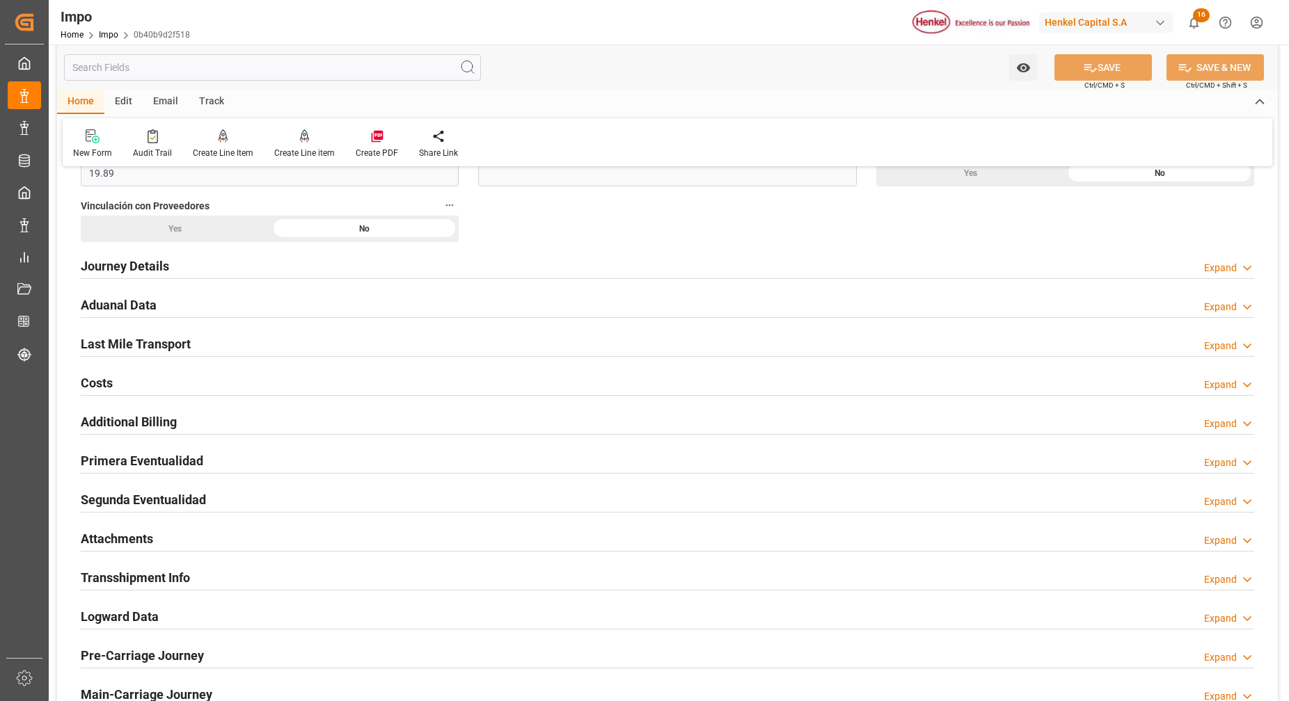
click at [113, 527] on div "Attachments" at bounding box center [117, 538] width 72 height 26
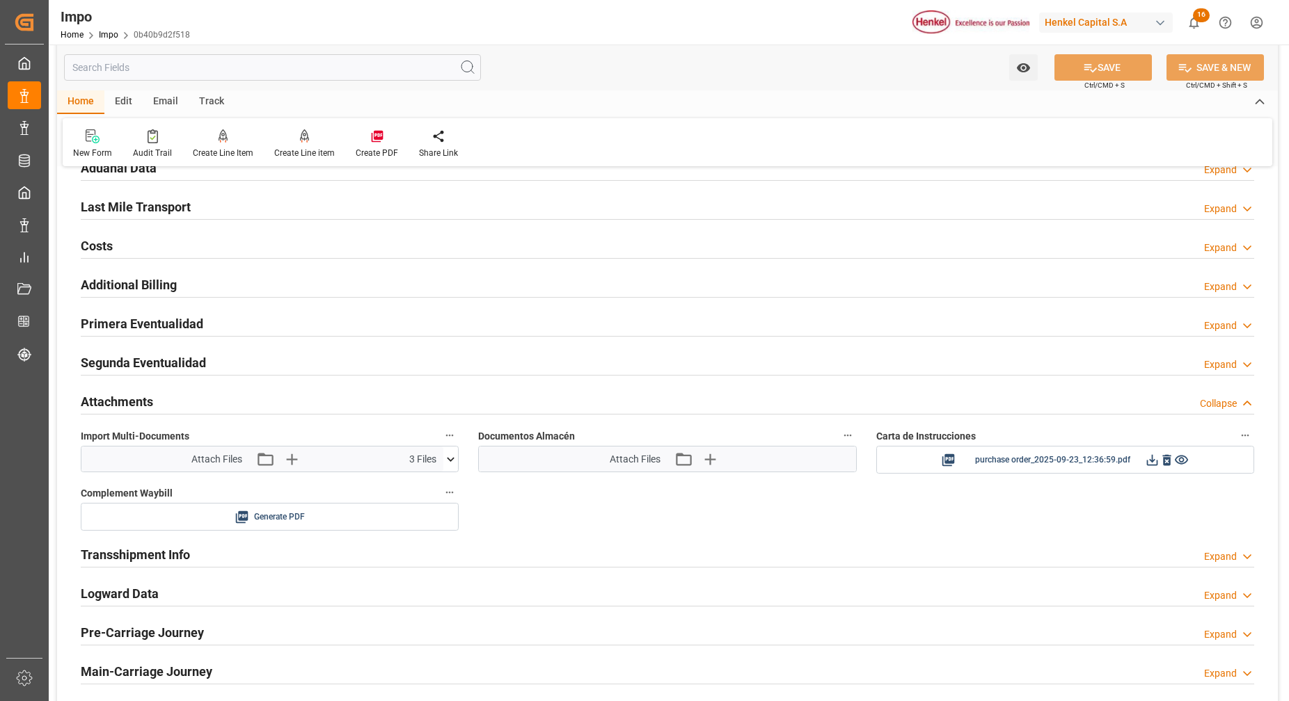
scroll to position [1044, 0]
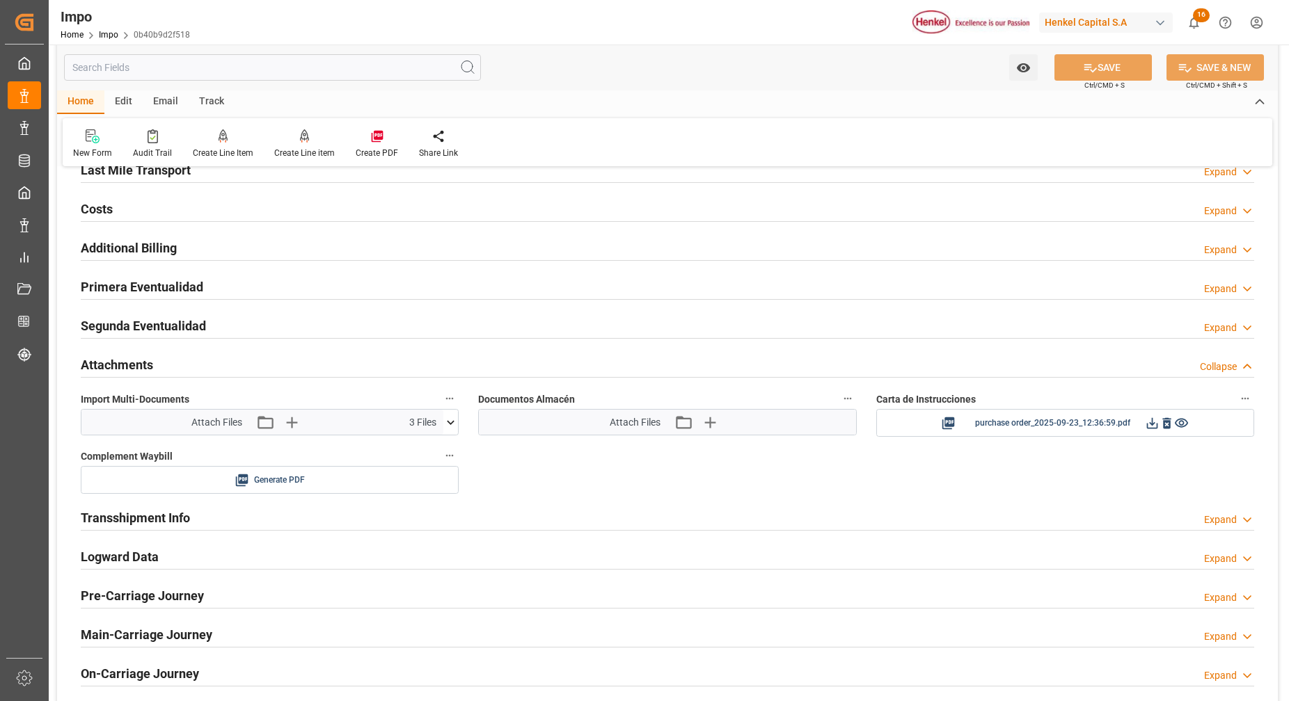
click at [451, 423] on icon at bounding box center [451, 422] width 8 height 4
click at [283, 422] on icon "button" at bounding box center [291, 422] width 22 height 22
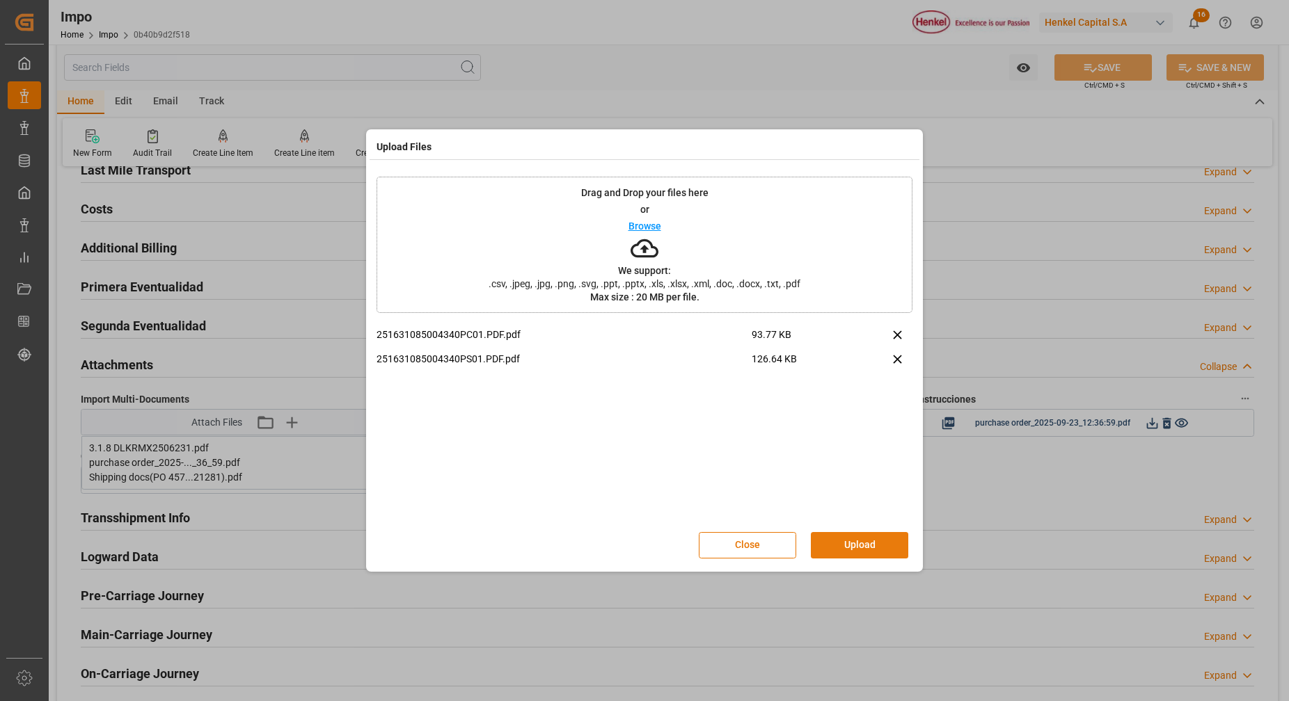
click at [857, 541] on button "Upload" at bounding box center [859, 545] width 97 height 26
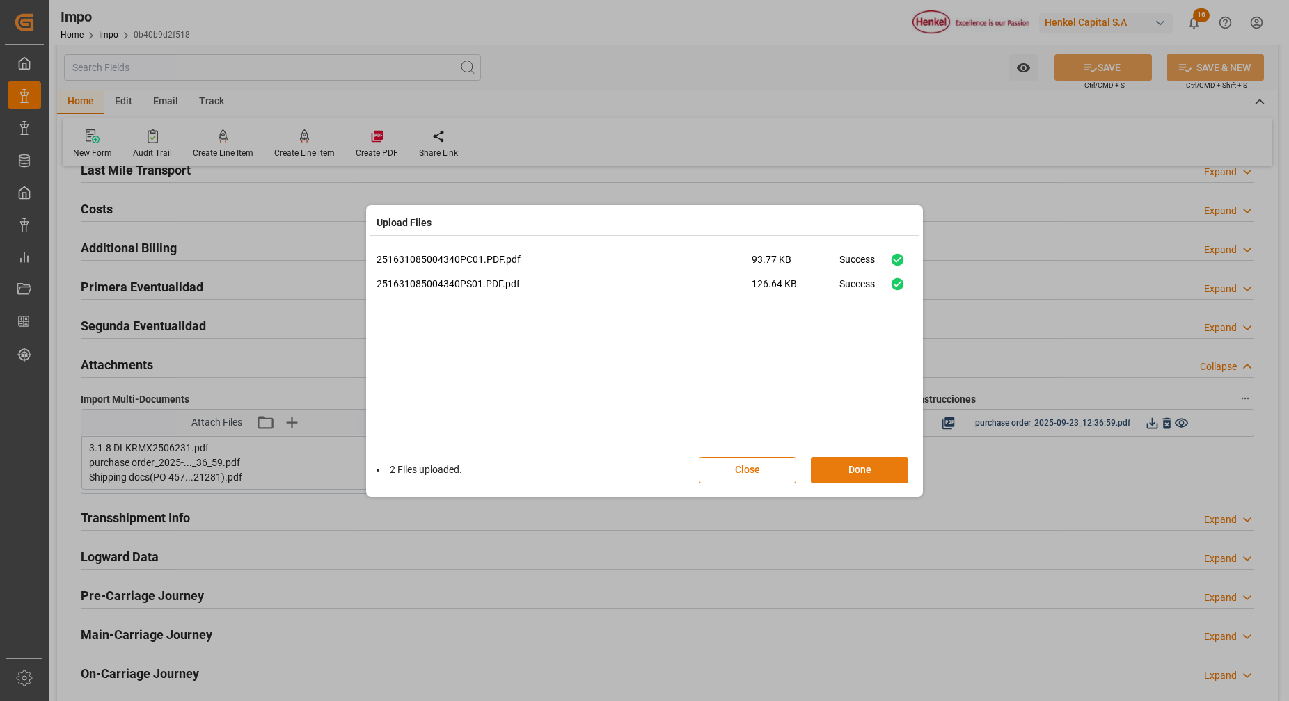
click at [891, 480] on button "Done" at bounding box center [859, 470] width 97 height 26
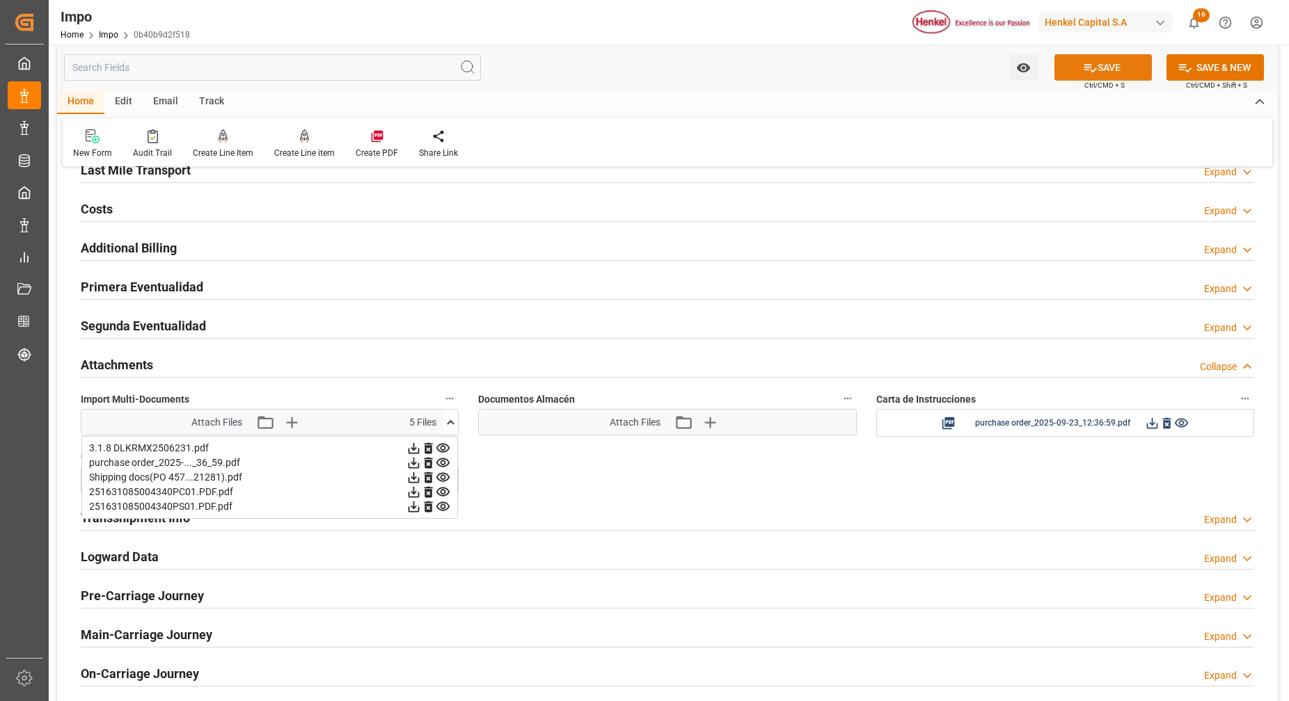
click at [1107, 74] on button "SAVE" at bounding box center [1102, 67] width 97 height 26
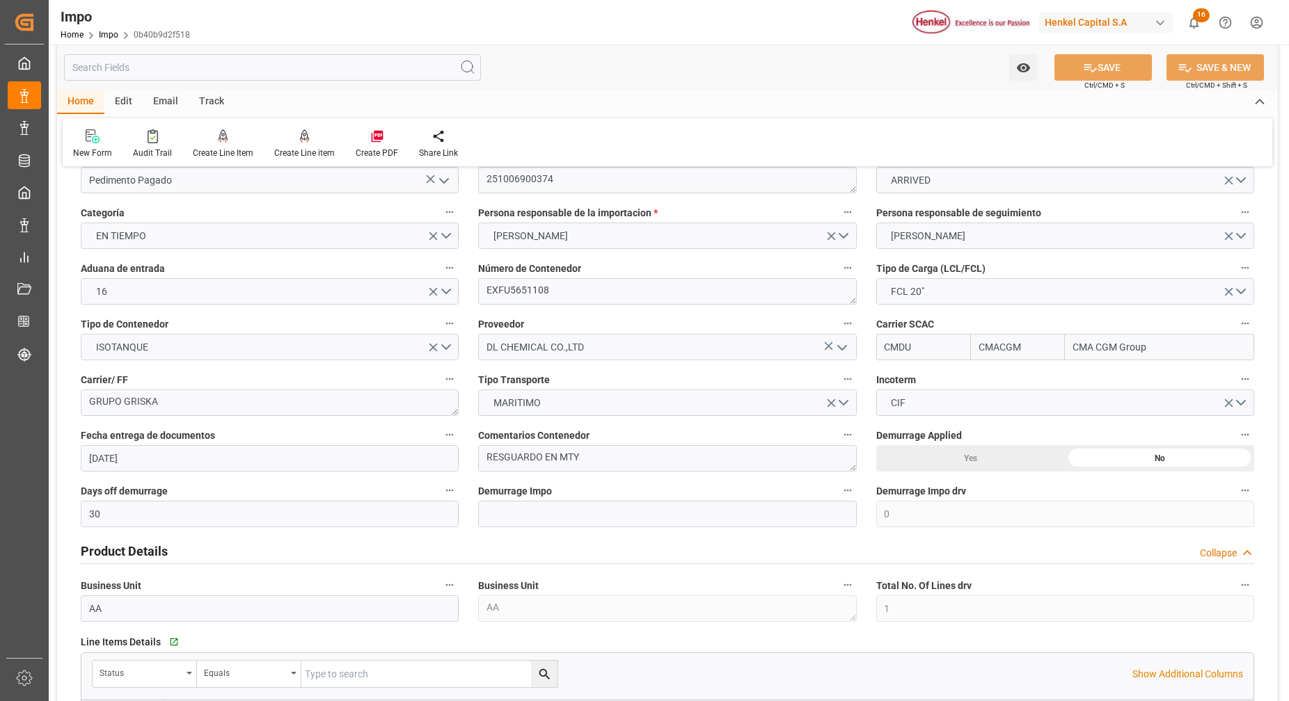
scroll to position [0, 0]
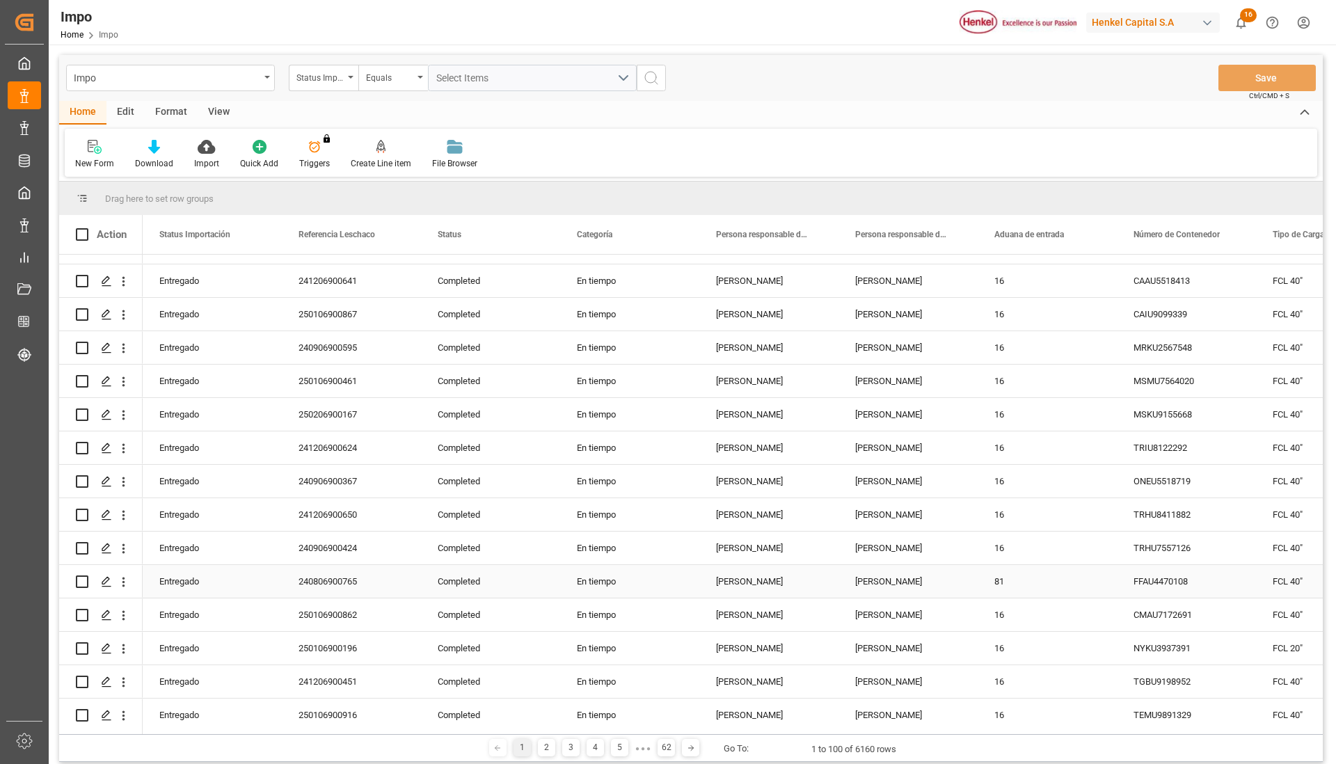
scroll to position [2871, 0]
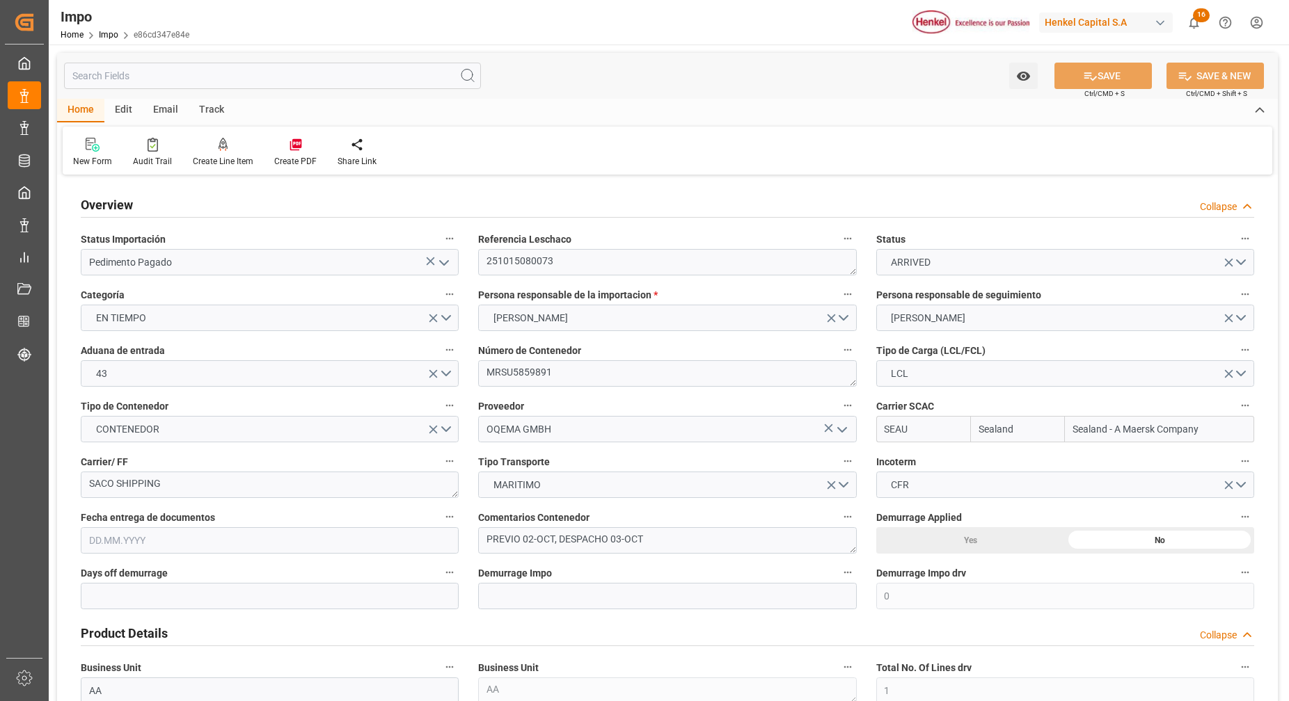
type input "Sealand"
type input "Sealand - A Maersk Company"
type input "0"
type input "1"
type input "0.989"
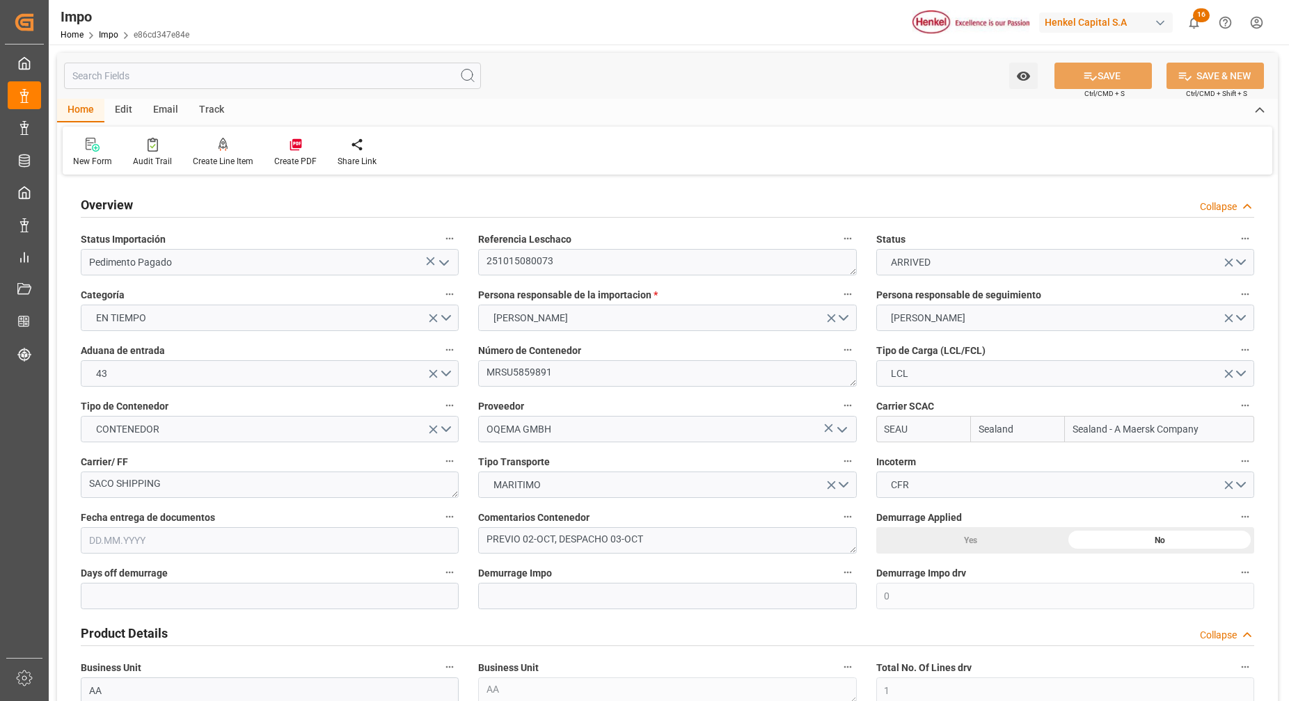
type input "1"
type input "[DATE]"
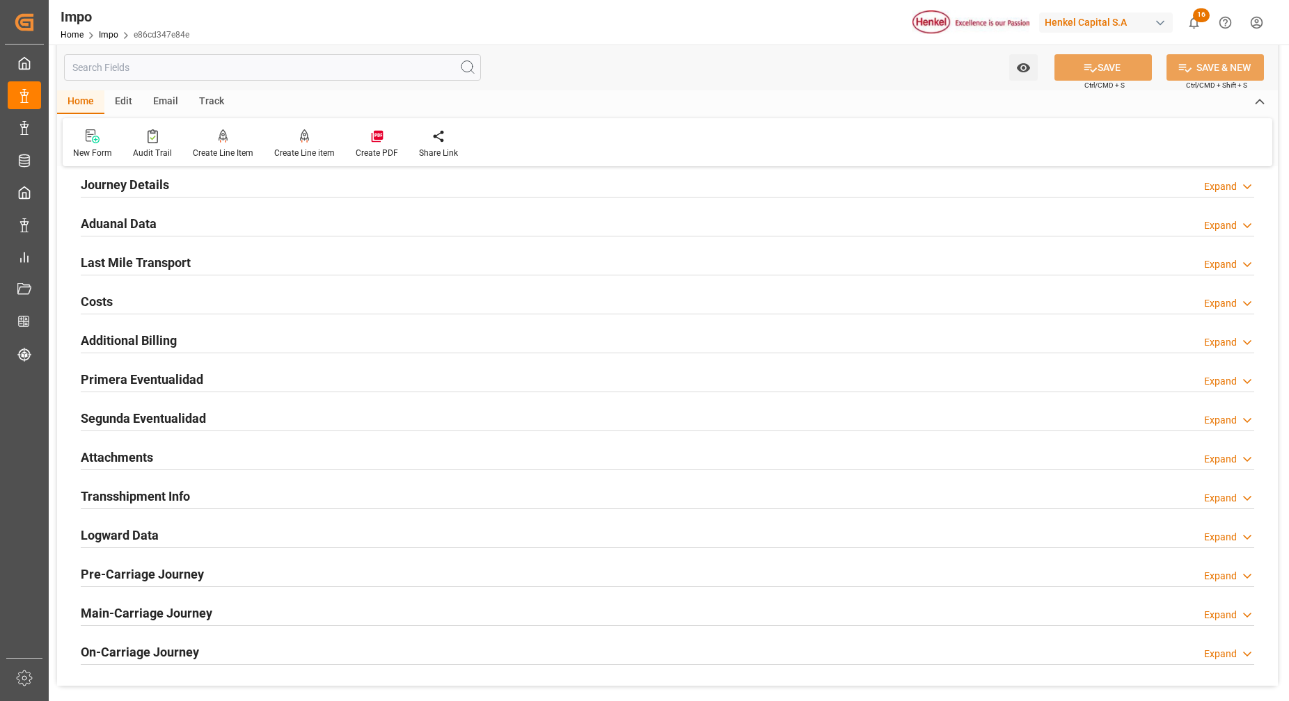
scroll to position [781, 0]
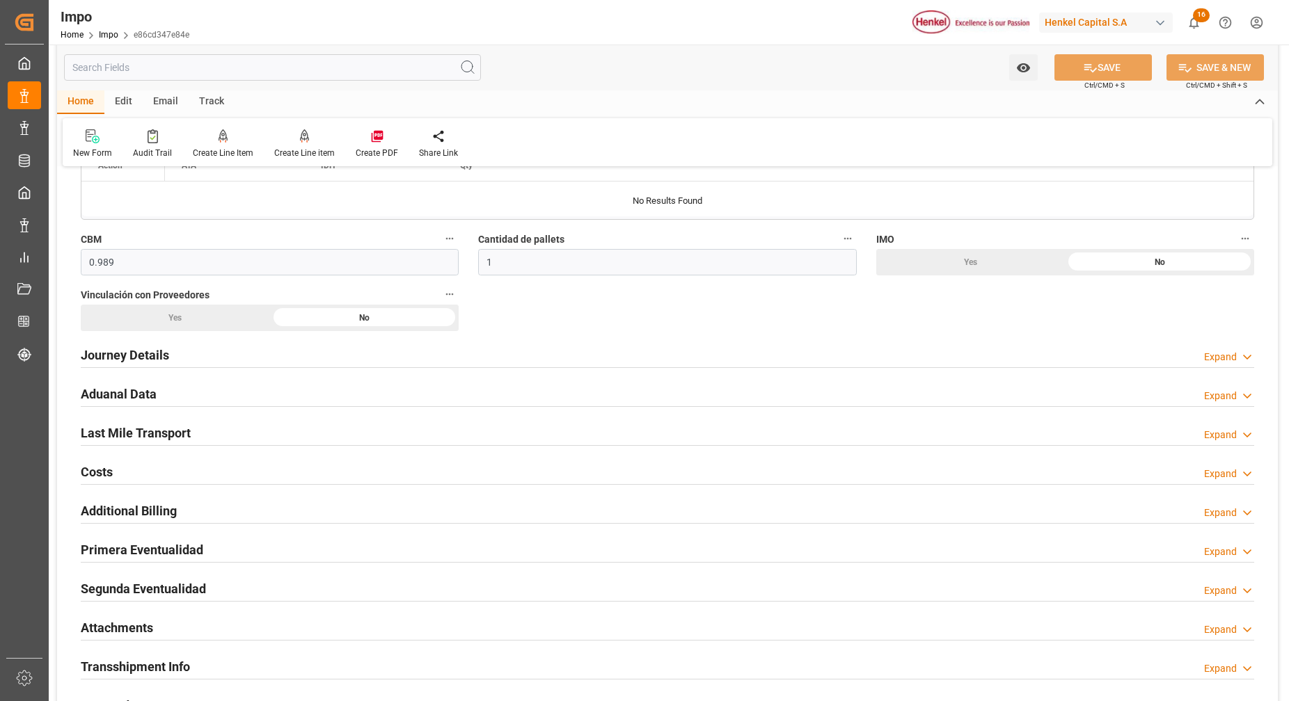
click at [114, 621] on h2 "Attachments" at bounding box center [117, 628] width 72 height 19
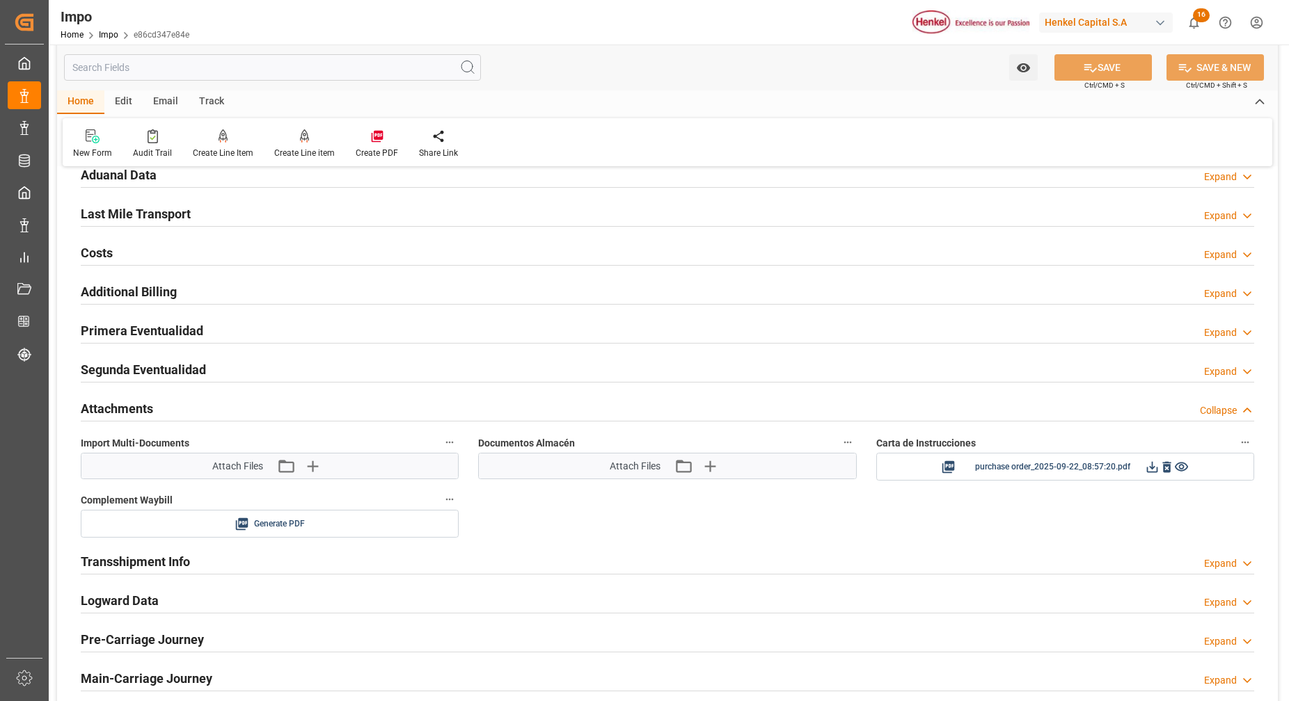
scroll to position [1129, 0]
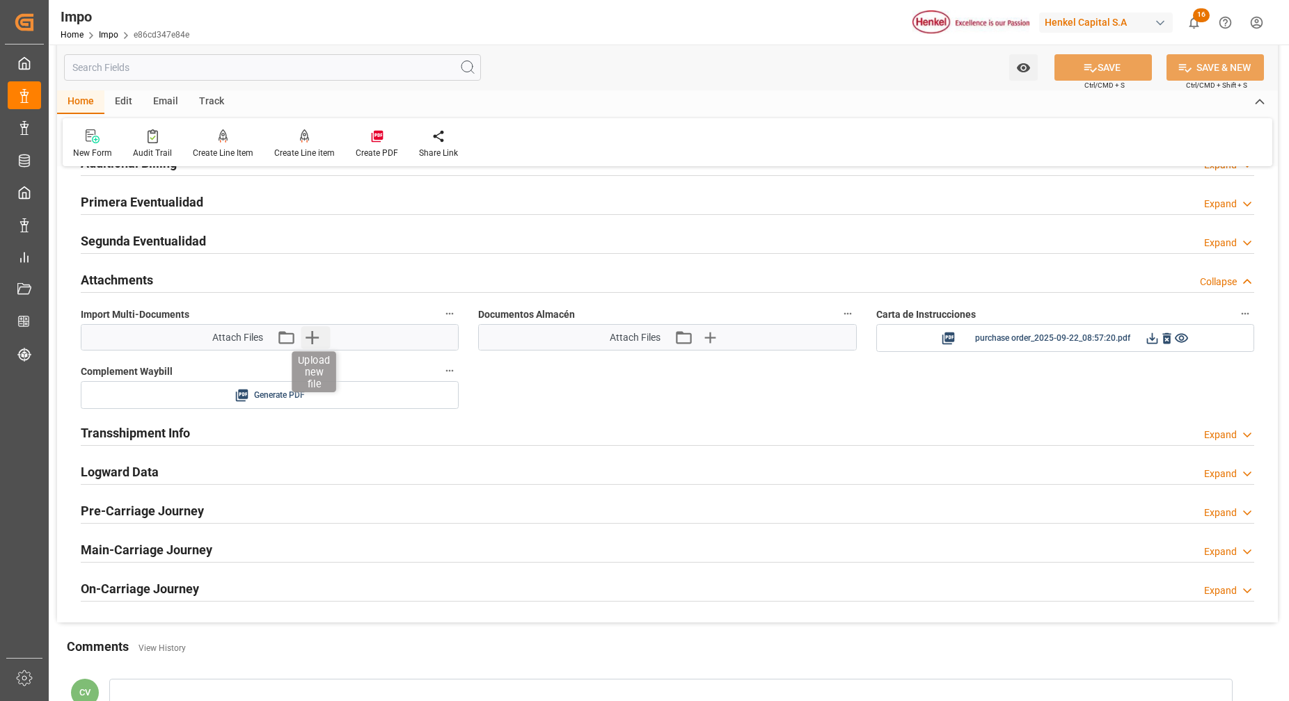
click at [320, 331] on icon "button" at bounding box center [312, 337] width 22 height 22
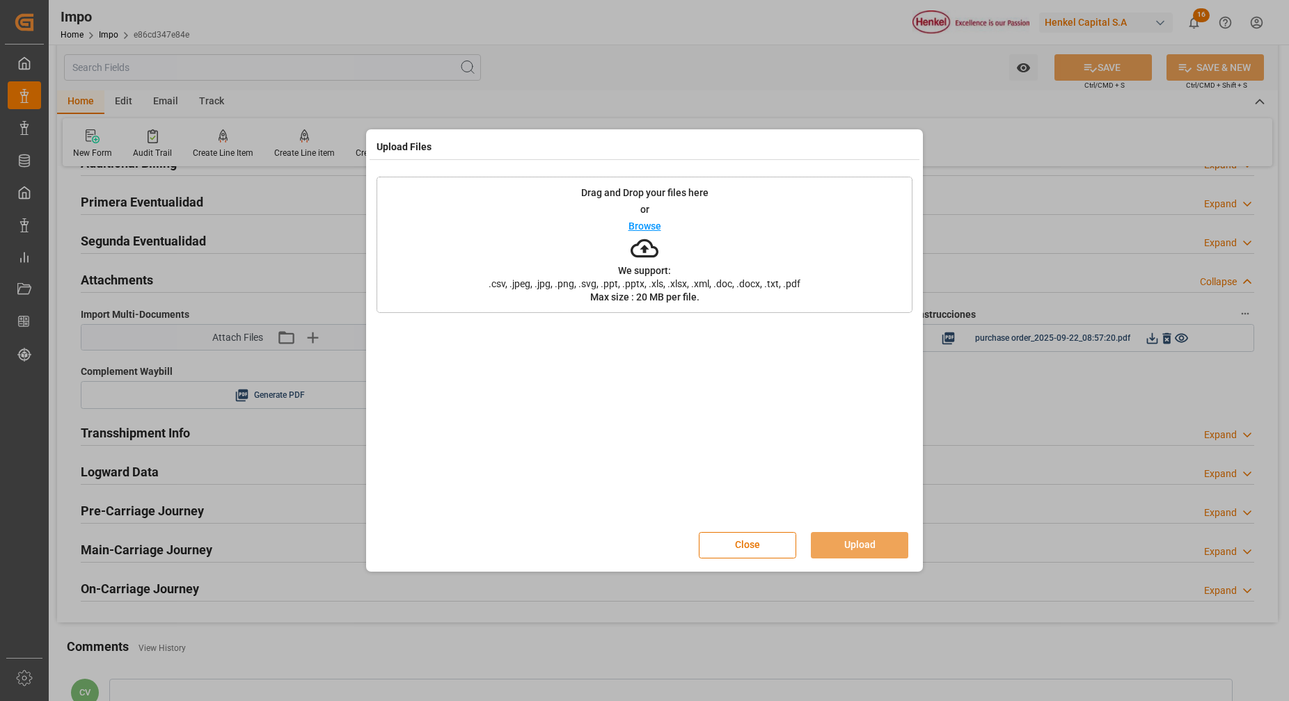
click at [663, 253] on div "Drag and Drop your files here or Browse We support: .csv, .jpeg, .jpg, .png, .s…" at bounding box center [644, 245] width 536 height 136
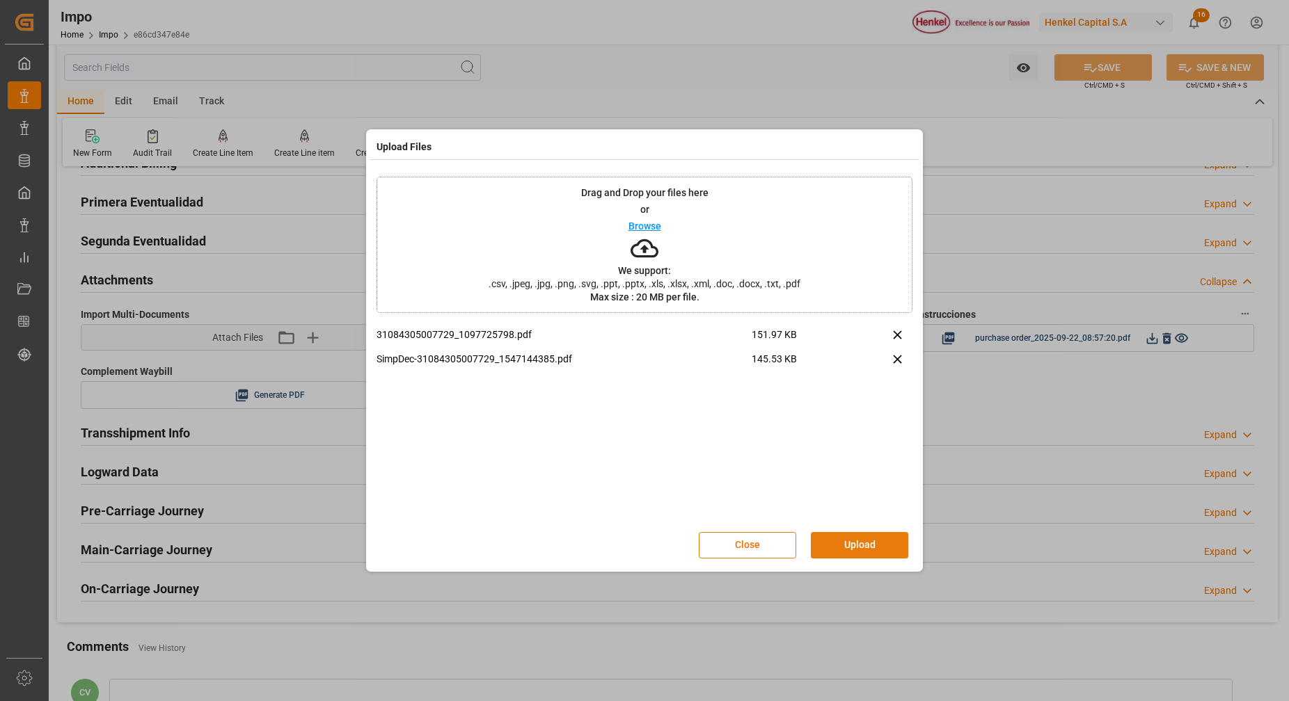
click at [873, 546] on button "Upload" at bounding box center [859, 545] width 97 height 26
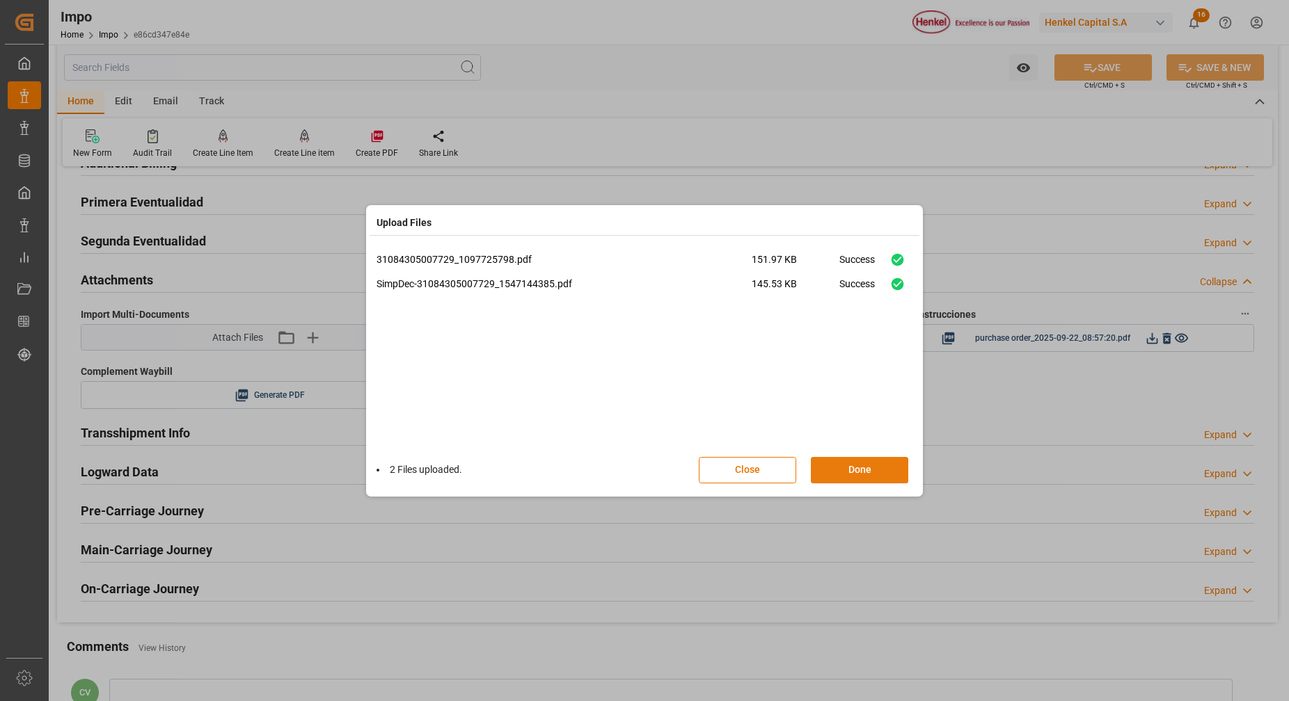
click at [871, 475] on button "Done" at bounding box center [859, 470] width 97 height 26
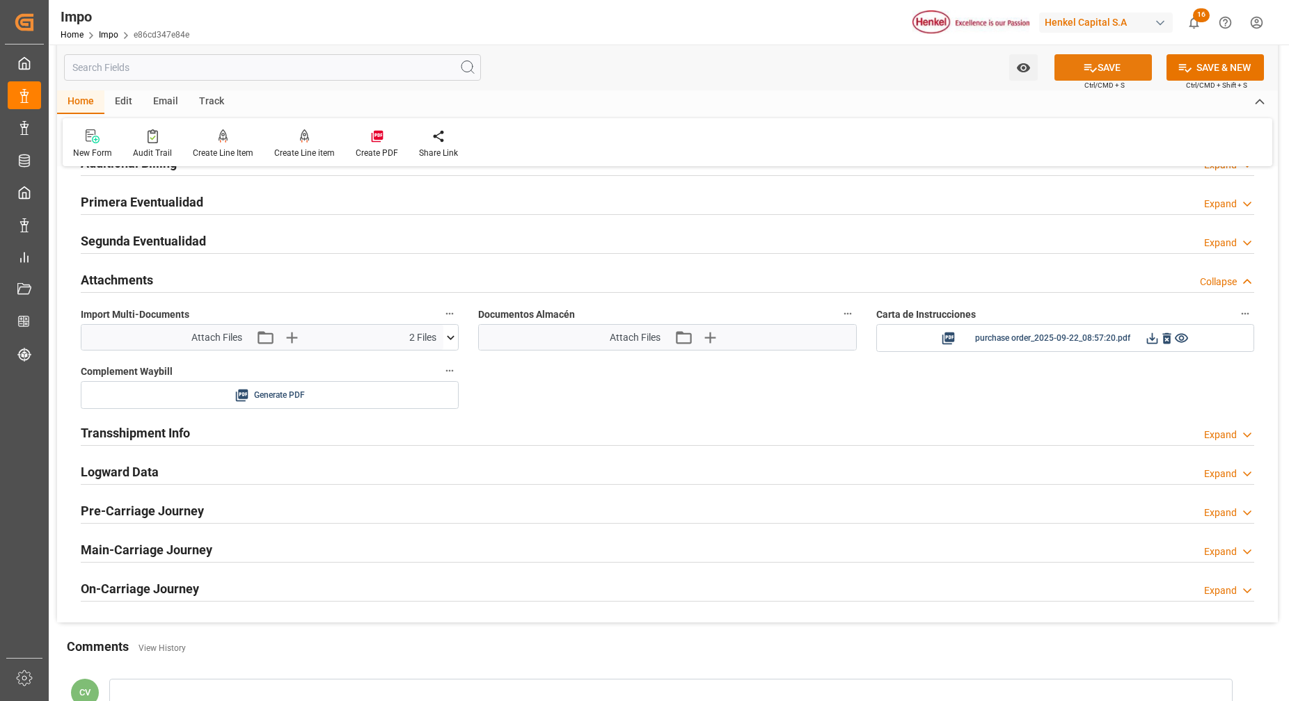
click at [1113, 68] on button "SAVE" at bounding box center [1102, 67] width 97 height 26
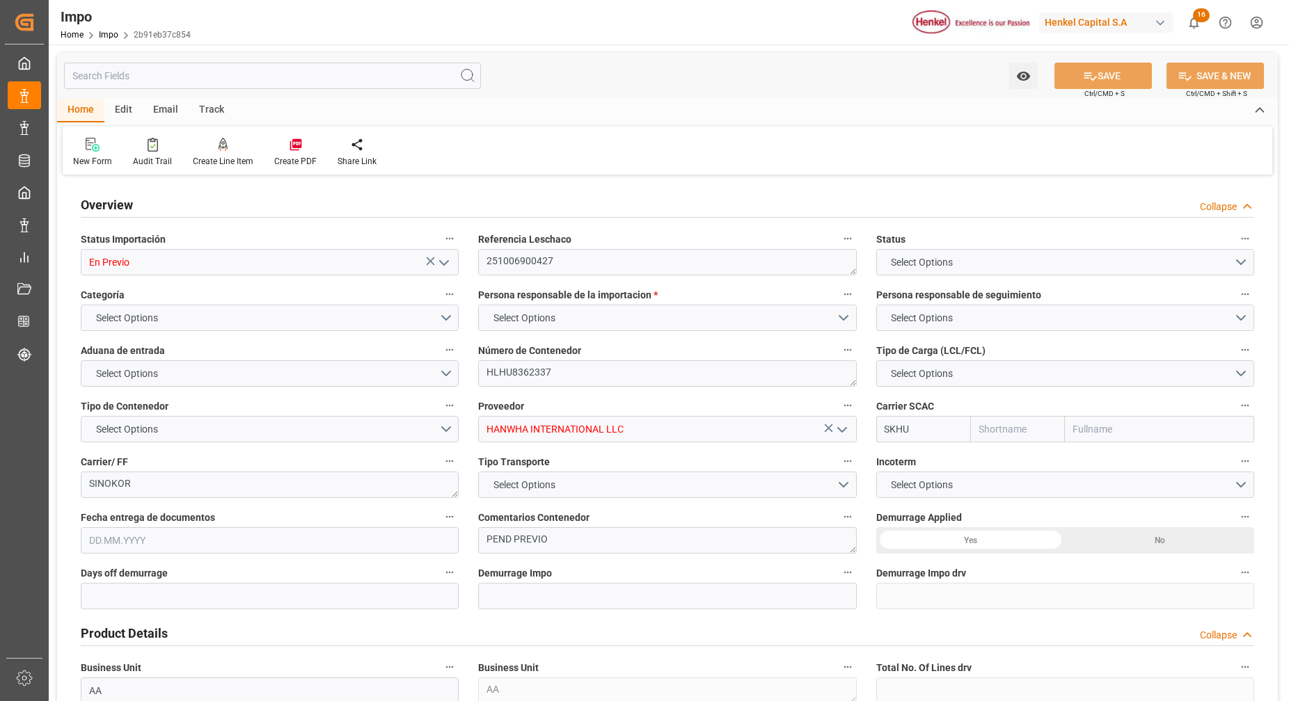
type input "Sinokor"
type input "1"
type input "35"
type input "16"
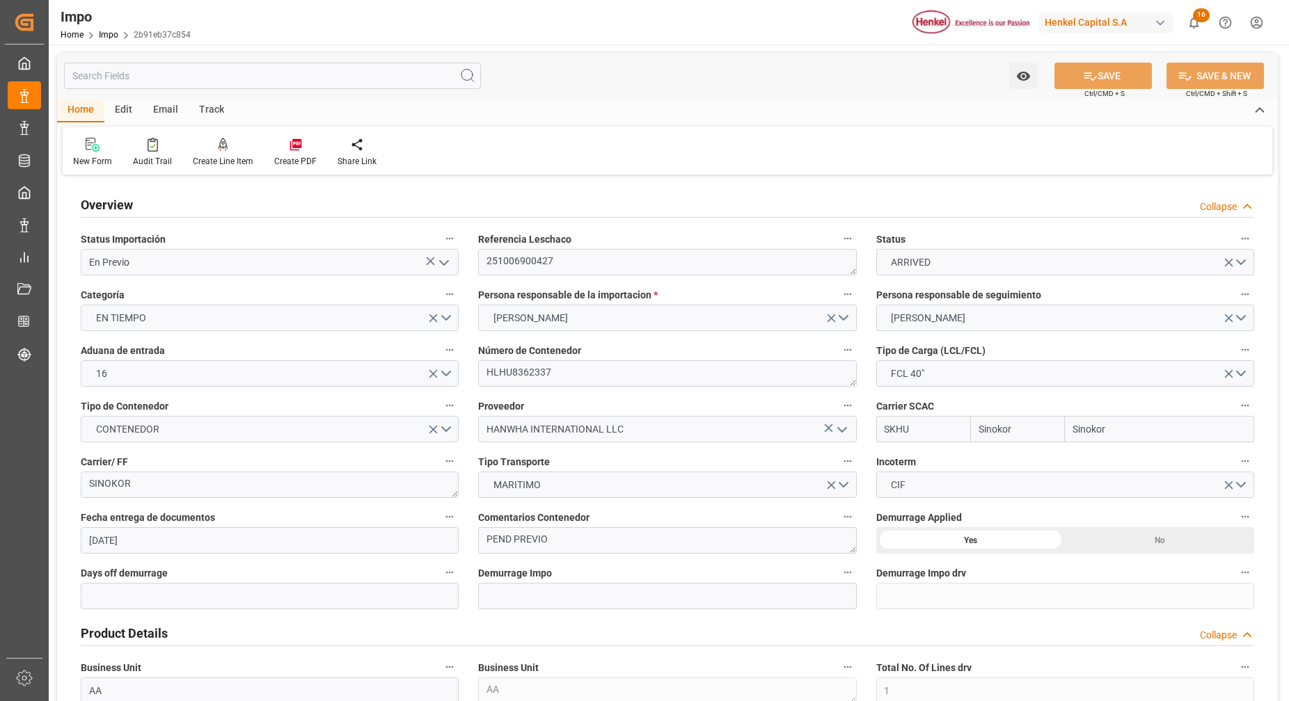
type input "[DATE]"
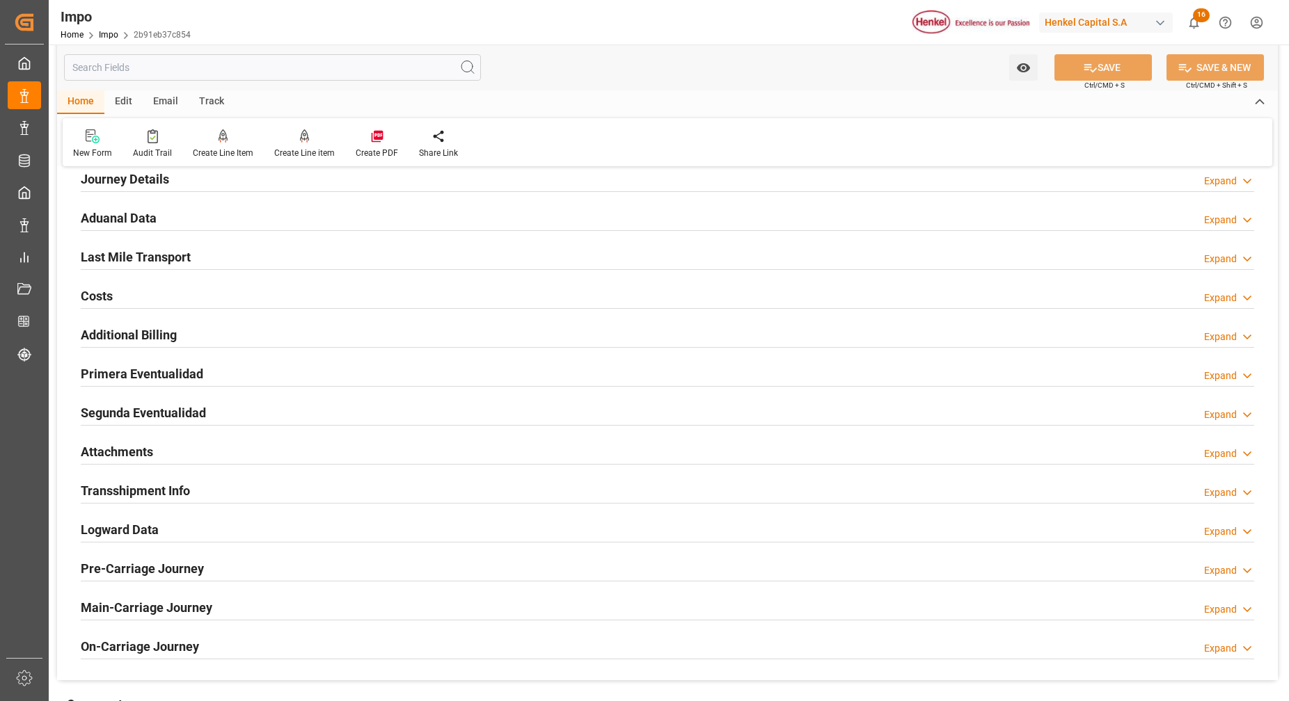
scroll to position [870, 0]
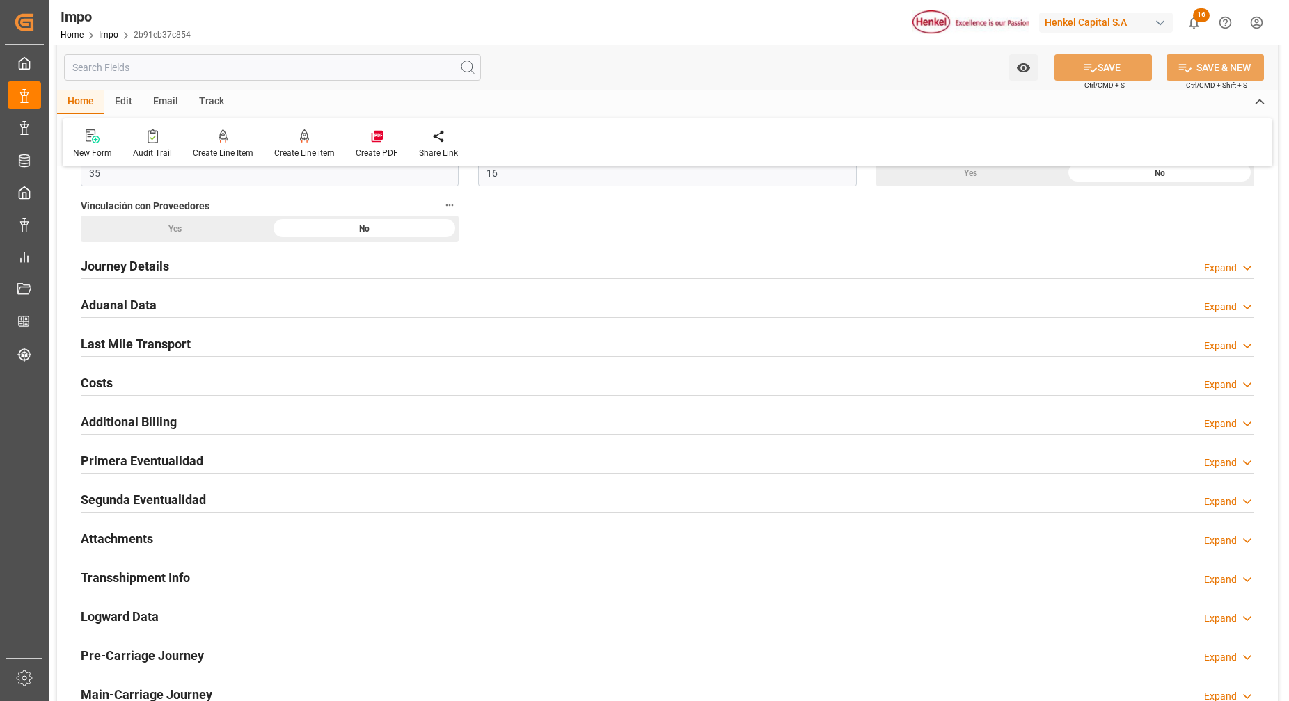
click at [167, 455] on h2 "Primera Eventualidad" at bounding box center [142, 461] width 122 height 19
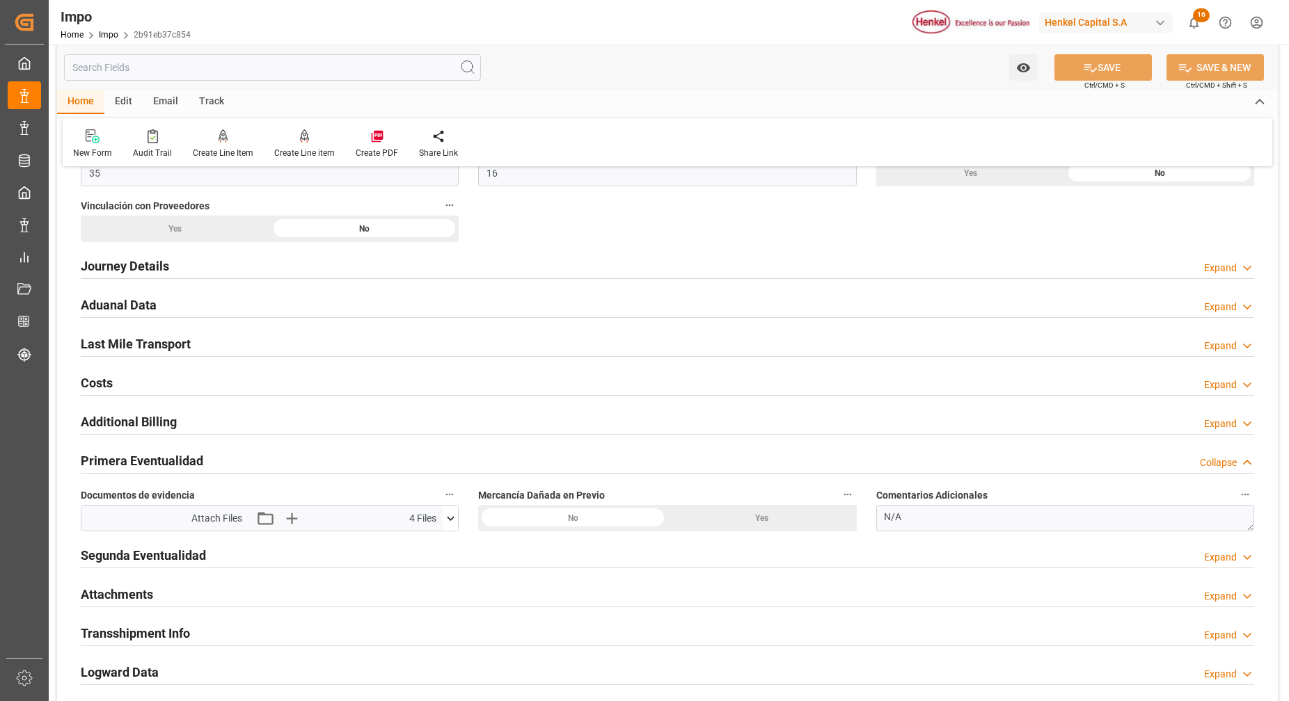
click at [452, 521] on icon at bounding box center [450, 519] width 15 height 15
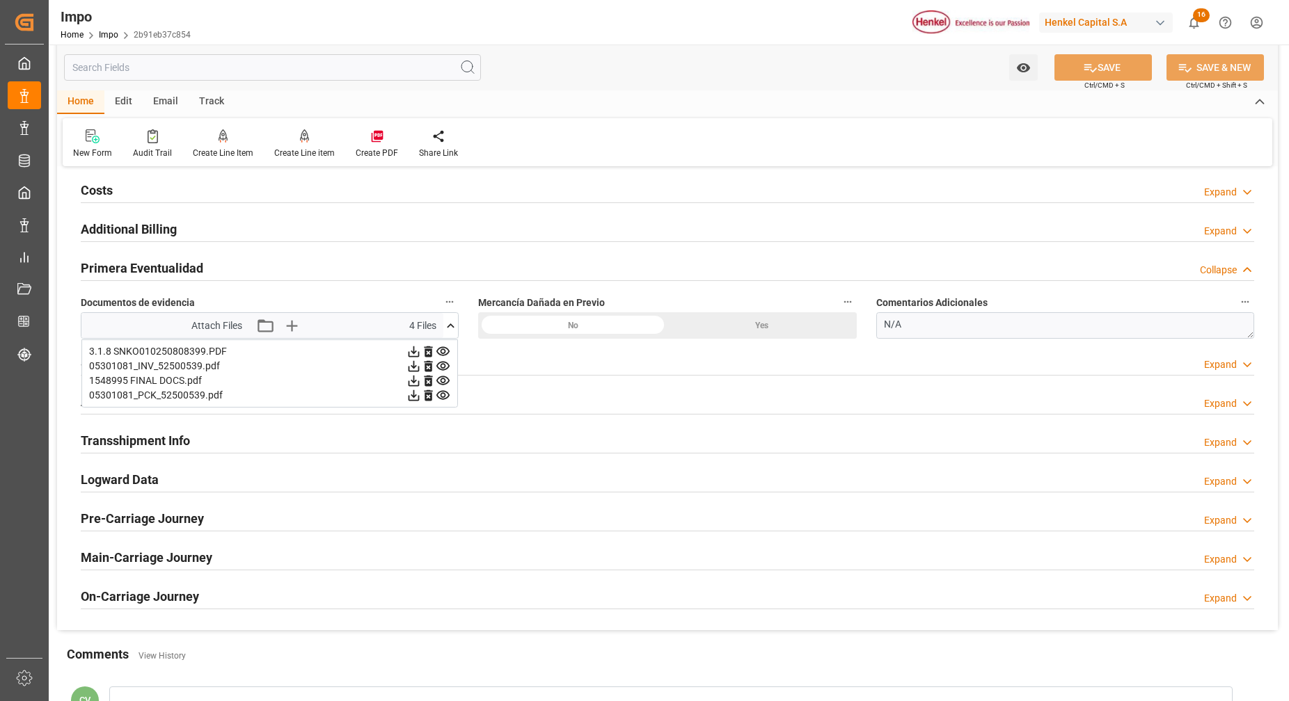
scroll to position [957, 0]
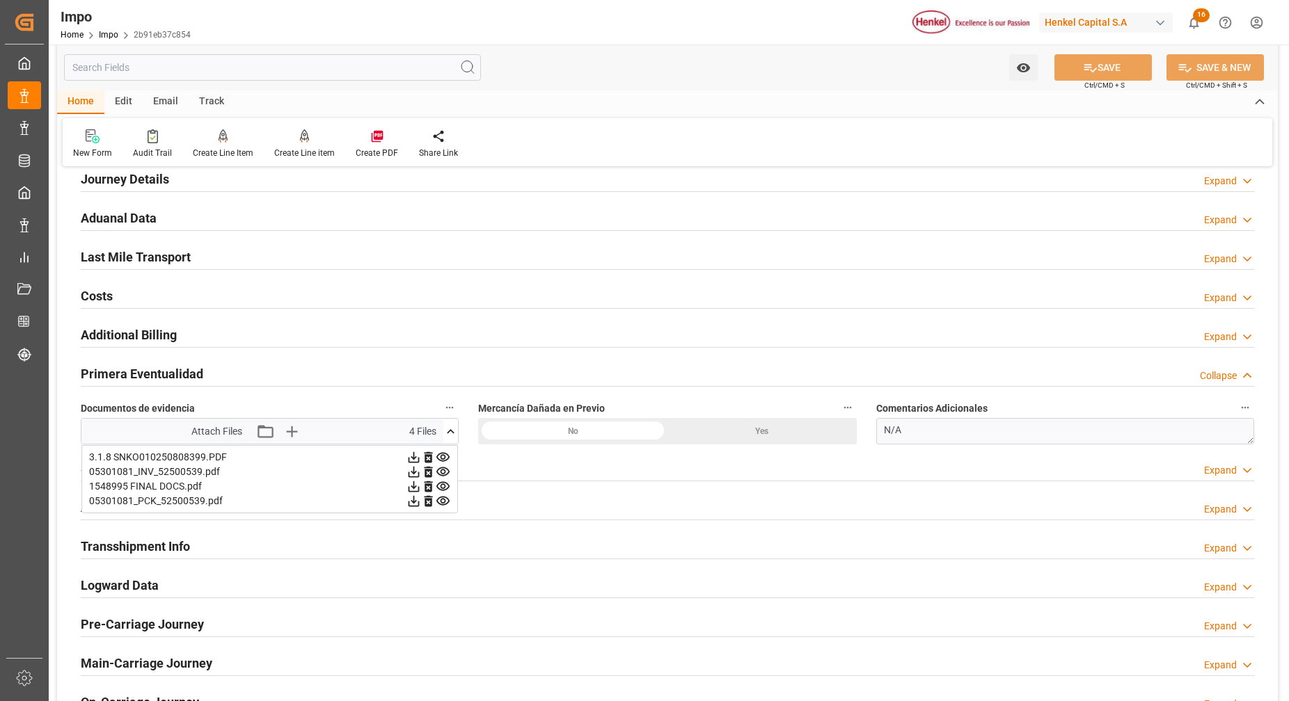
click at [171, 377] on h2 "Primera Eventualidad" at bounding box center [142, 374] width 122 height 19
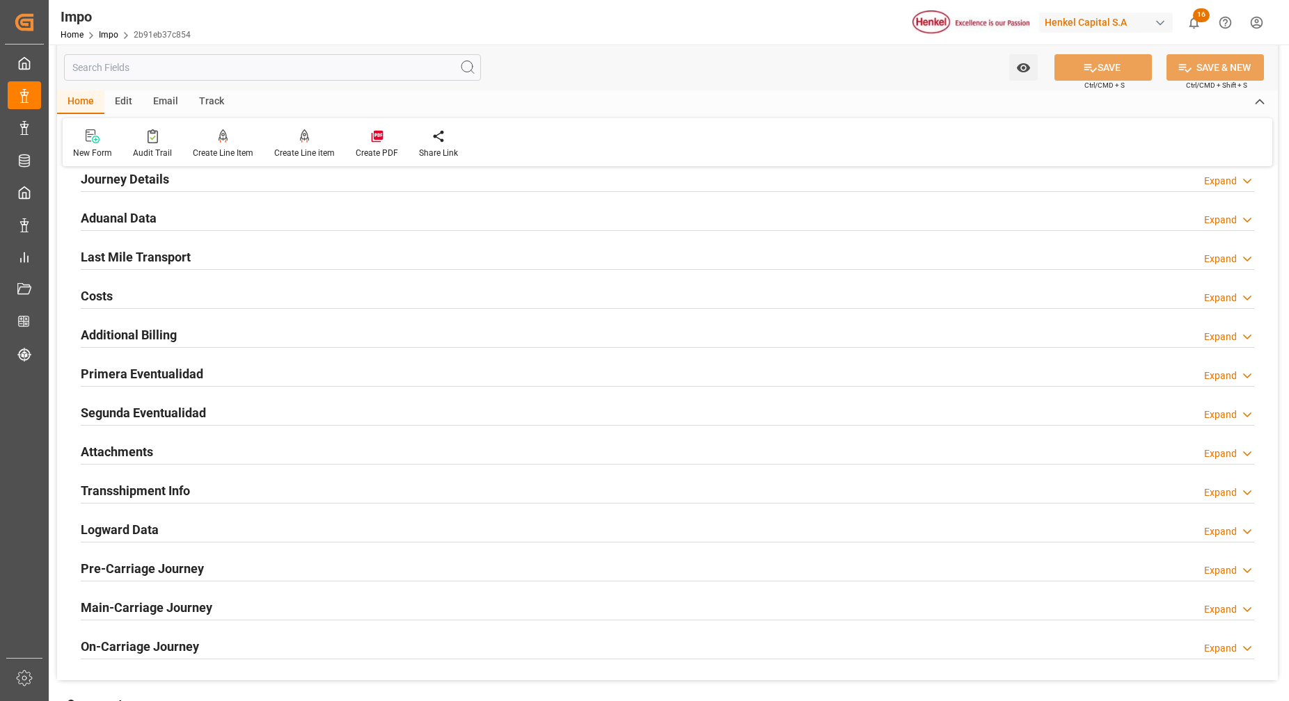
click at [171, 377] on h2 "Primera Eventualidad" at bounding box center [142, 374] width 122 height 19
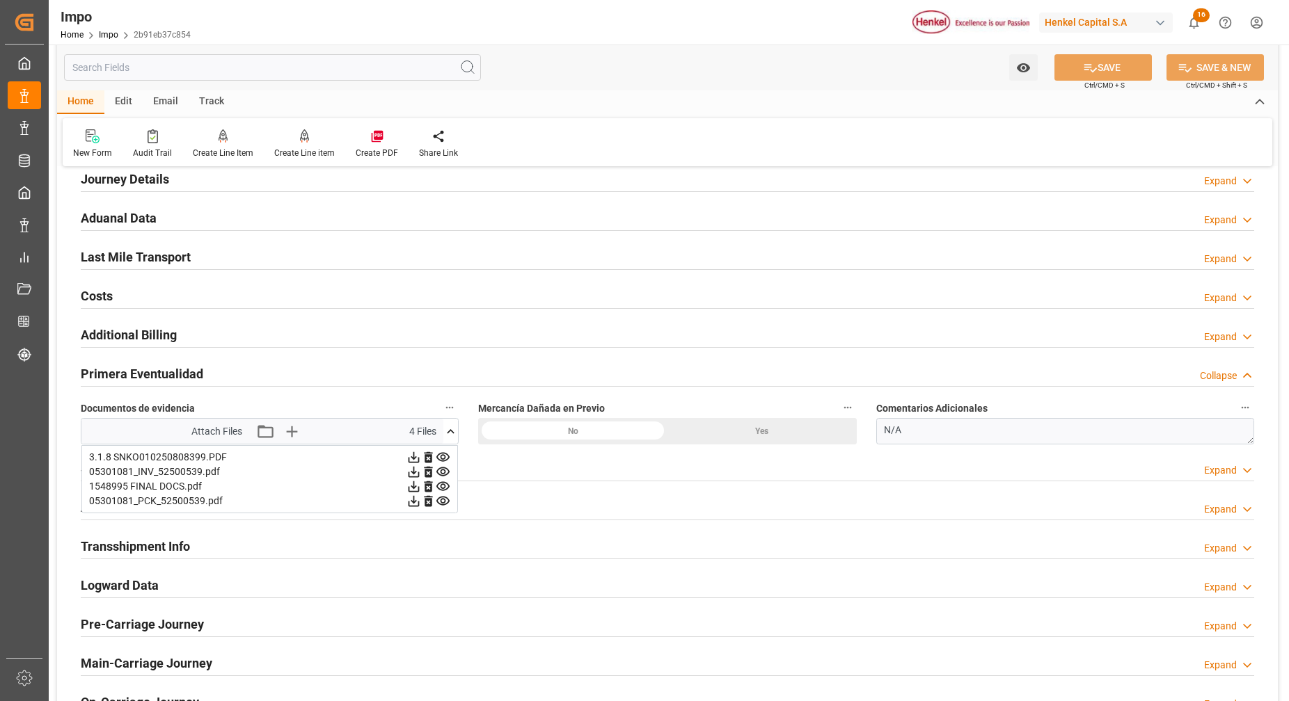
click at [171, 377] on h2 "Primera Eventualidad" at bounding box center [142, 374] width 122 height 19
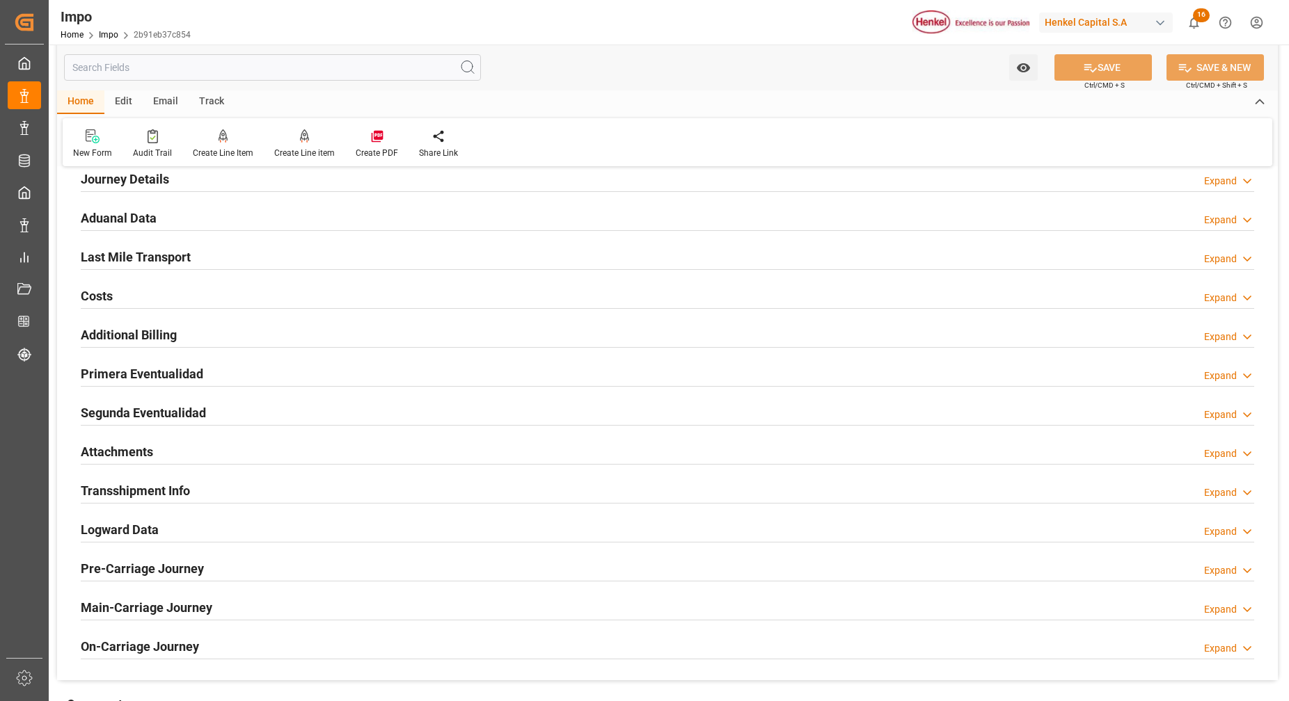
click at [136, 450] on h2 "Attachments" at bounding box center [117, 452] width 72 height 19
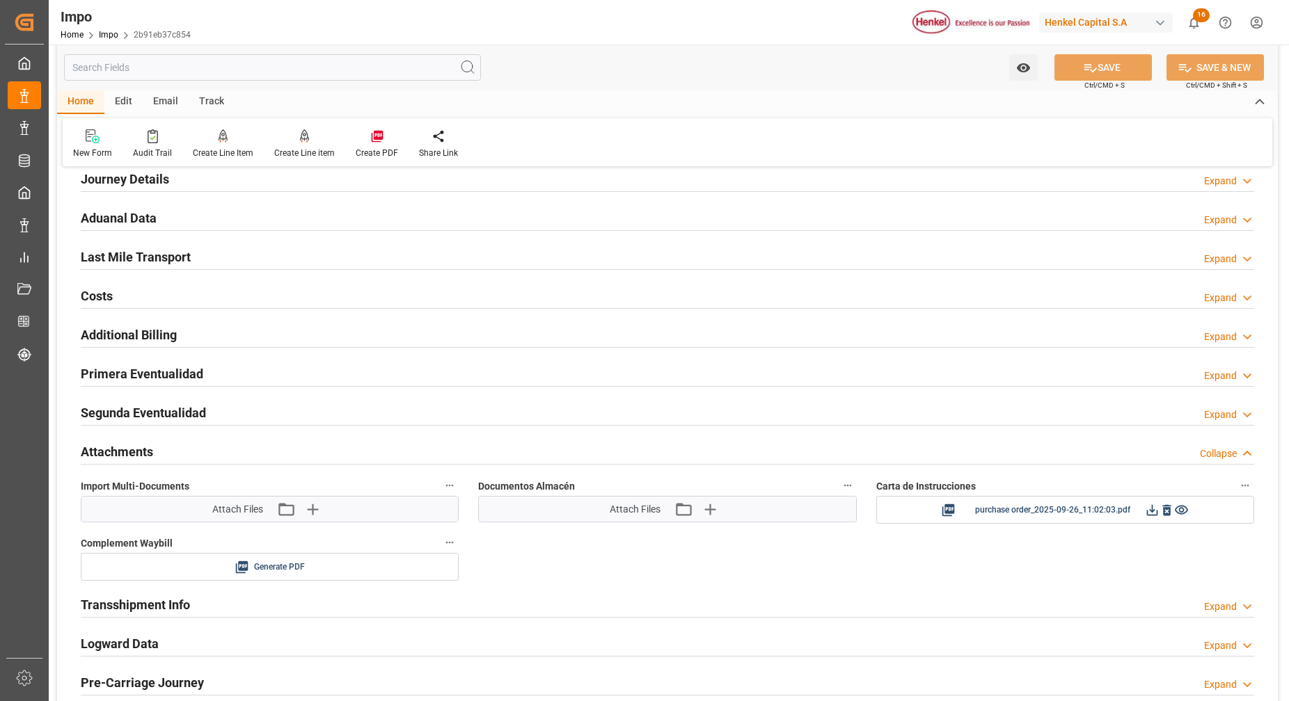
click at [138, 374] on h2 "Primera Eventualidad" at bounding box center [142, 374] width 122 height 19
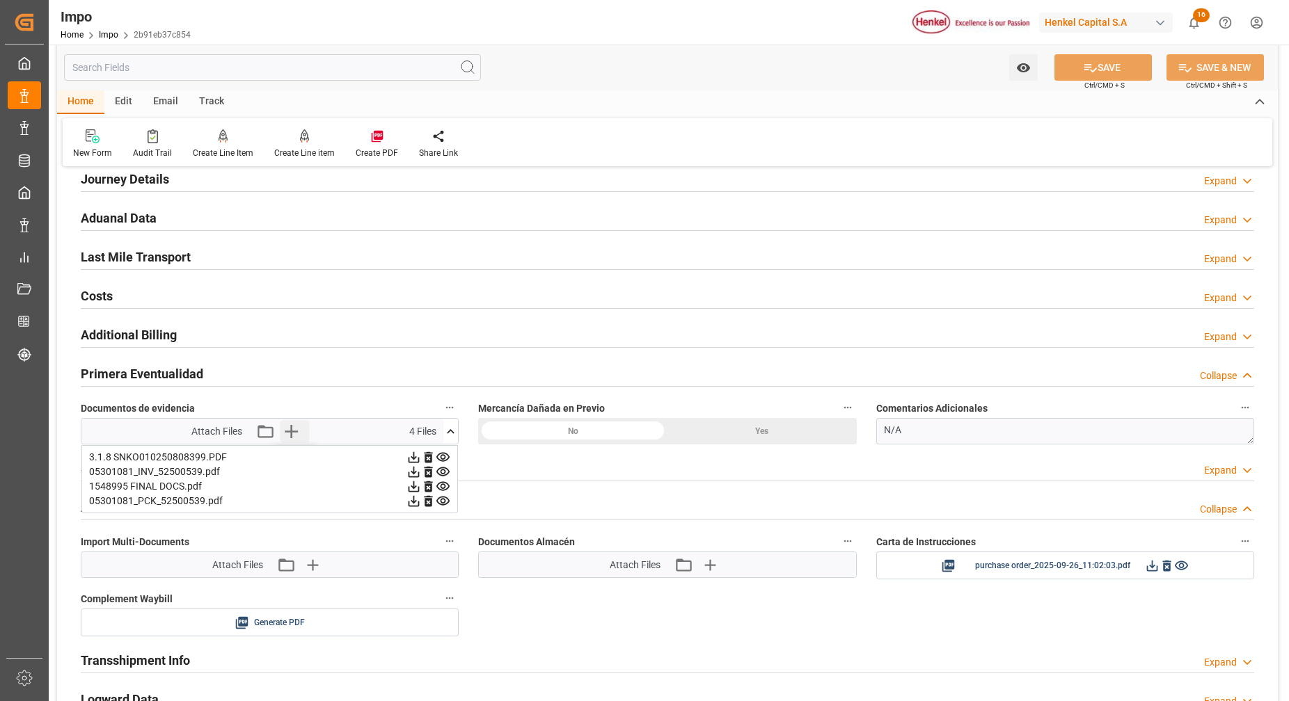
click at [298, 437] on icon "button" at bounding box center [291, 431] width 22 height 22
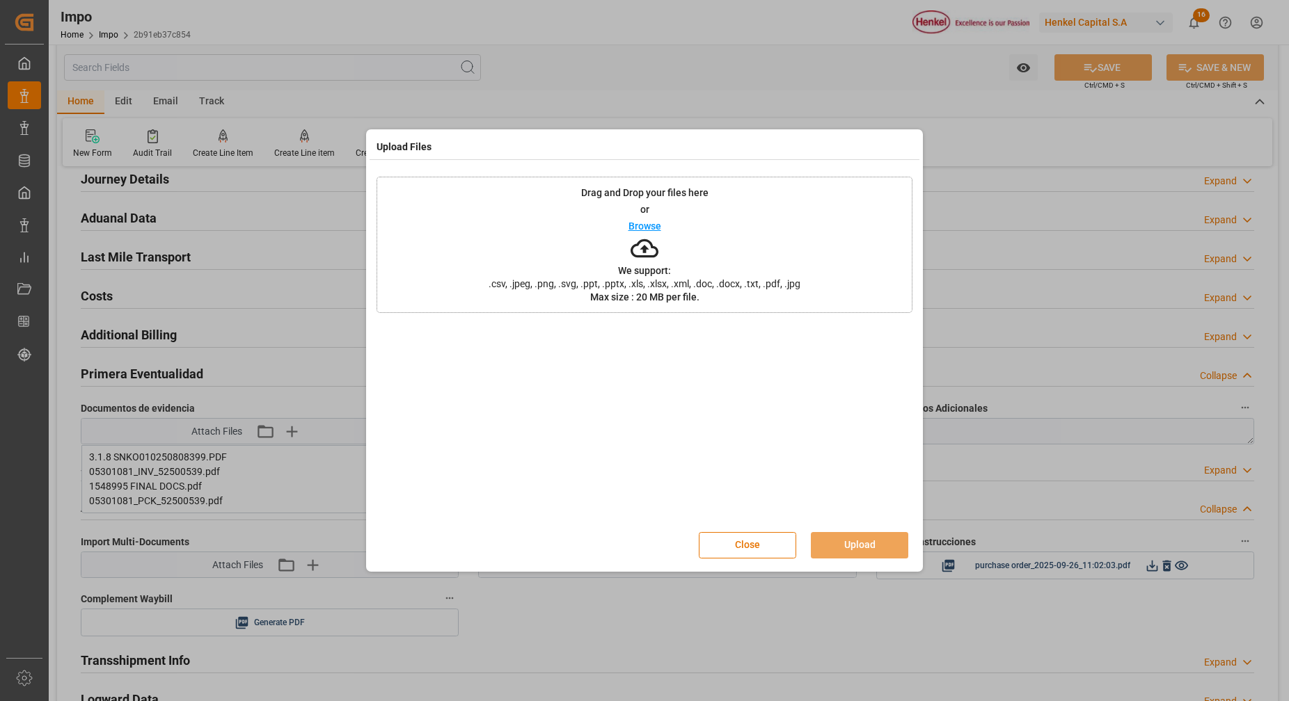
click at [662, 247] on div "Drag and Drop your files here or Browse We support: .csv, .jpeg, .png, .svg, .p…" at bounding box center [644, 245] width 536 height 136
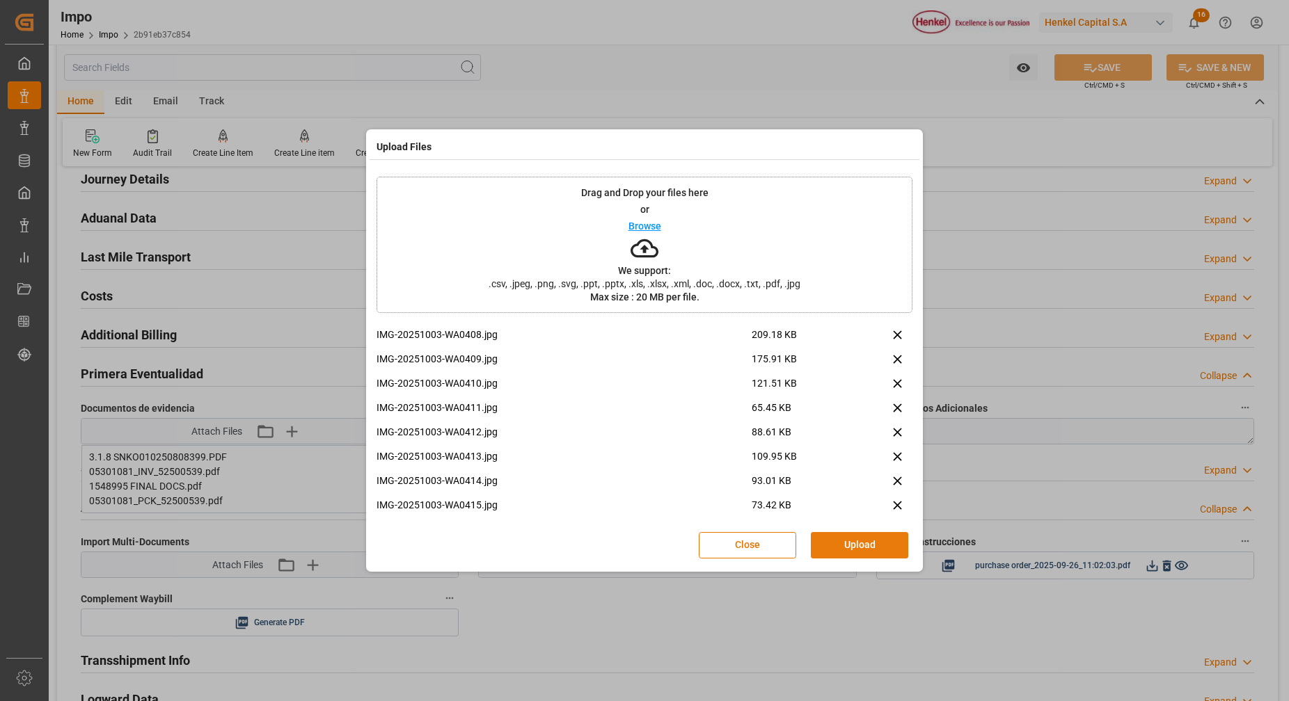
click at [872, 538] on button "Upload" at bounding box center [859, 545] width 97 height 26
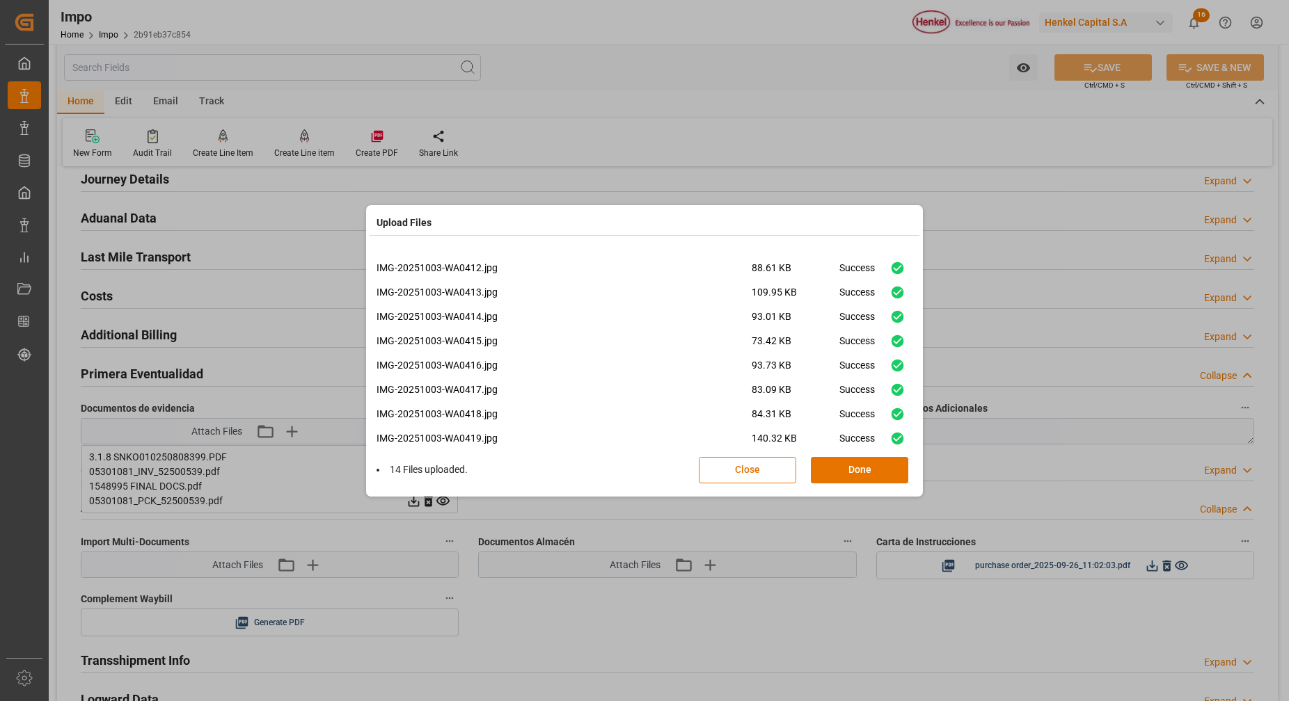
scroll to position [156, 0]
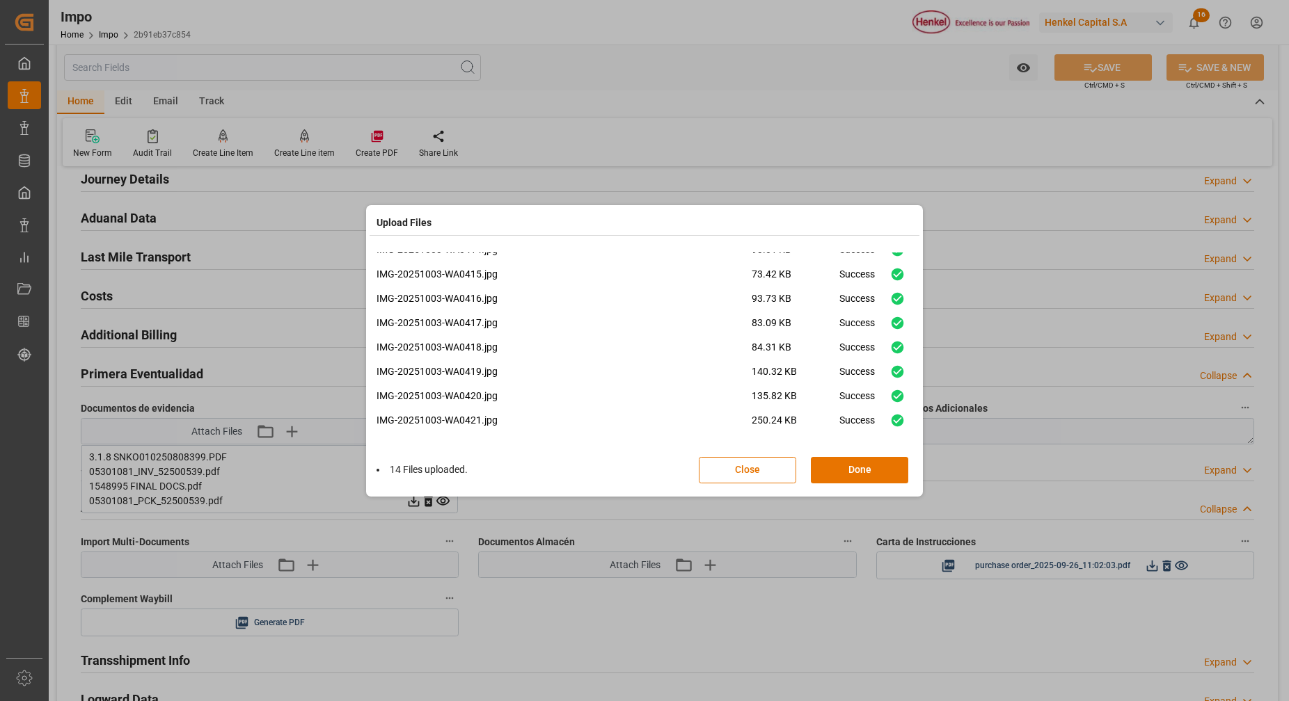
click at [838, 454] on div "14 Files uploaded. Close Done" at bounding box center [644, 470] width 536 height 46
click at [845, 470] on button "Done" at bounding box center [859, 470] width 97 height 26
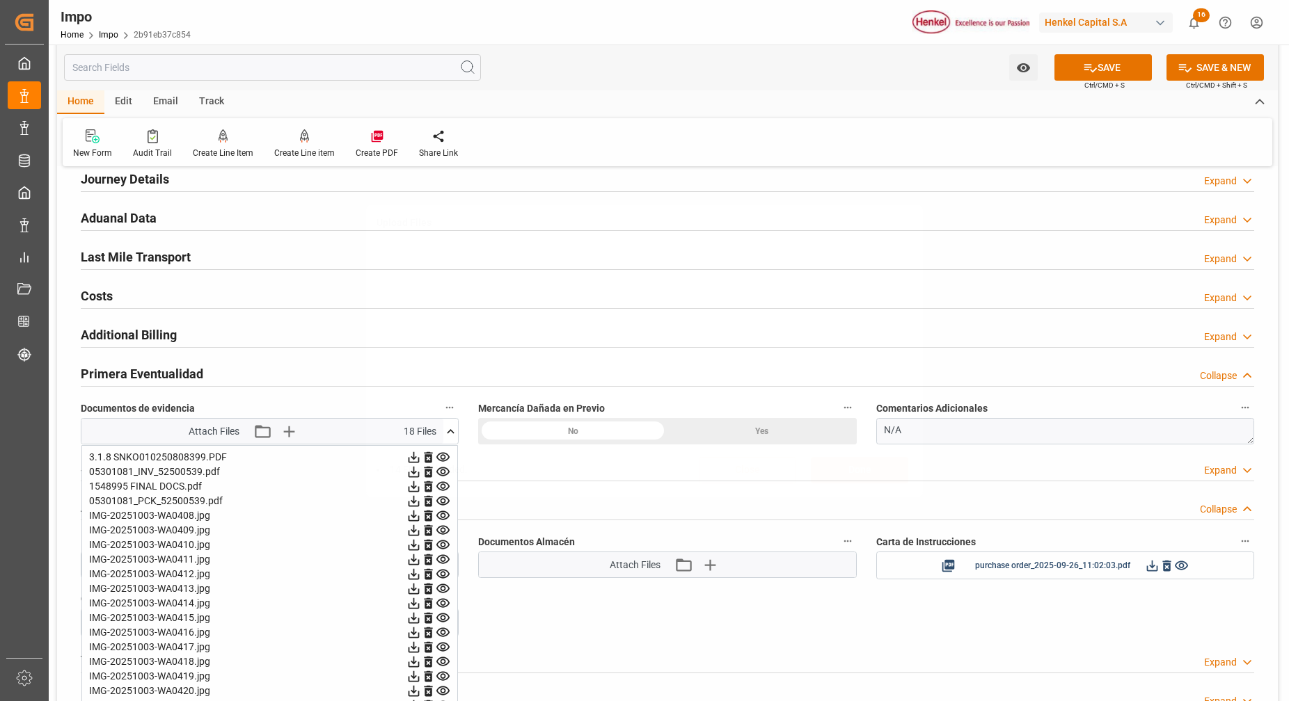
scroll to position [0, 0]
click at [921, 426] on textarea "N/A" at bounding box center [1065, 431] width 378 height 26
type textarea "N"
paste textarea "SOLO SE LOGRA VISUALIZAR UN NO. DE LOTE"
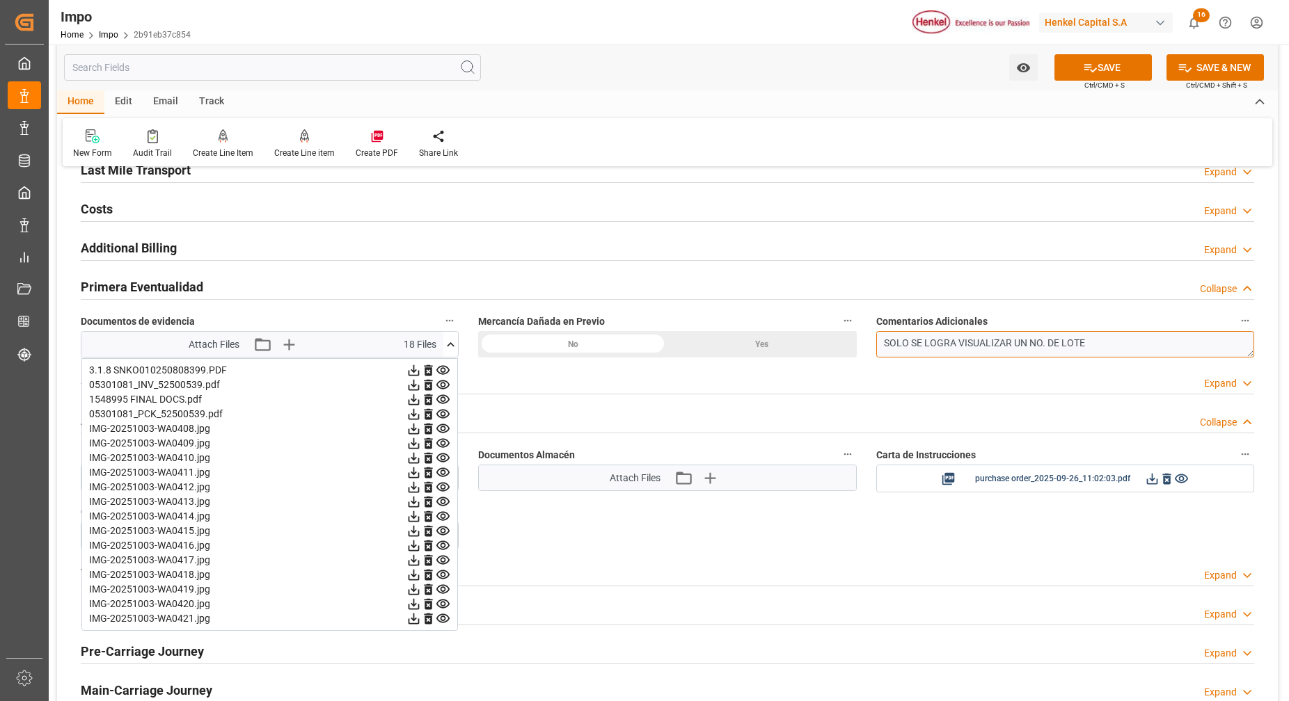
type textarea "SOLO SE LOGRA VISUALIZAR UN NO. DE LOTE"
click at [698, 413] on div "Attachments Collapse" at bounding box center [667, 419] width 1173 height 26
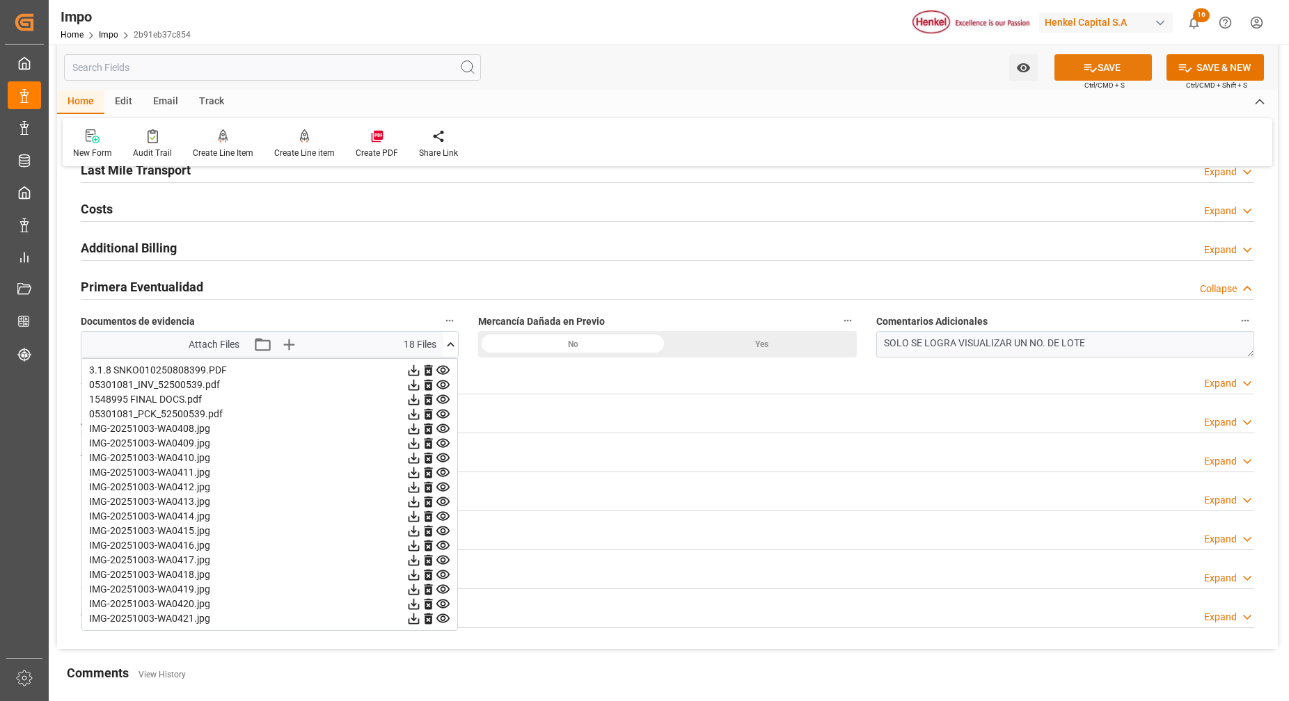
click at [1087, 79] on button "SAVE" at bounding box center [1102, 67] width 97 height 26
